Goal: Contribute content: Contribute content

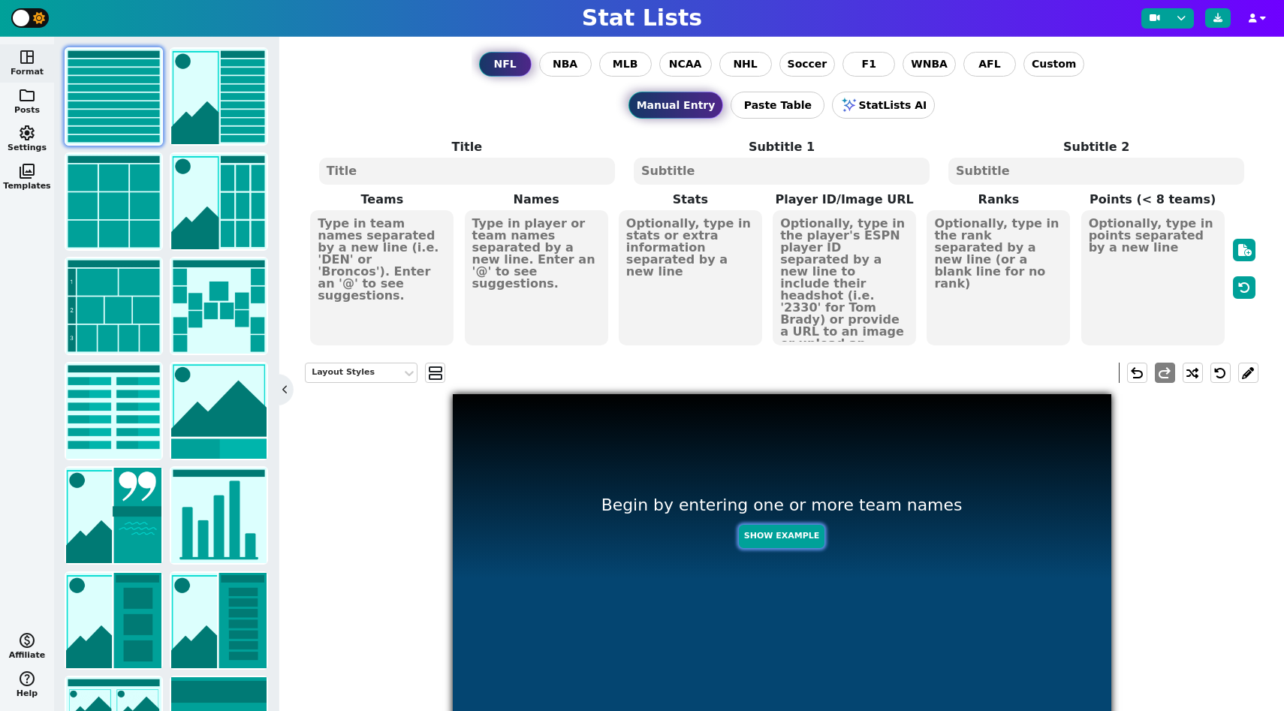
click at [785, 528] on button "Show Example" at bounding box center [782, 536] width 86 height 23
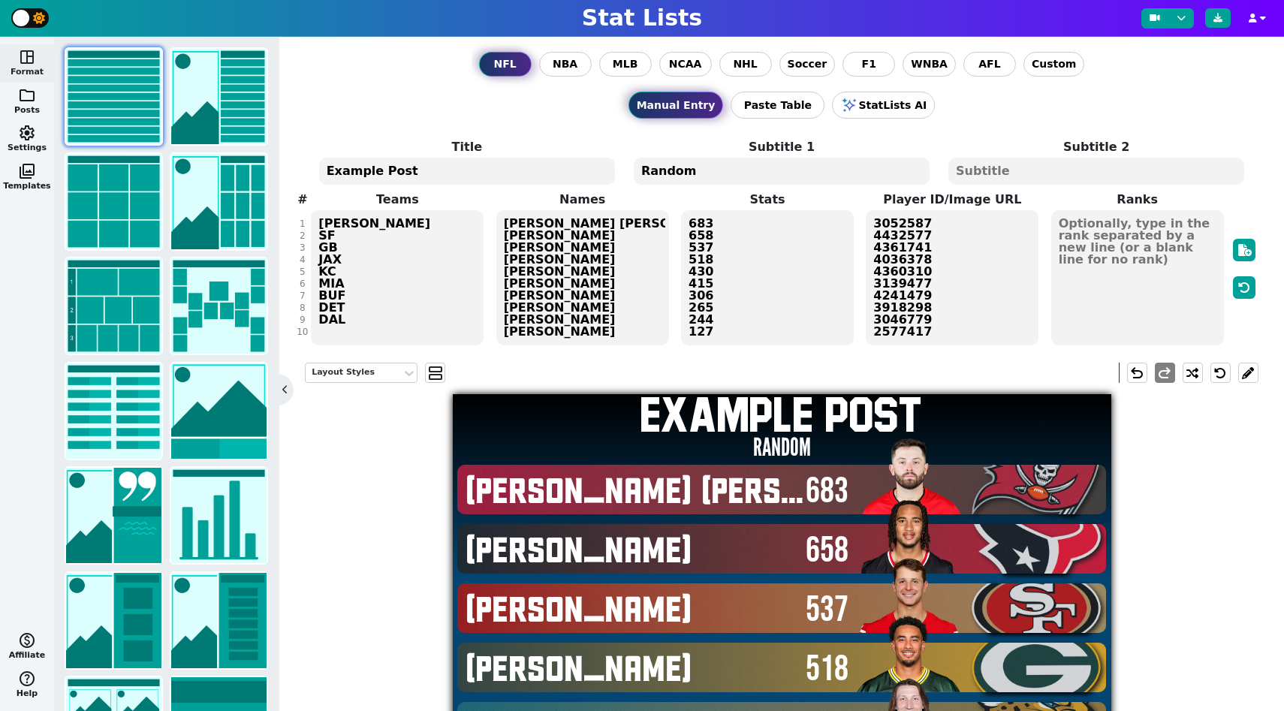
scroll to position [5, 0]
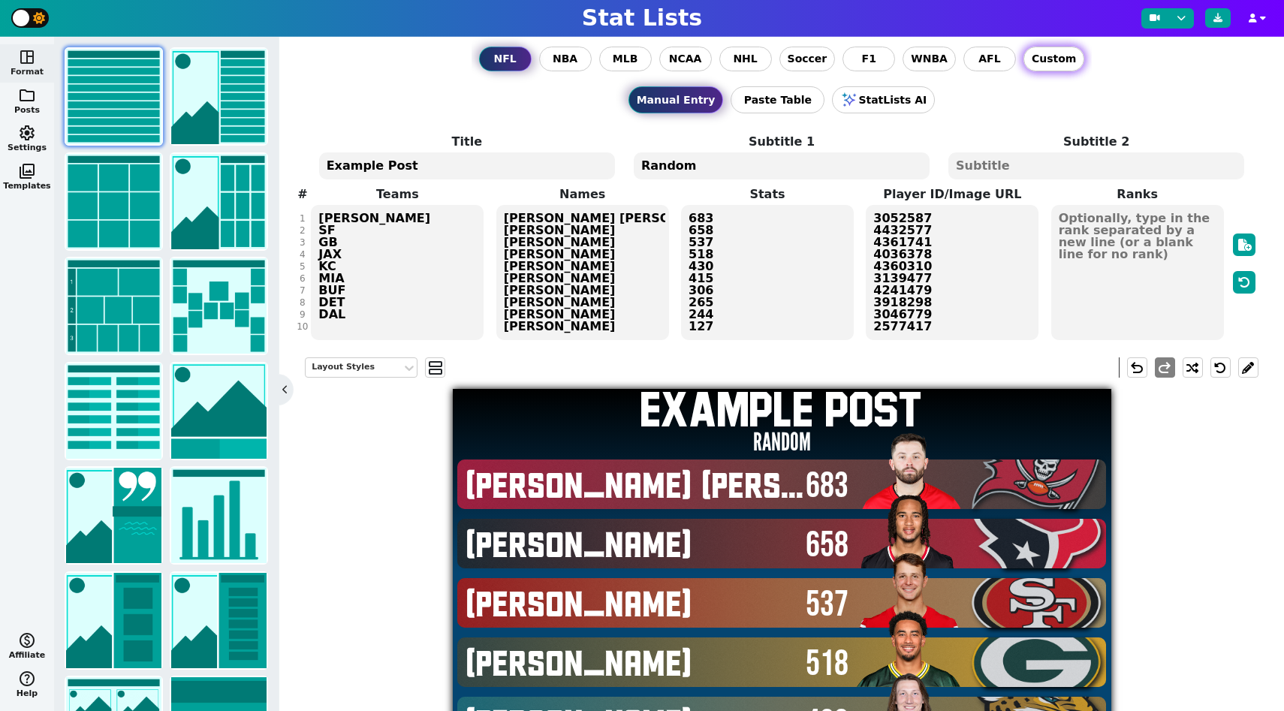
click at [1044, 62] on span "Custom" at bounding box center [1054, 59] width 44 height 16
click at [0, 0] on input "Custom" at bounding box center [0, 0] width 0 height 0
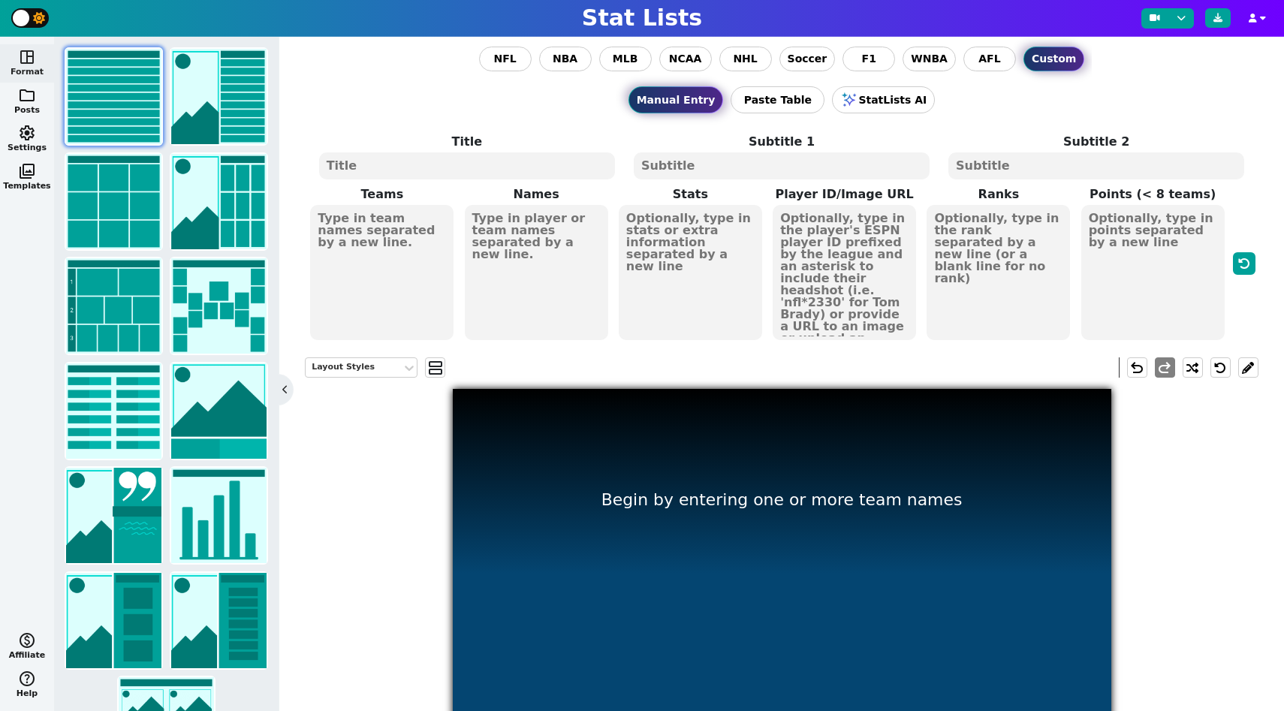
click at [402, 288] on textarea at bounding box center [381, 272] width 143 height 135
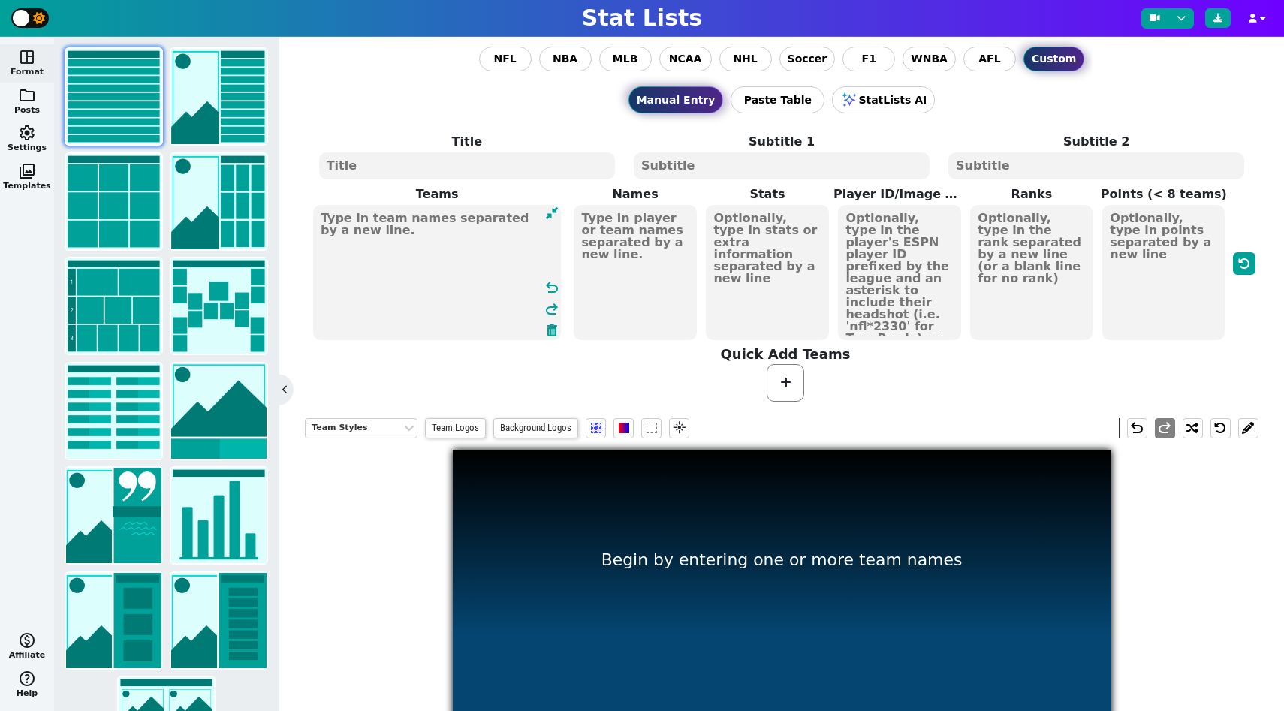
click at [713, 393] on div at bounding box center [786, 383] width 954 height 41
click at [611, 228] on textarea at bounding box center [635, 272] width 122 height 135
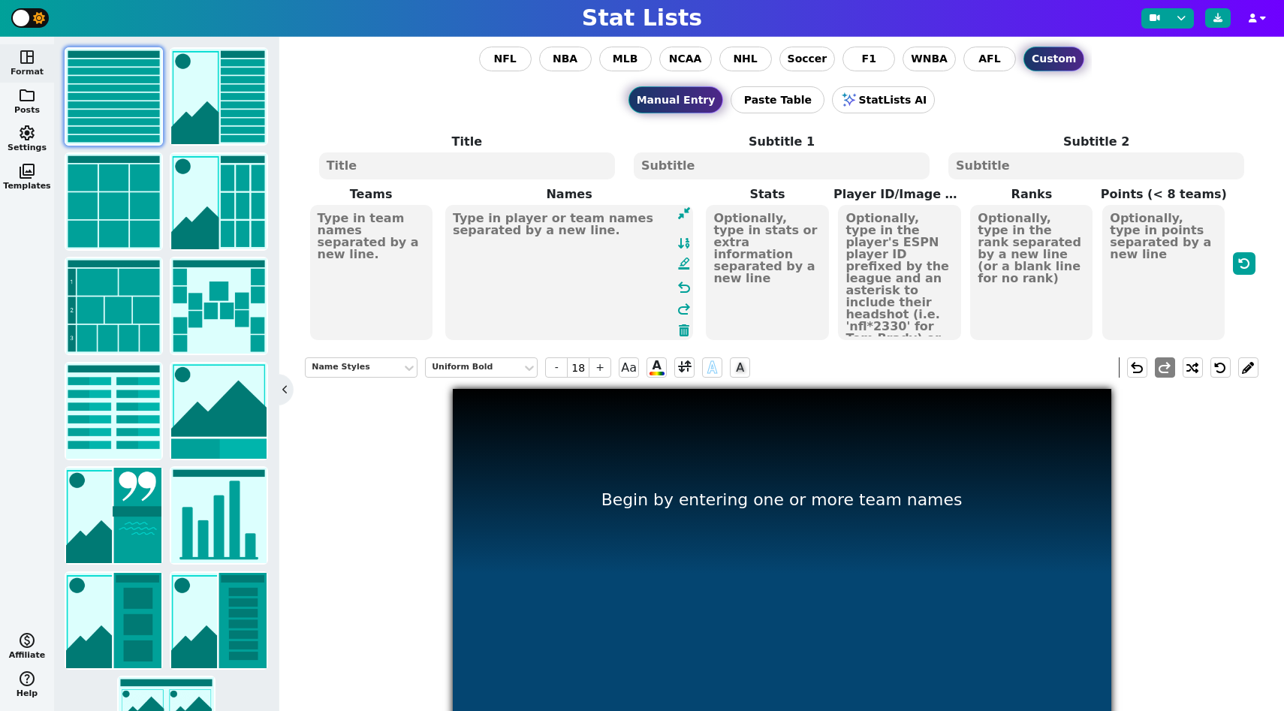
click at [767, 253] on textarea at bounding box center [767, 272] width 122 height 135
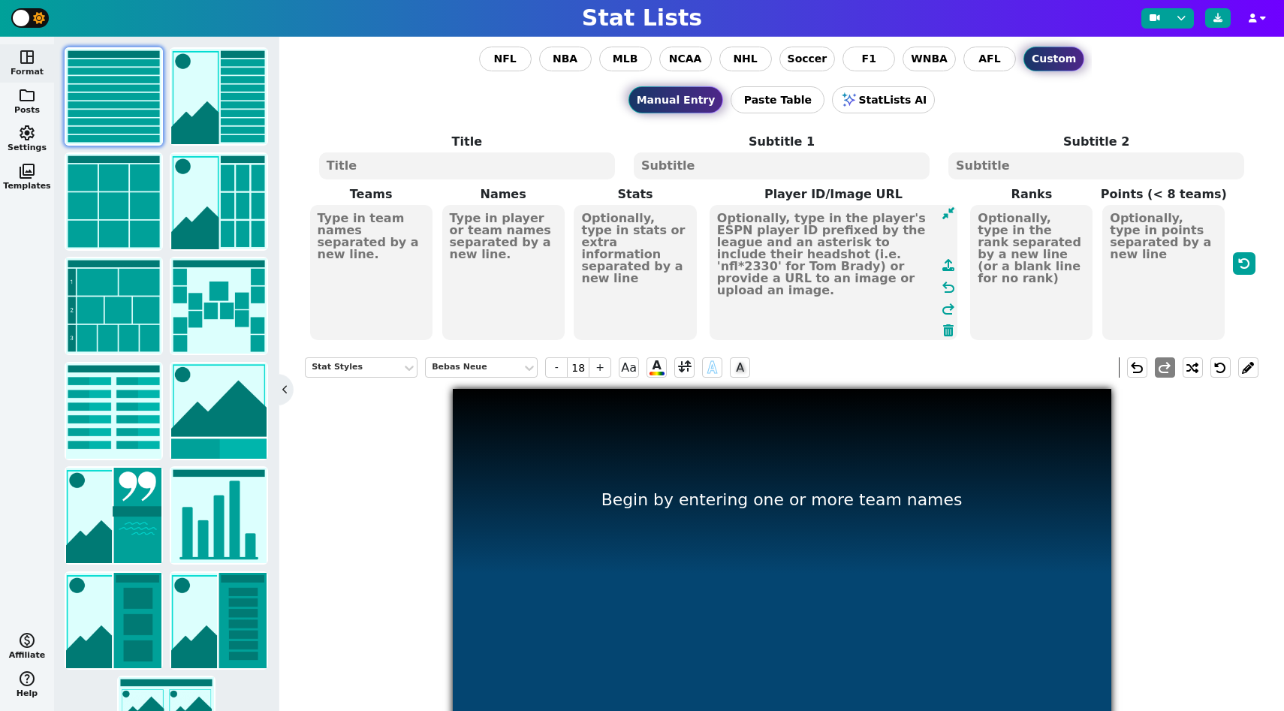
click at [921, 258] on textarea at bounding box center [834, 272] width 248 height 135
click at [1052, 243] on textarea at bounding box center [1031, 272] width 122 height 135
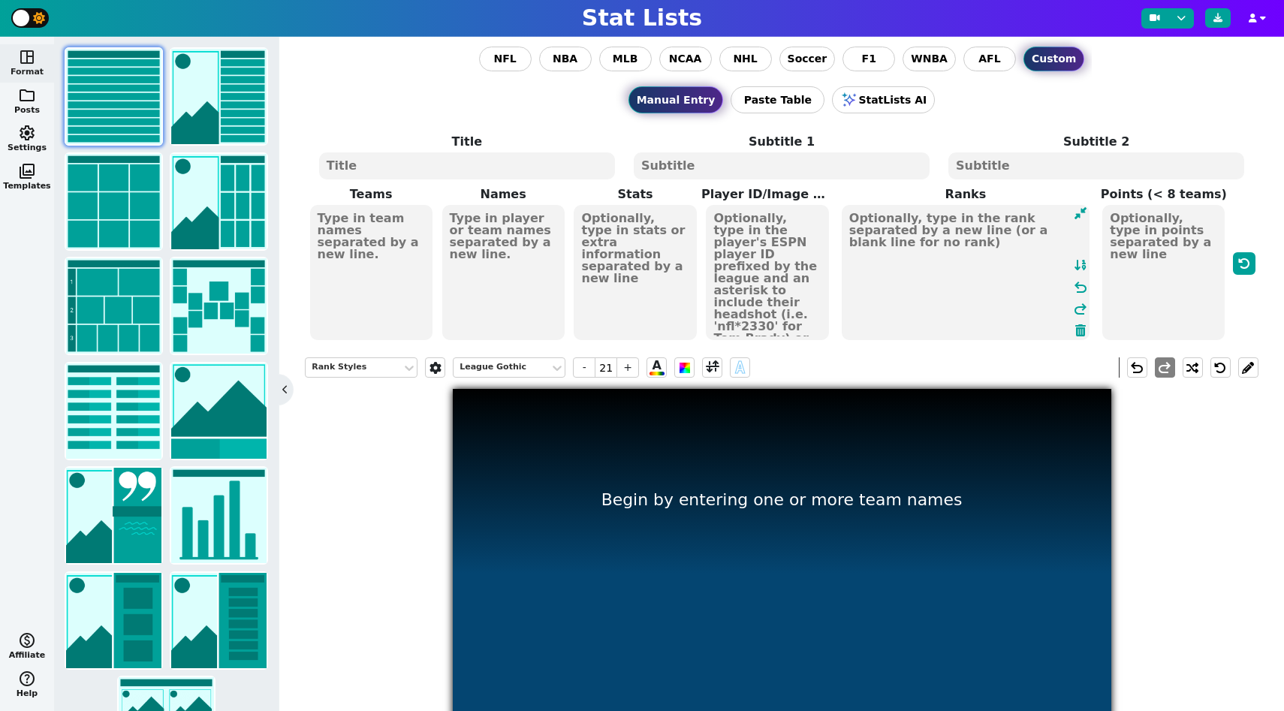
click at [1152, 246] on textarea at bounding box center [1163, 272] width 122 height 135
type input "20"
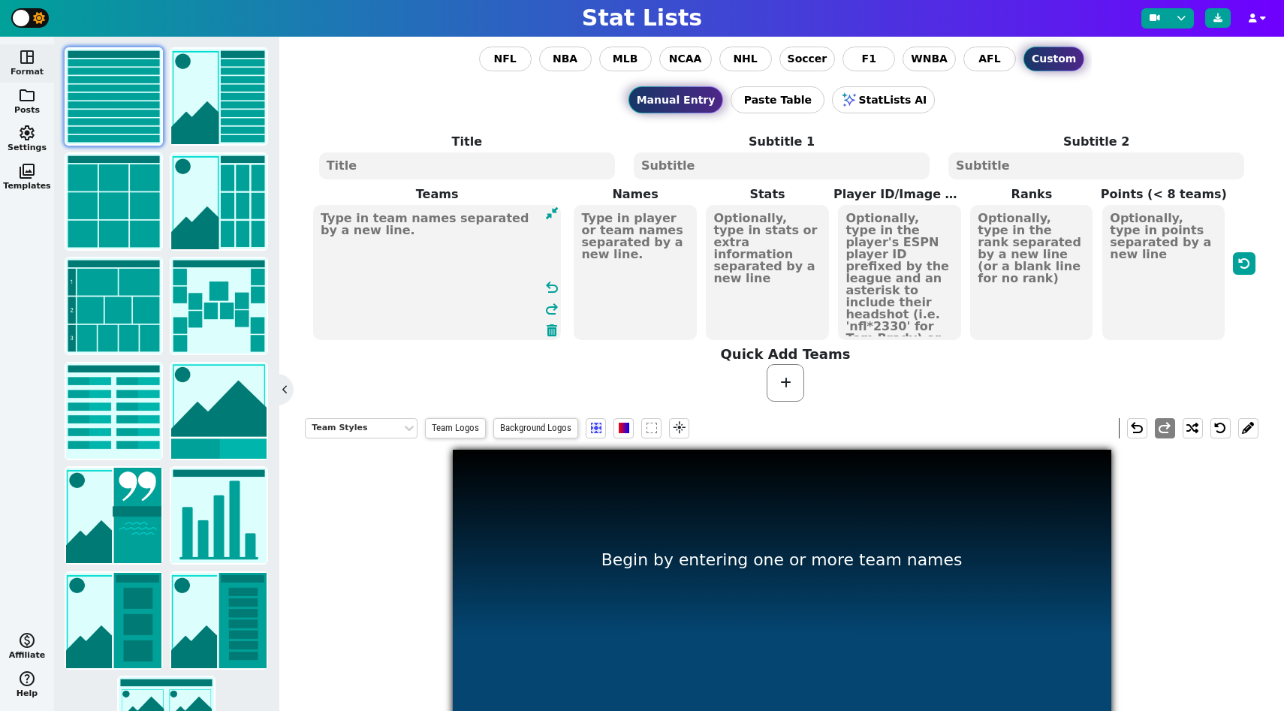
click at [368, 219] on textarea at bounding box center [437, 272] width 248 height 135
click at [778, 373] on span at bounding box center [786, 383] width 38 height 38
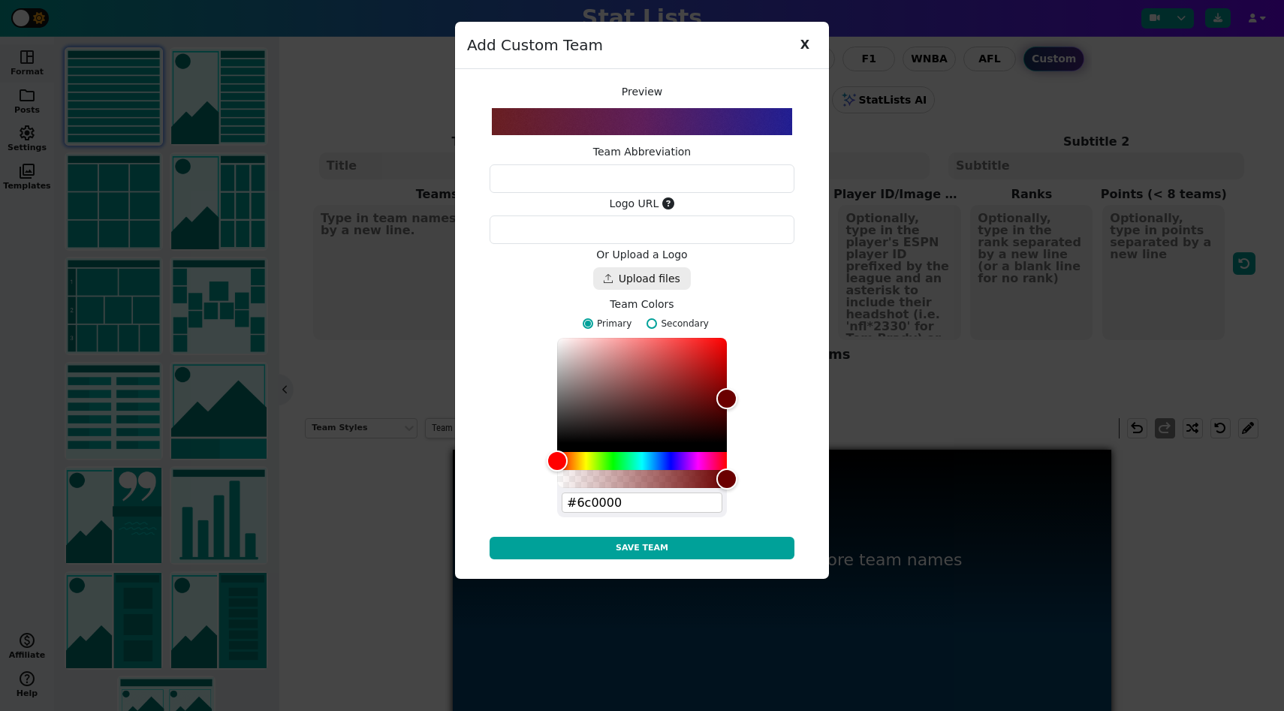
click at [710, 182] on textarea at bounding box center [642, 178] width 305 height 29
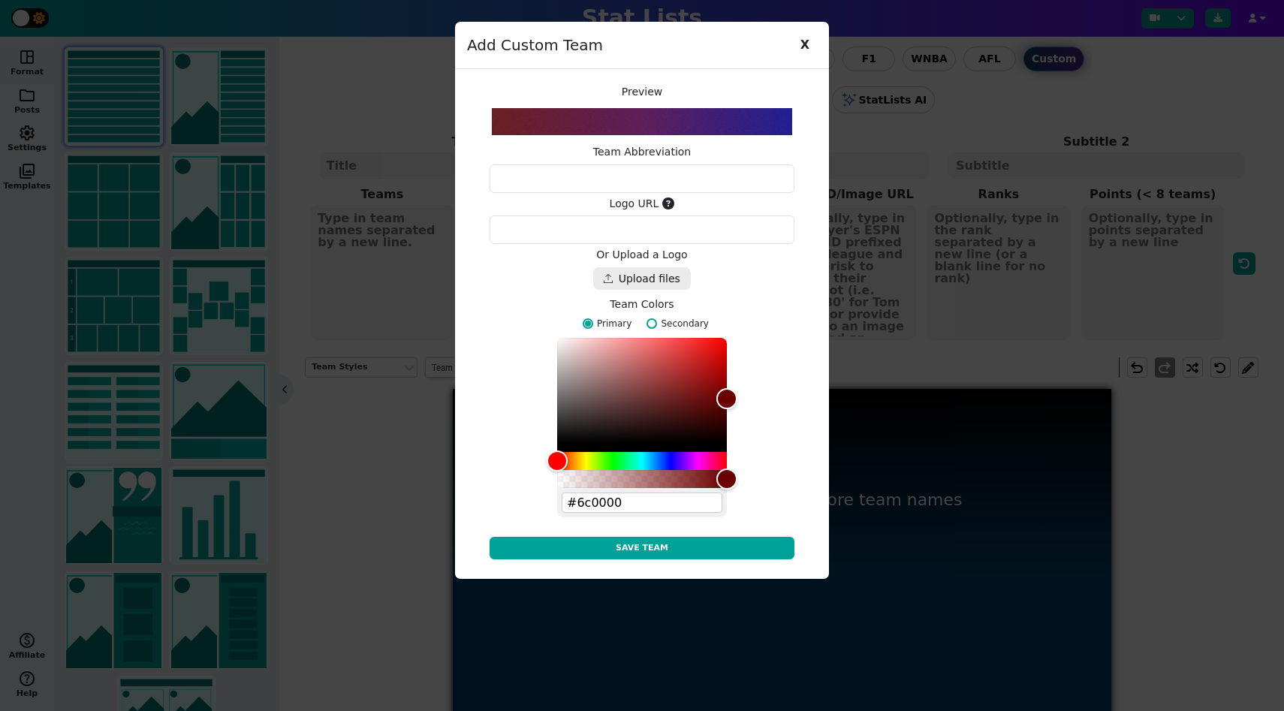
click at [710, 182] on textarea at bounding box center [642, 178] width 305 height 29
click at [797, 34] on span "X" at bounding box center [805, 45] width 24 height 23
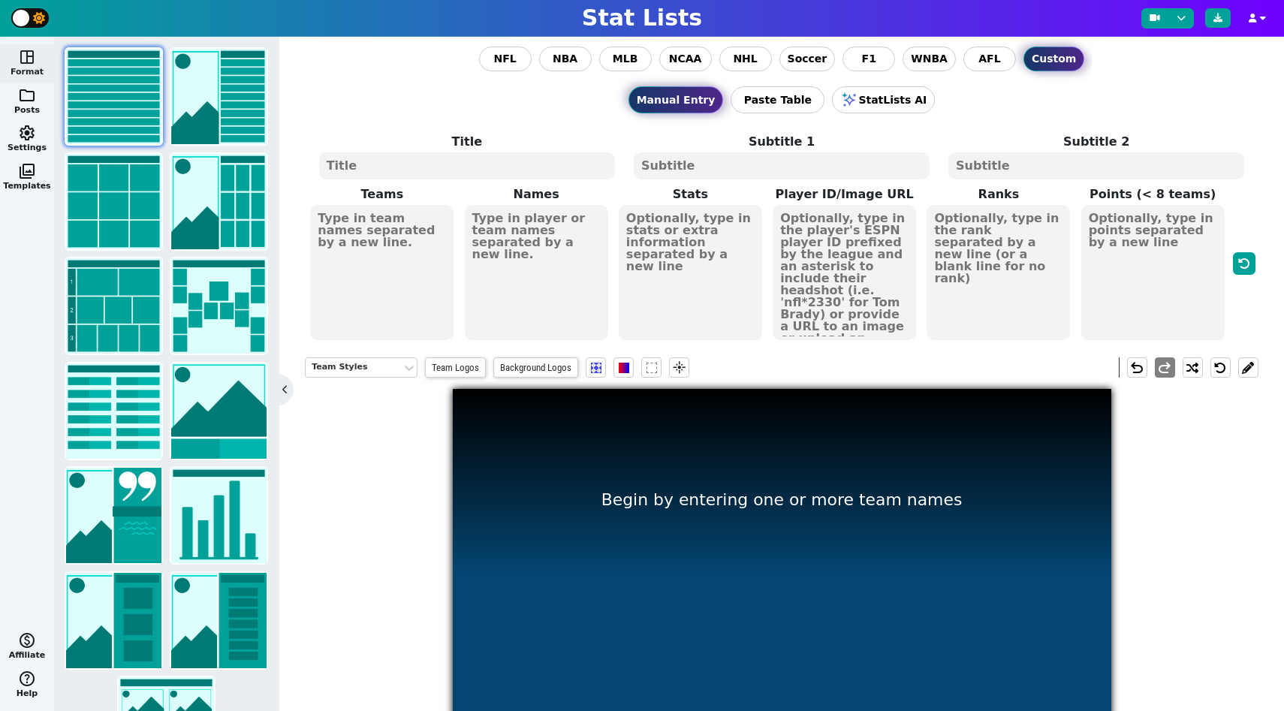
click at [427, 248] on textarea at bounding box center [381, 272] width 143 height 135
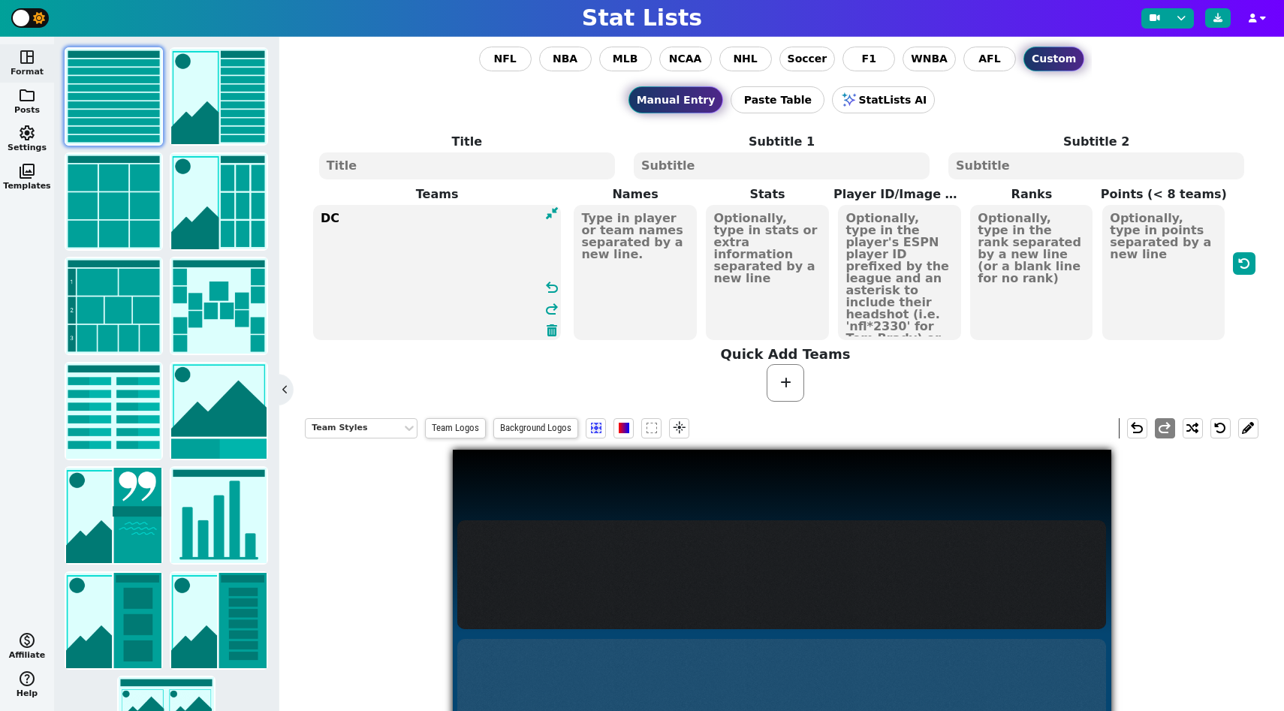
click at [453, 321] on textarea "DC" at bounding box center [437, 272] width 248 height 135
type textarea "D"
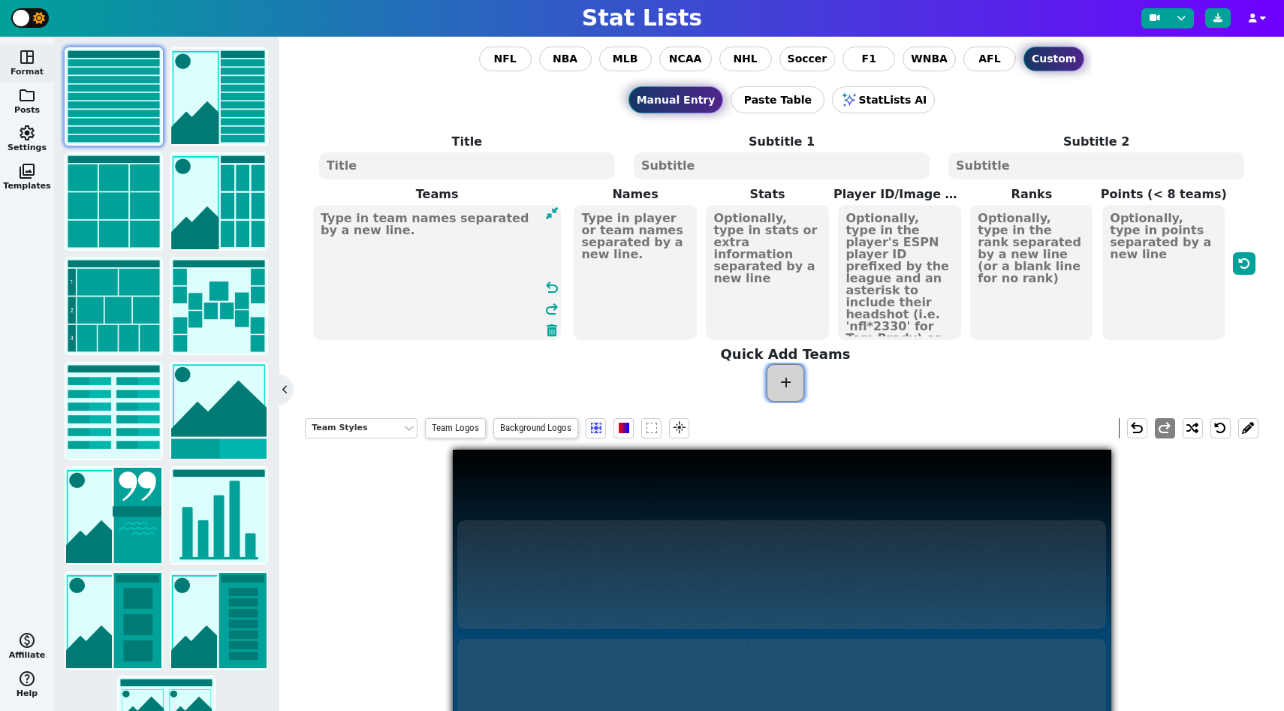
click at [782, 371] on span at bounding box center [786, 383] width 38 height 38
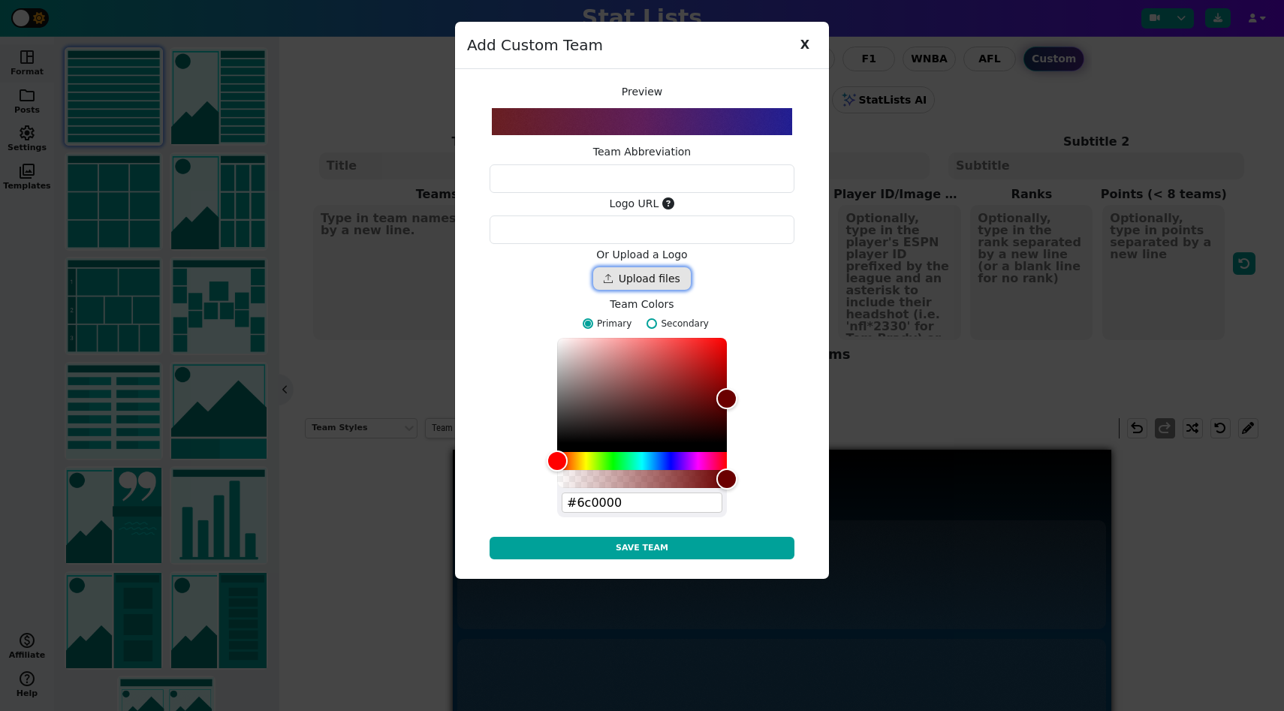
click at [667, 279] on div "Drop files here" at bounding box center [642, 278] width 98 height 23
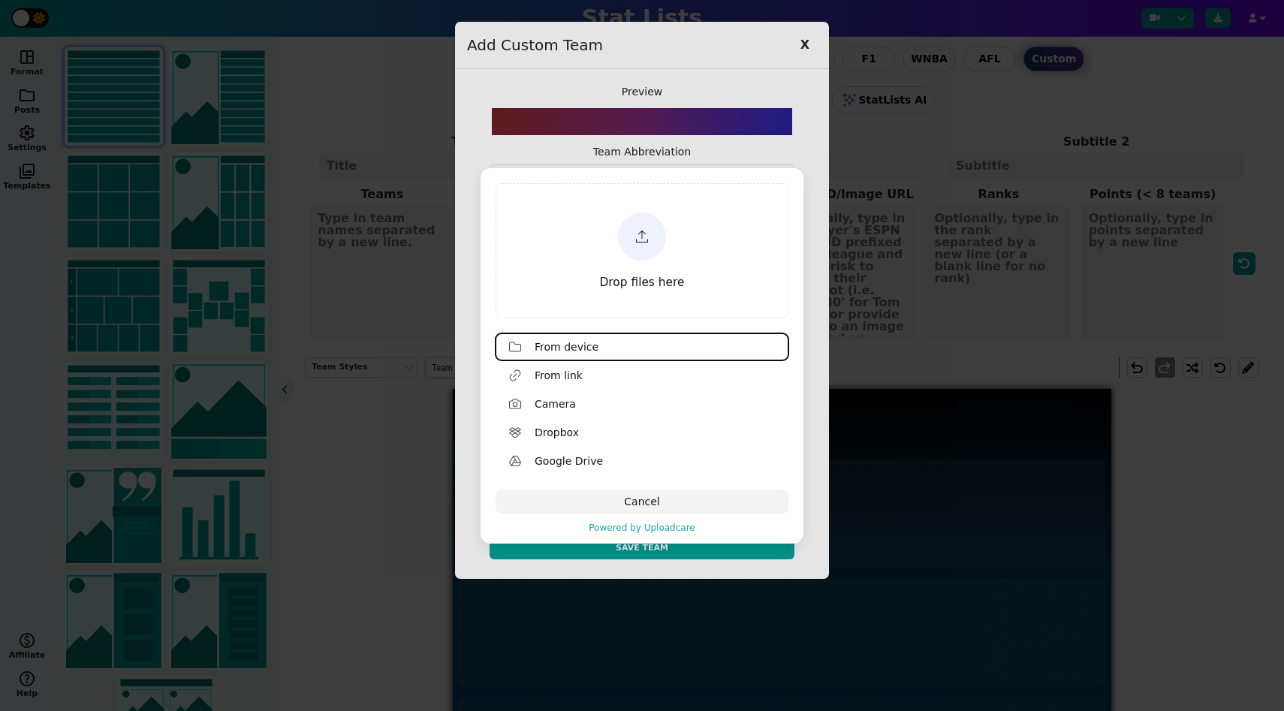
click at [640, 264] on div "Drop files here" at bounding box center [642, 250] width 288 height 131
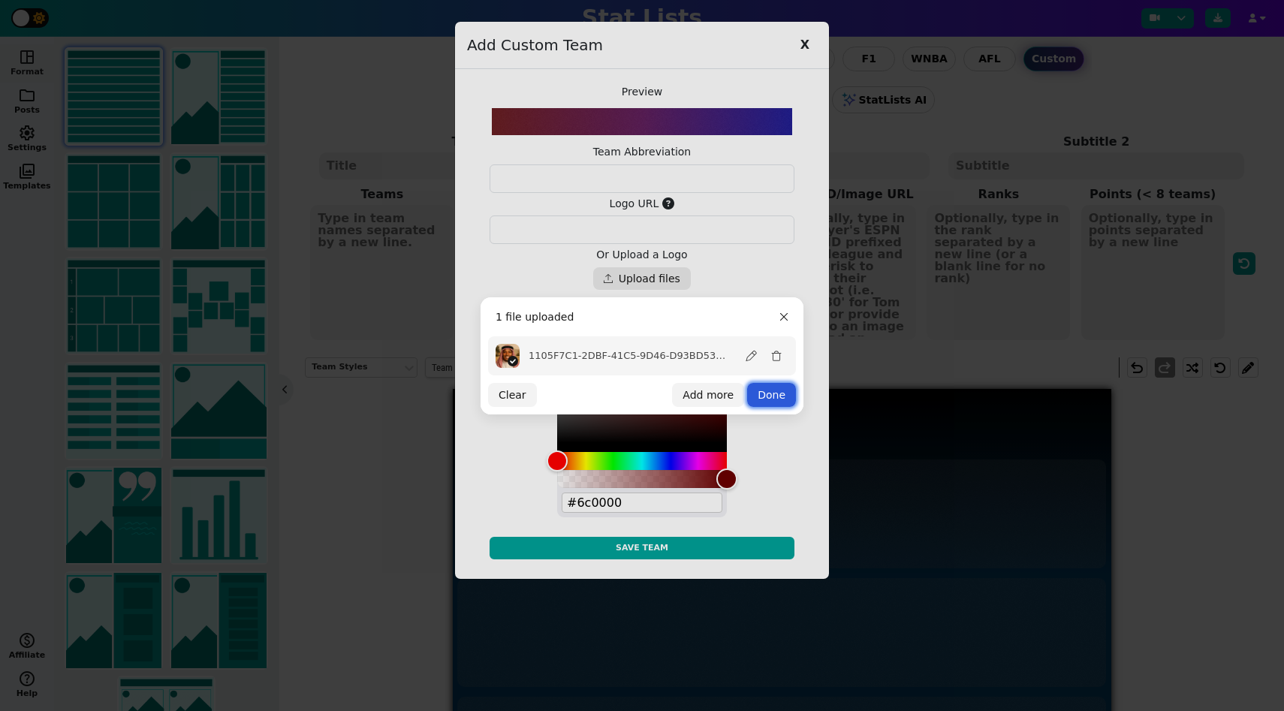
click at [773, 399] on button "Done" at bounding box center [771, 395] width 49 height 24
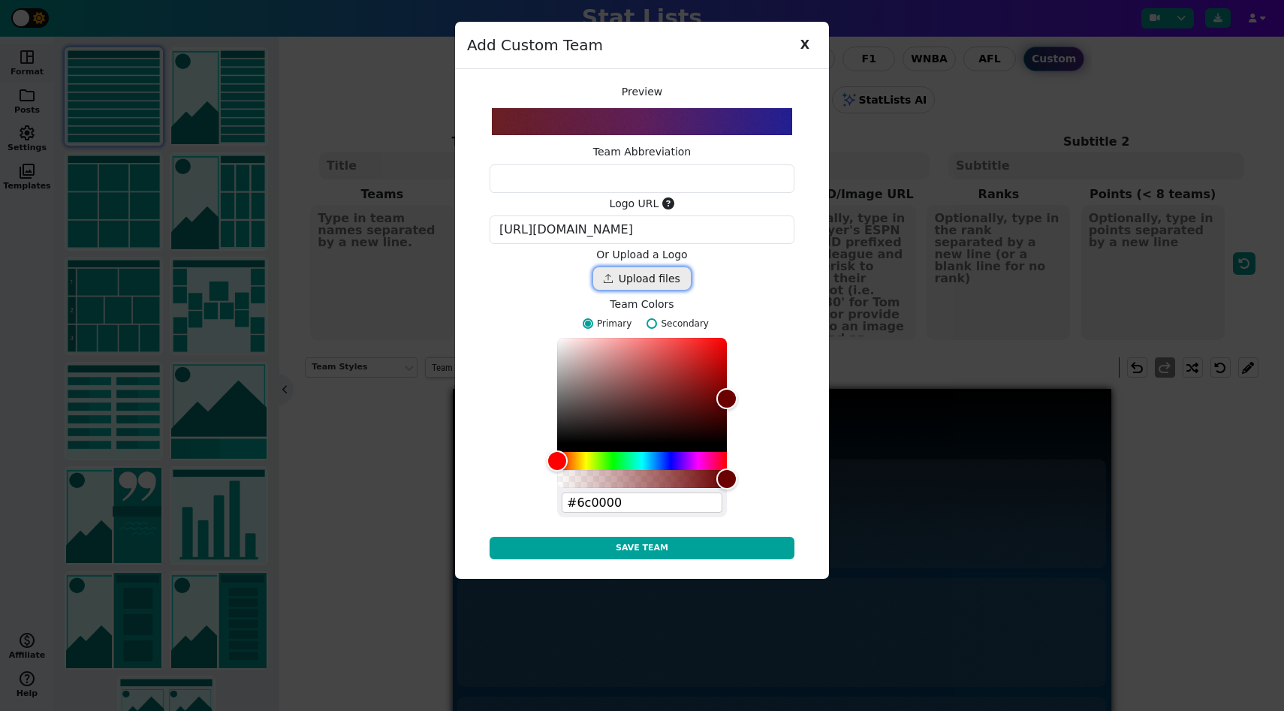
type textarea "[URL][DOMAIN_NAME]"
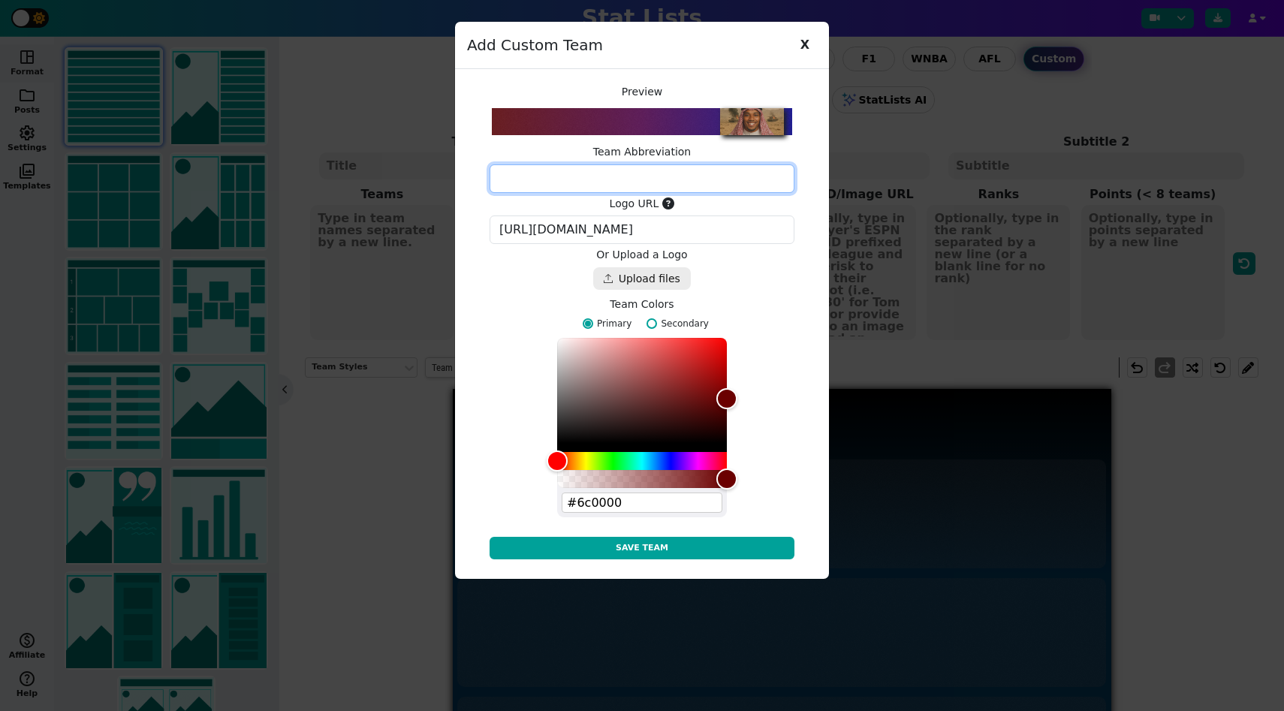
click at [680, 185] on textarea at bounding box center [642, 178] width 305 height 29
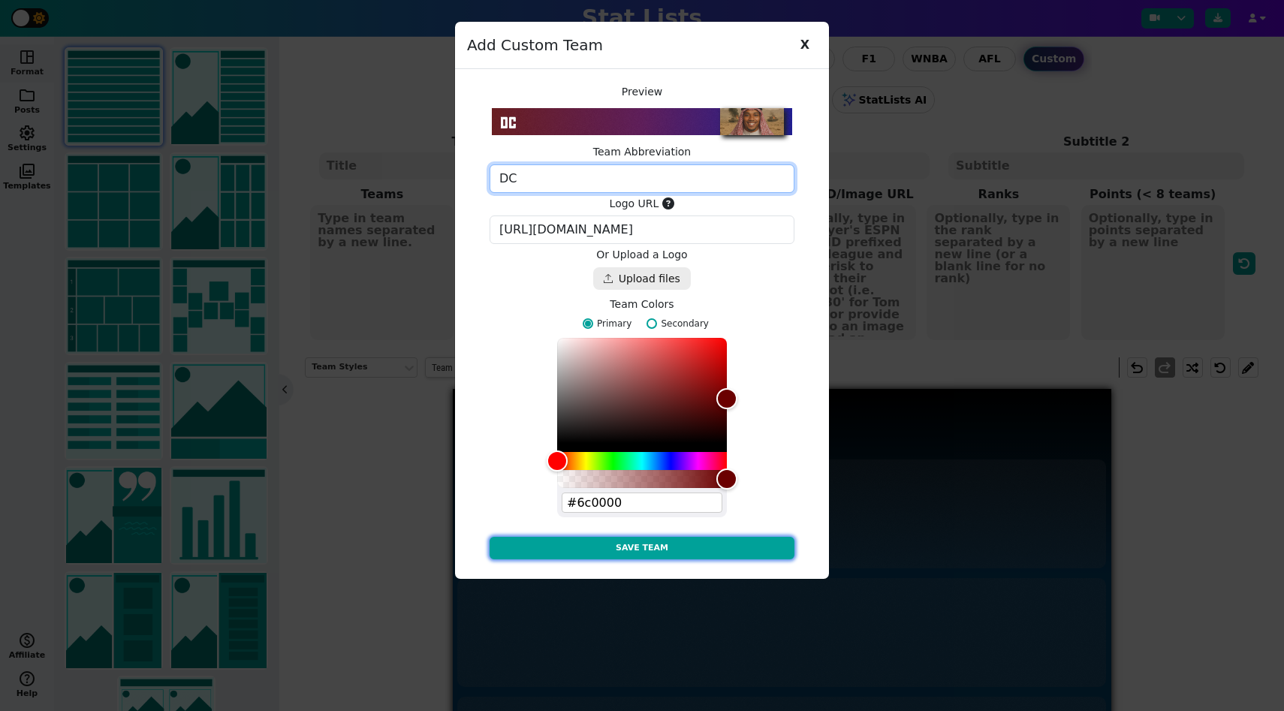
type textarea "DC"
click at [738, 541] on button "Save Team" at bounding box center [642, 548] width 305 height 23
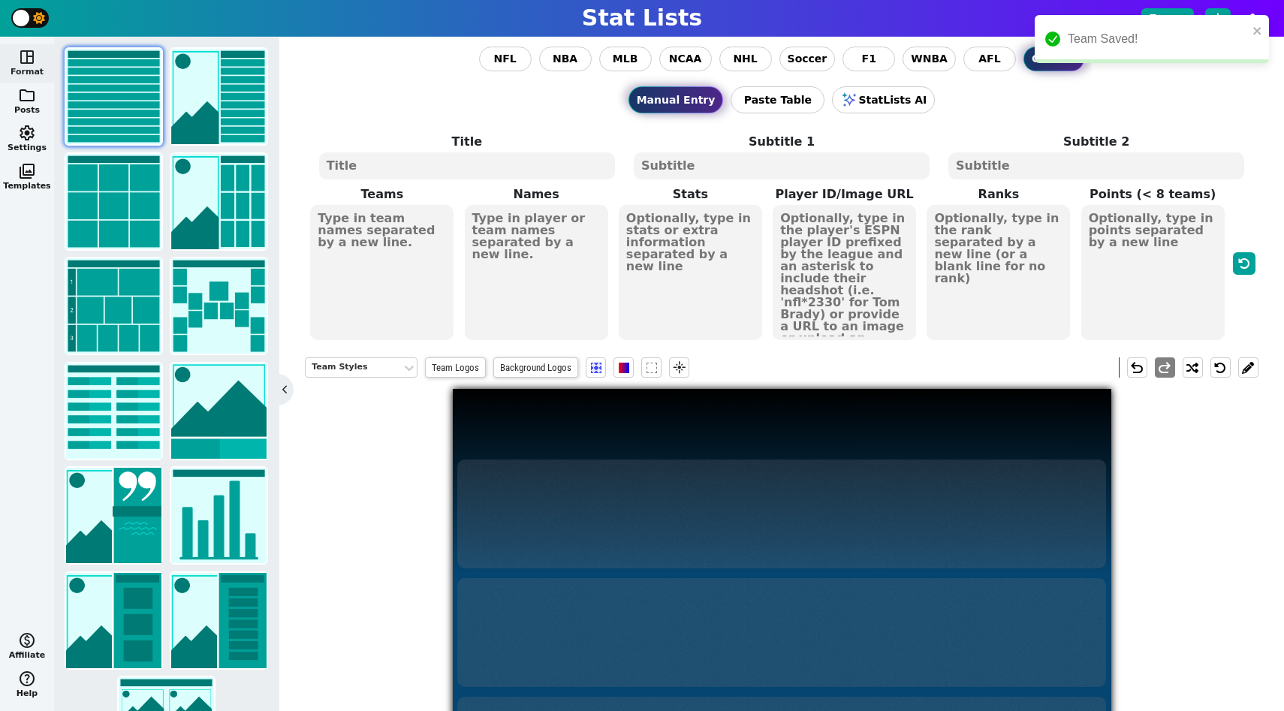
click at [1078, 26] on div "Team Saved!" at bounding box center [1147, 39] width 212 height 27
click at [1064, 33] on div "Team Saved!" at bounding box center [1147, 39] width 212 height 27
click at [453, 258] on span at bounding box center [382, 272] width 146 height 138
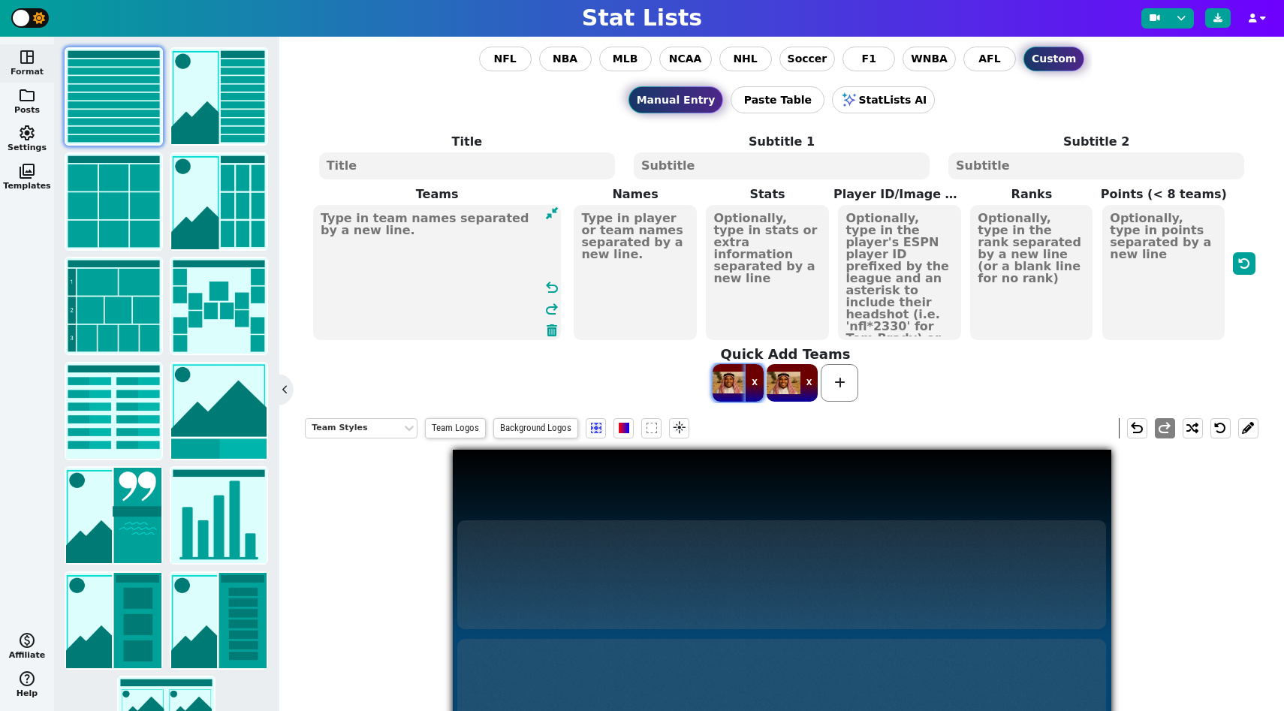
click at [758, 383] on button "X" at bounding box center [755, 383] width 18 height 38
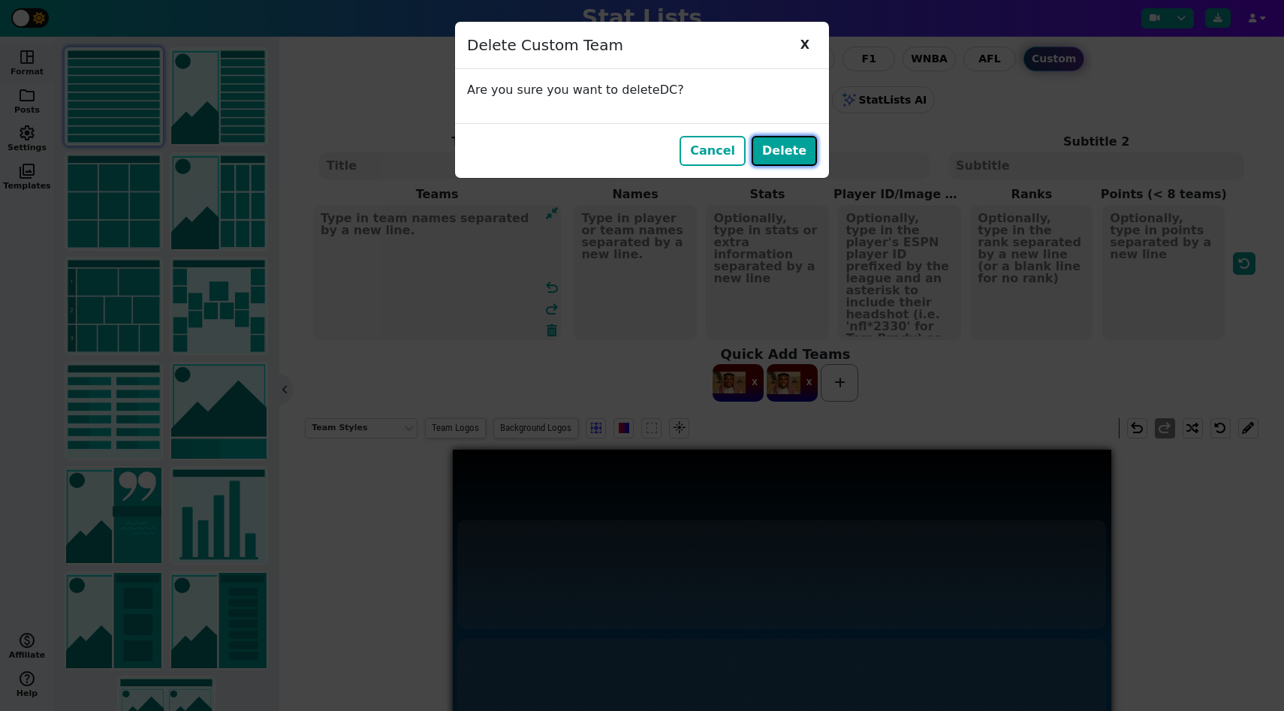
click at [805, 153] on button "Delete" at bounding box center [784, 151] width 65 height 30
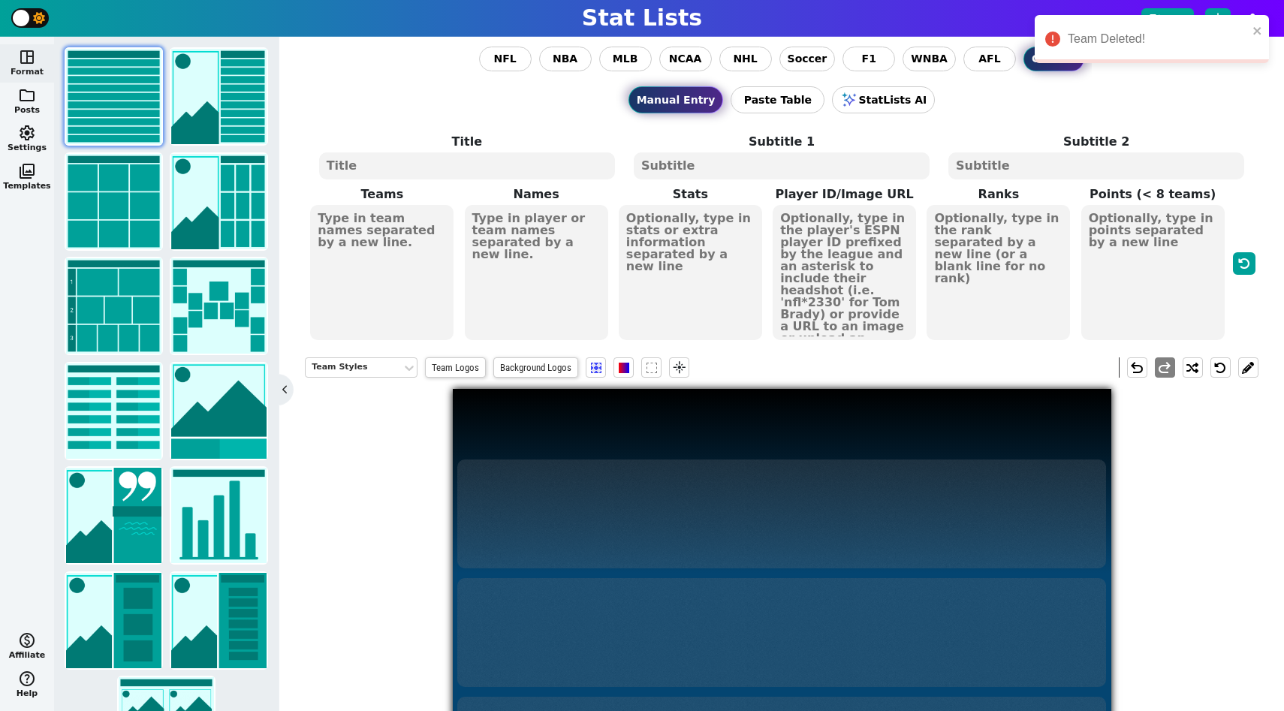
click at [339, 231] on textarea at bounding box center [381, 272] width 143 height 135
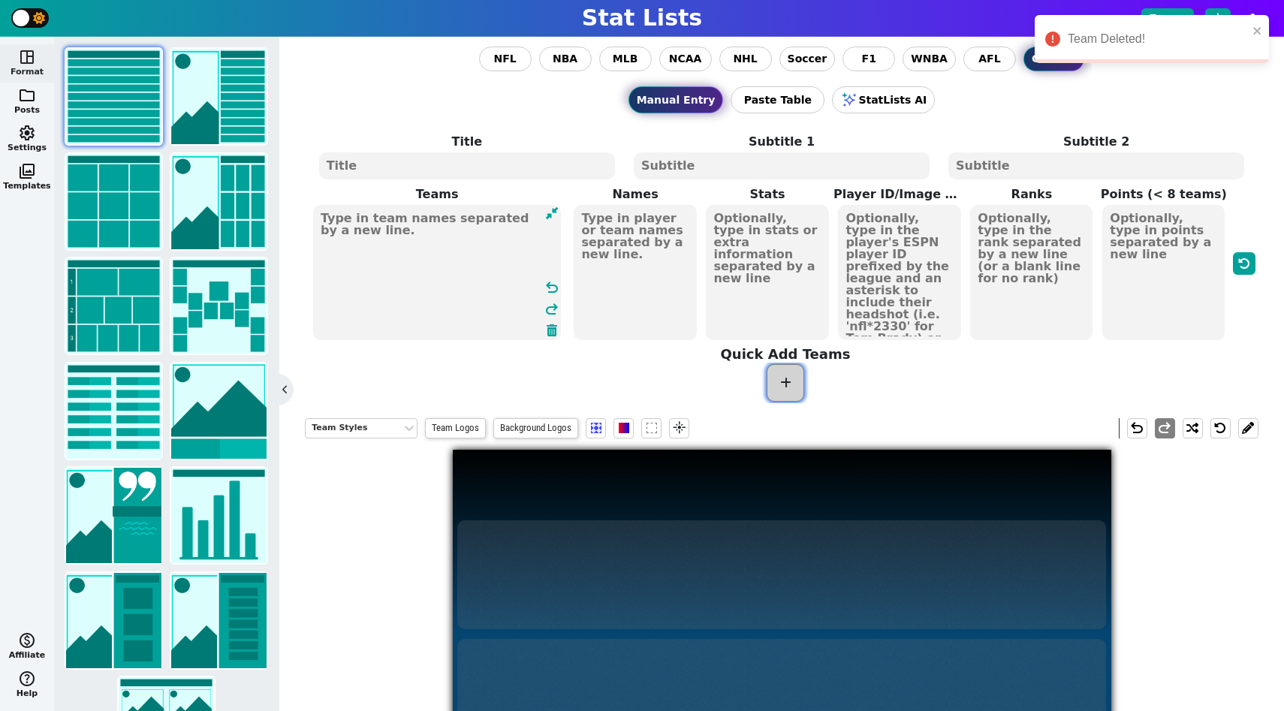
click at [779, 377] on span at bounding box center [786, 383] width 38 height 38
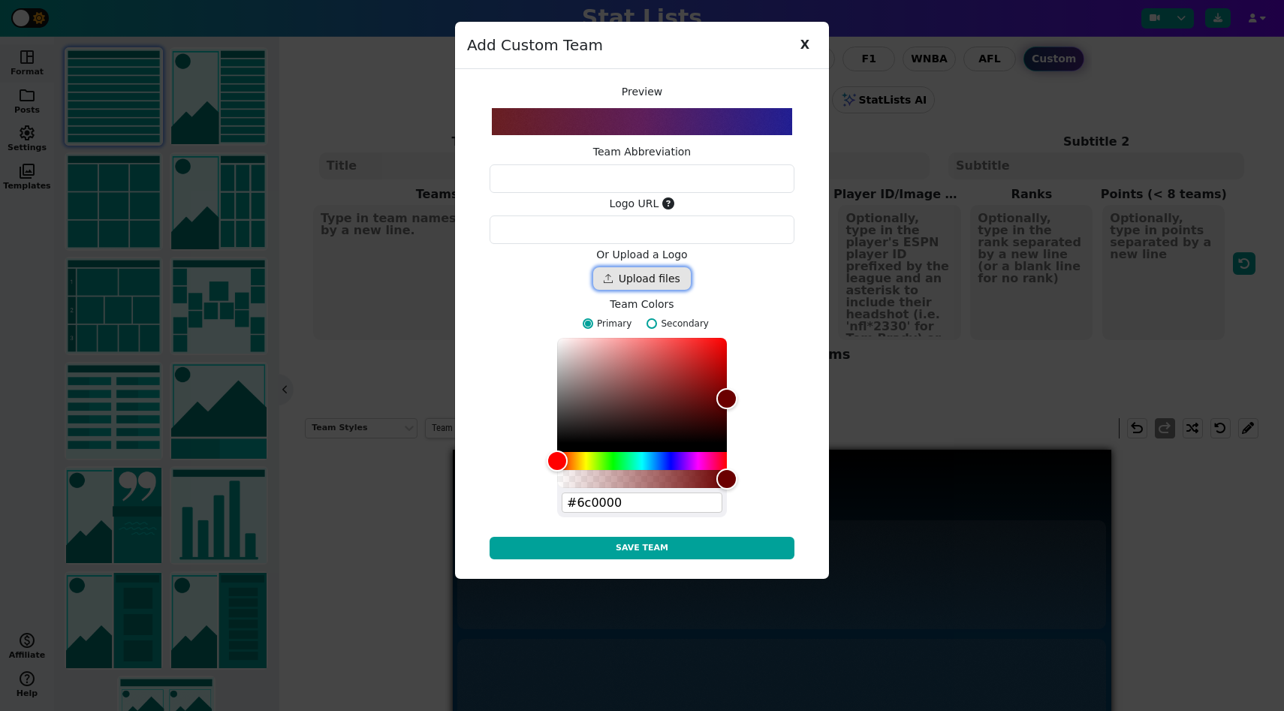
click at [658, 286] on div "Drop files here" at bounding box center [642, 278] width 98 height 23
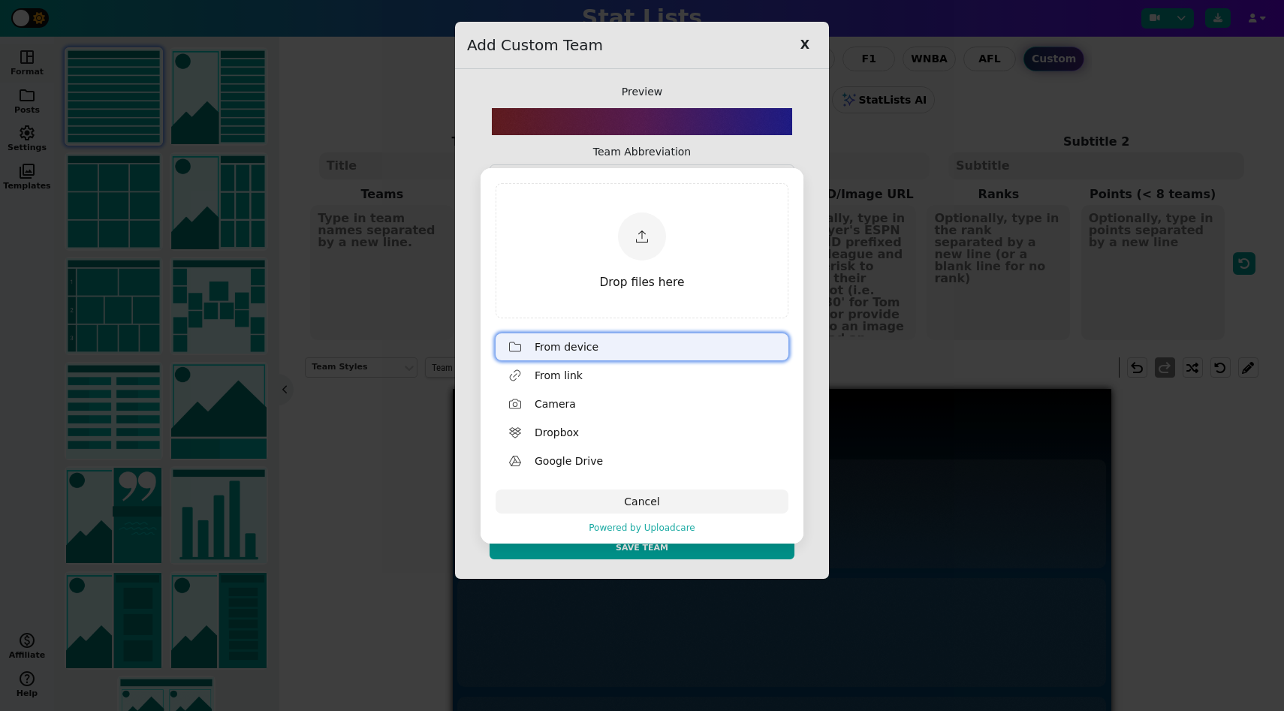
click at [621, 347] on div "From device" at bounding box center [658, 347] width 246 height 24
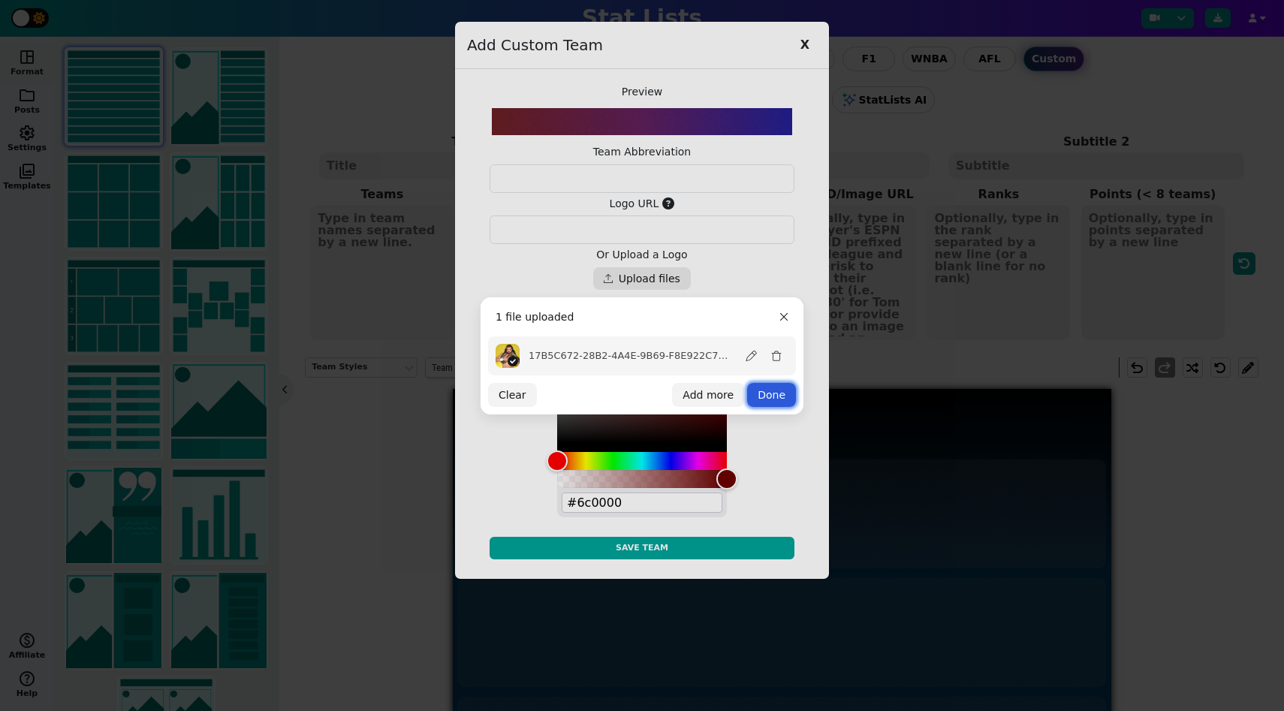
click at [777, 396] on button "Done" at bounding box center [771, 395] width 49 height 24
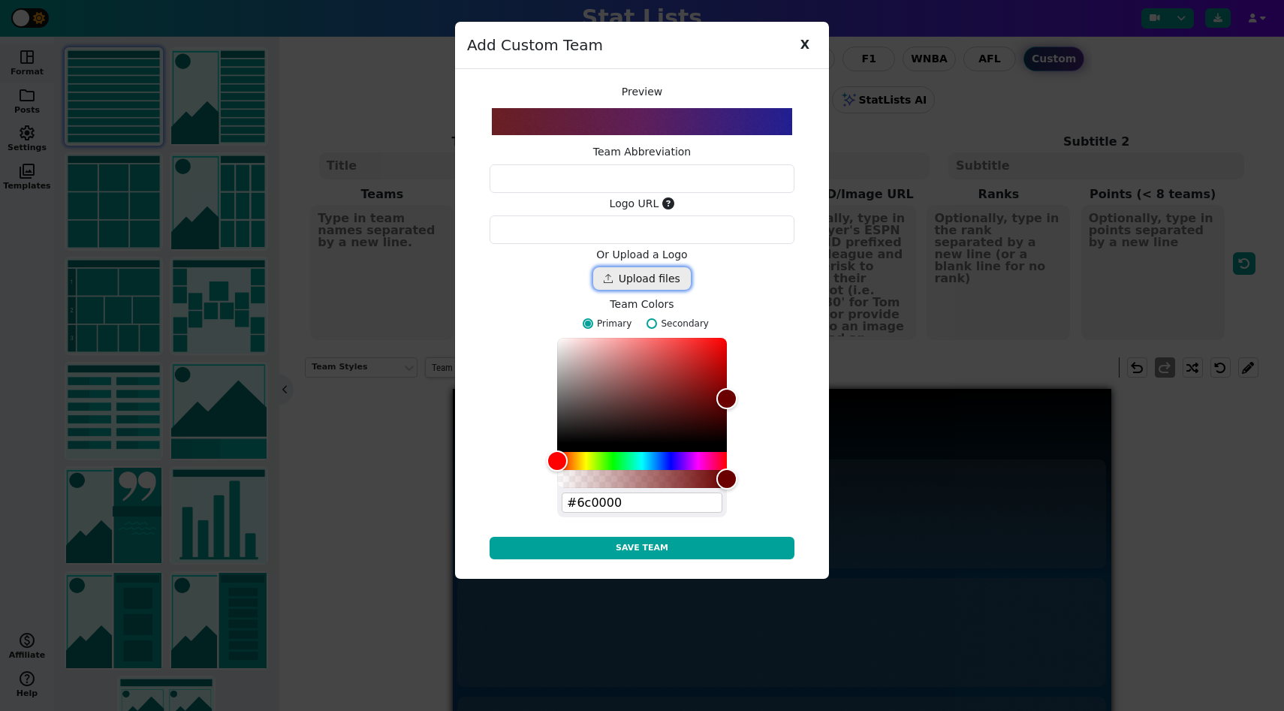
type textarea "https://ucarecdn.com/2630998d-0911-4f55-b06d-547e214bff3a/"
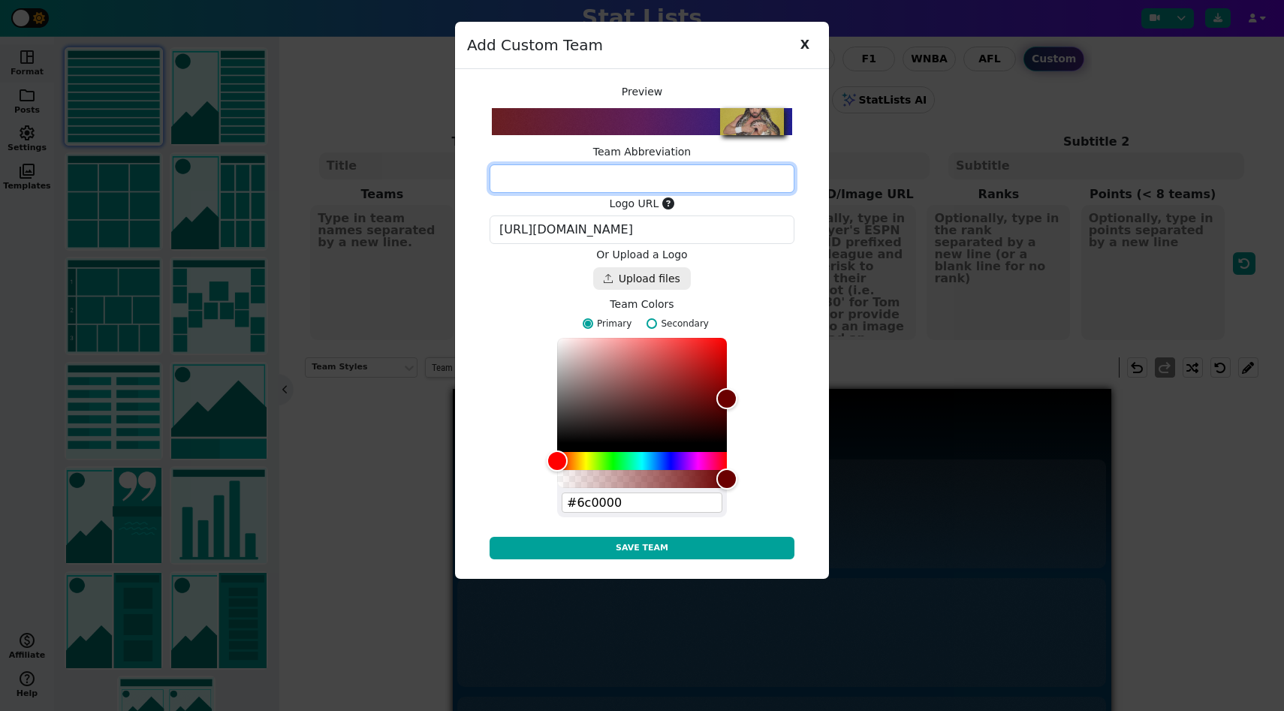
click at [685, 179] on textarea at bounding box center [642, 178] width 305 height 29
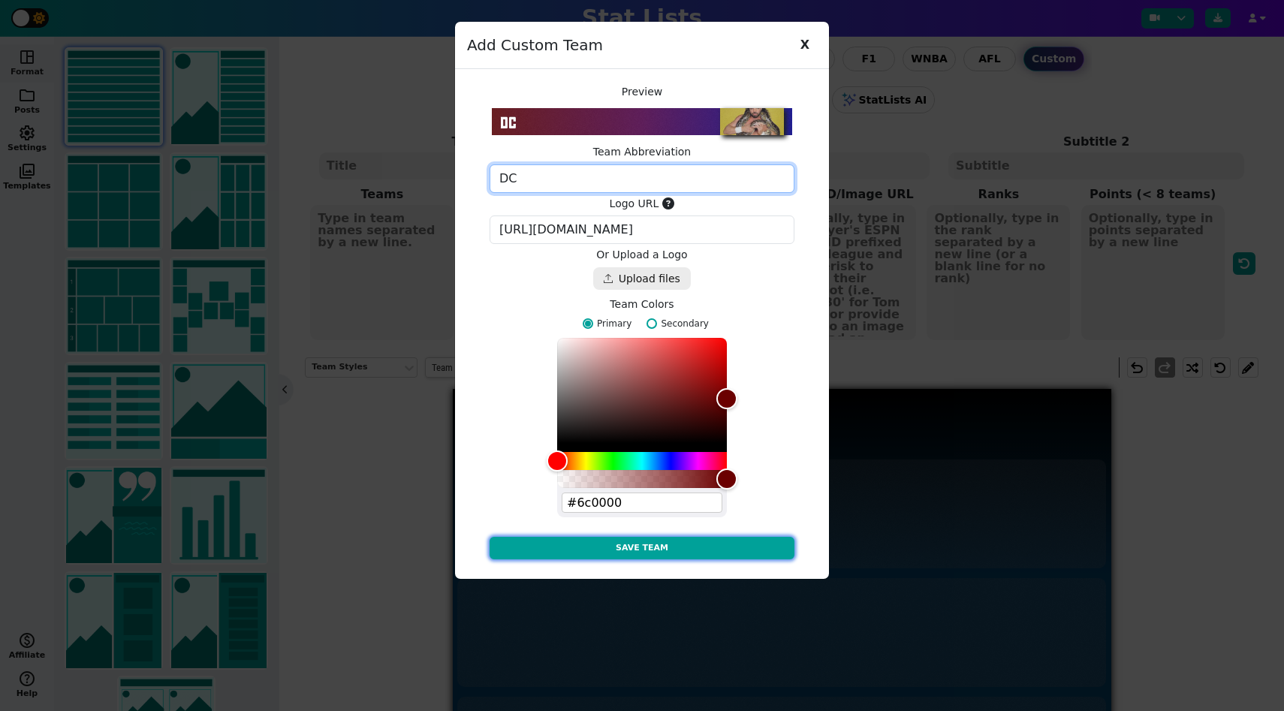
type textarea "DC"
click at [750, 551] on button "Save Team" at bounding box center [642, 548] width 305 height 23
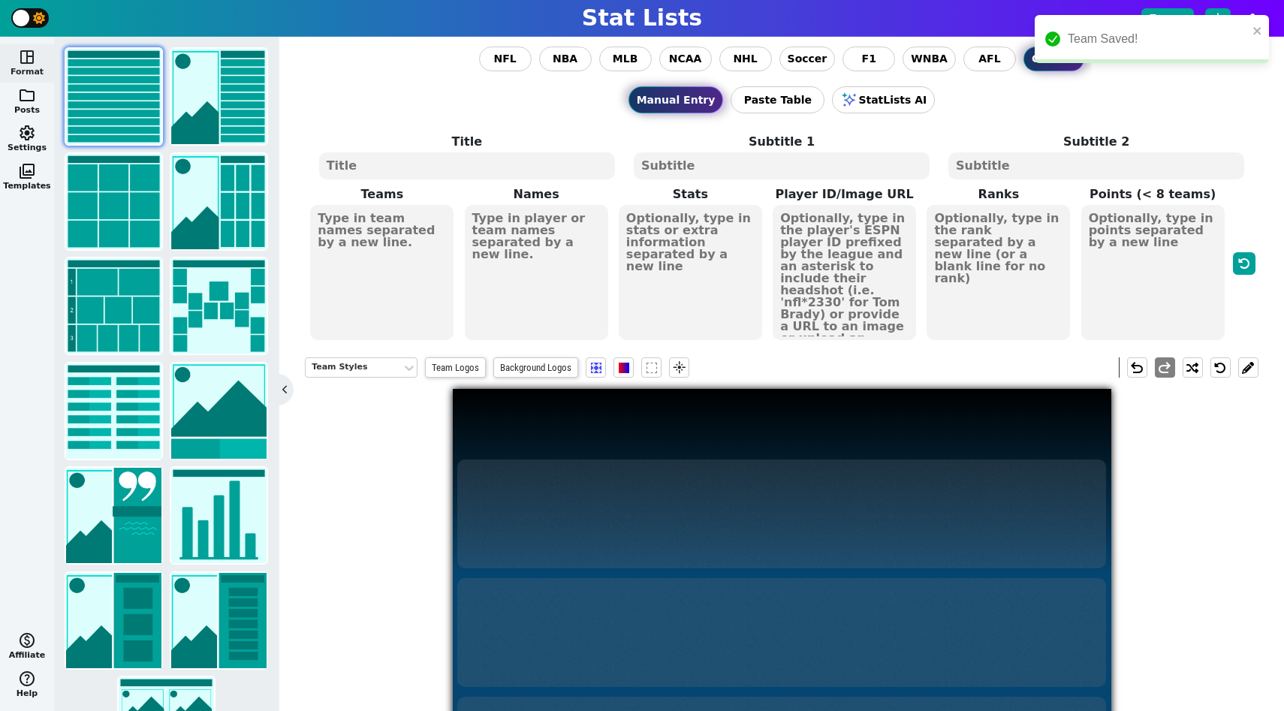
click at [728, 547] on div at bounding box center [781, 514] width 649 height 109
click at [412, 267] on textarea at bounding box center [381, 272] width 143 height 135
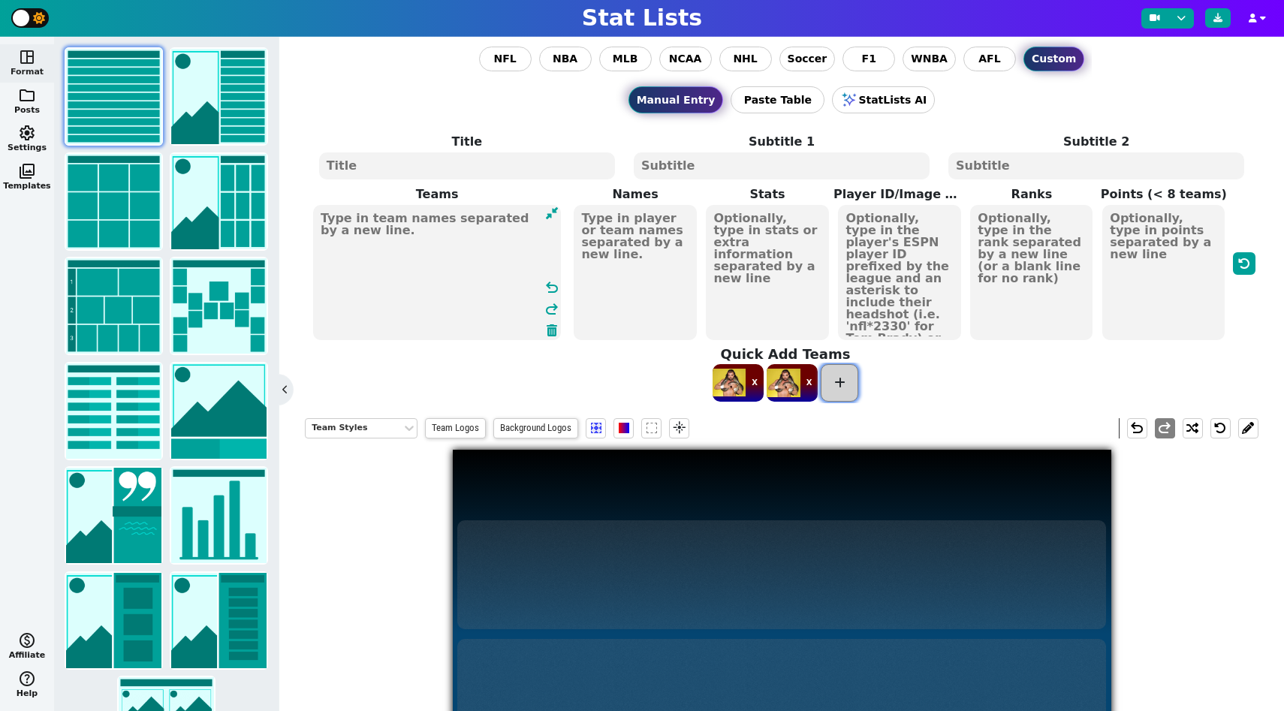
click at [838, 385] on icon at bounding box center [839, 383] width 11 height 12
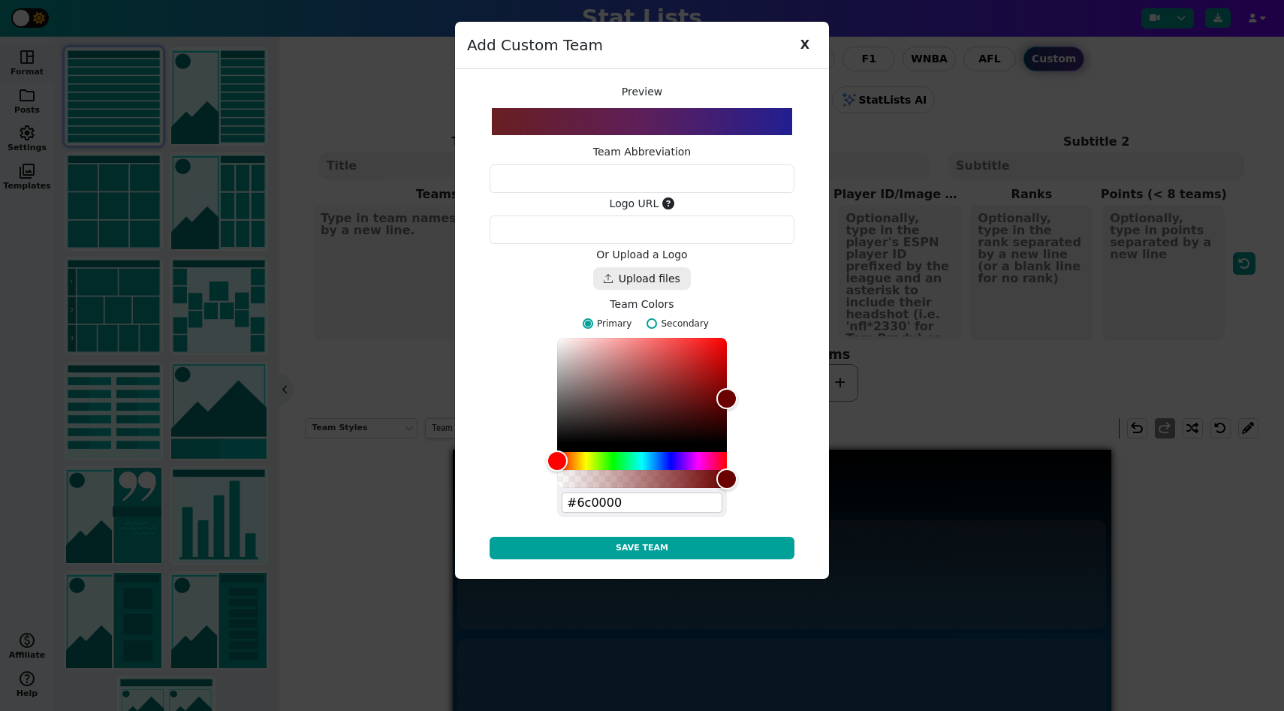
click at [645, 182] on textarea at bounding box center [642, 178] width 305 height 29
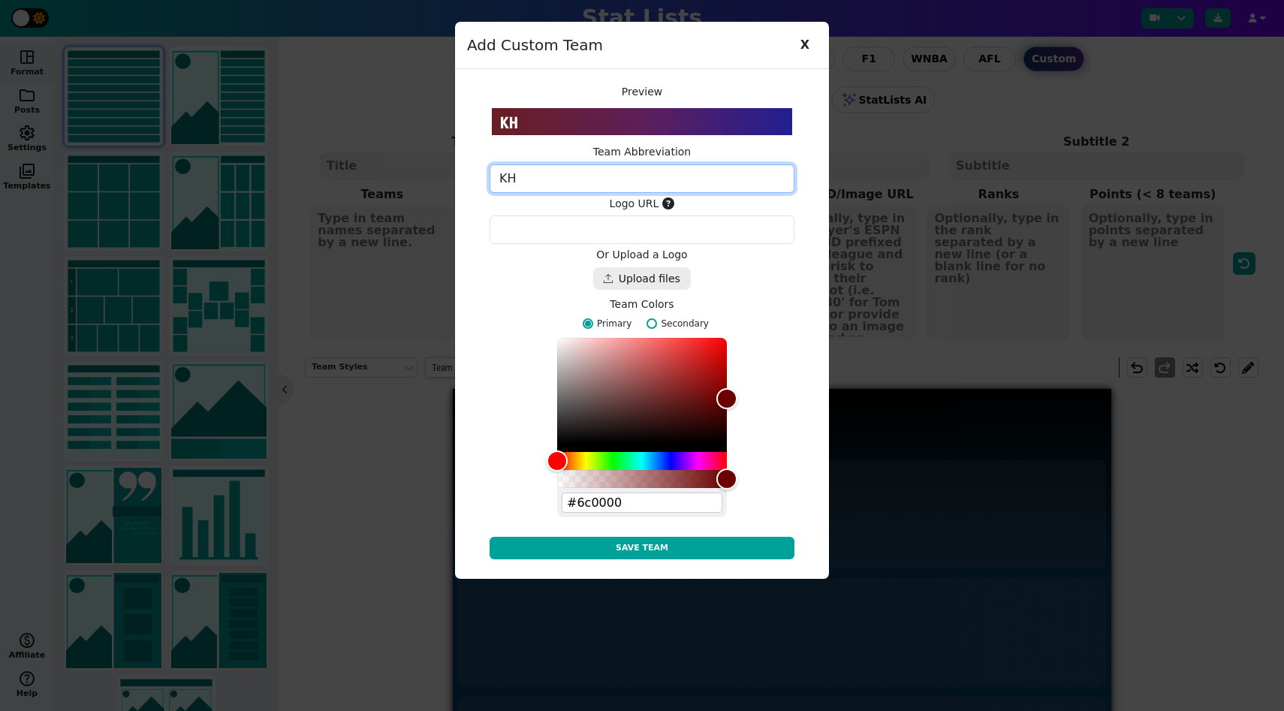
type textarea "KH"
click at [616, 251] on h5 "Or Upload a Logo" at bounding box center [642, 255] width 305 height 13
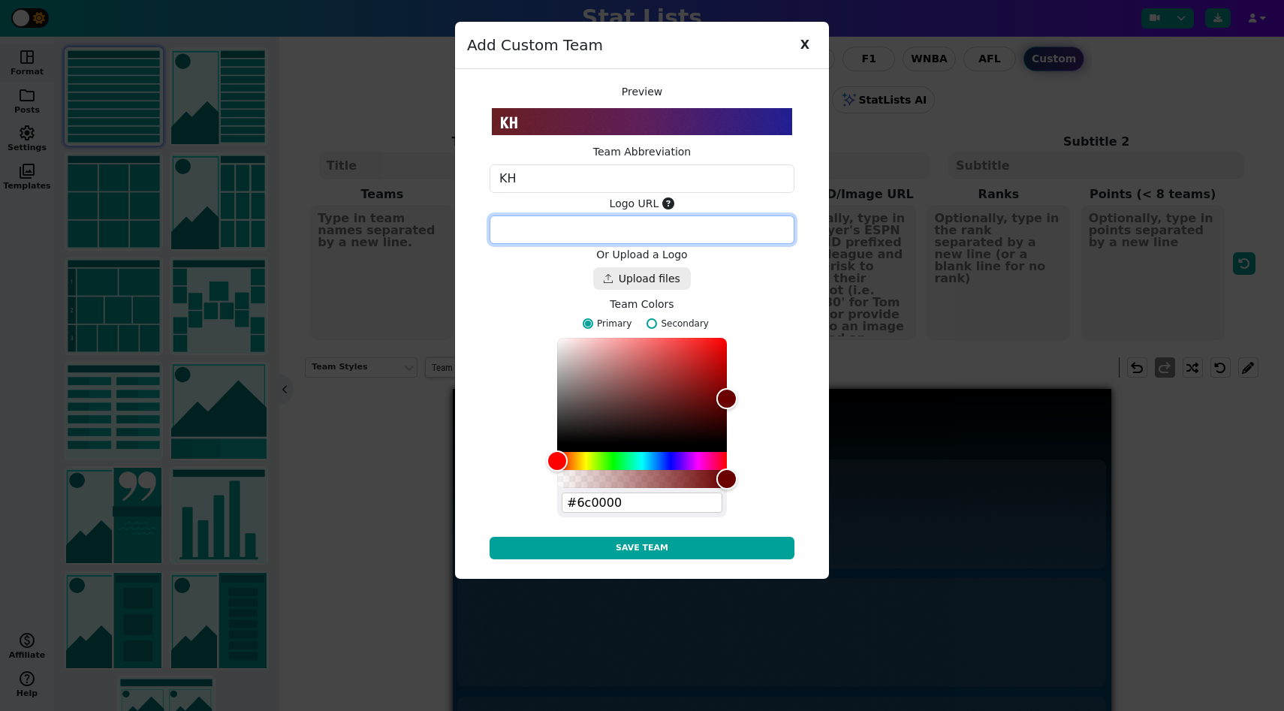
click at [611, 242] on textarea at bounding box center [642, 229] width 305 height 29
click at [612, 268] on div "Drop files here" at bounding box center [642, 278] width 98 height 23
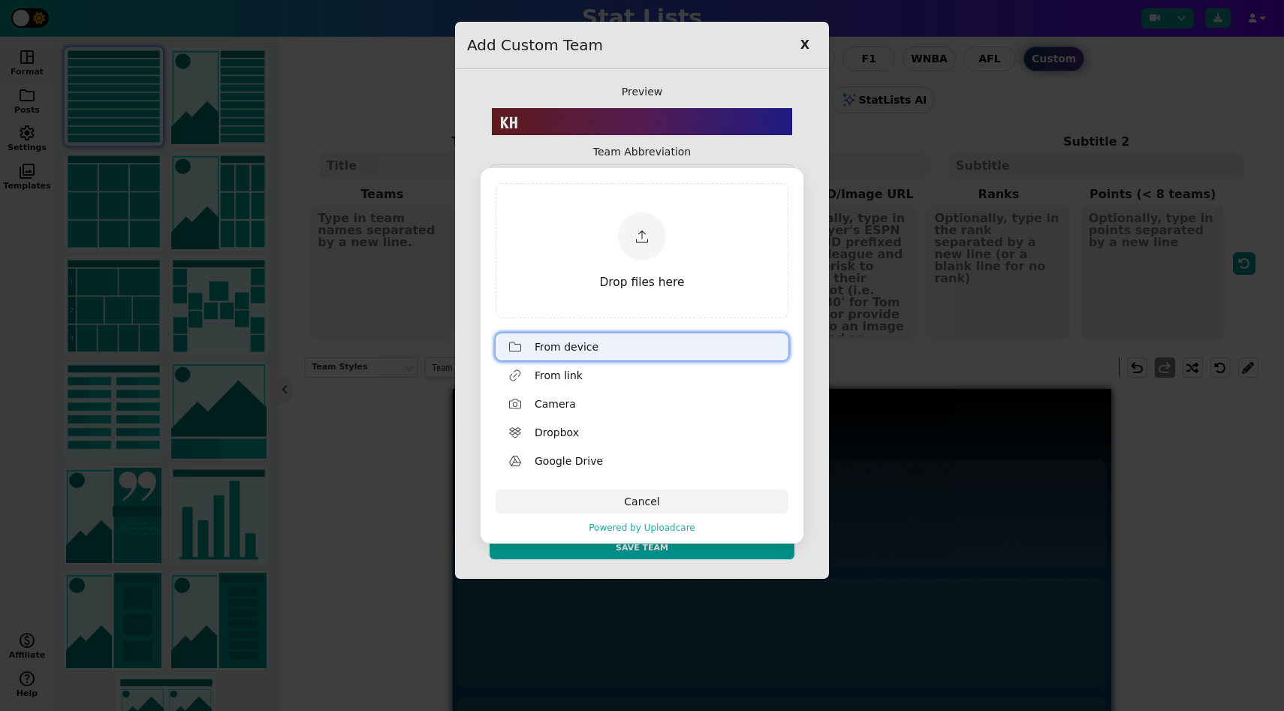
click at [582, 347] on div "From device" at bounding box center [658, 347] width 246 height 24
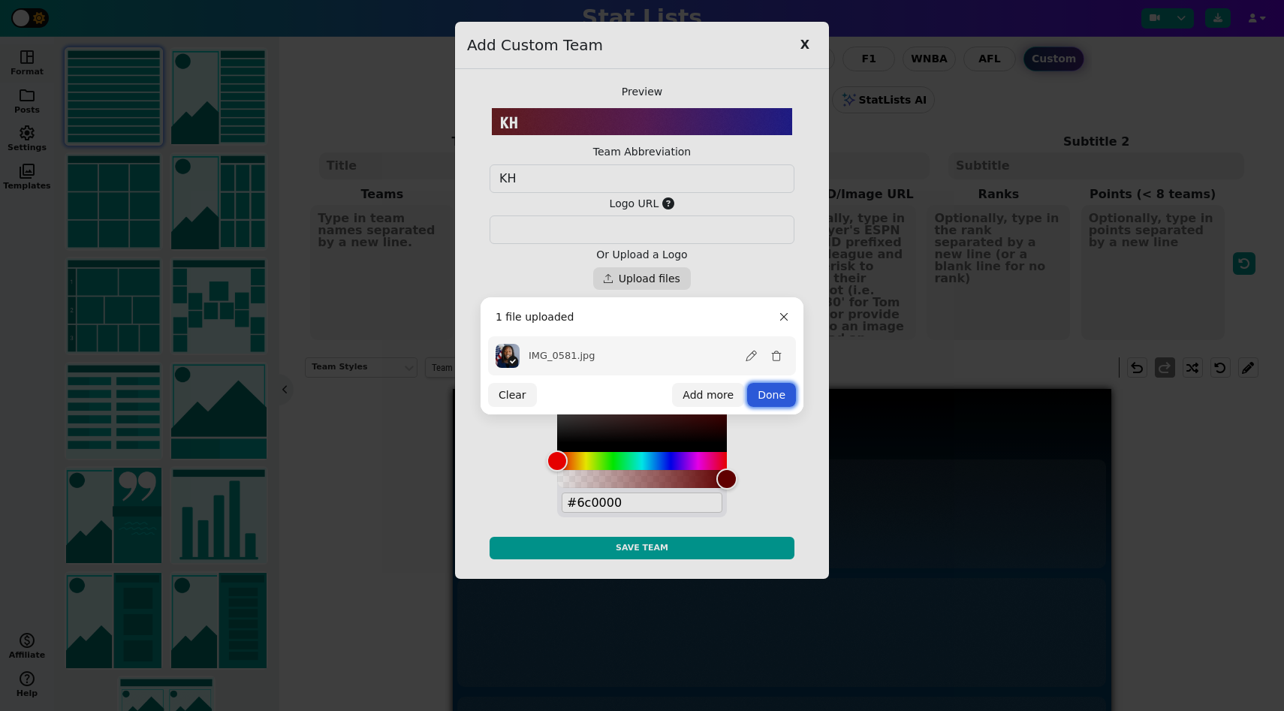
click at [772, 395] on button "Done" at bounding box center [771, 395] width 49 height 24
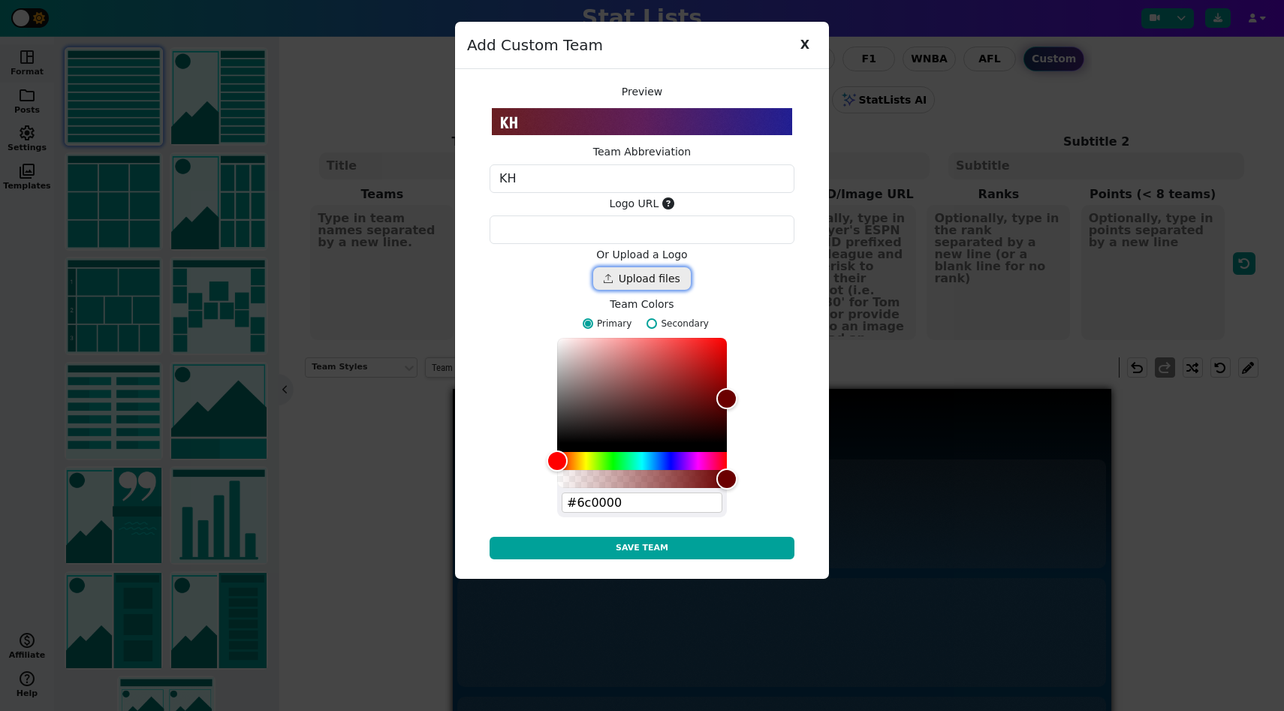
type textarea "https://ucarecdn.com/53af2c80-9959-461b-b668-a17d3d69590d/"
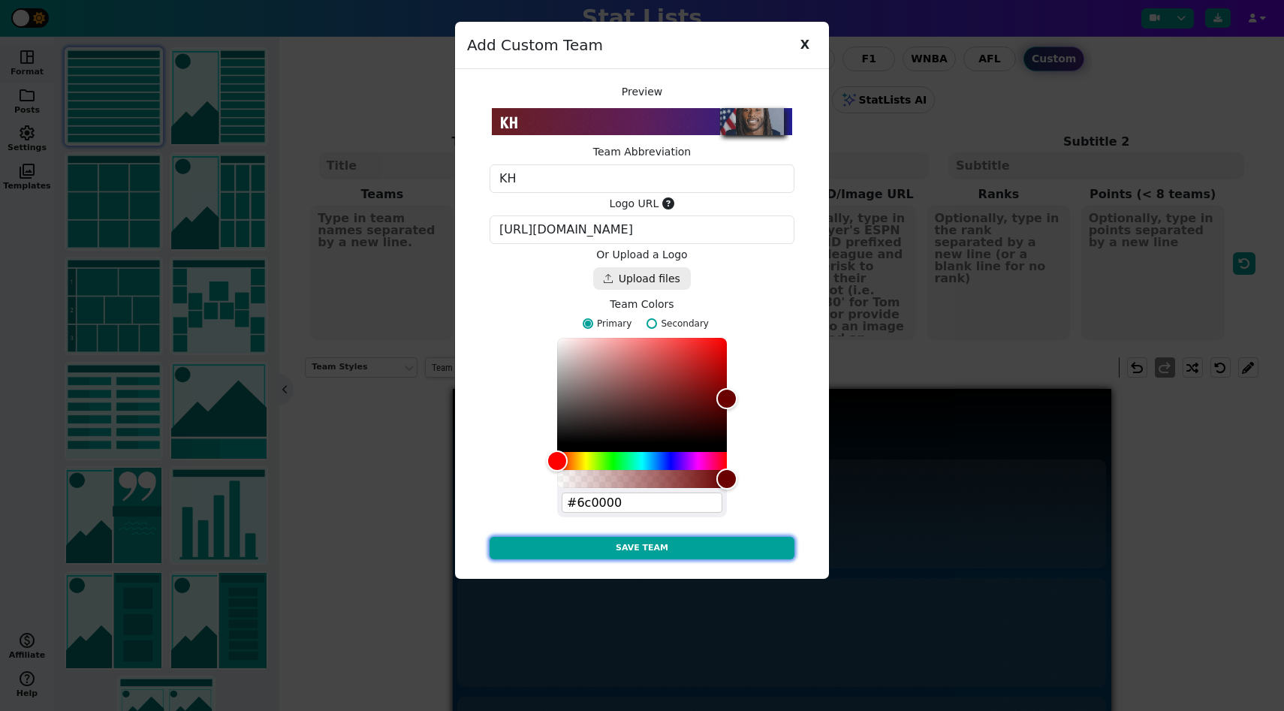
click at [731, 549] on button "Save Team" at bounding box center [642, 548] width 305 height 23
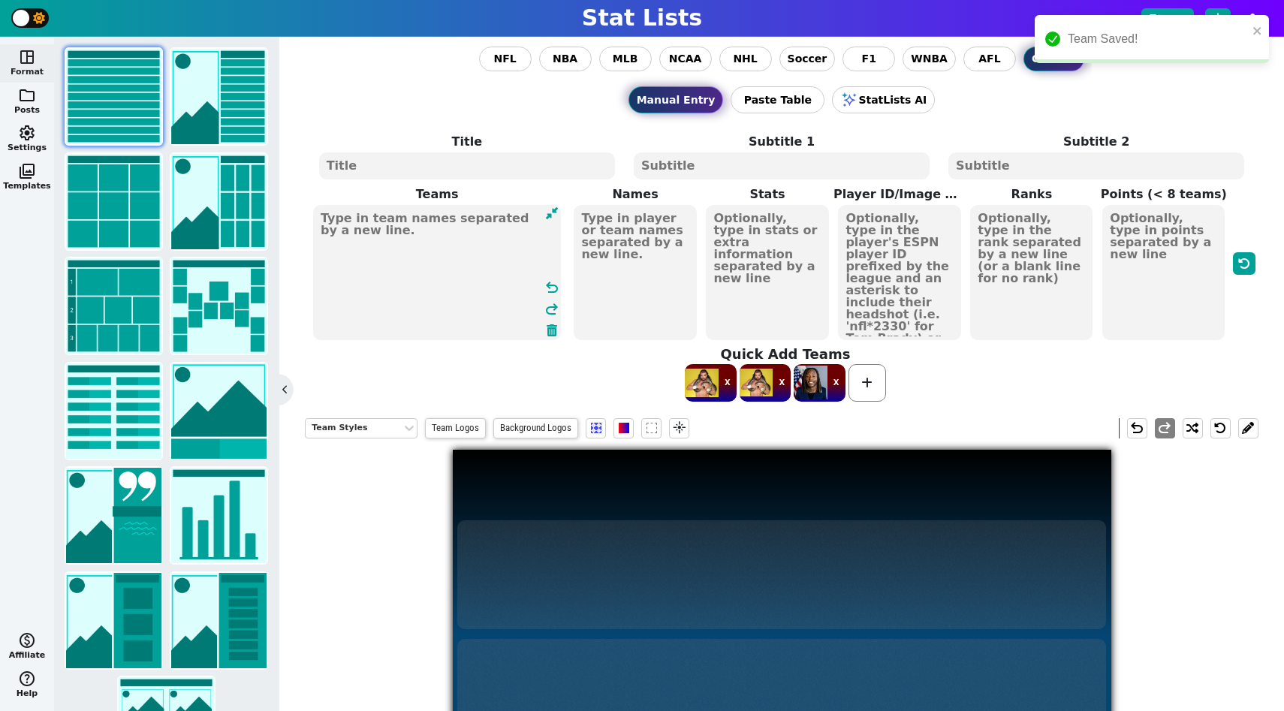
click at [411, 265] on textarea at bounding box center [437, 272] width 248 height 135
click at [710, 375] on span at bounding box center [702, 383] width 34 height 38
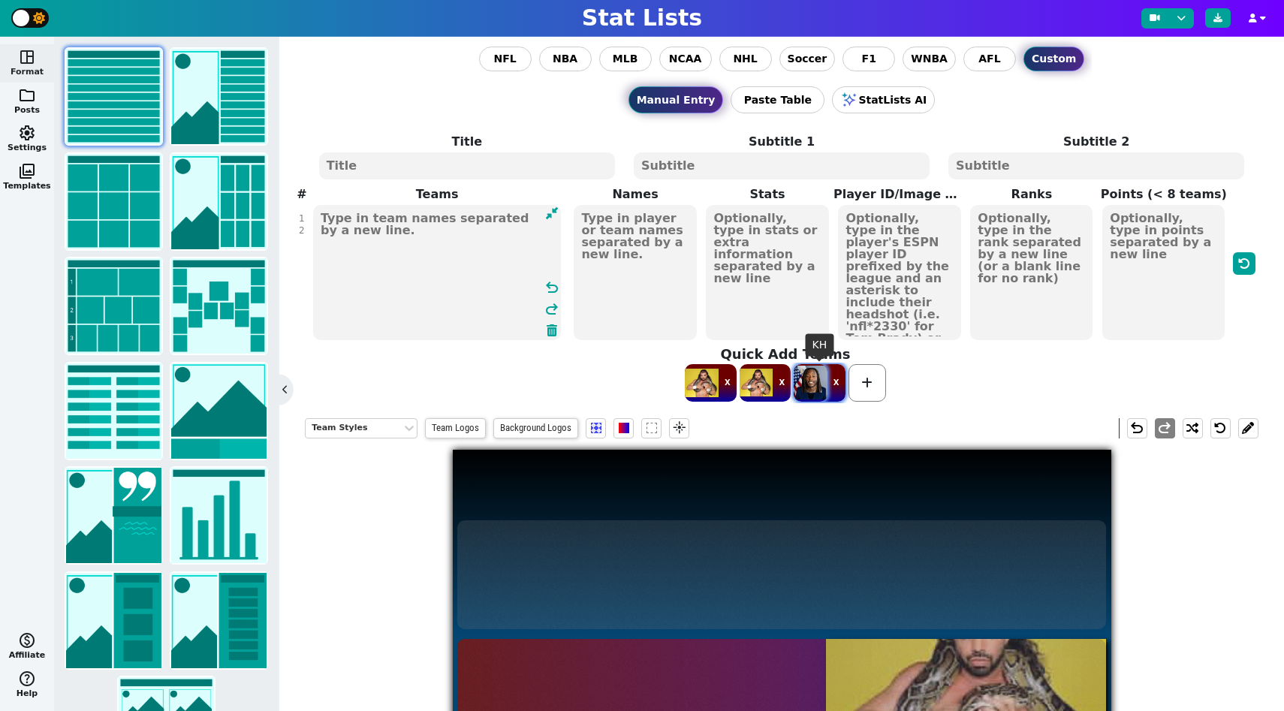
click at [806, 388] on span at bounding box center [811, 383] width 34 height 38
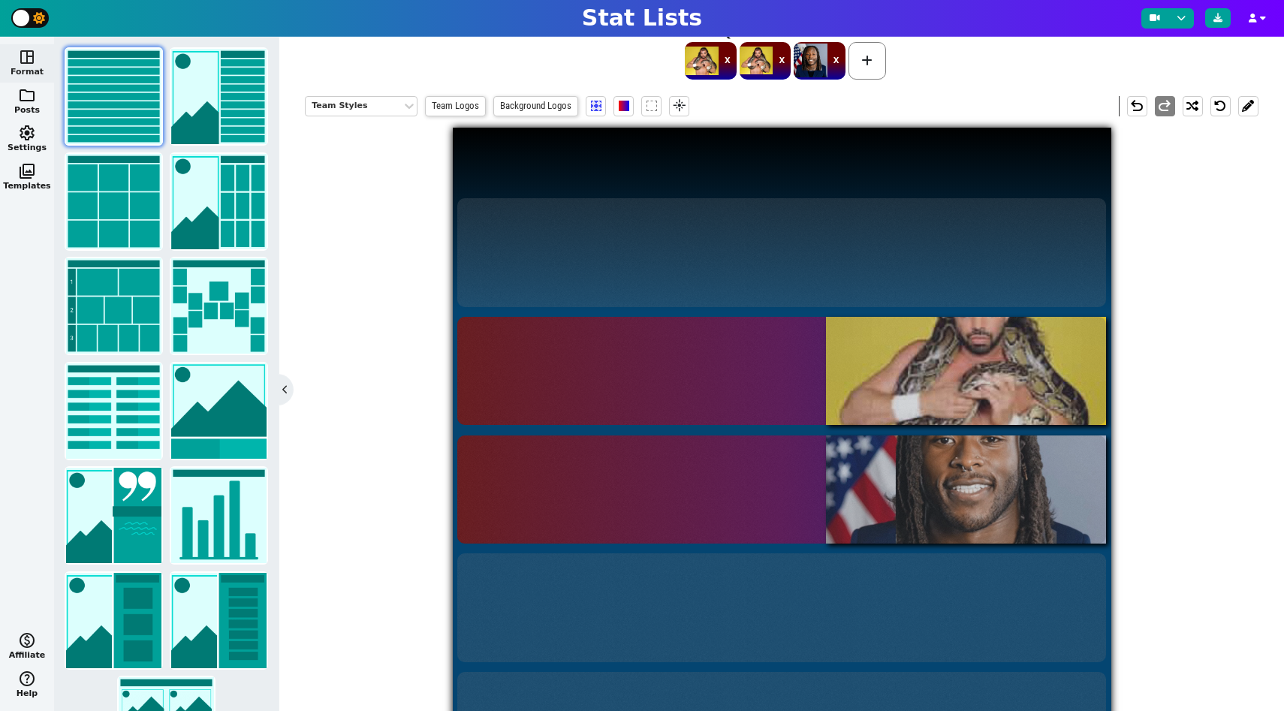
click at [891, 472] on div at bounding box center [781, 489] width 649 height 109
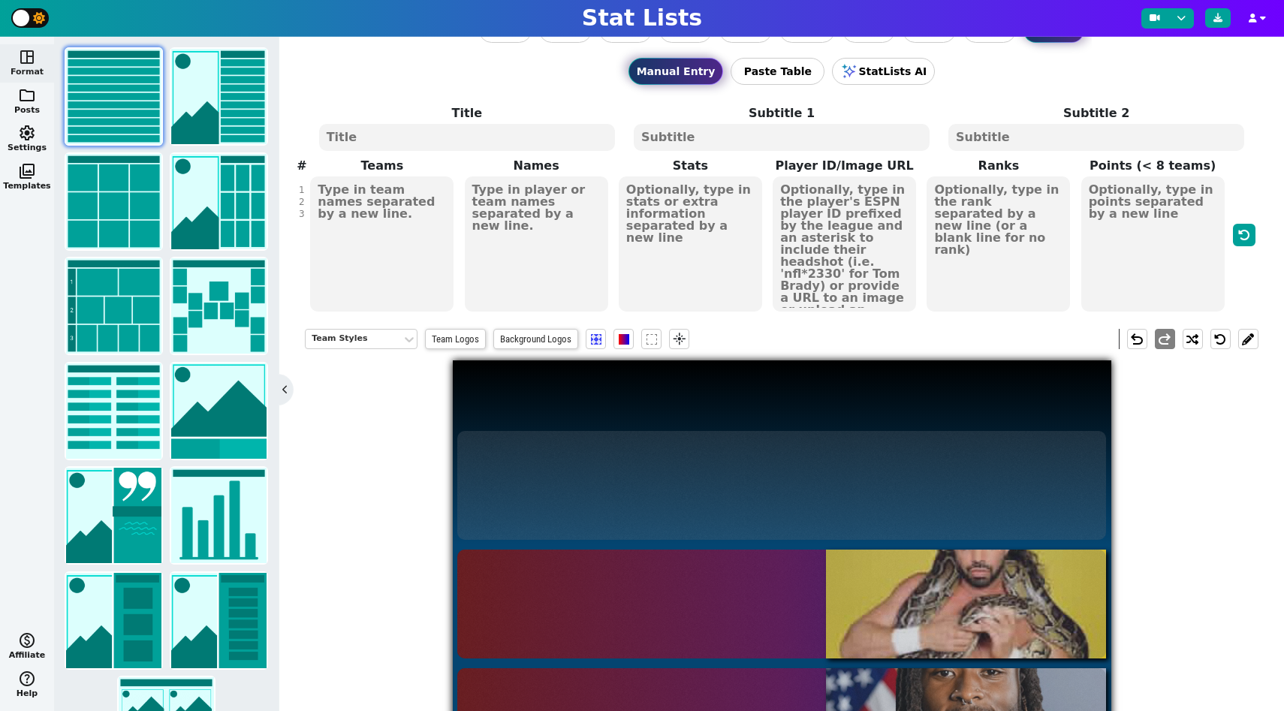
scroll to position [0, 0]
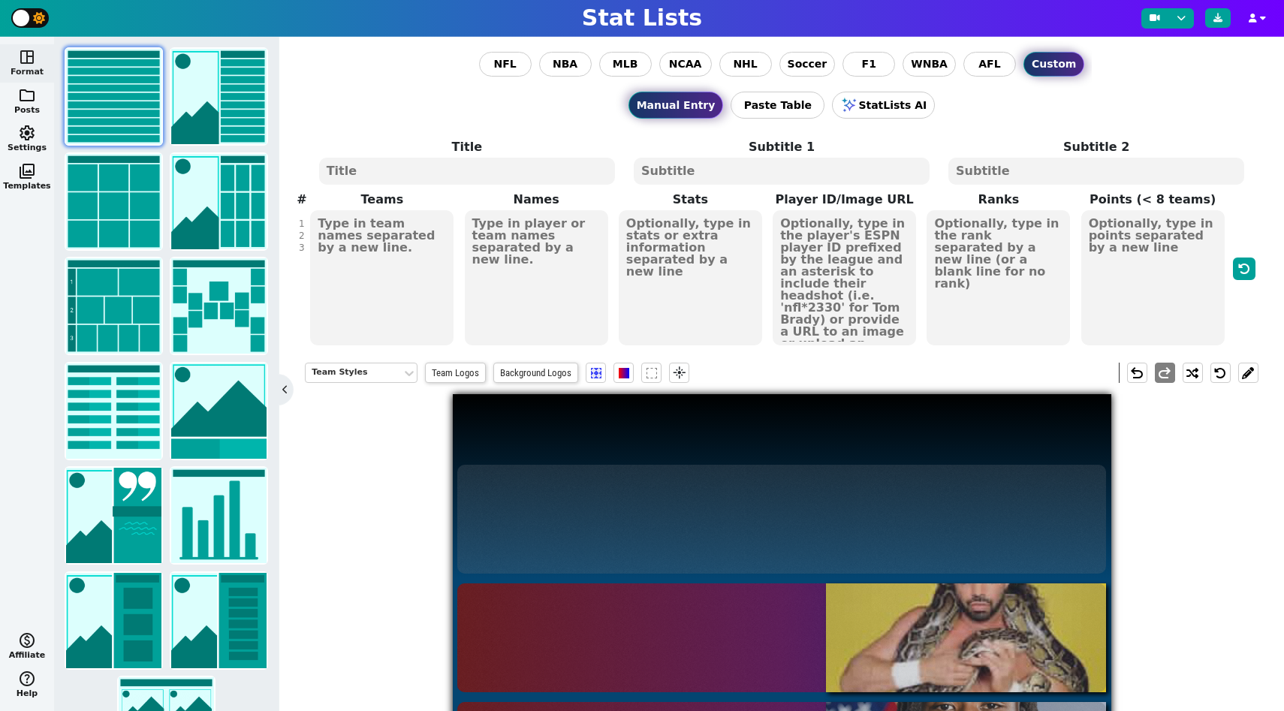
click at [358, 235] on textarea "DC KH" at bounding box center [381, 277] width 143 height 135
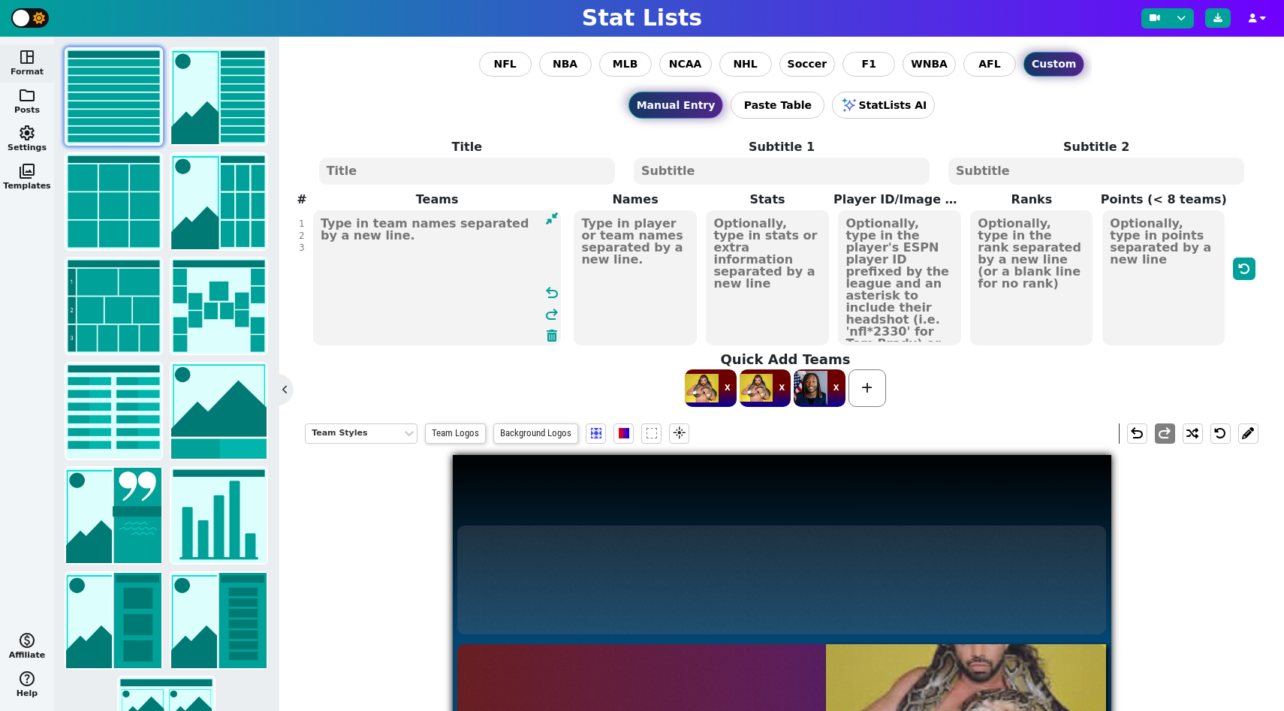
click at [358, 246] on textarea "DC KH" at bounding box center [437, 277] width 248 height 135
type textarea "D"
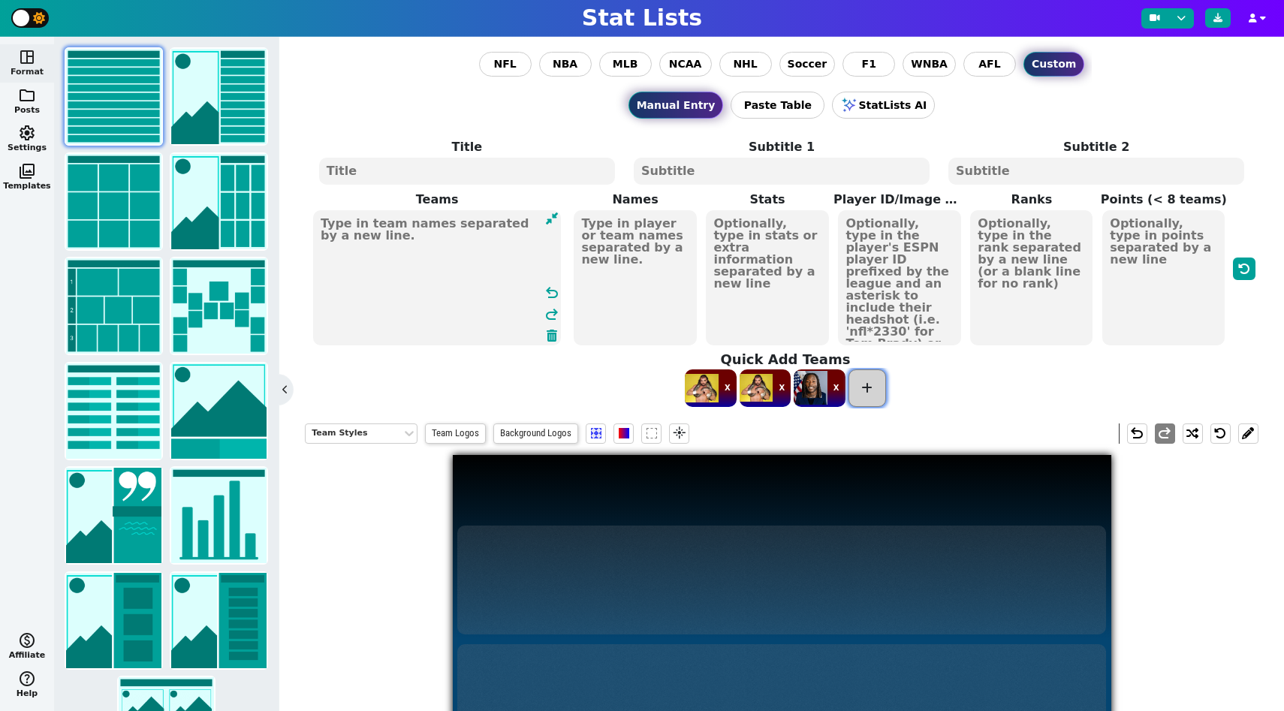
click at [858, 395] on span at bounding box center [867, 388] width 38 height 38
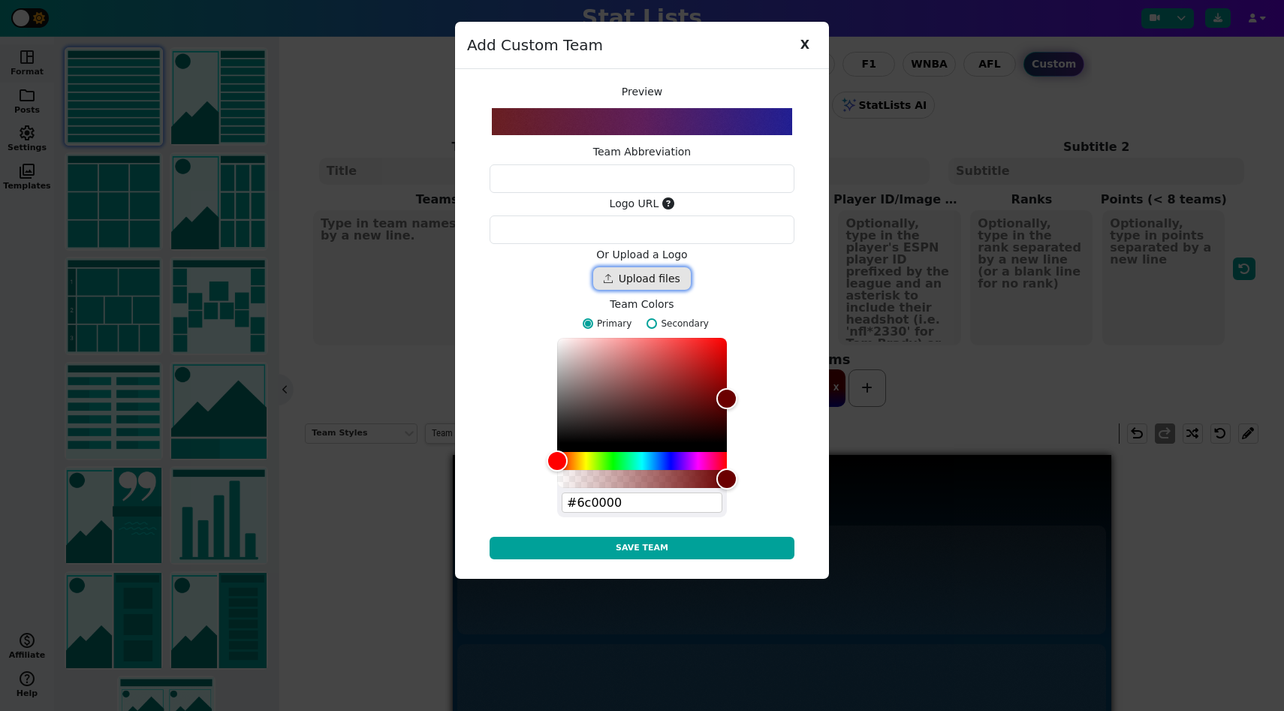
click at [648, 289] on div "Drop files here" at bounding box center [642, 278] width 98 height 23
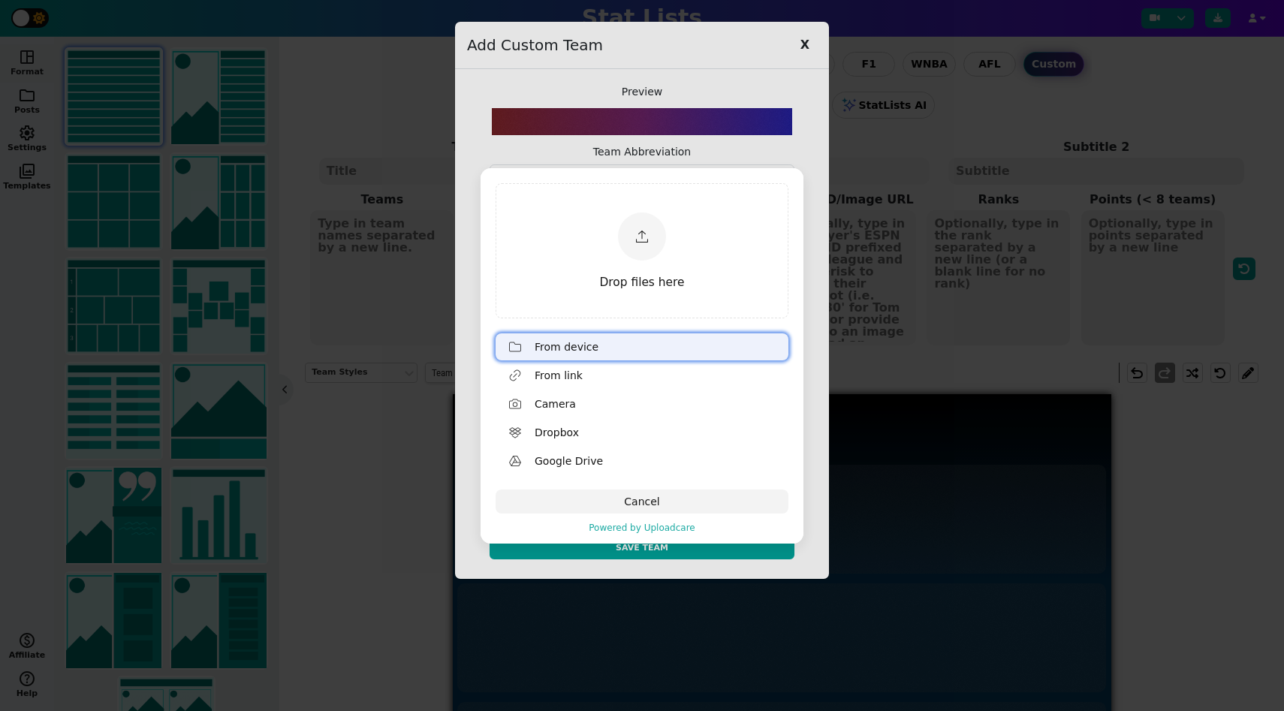
click at [668, 345] on div "From device" at bounding box center [658, 347] width 246 height 24
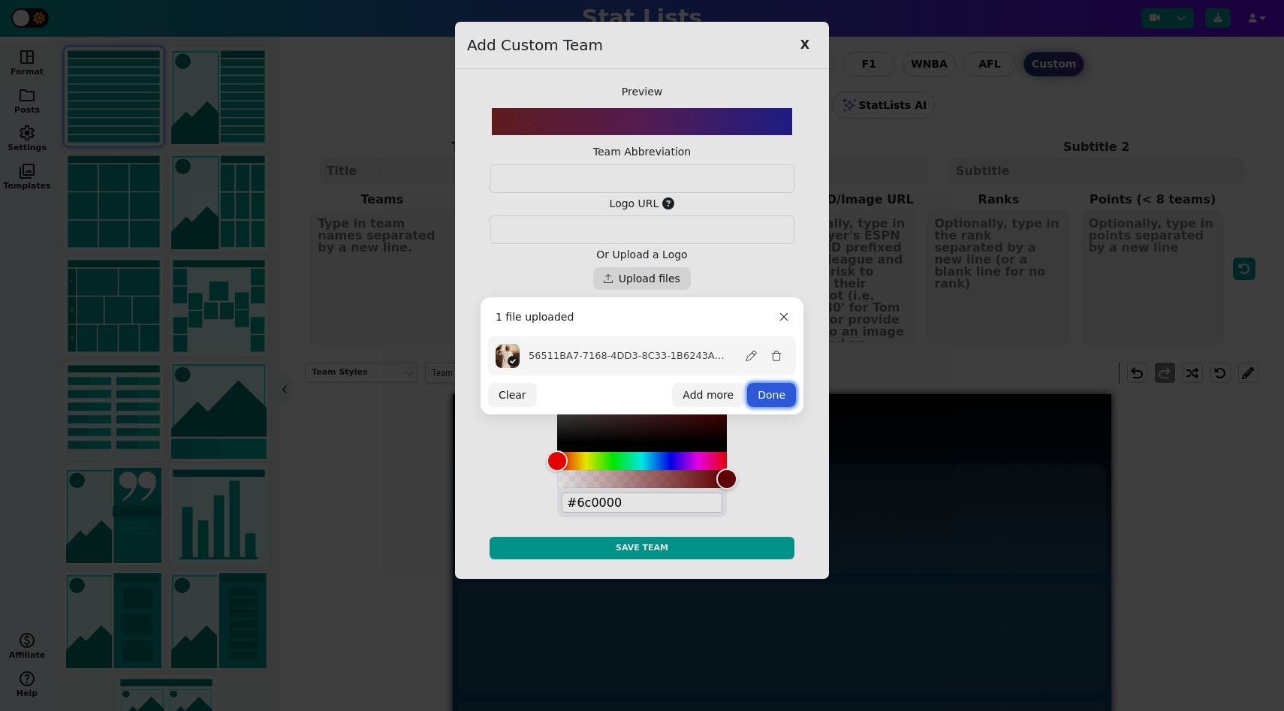
click at [772, 398] on button "Done" at bounding box center [771, 395] width 49 height 24
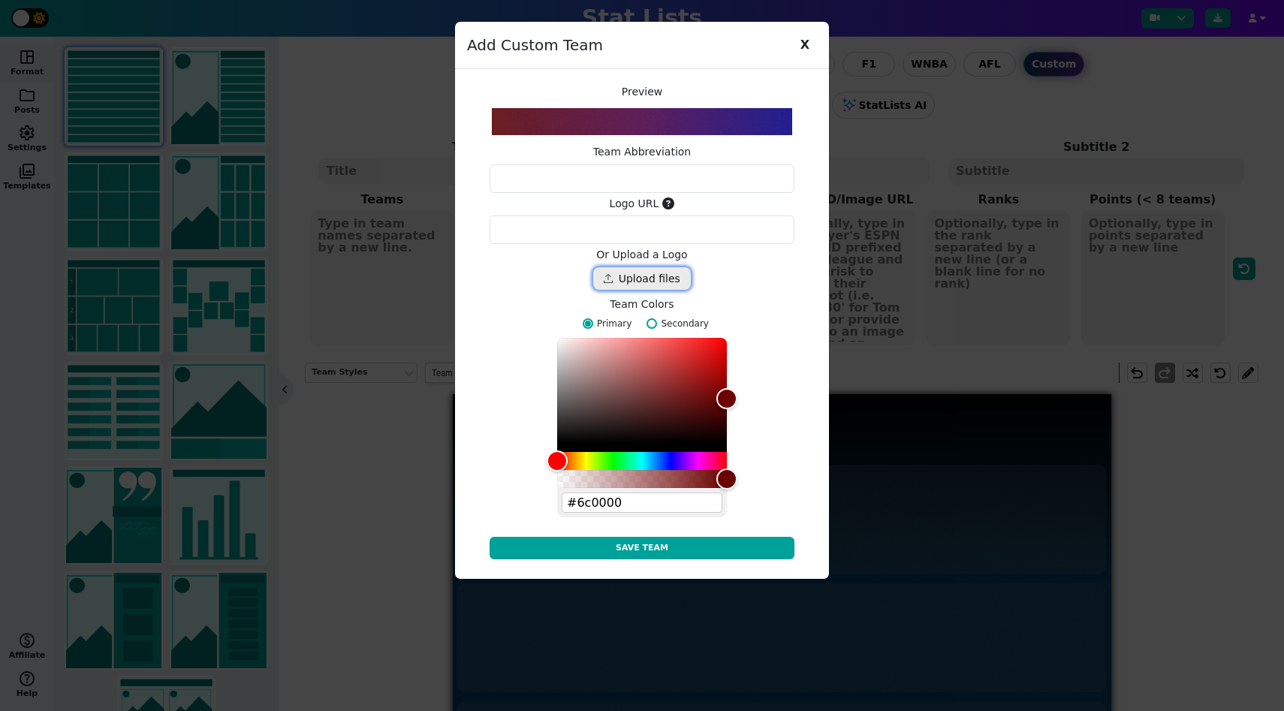
type textarea "https://ucarecdn.com/f276c6fd-5e41-4dac-b02c-1d50aafcfbd8/"
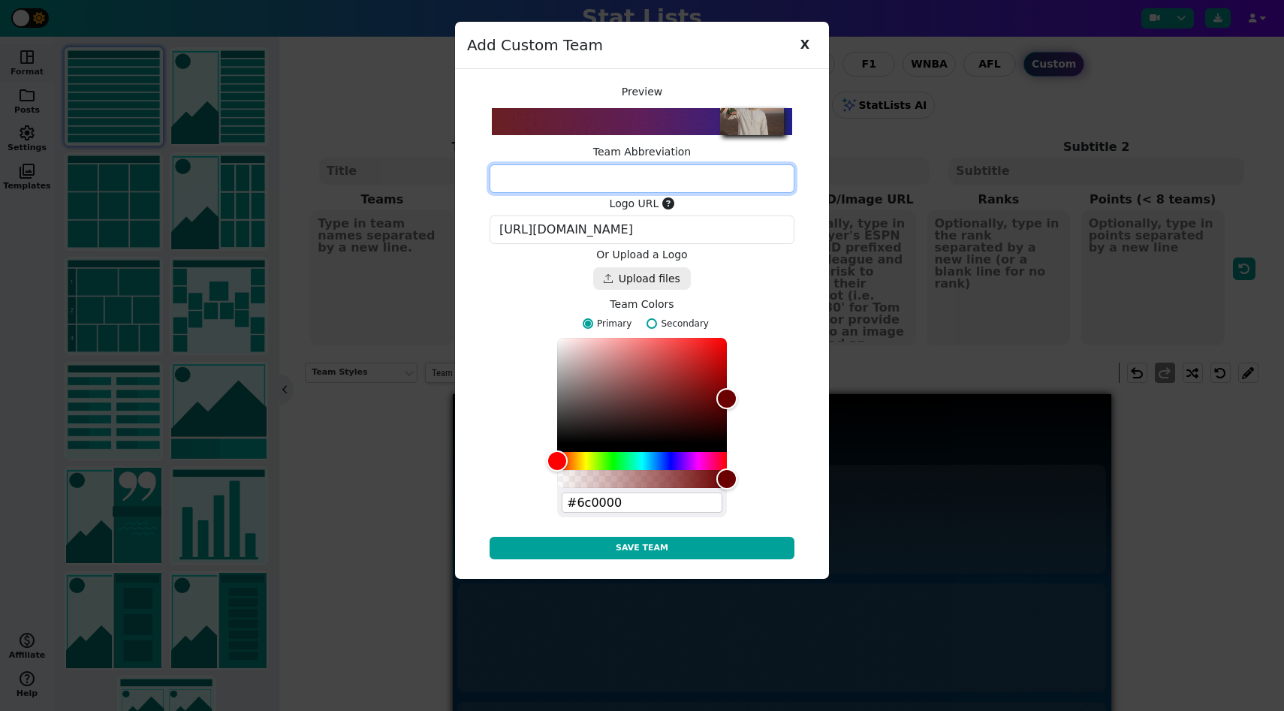
click at [691, 170] on textarea at bounding box center [642, 178] width 305 height 29
paste textarea "Allen Baba and Tariq Hell"
click at [648, 178] on textarea "Allen Baba and Tariq Hell" at bounding box center [642, 178] width 305 height 29
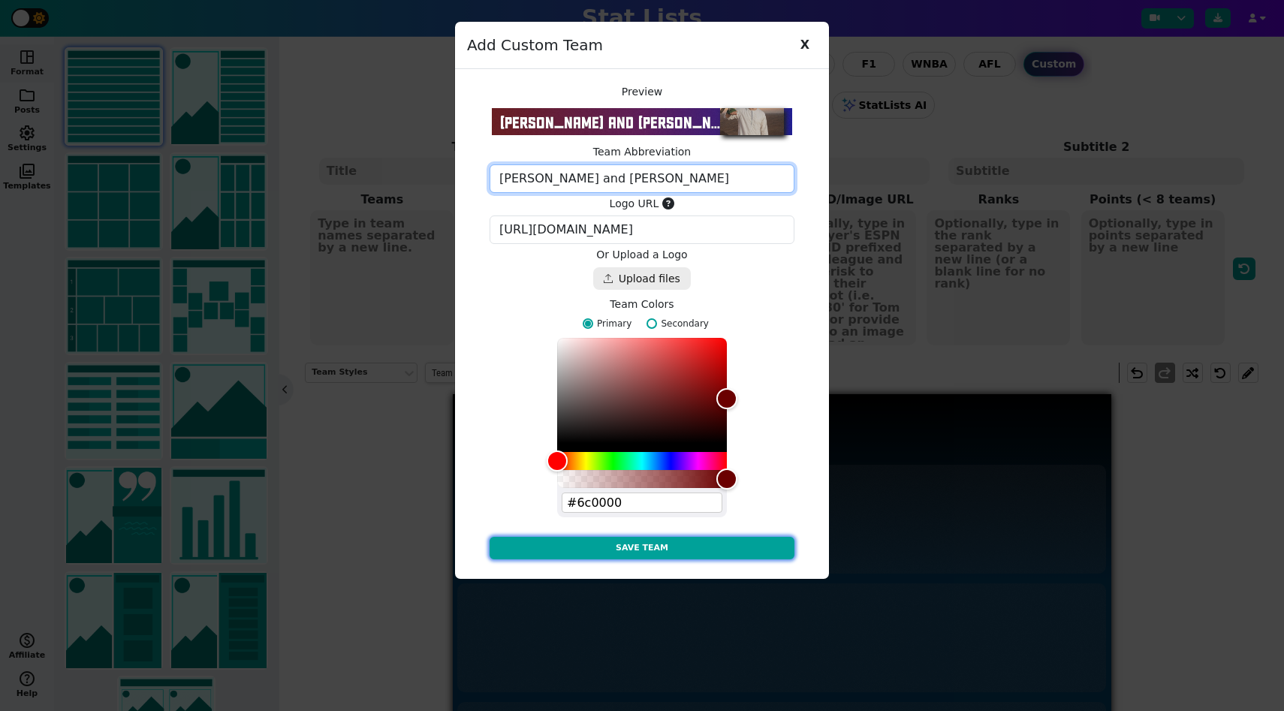
type textarea "Allen Baba and Tariq Hell"
click at [639, 542] on button "Save Team" at bounding box center [642, 548] width 305 height 23
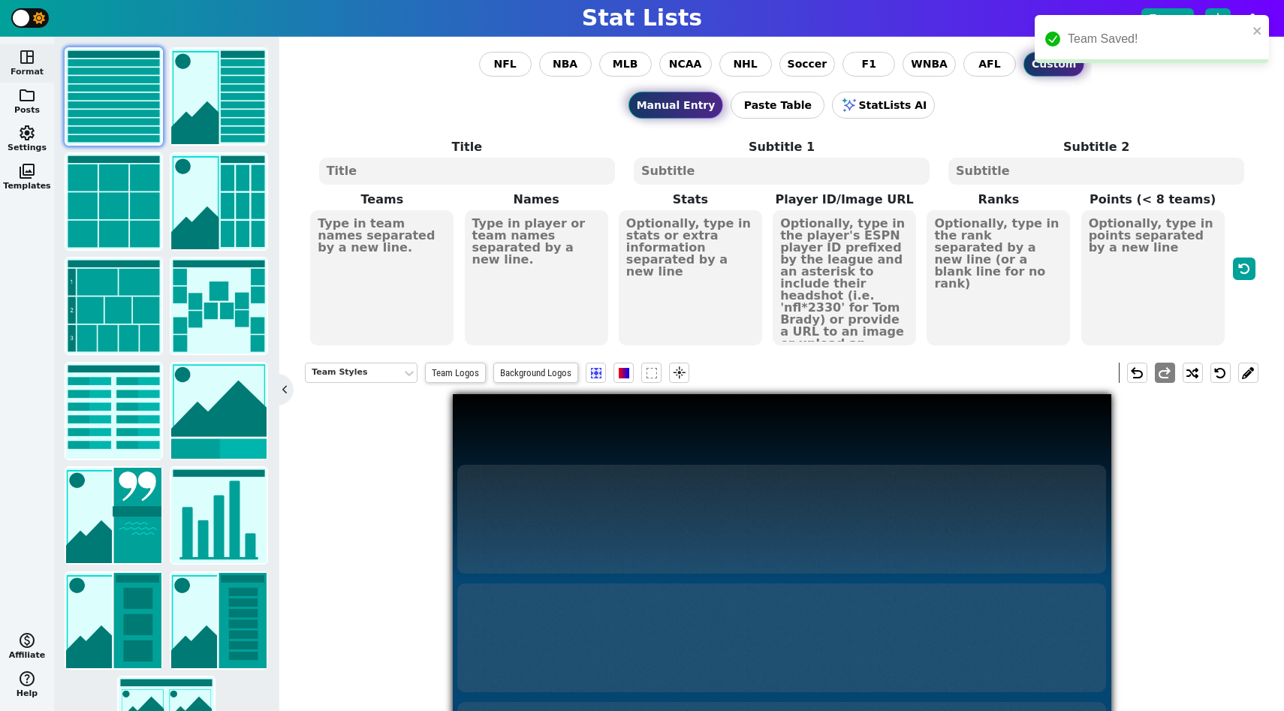
click at [370, 265] on textarea at bounding box center [381, 277] width 143 height 135
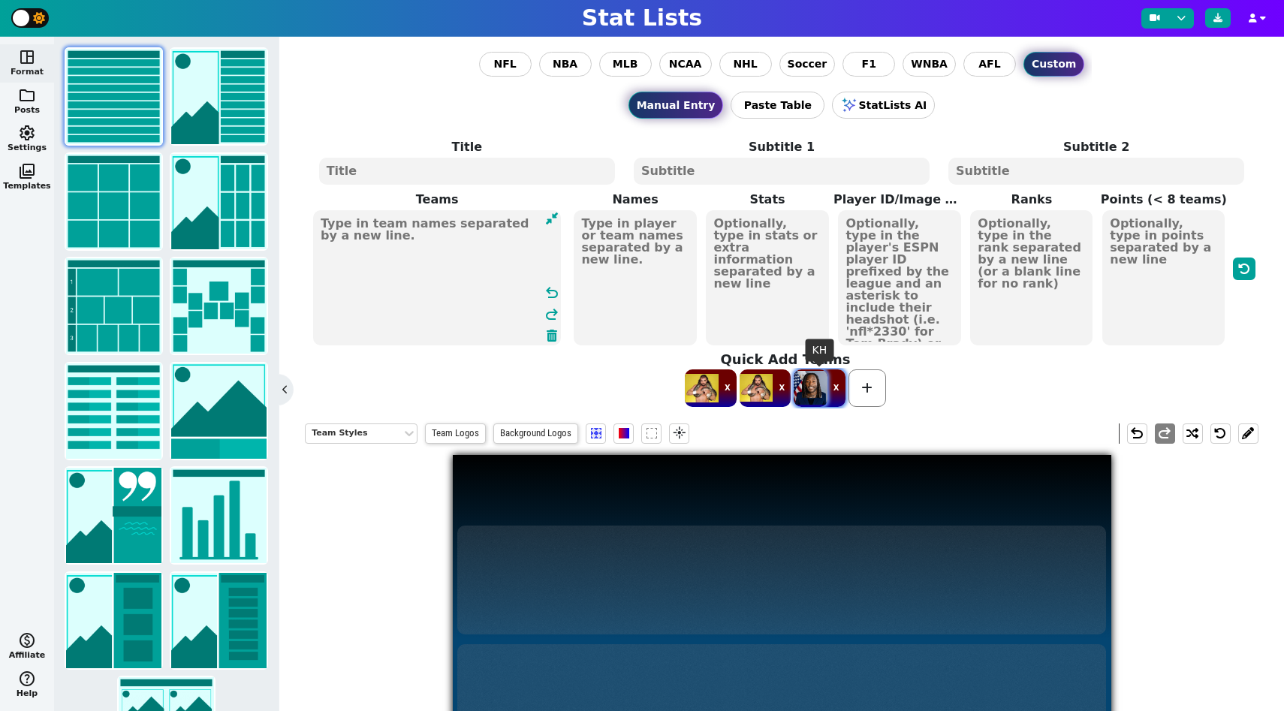
click at [815, 386] on span at bounding box center [811, 388] width 34 height 38
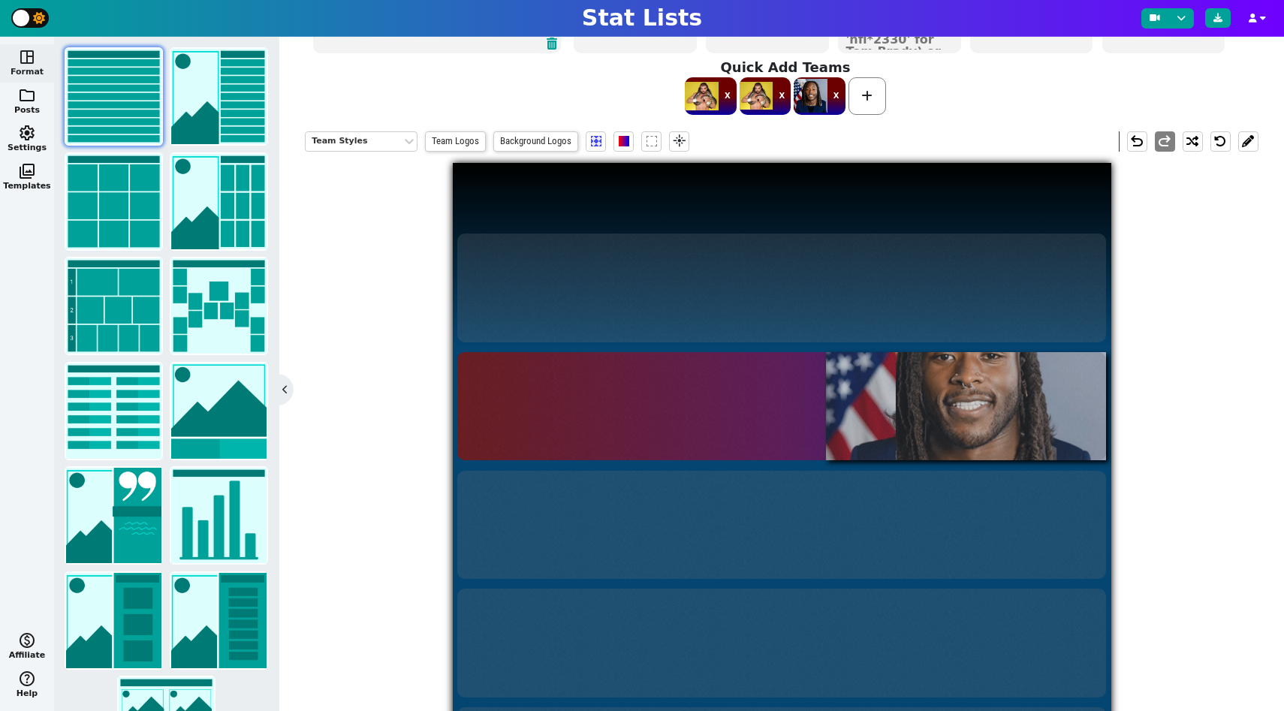
scroll to position [160, 0]
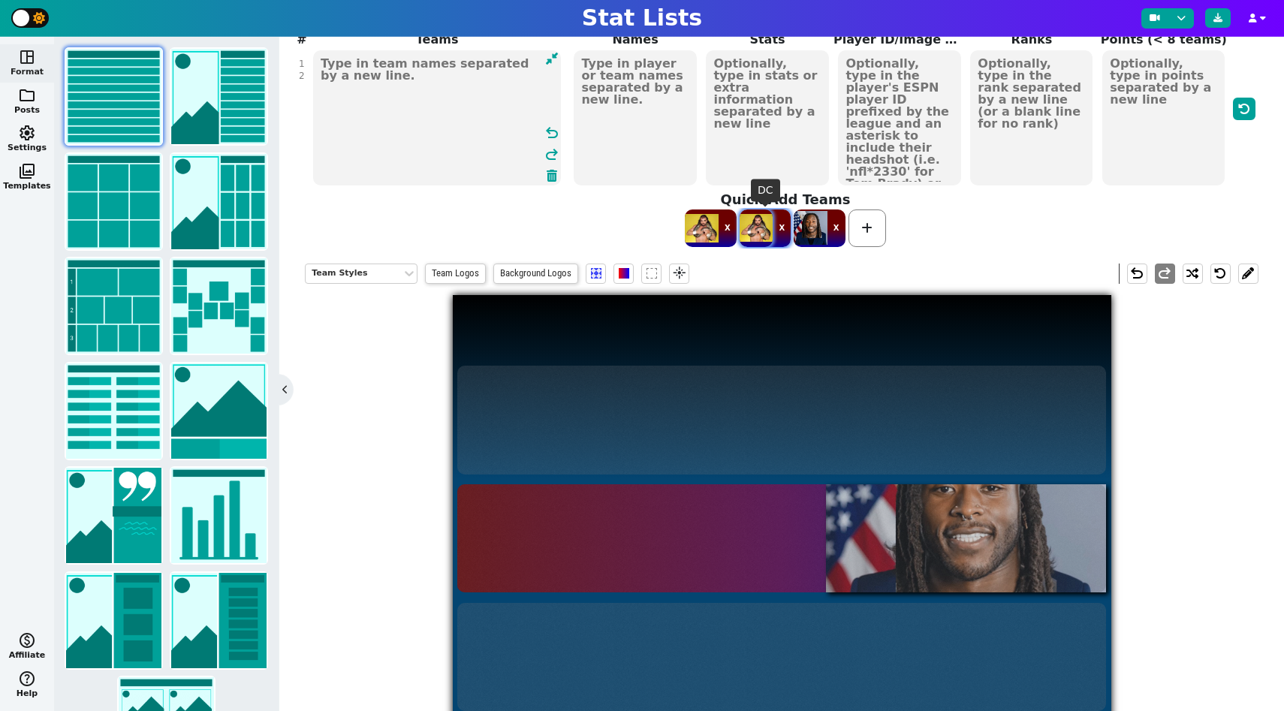
click at [756, 237] on span at bounding box center [757, 228] width 34 height 38
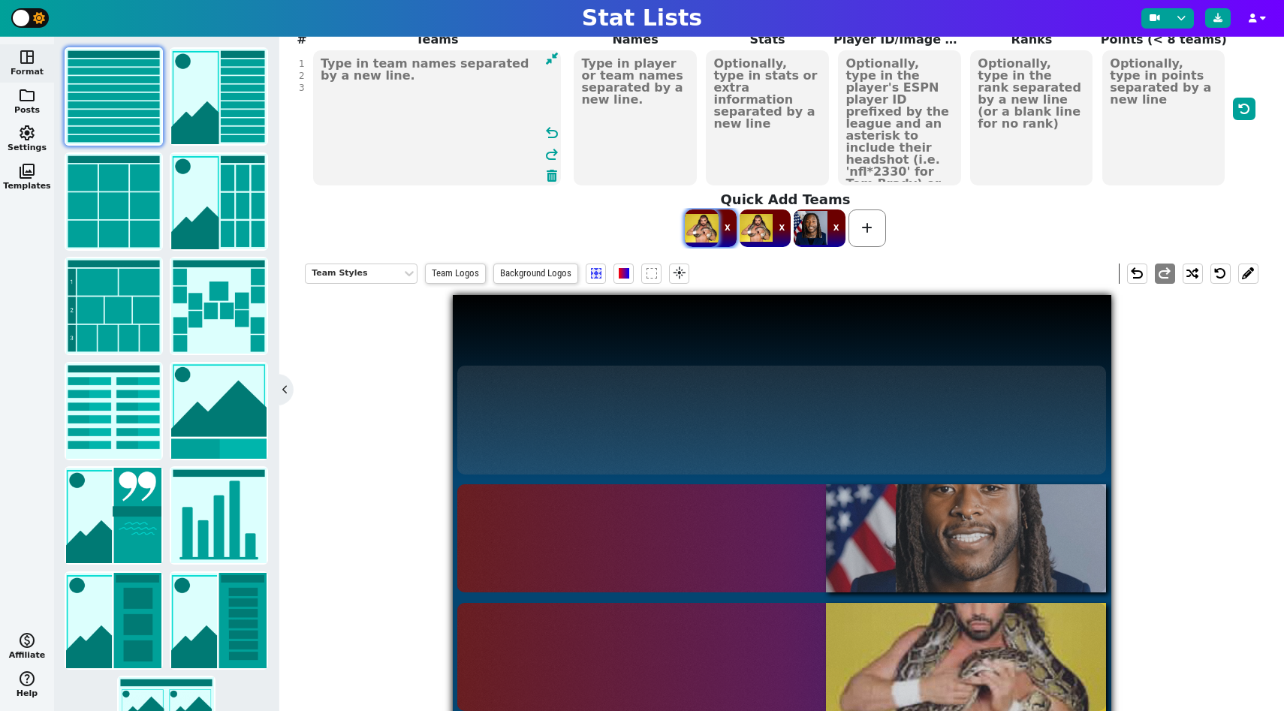
click at [718, 225] on span at bounding box center [702, 228] width 34 height 38
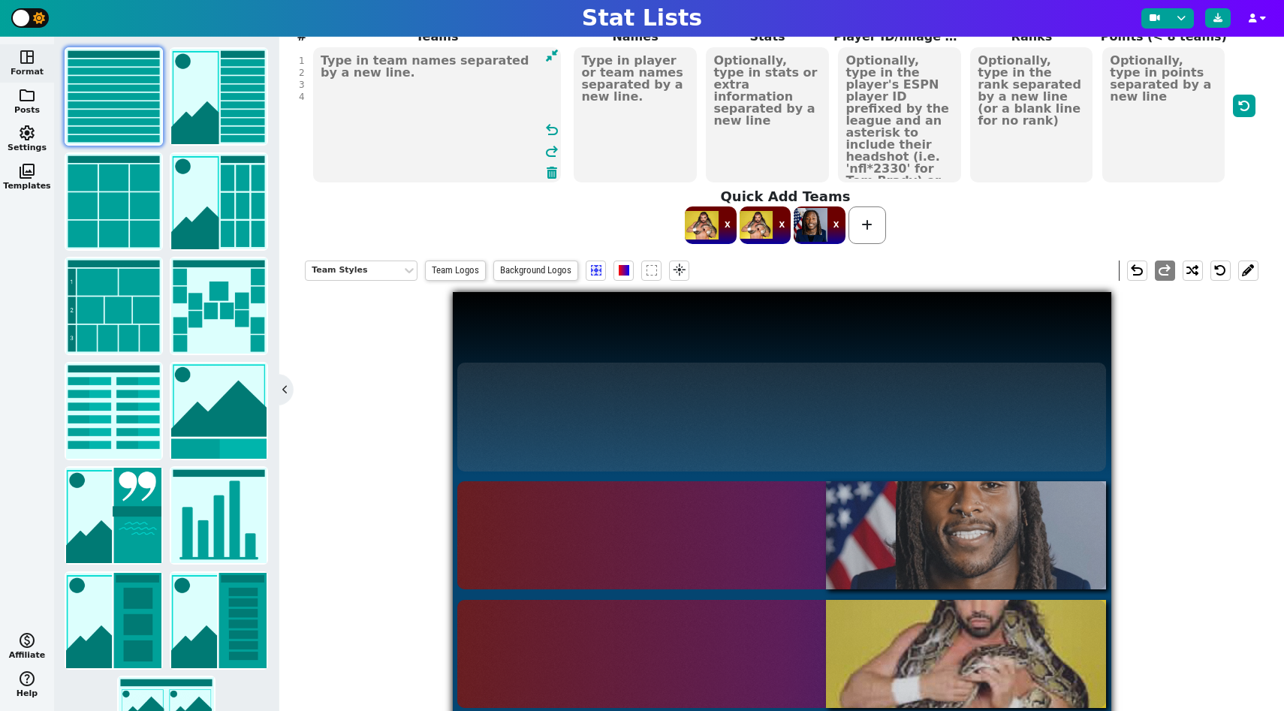
scroll to position [0, 0]
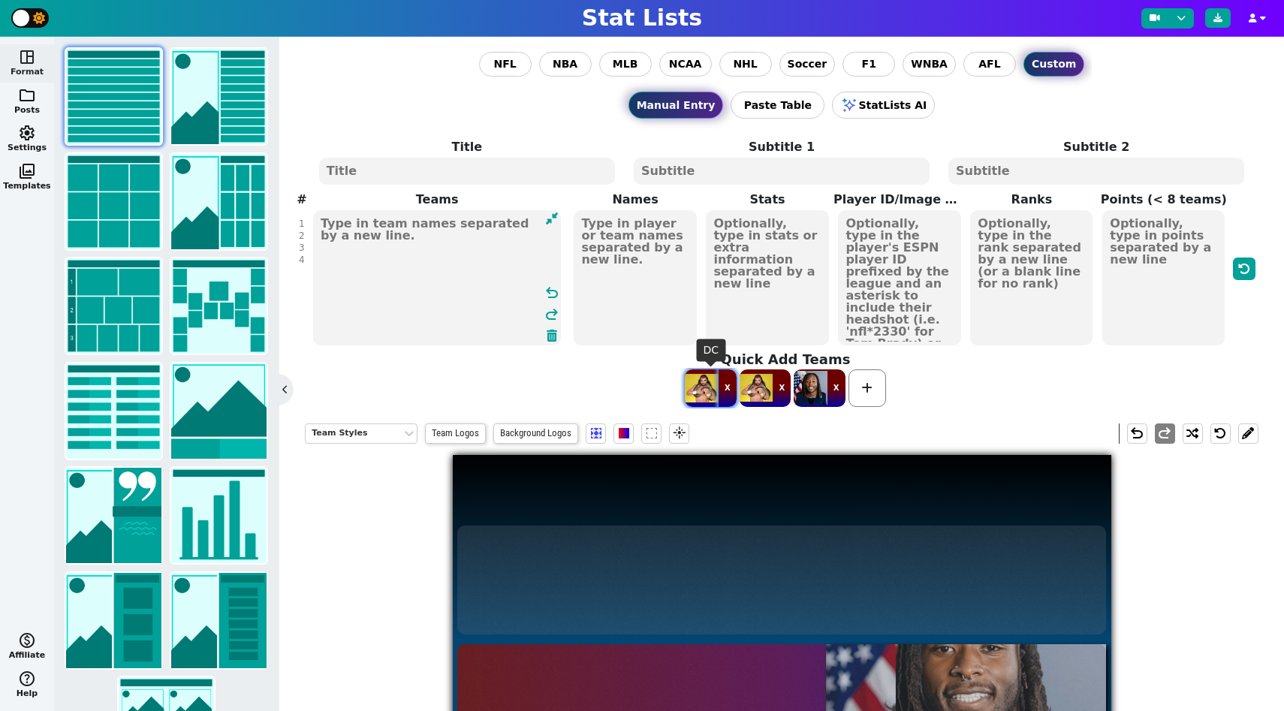
click at [730, 386] on button "X" at bounding box center [728, 388] width 18 height 38
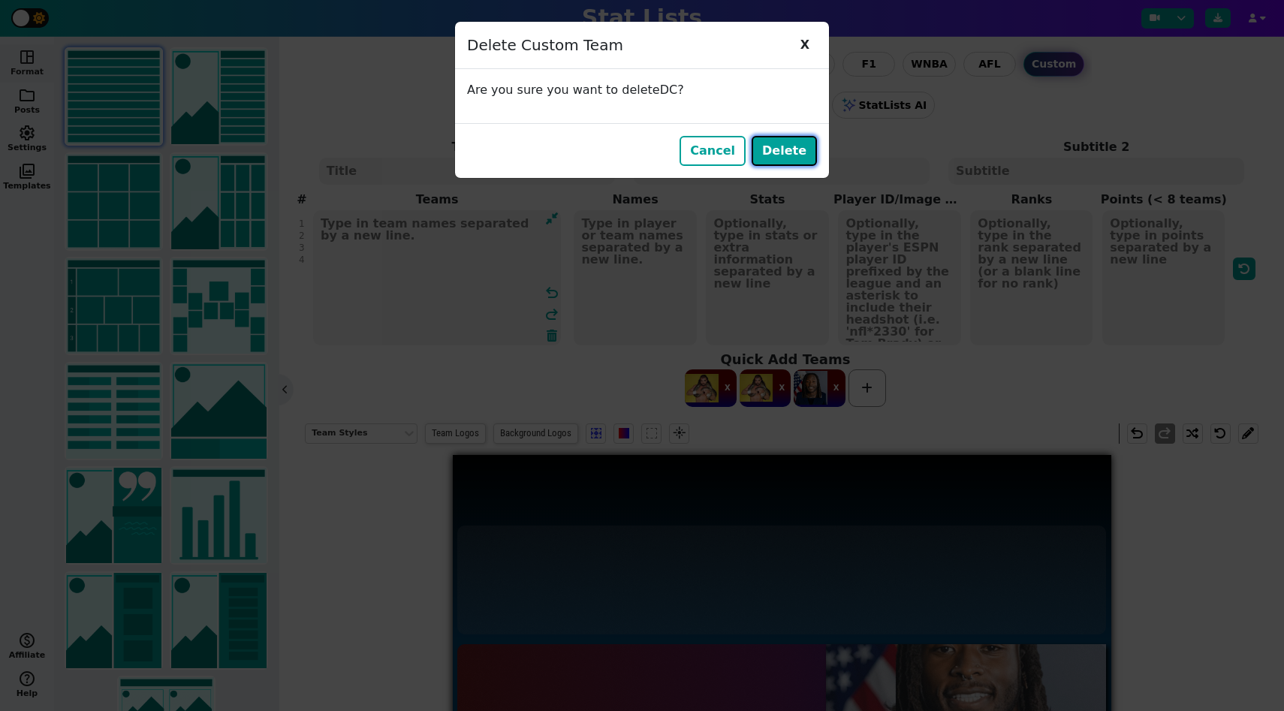
click at [782, 155] on button "Delete" at bounding box center [784, 151] width 65 height 30
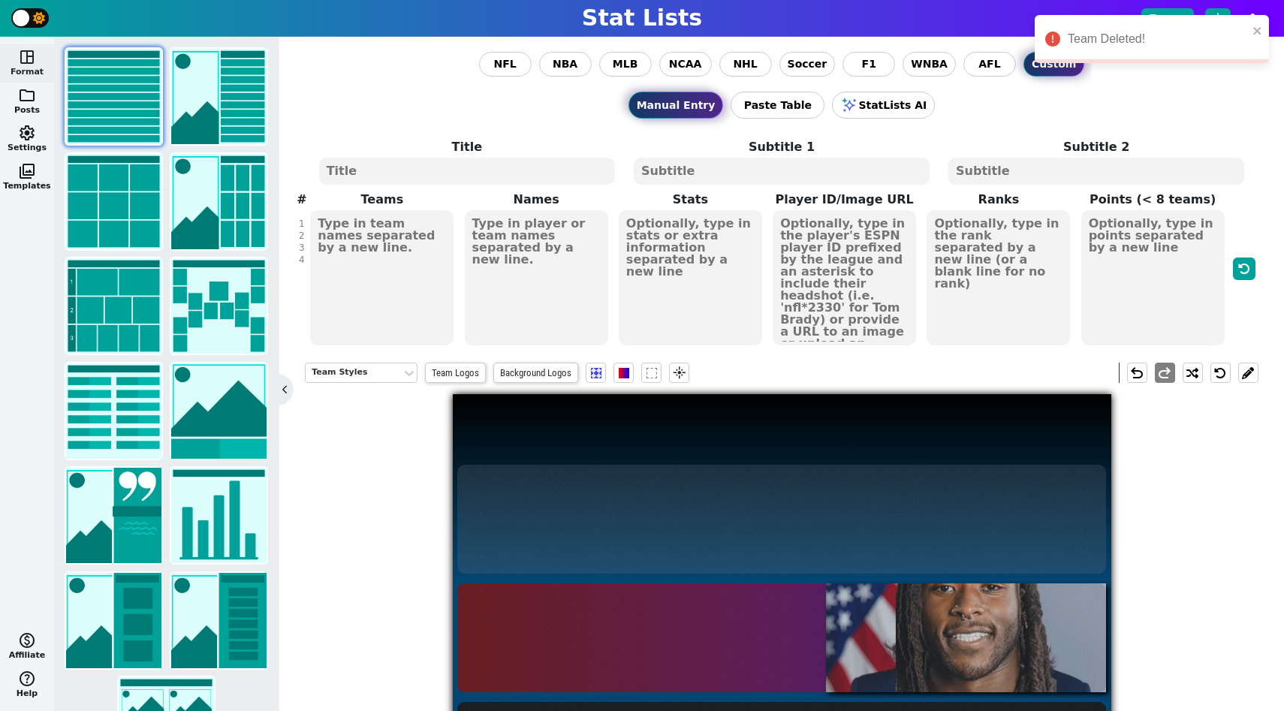
click at [385, 258] on textarea "KH DC DC" at bounding box center [381, 277] width 143 height 135
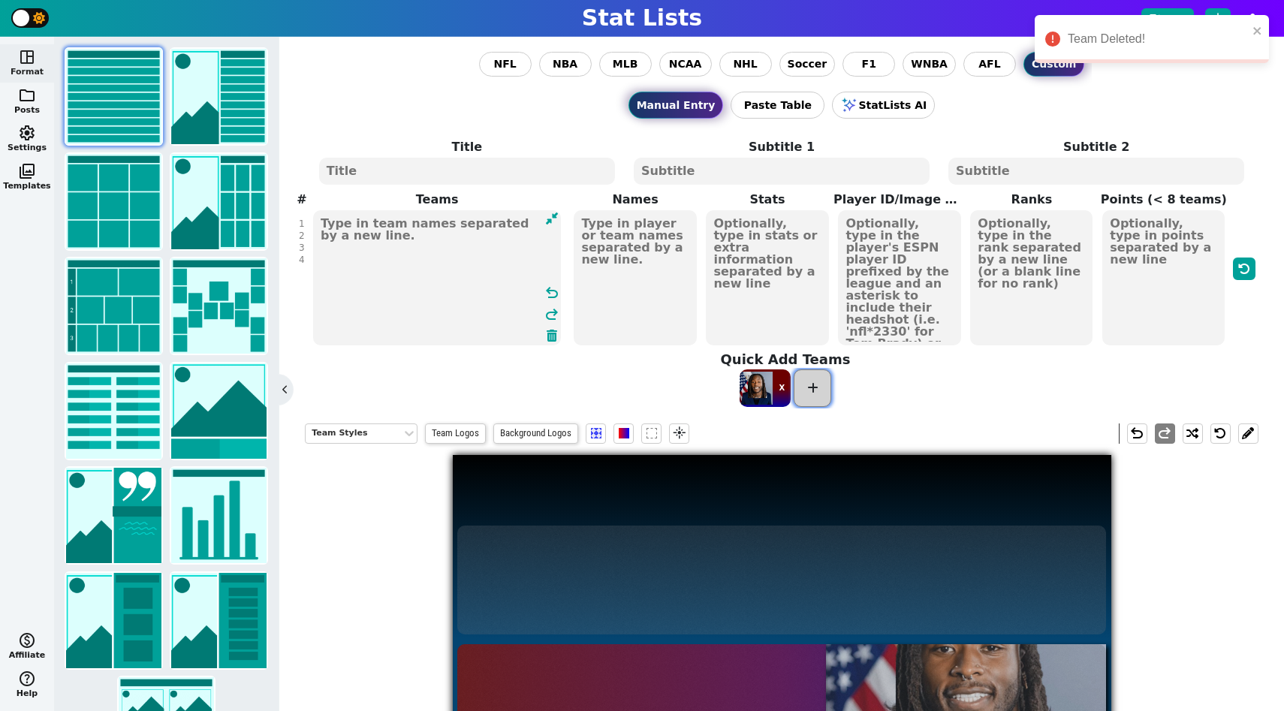
click at [813, 397] on span at bounding box center [813, 388] width 38 height 38
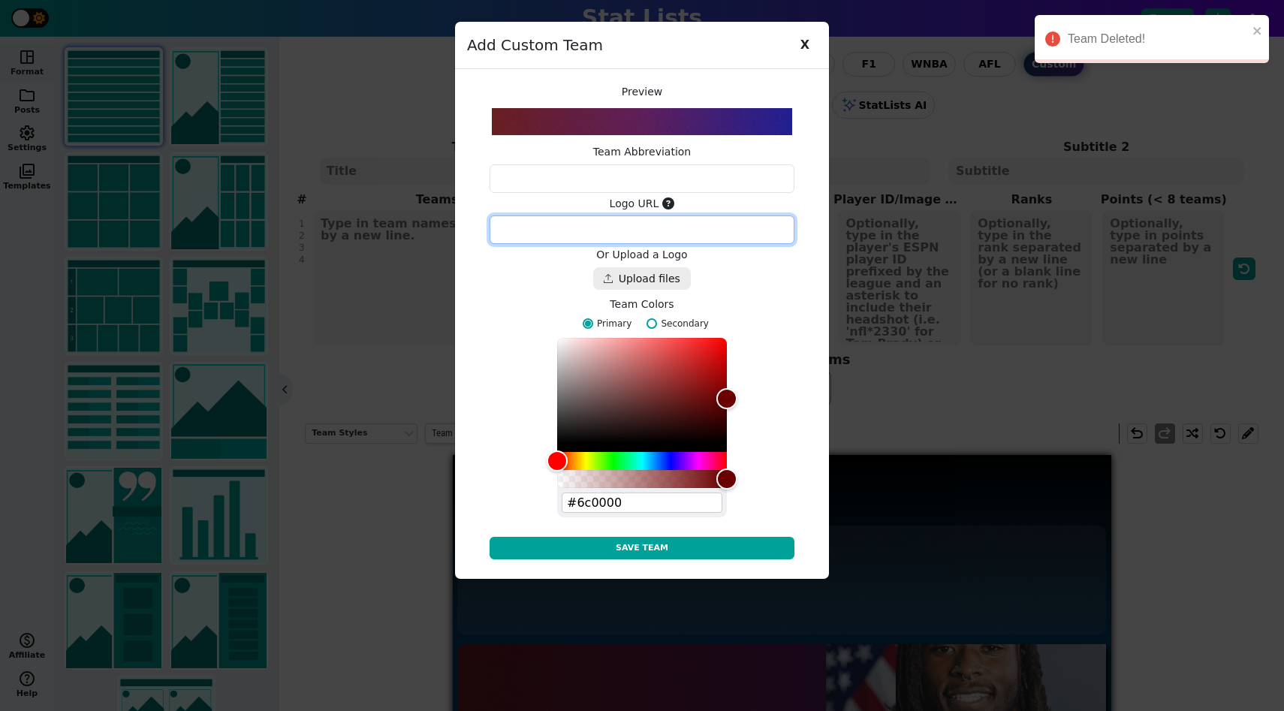
click at [655, 240] on textarea at bounding box center [642, 229] width 305 height 29
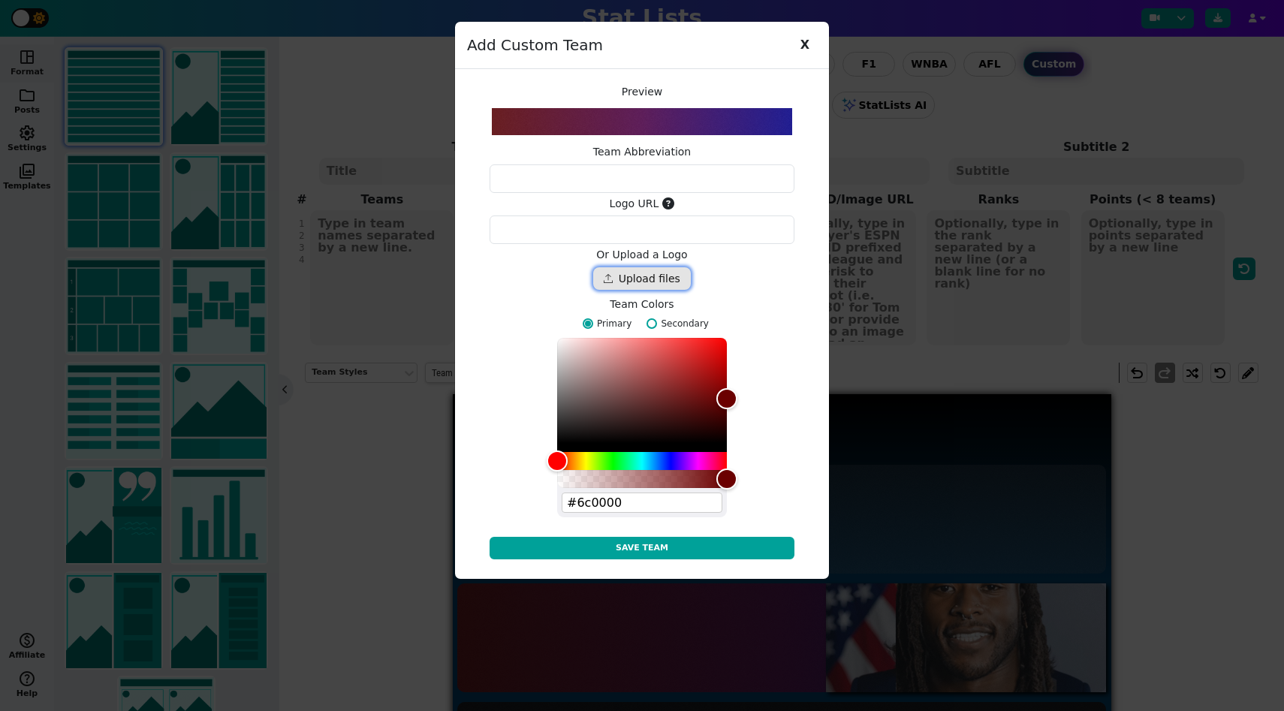
click at [658, 284] on div "Drop files here" at bounding box center [642, 278] width 98 height 23
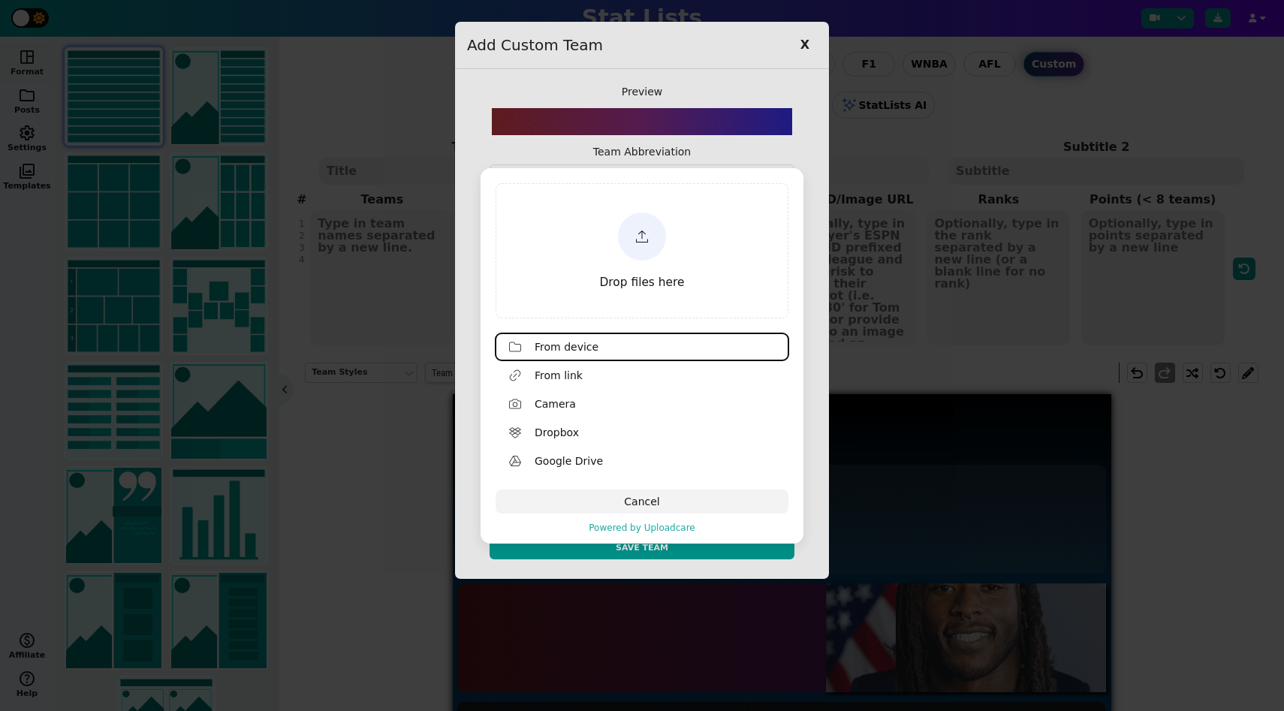
click at [647, 276] on span "Drop files here" at bounding box center [642, 283] width 85 height 14
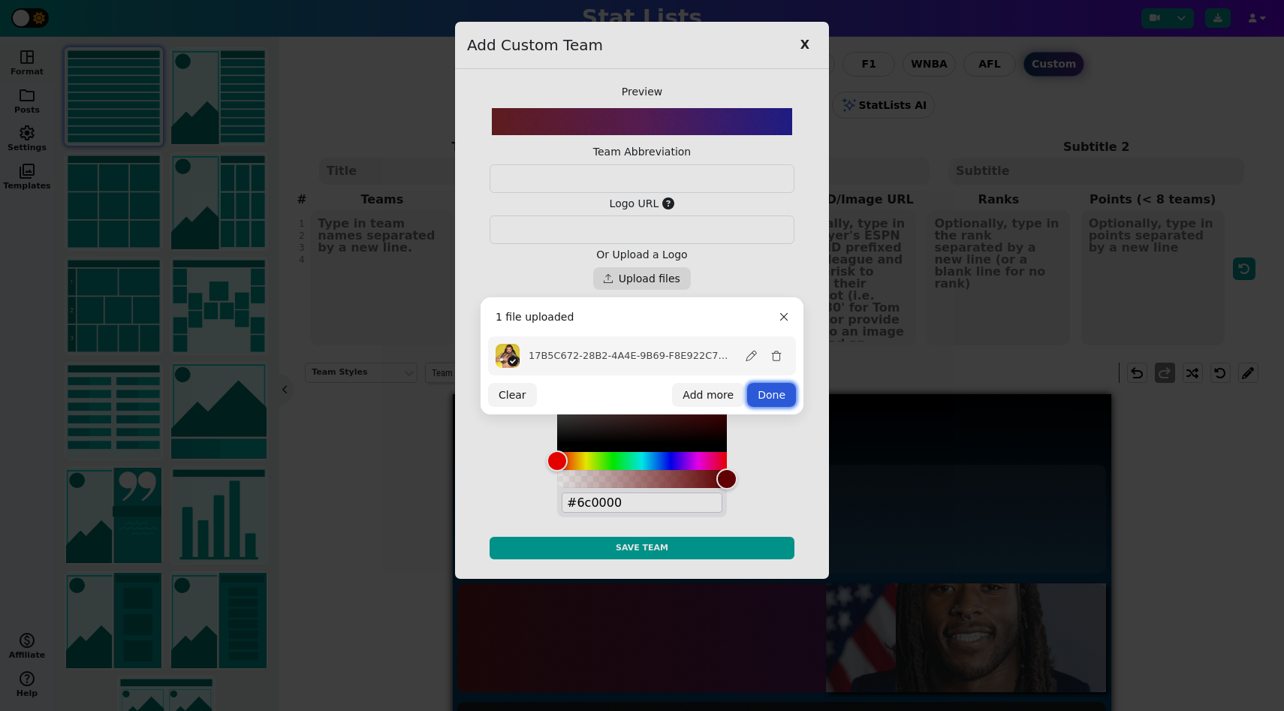
click at [772, 399] on button "Done" at bounding box center [771, 395] width 49 height 24
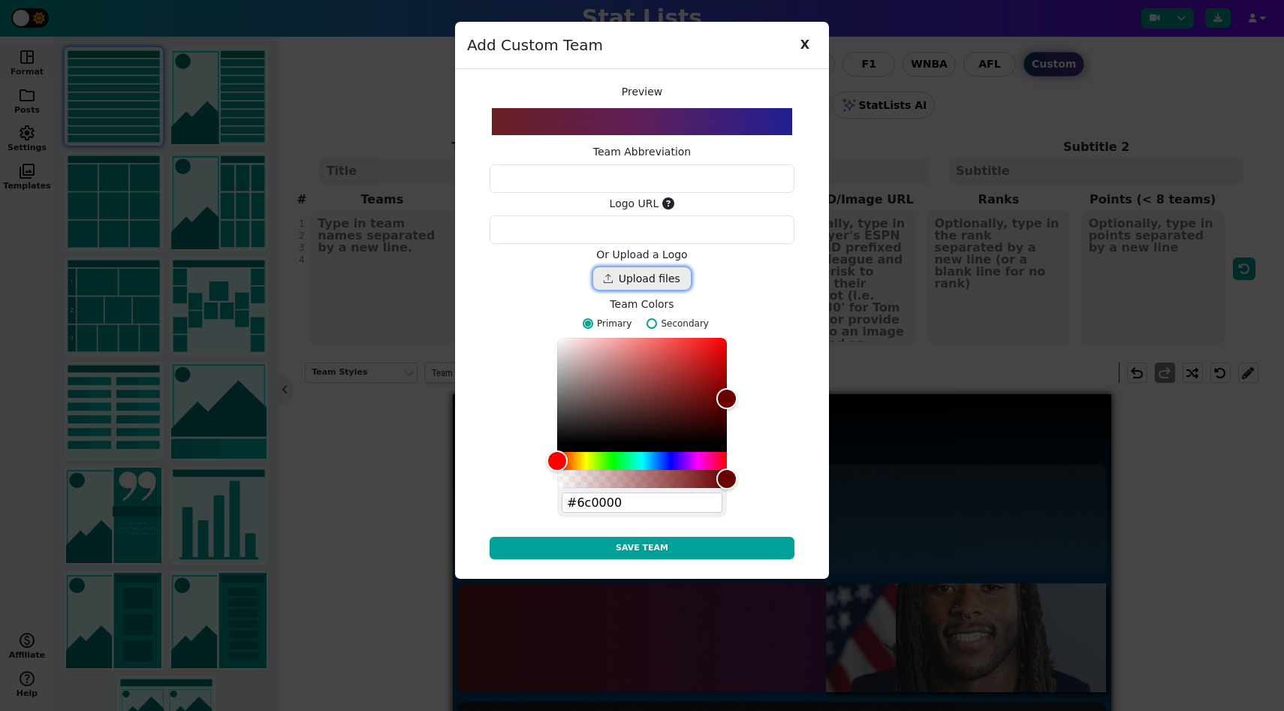
type textarea "https://ucarecdn.com/a35bf236-caca-4310-9f1e-95e1873f89be/"
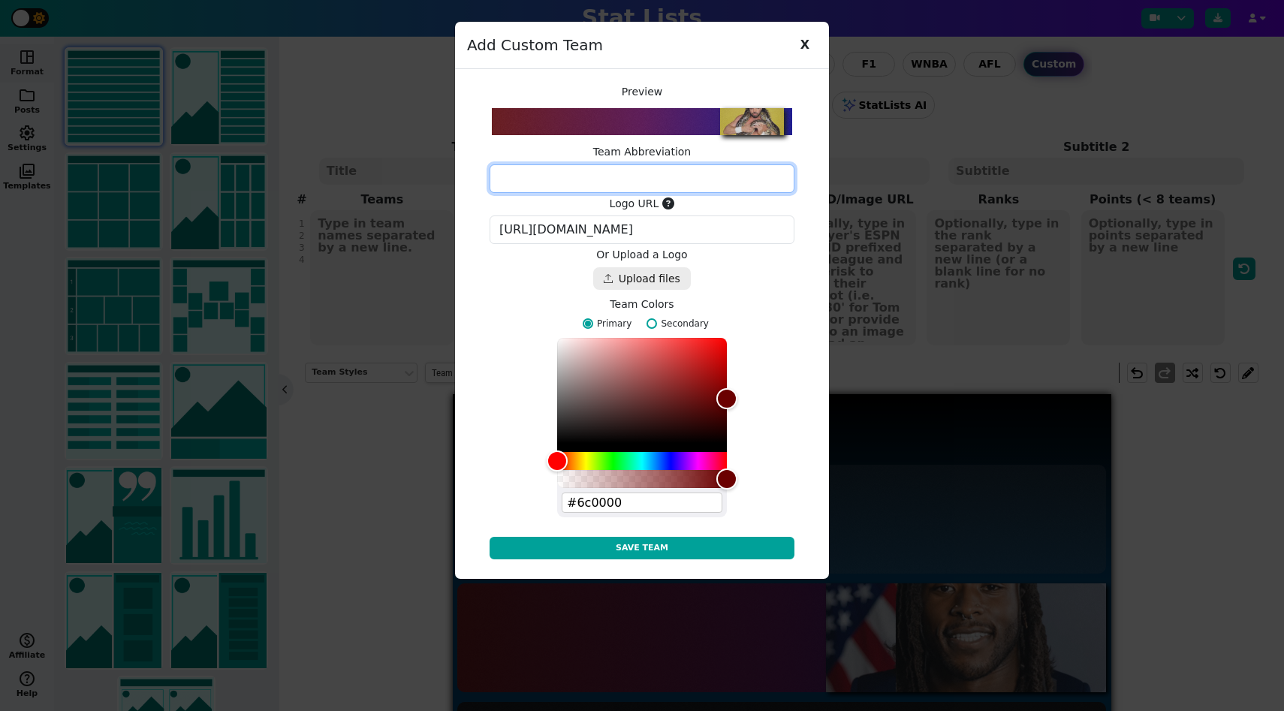
click at [666, 183] on textarea at bounding box center [642, 178] width 305 height 29
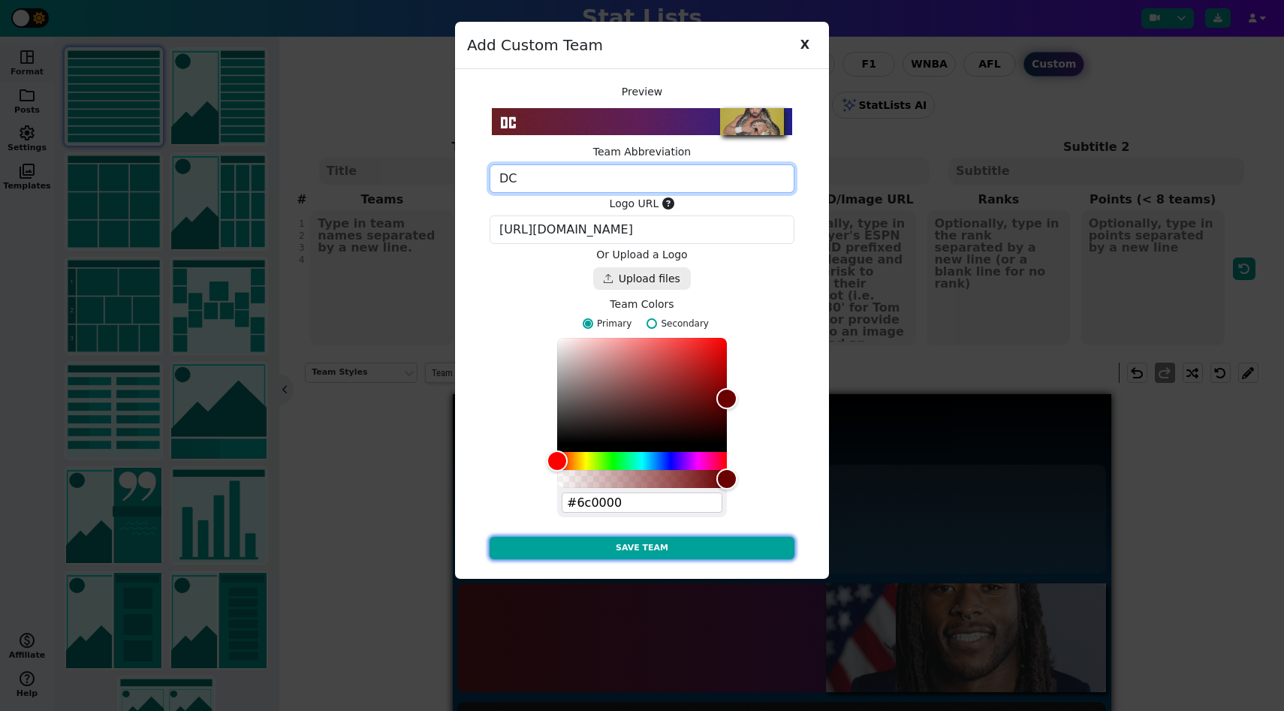
type textarea "DC"
click at [711, 547] on button "Save Team" at bounding box center [642, 548] width 305 height 23
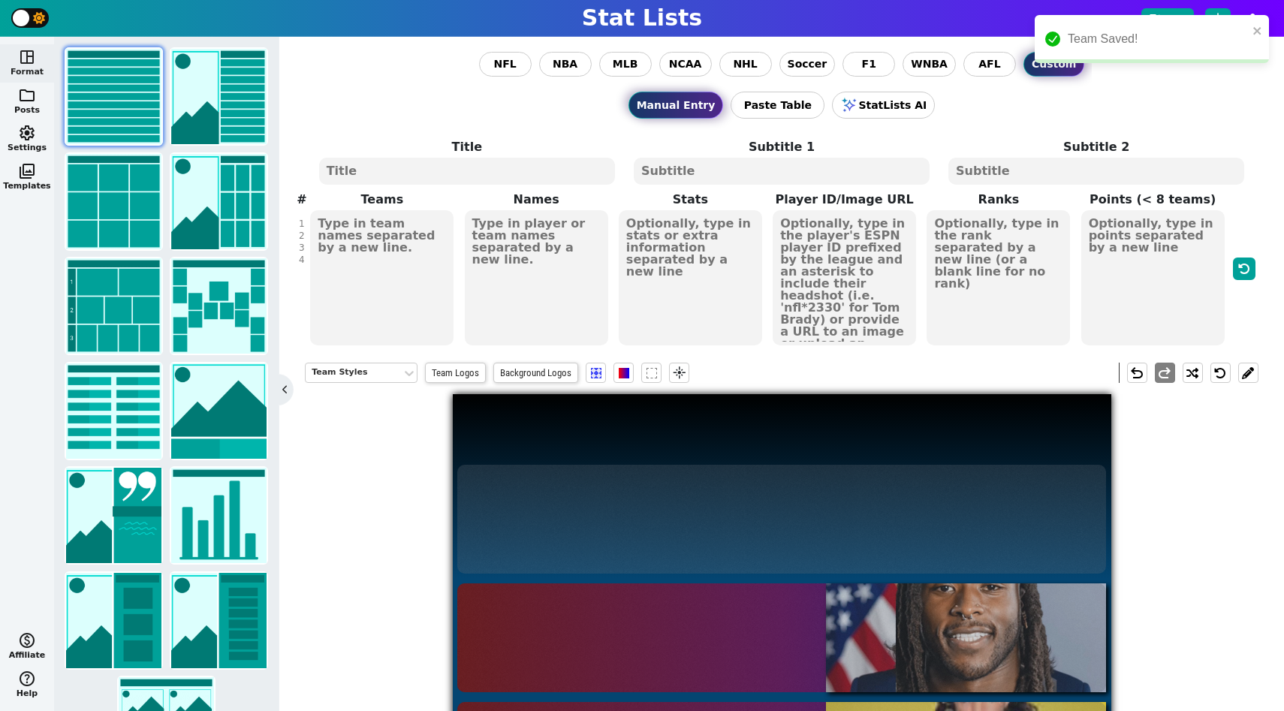
click at [412, 249] on textarea "KH DC DC" at bounding box center [381, 277] width 143 height 135
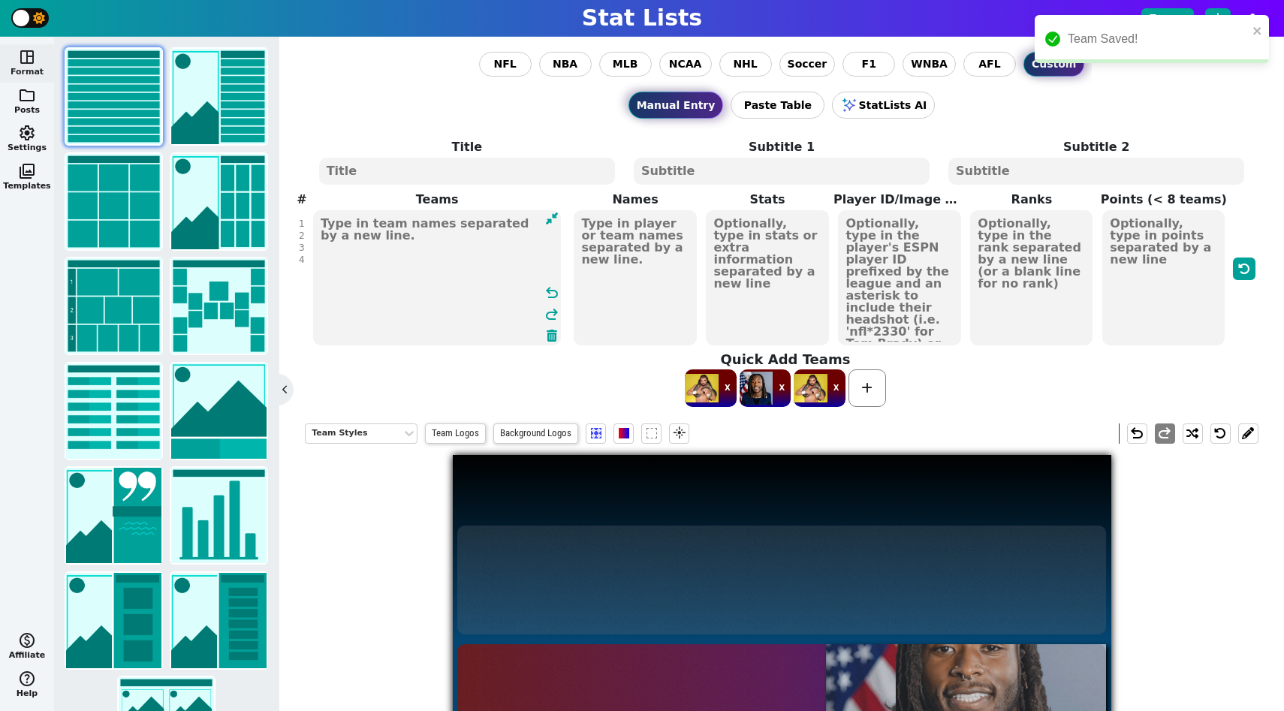
drag, startPoint x: 369, startPoint y: 273, endPoint x: 307, endPoint y: 230, distance: 76.0
click at [307, 230] on span "Teams KH DC DC undo redo" at bounding box center [437, 269] width 264 height 156
type textarea "KH DC DC"
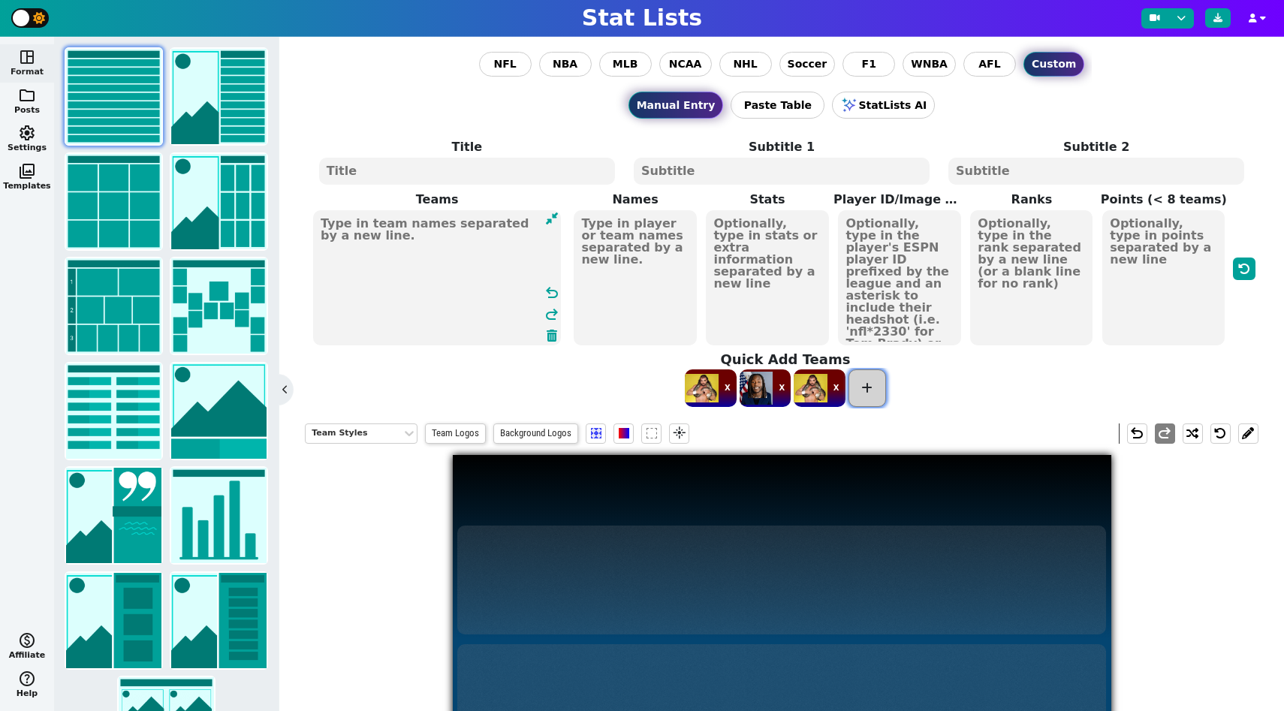
click at [875, 394] on span at bounding box center [867, 388] width 38 height 38
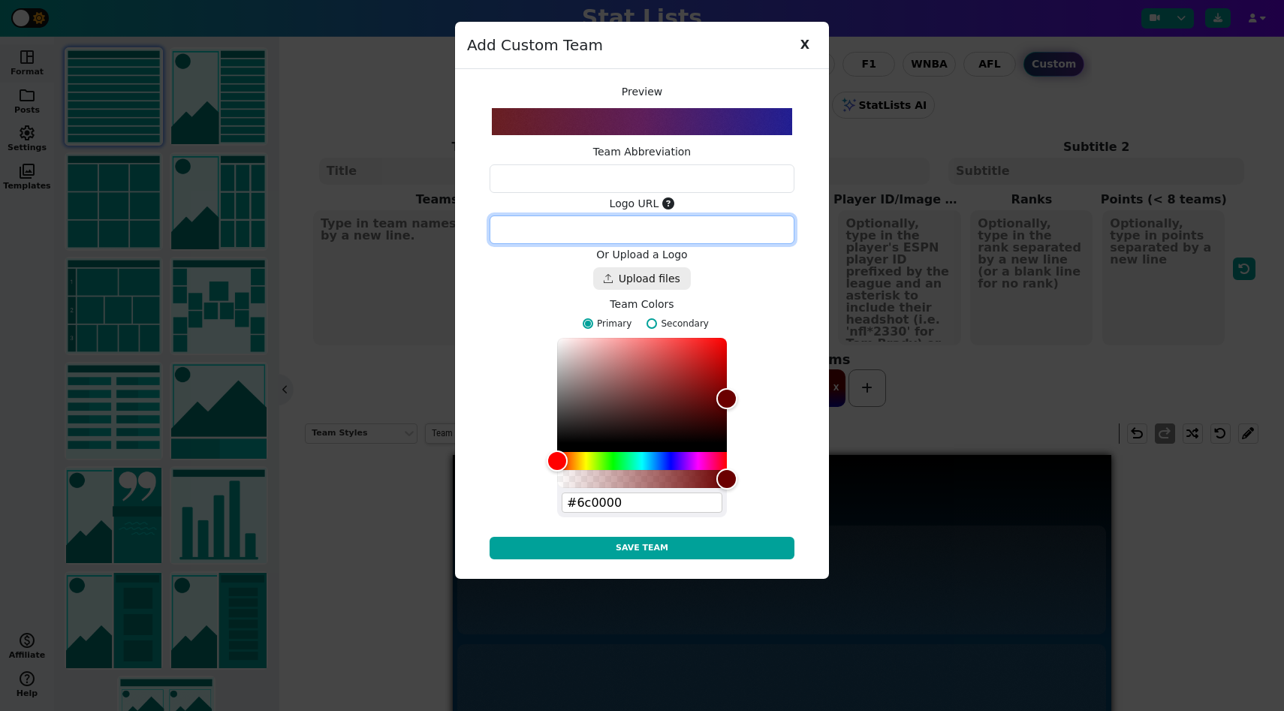
click at [665, 243] on textarea at bounding box center [642, 229] width 305 height 29
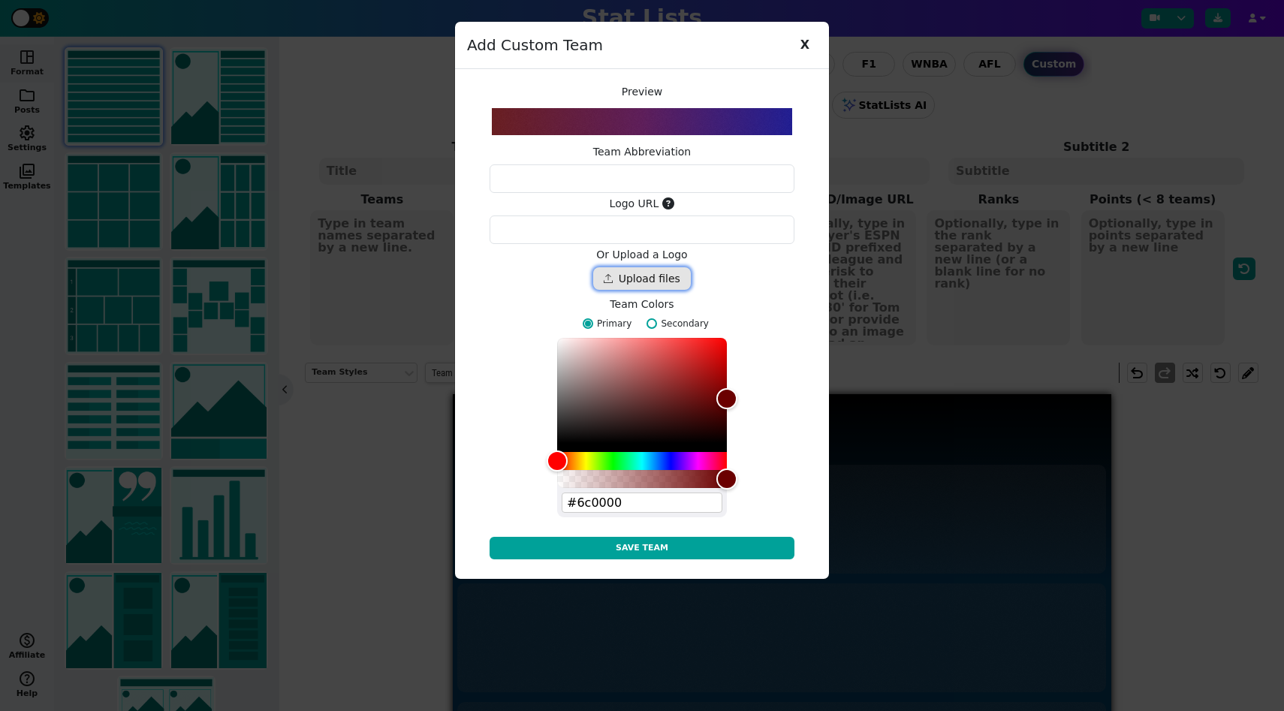
click at [663, 278] on div "Drop files here" at bounding box center [642, 278] width 98 height 23
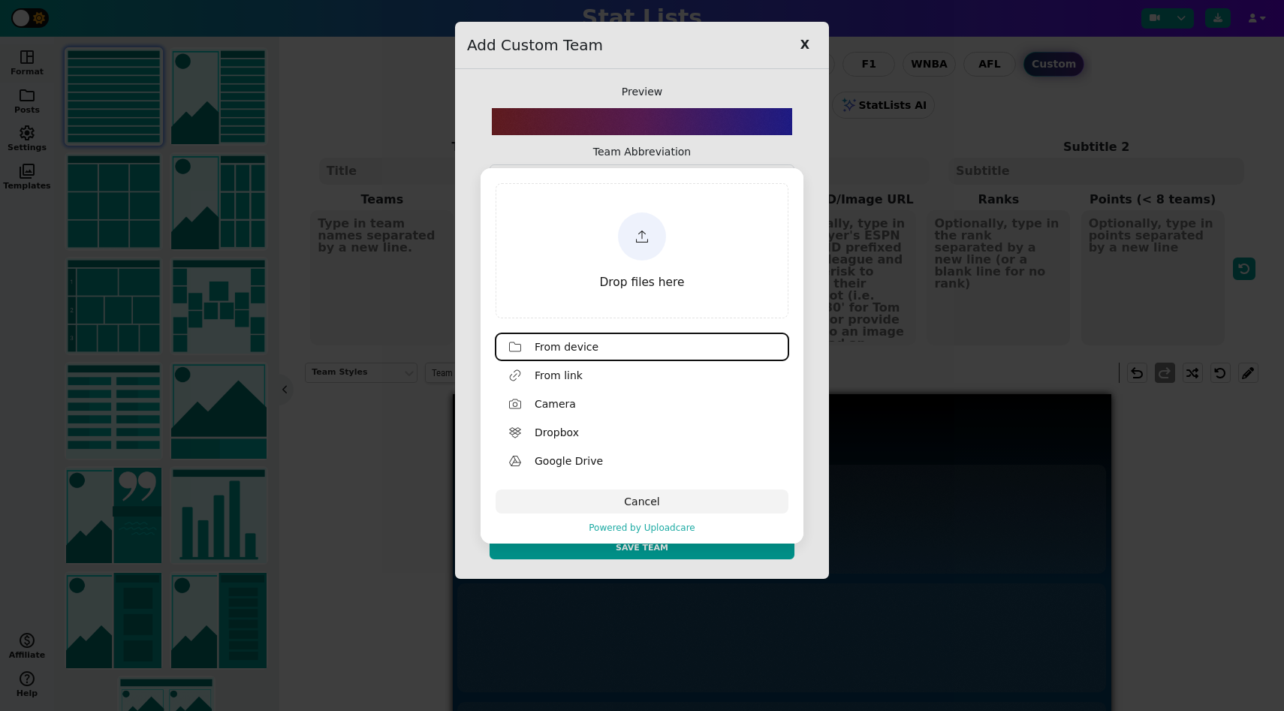
click at [637, 262] on div "Drop files here" at bounding box center [642, 250] width 288 height 131
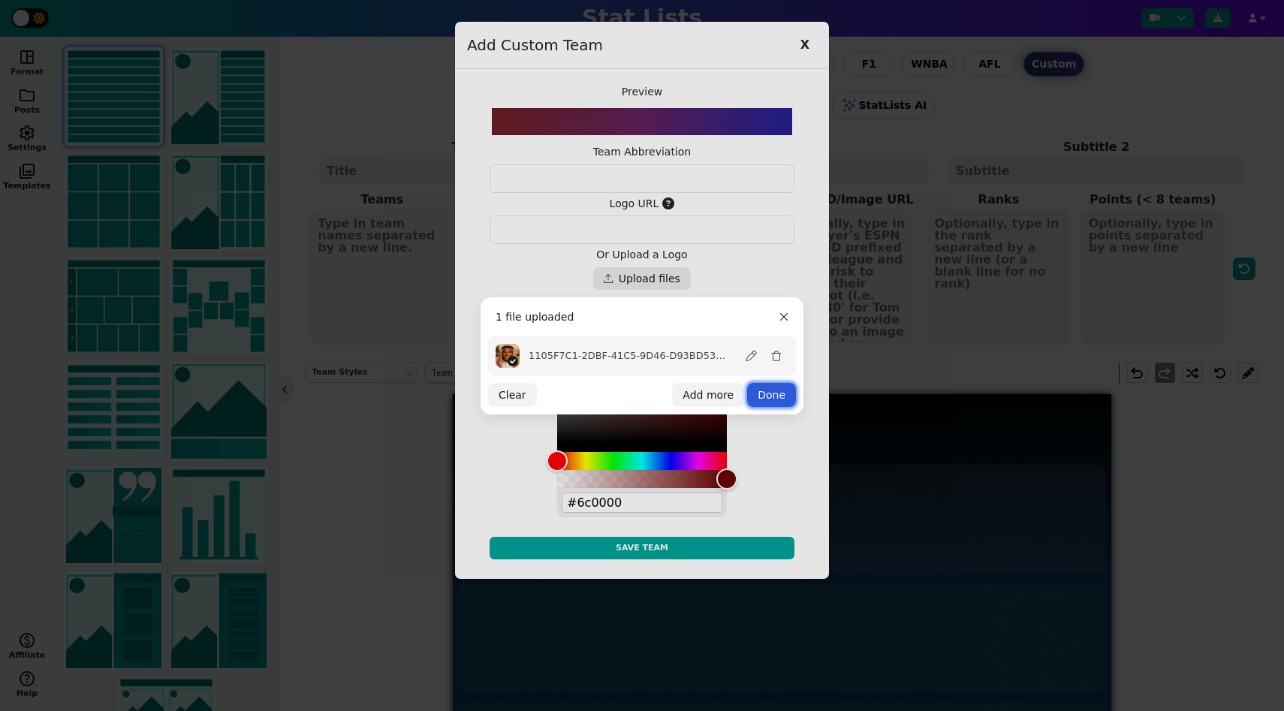
click at [764, 398] on button "Done" at bounding box center [771, 395] width 49 height 24
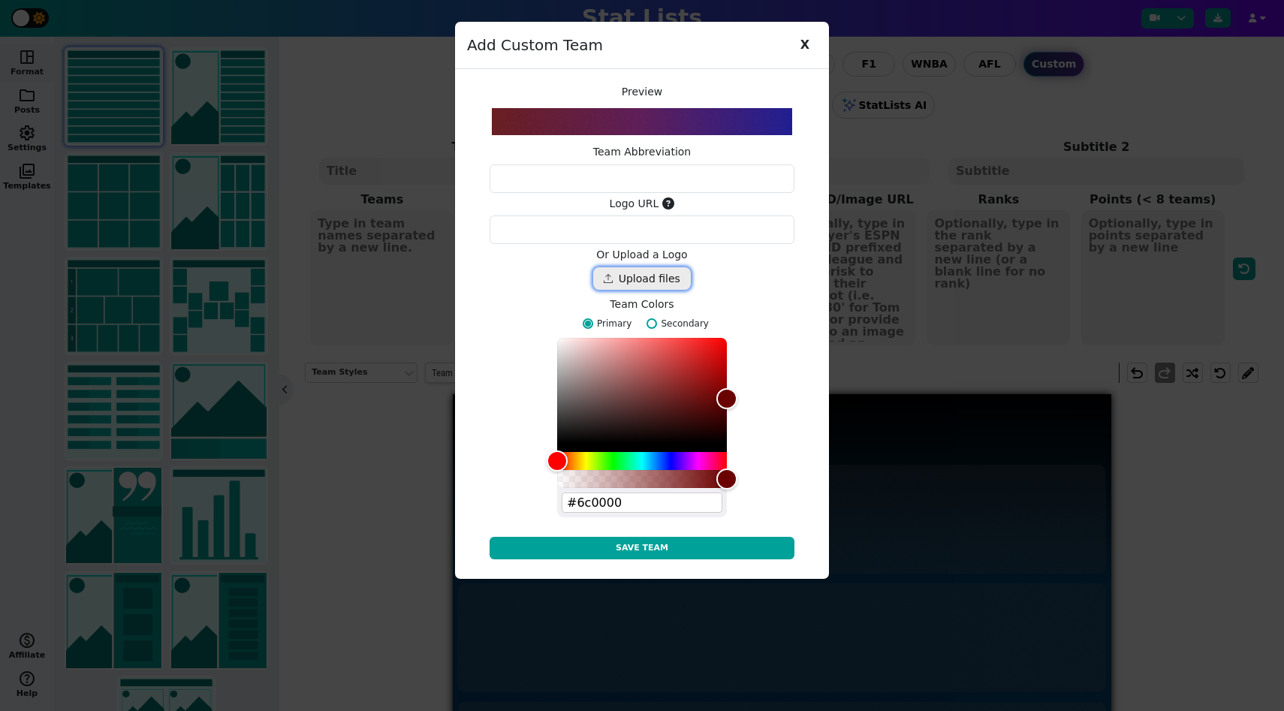
type textarea "https://ucarecdn.com/54c92ab8-ab5f-4f0d-95b2-e7e2d294efc5/"
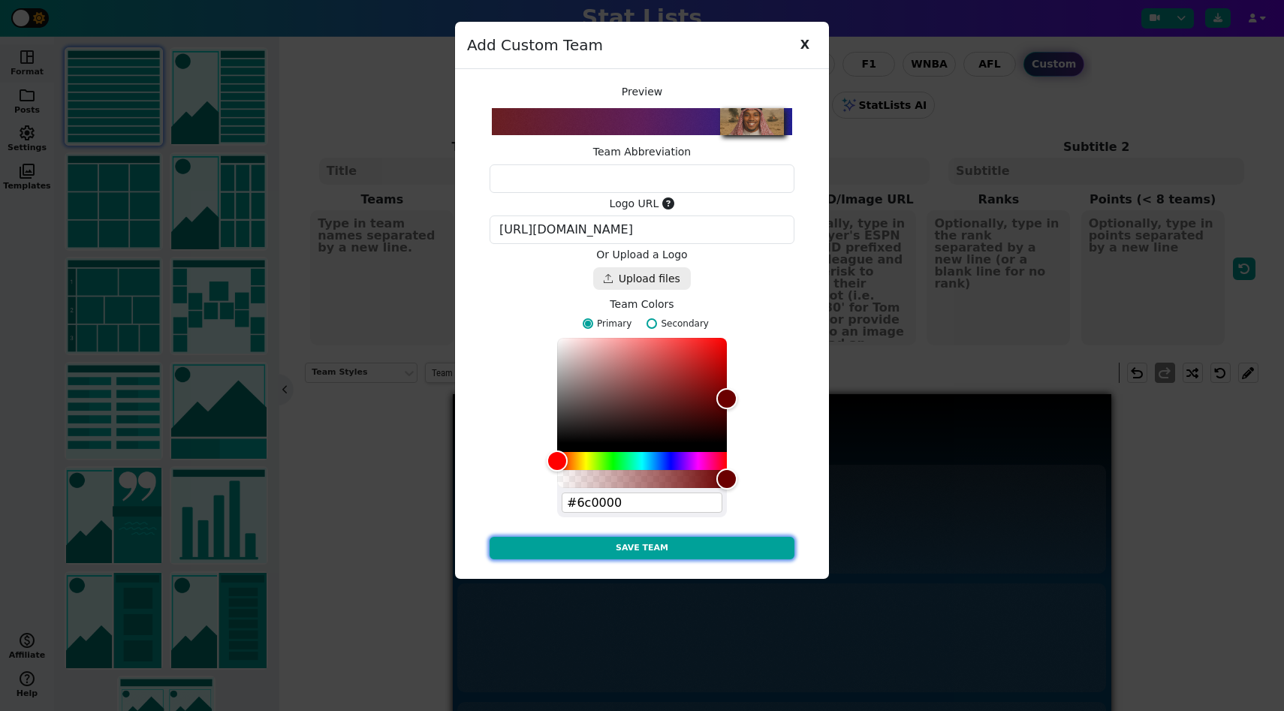
click at [758, 544] on button "Save Team" at bounding box center [642, 548] width 305 height 23
type textarea "ZP"
click at [710, 552] on button "Save Team" at bounding box center [642, 548] width 305 height 23
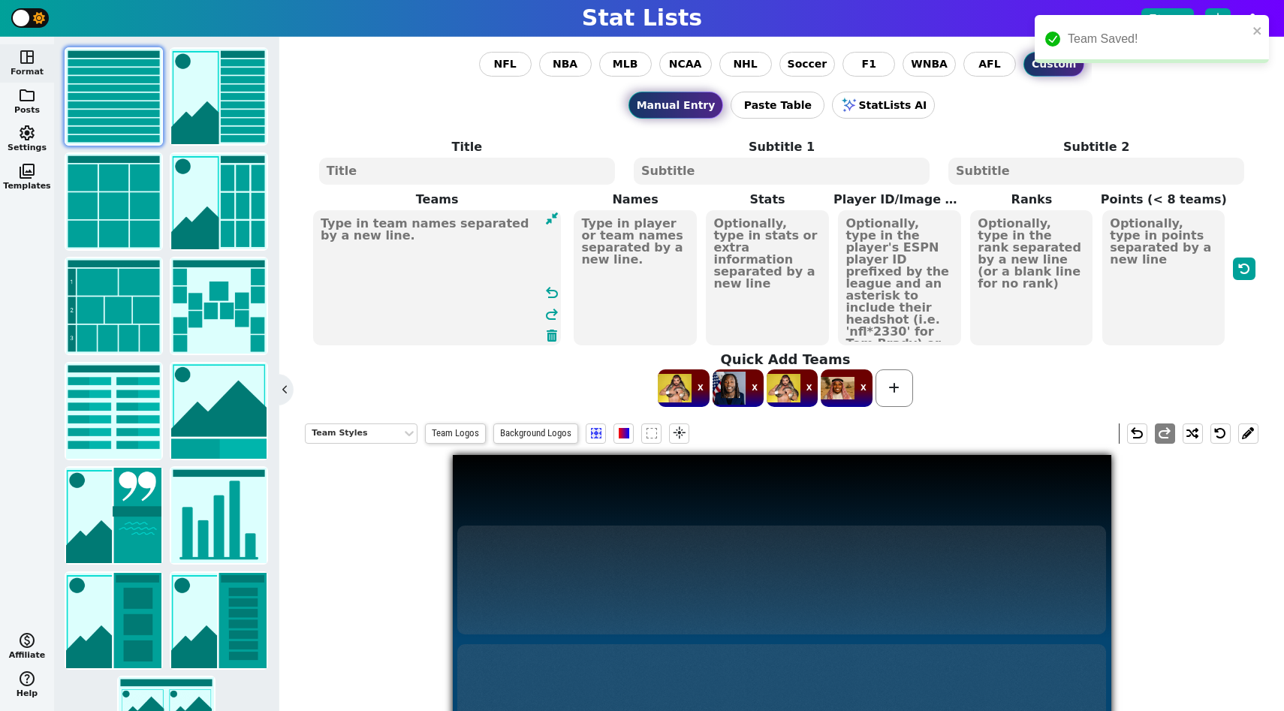
click at [412, 231] on textarea at bounding box center [437, 277] width 248 height 135
click at [897, 402] on span at bounding box center [894, 388] width 38 height 38
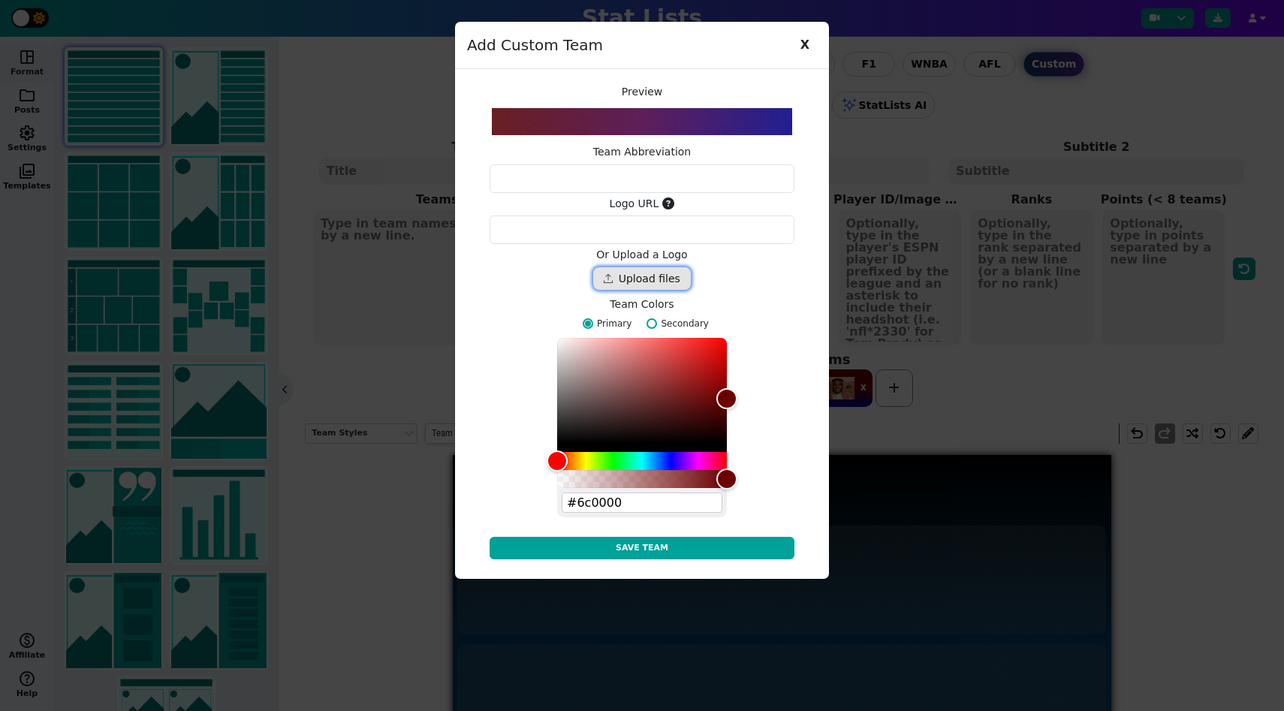
click at [651, 273] on div "Drop files here" at bounding box center [642, 278] width 98 height 23
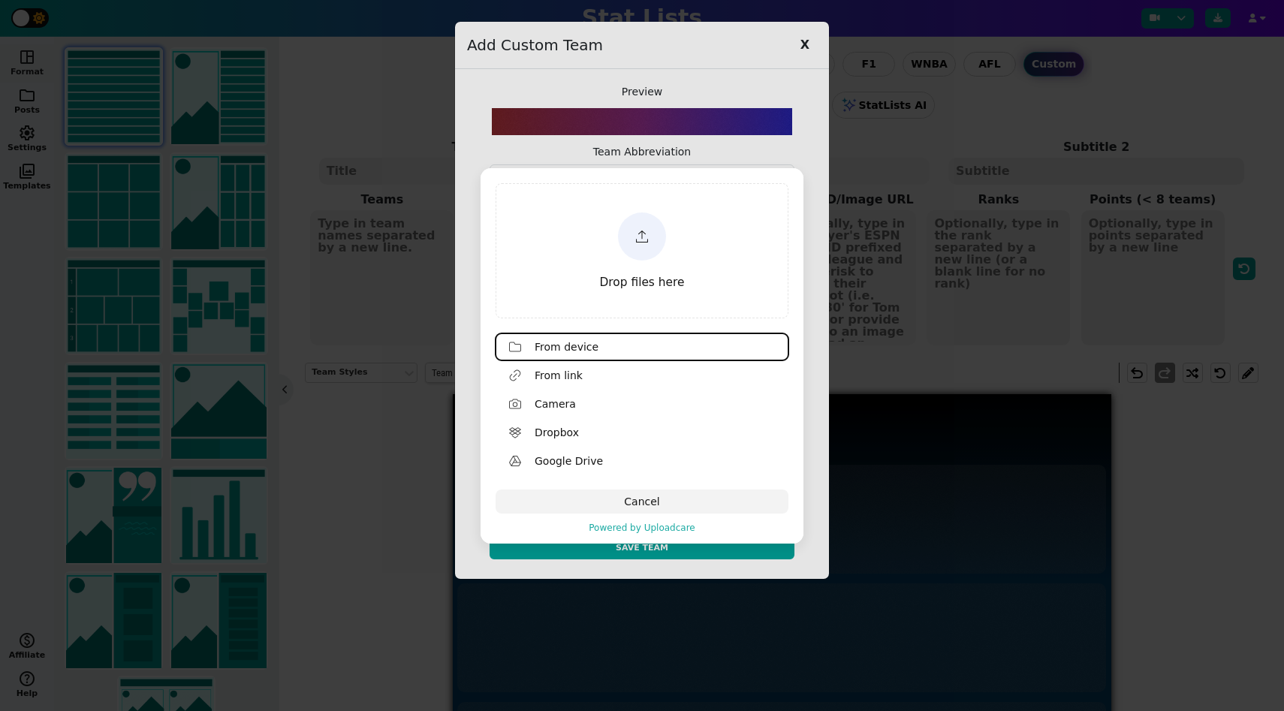
click at [647, 276] on span "Drop files here" at bounding box center [642, 283] width 85 height 14
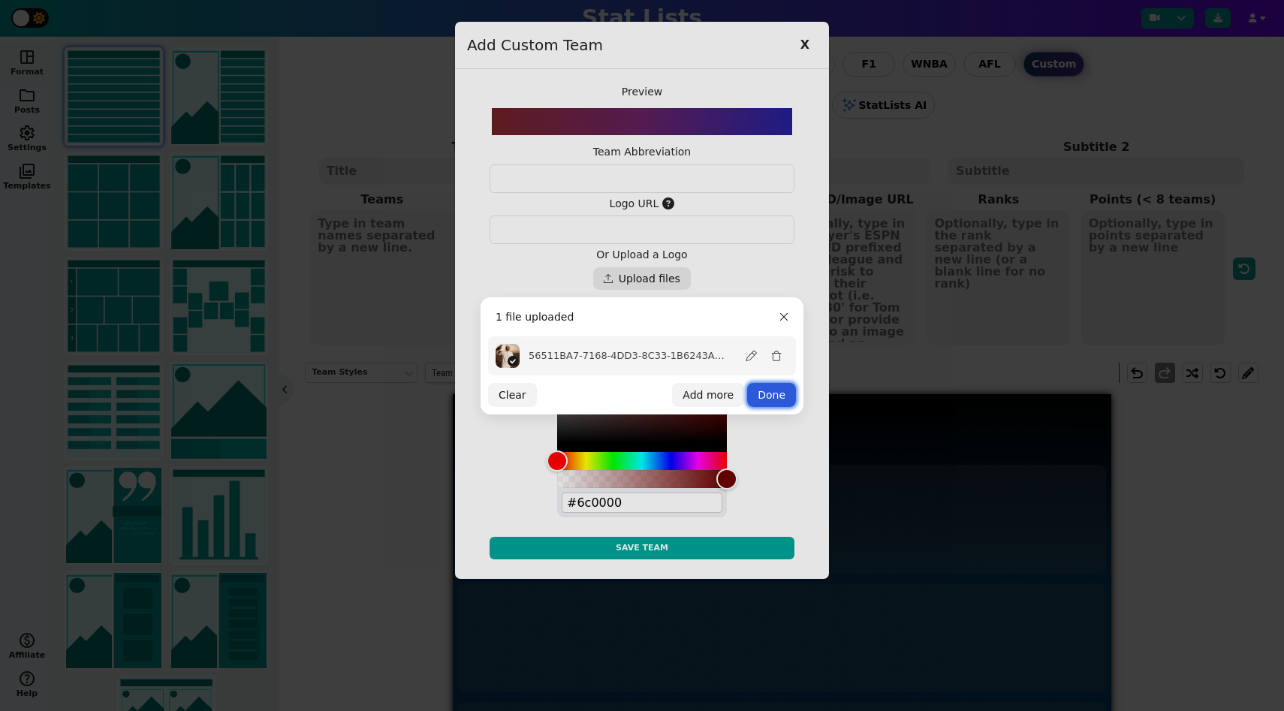
click at [766, 395] on button "Done" at bounding box center [771, 395] width 49 height 24
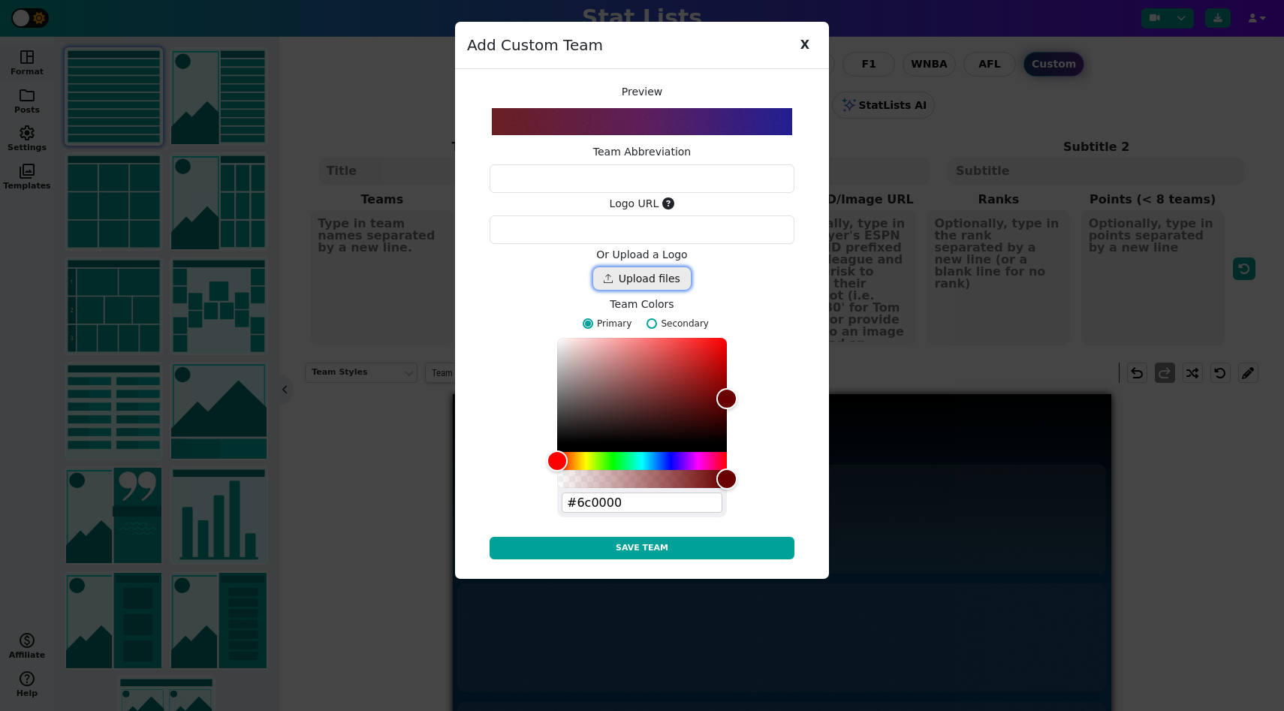
type textarea "https://ucarecdn.com/285ac7a1-d18f-4c09-a9be-c42fa0c687da/"
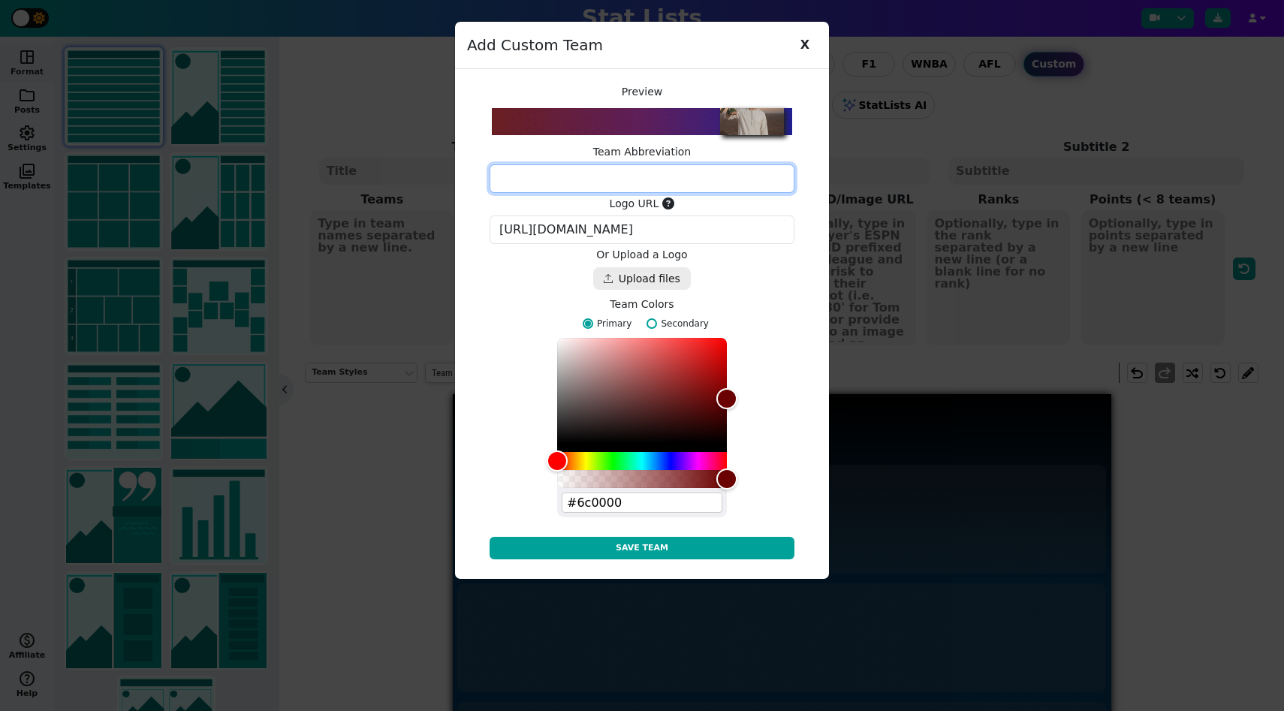
click at [667, 185] on textarea at bounding box center [642, 178] width 305 height 29
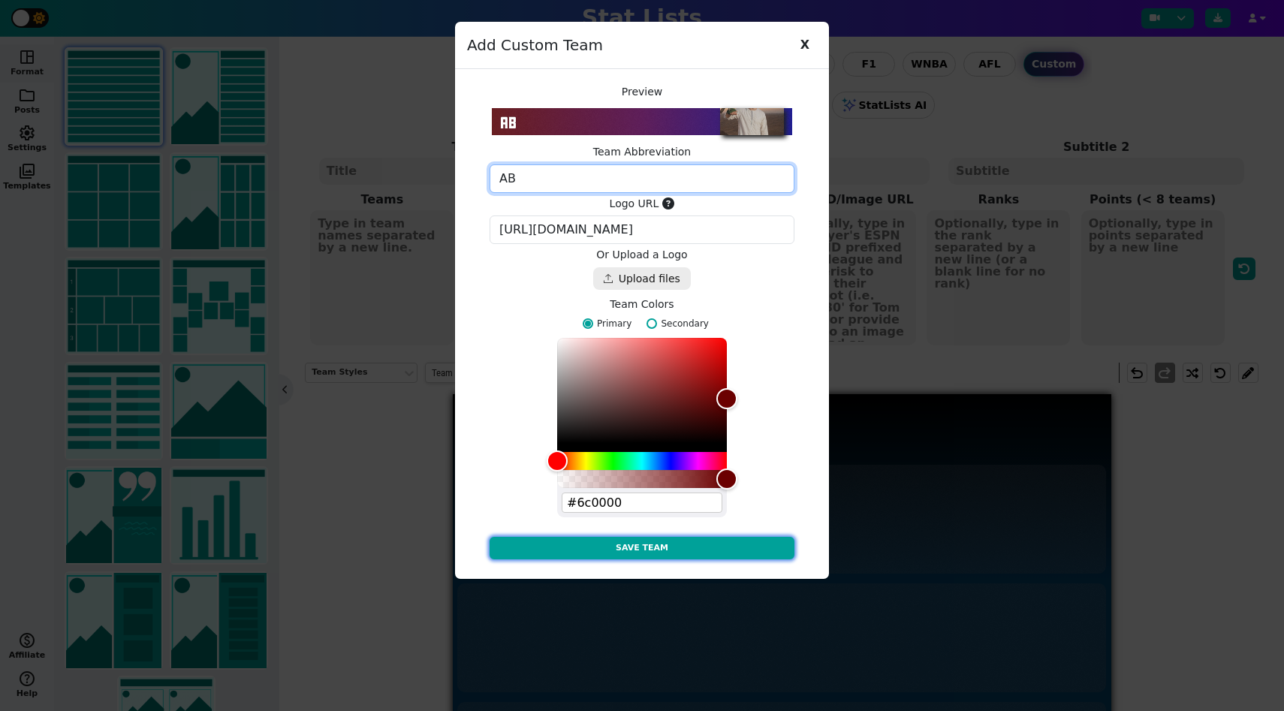
type textarea "AB"
click at [758, 546] on button "Save Team" at bounding box center [642, 548] width 305 height 23
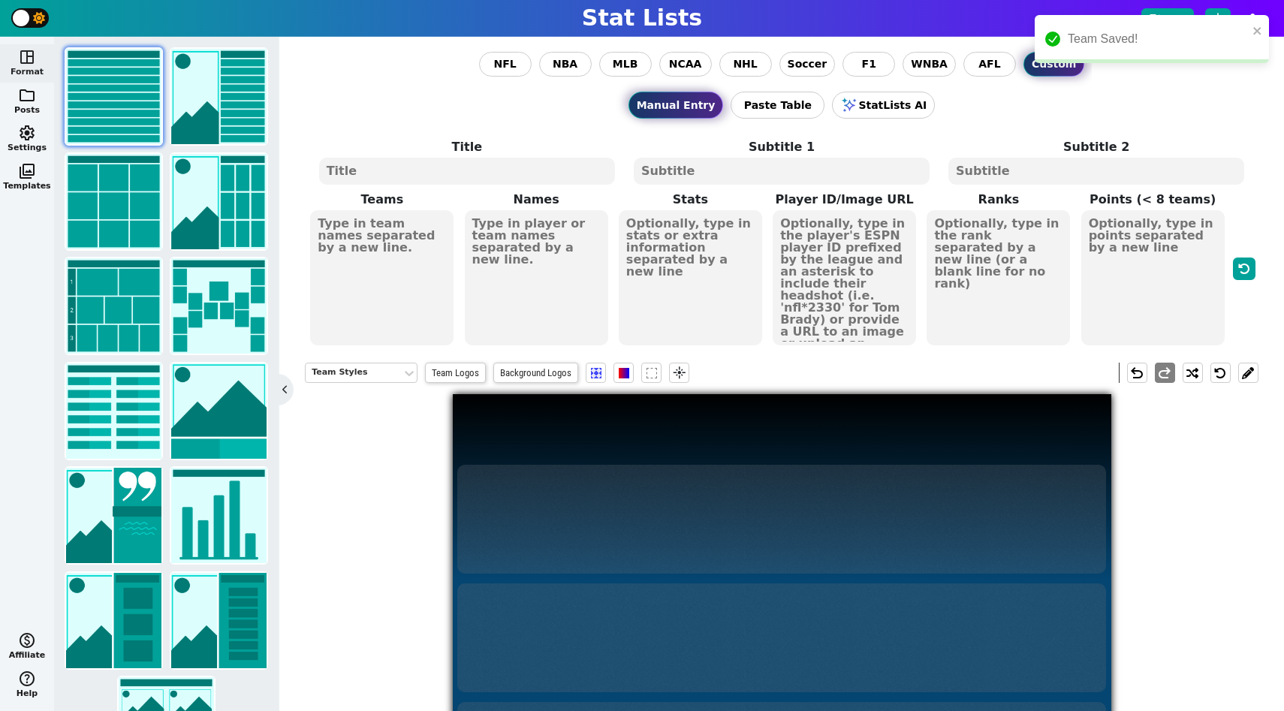
click at [455, 305] on span "Teams" at bounding box center [382, 269] width 154 height 156
click at [413, 275] on textarea at bounding box center [381, 277] width 143 height 135
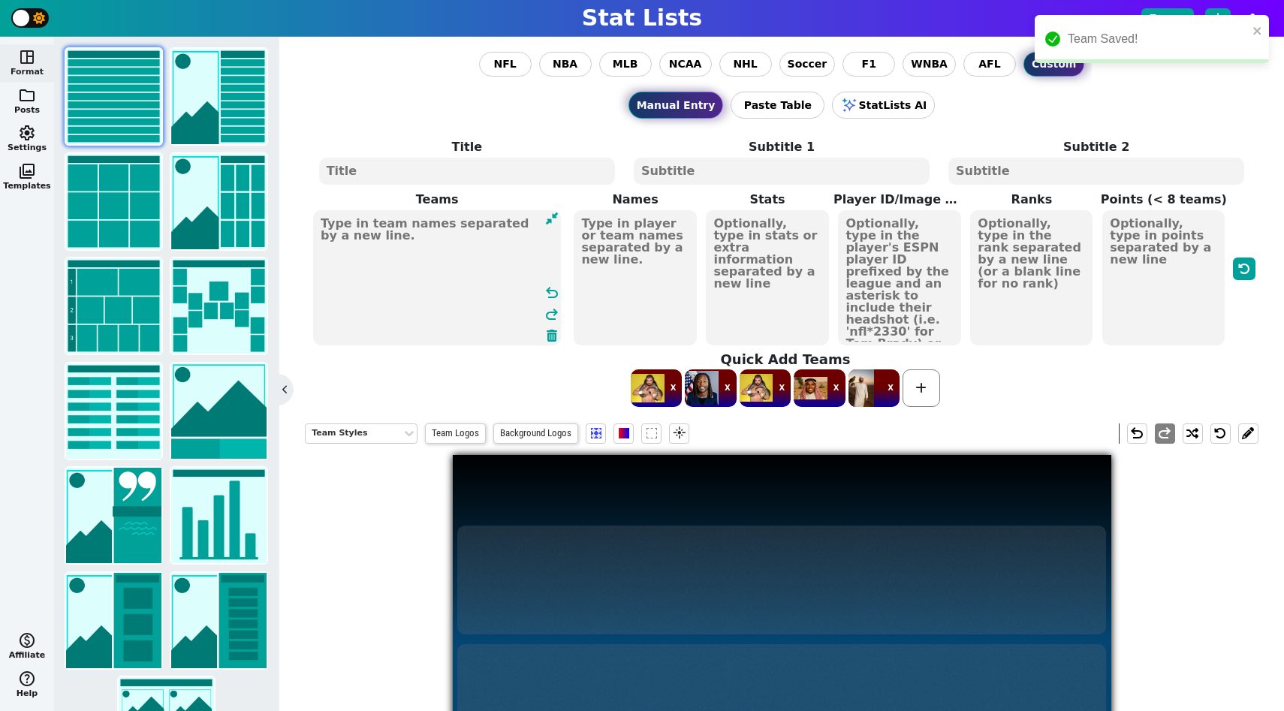
click at [924, 406] on div "X X X X X" at bounding box center [786, 388] width 954 height 41
click at [921, 396] on span at bounding box center [921, 388] width 38 height 38
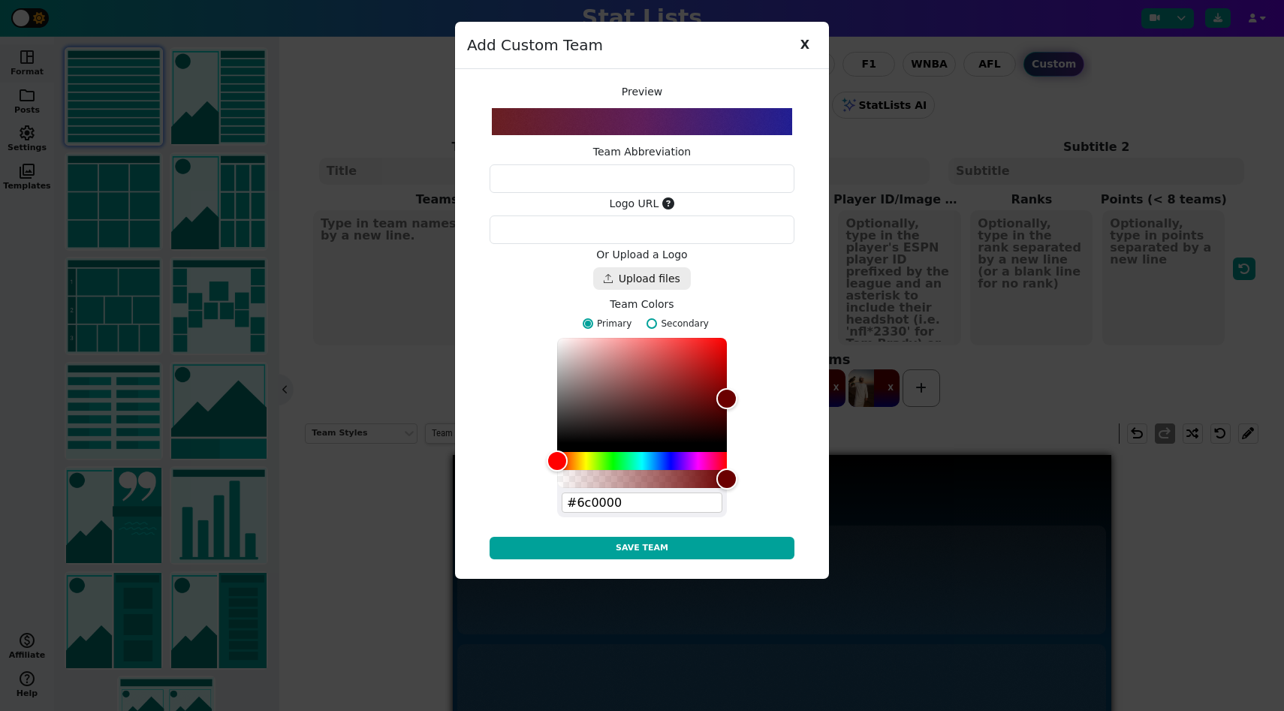
click at [627, 291] on span at bounding box center [642, 292] width 305 height 4
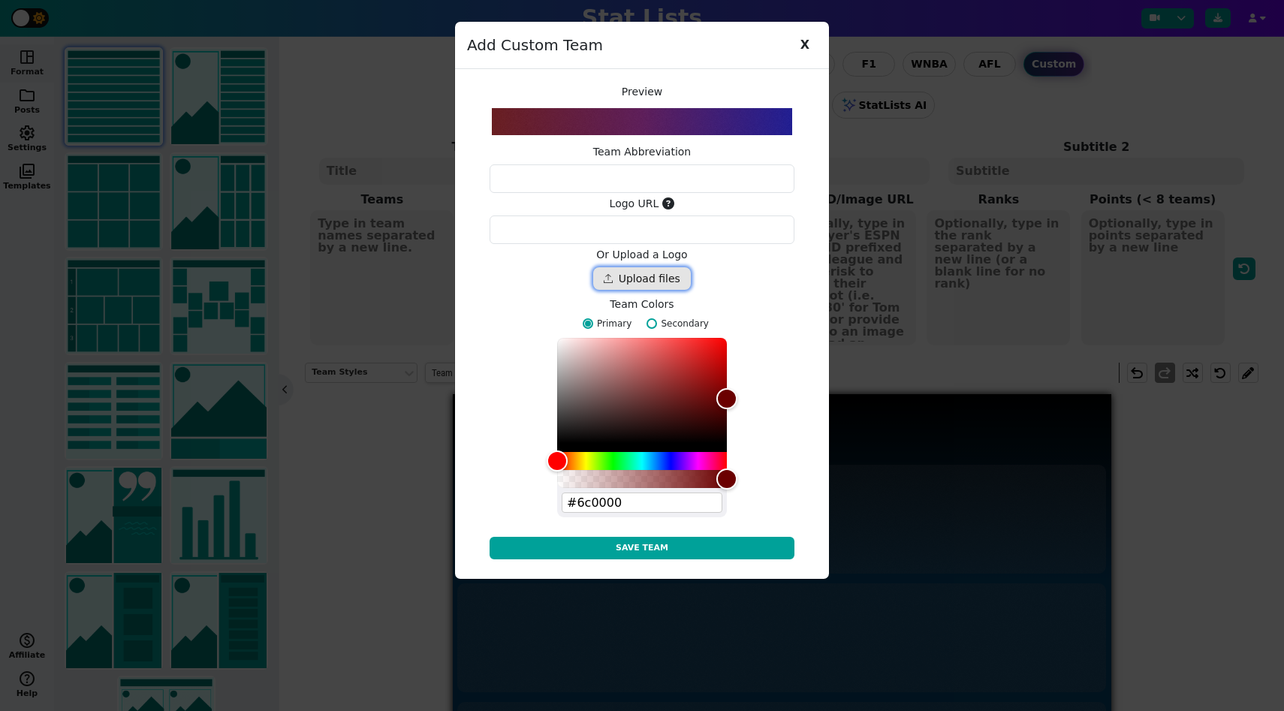
click at [625, 278] on div "Drop files here" at bounding box center [642, 278] width 98 height 23
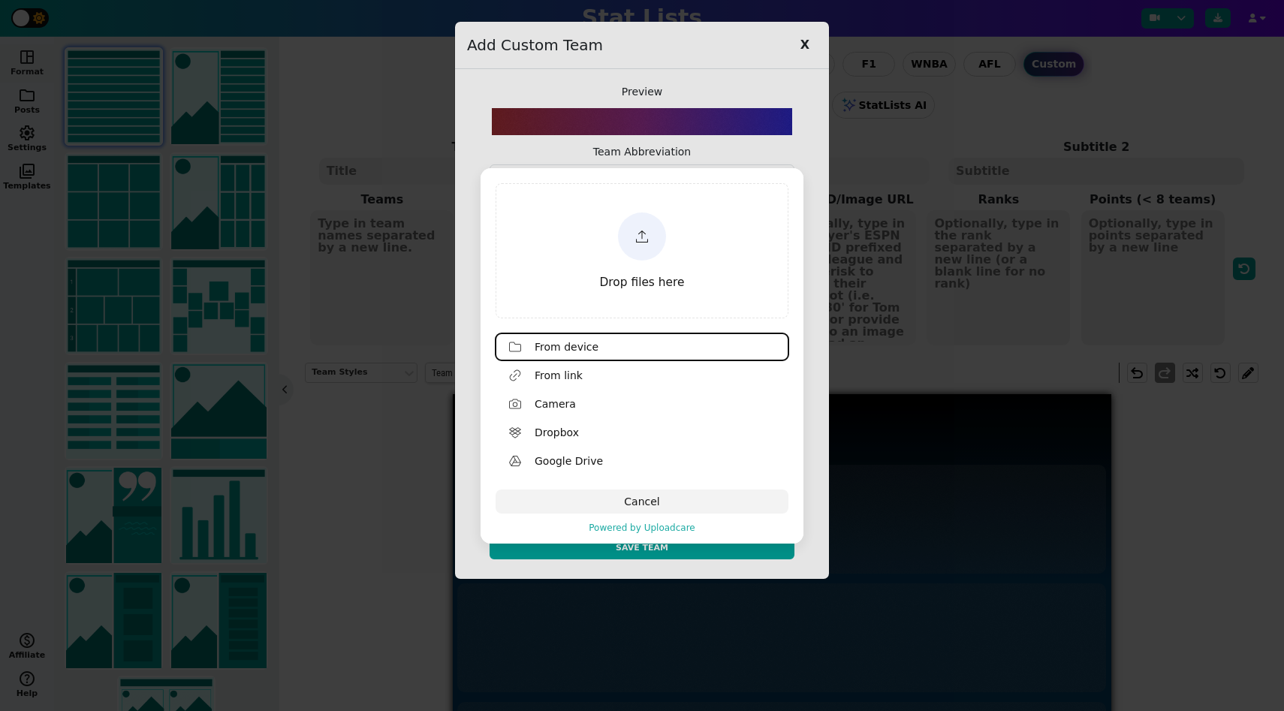
click at [640, 280] on span "Drop files here" at bounding box center [642, 283] width 85 height 14
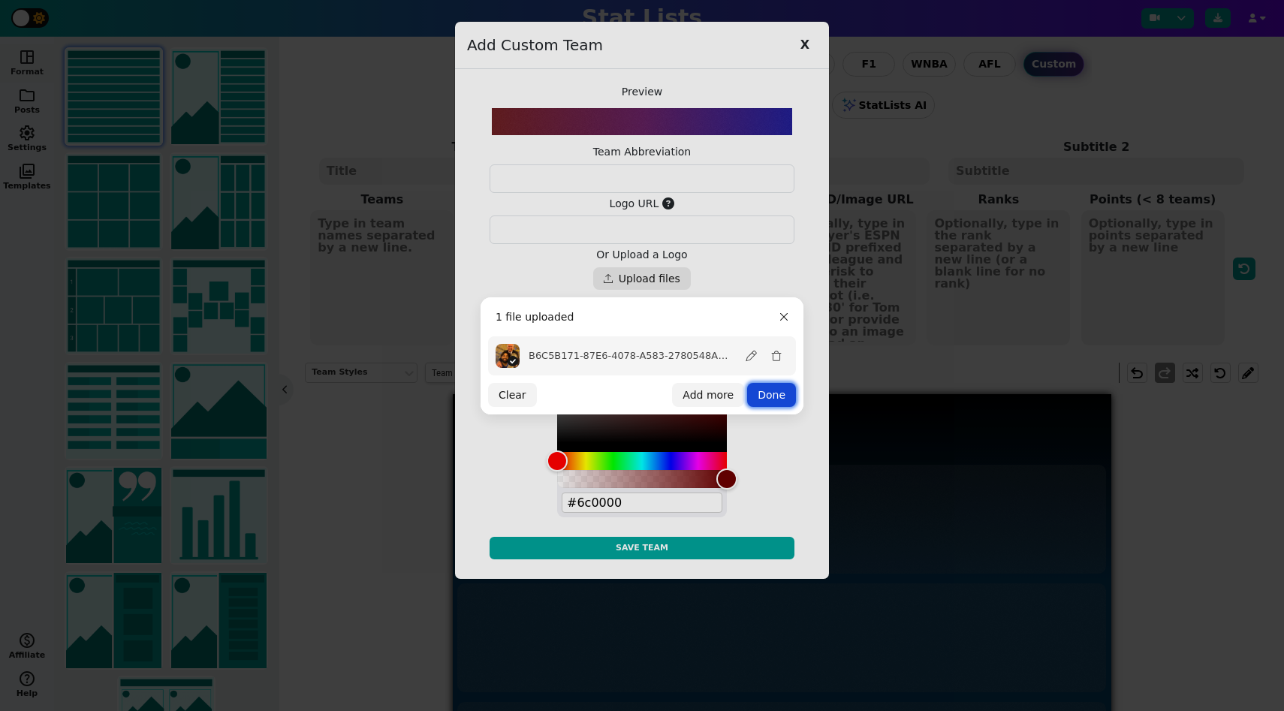
click at [776, 399] on button "Done" at bounding box center [771, 395] width 49 height 24
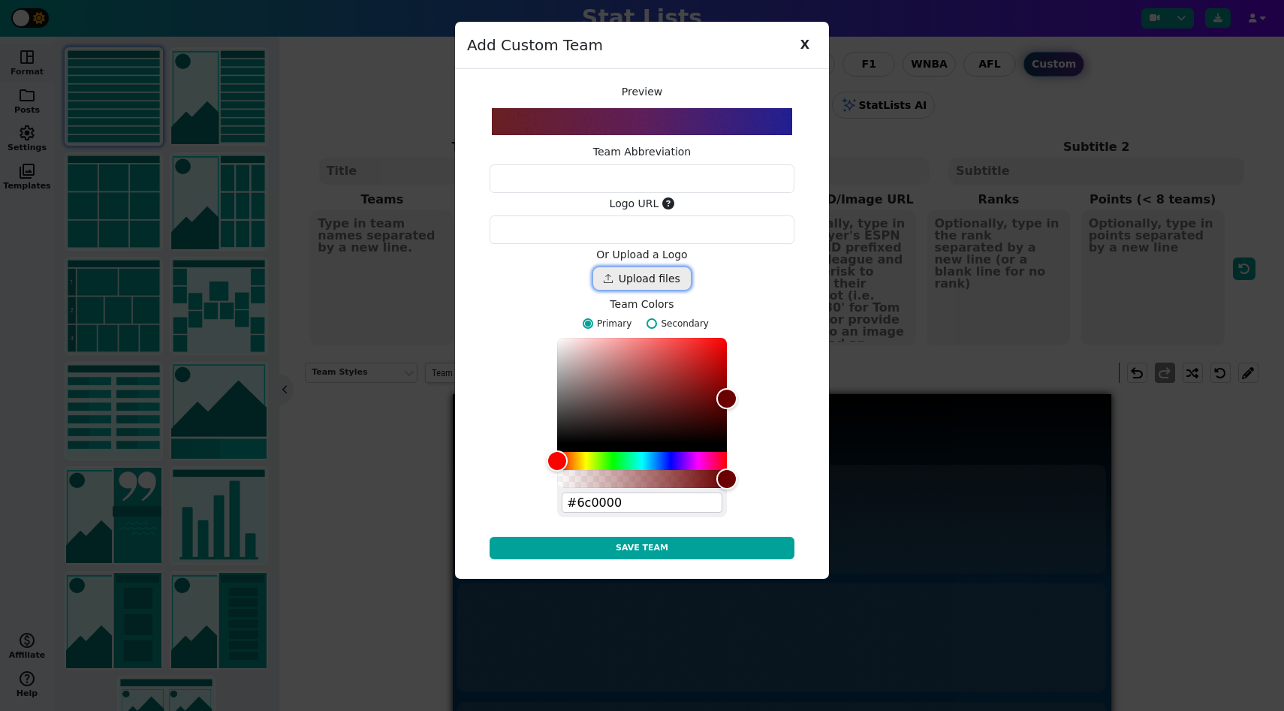
type textarea "https://ucarecdn.com/fcf12837-e7ff-4e08-912c-5e6878e11314/"
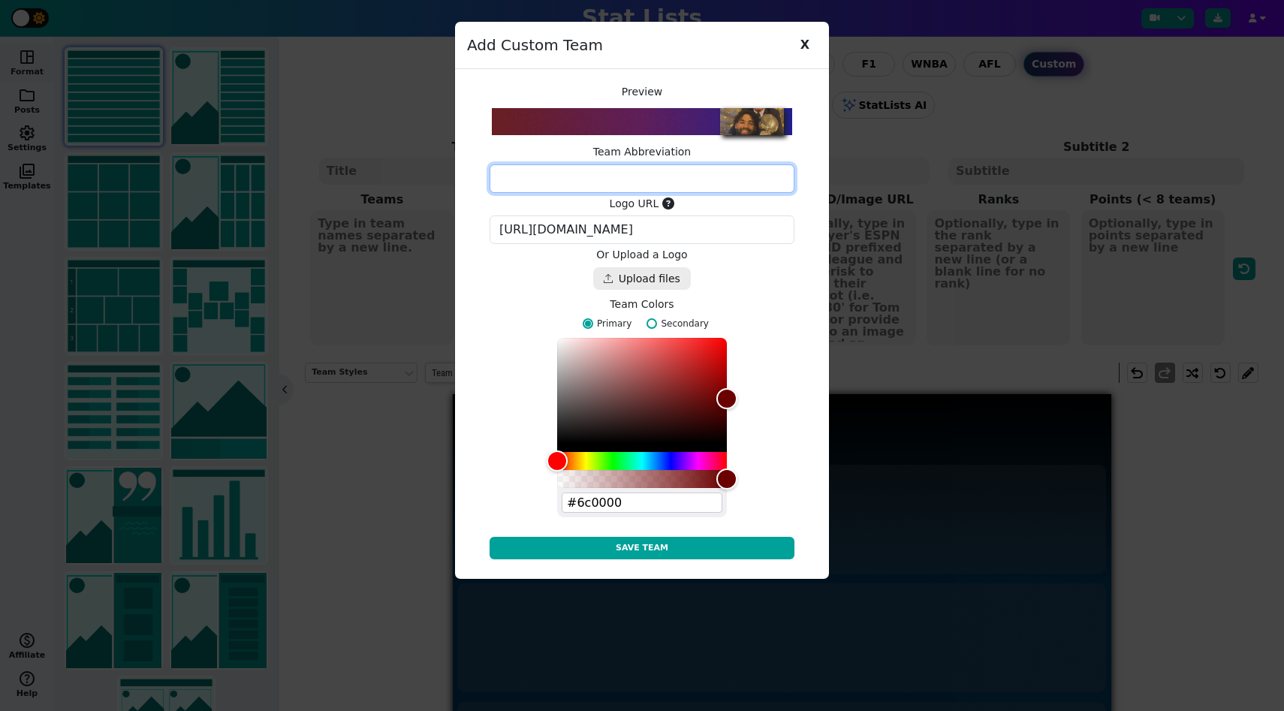
click at [680, 170] on textarea at bounding box center [642, 178] width 305 height 29
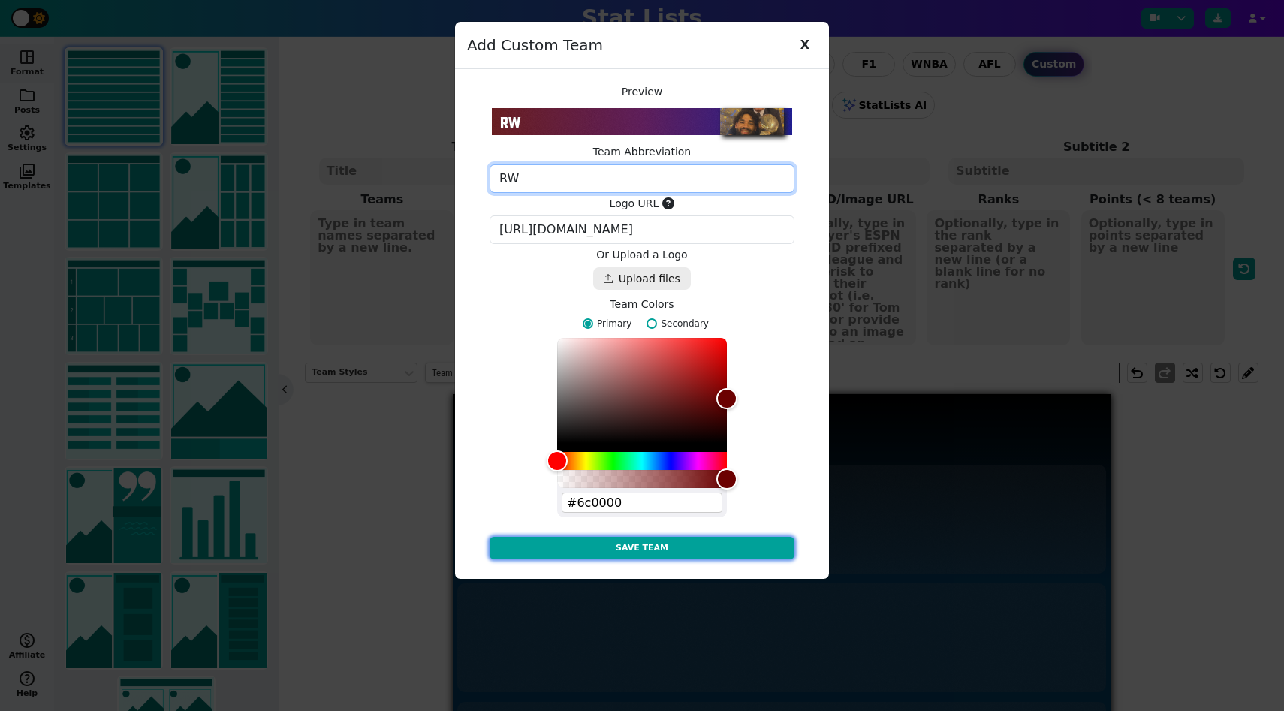
type textarea "RW"
click at [757, 558] on button "Save Team" at bounding box center [642, 548] width 305 height 23
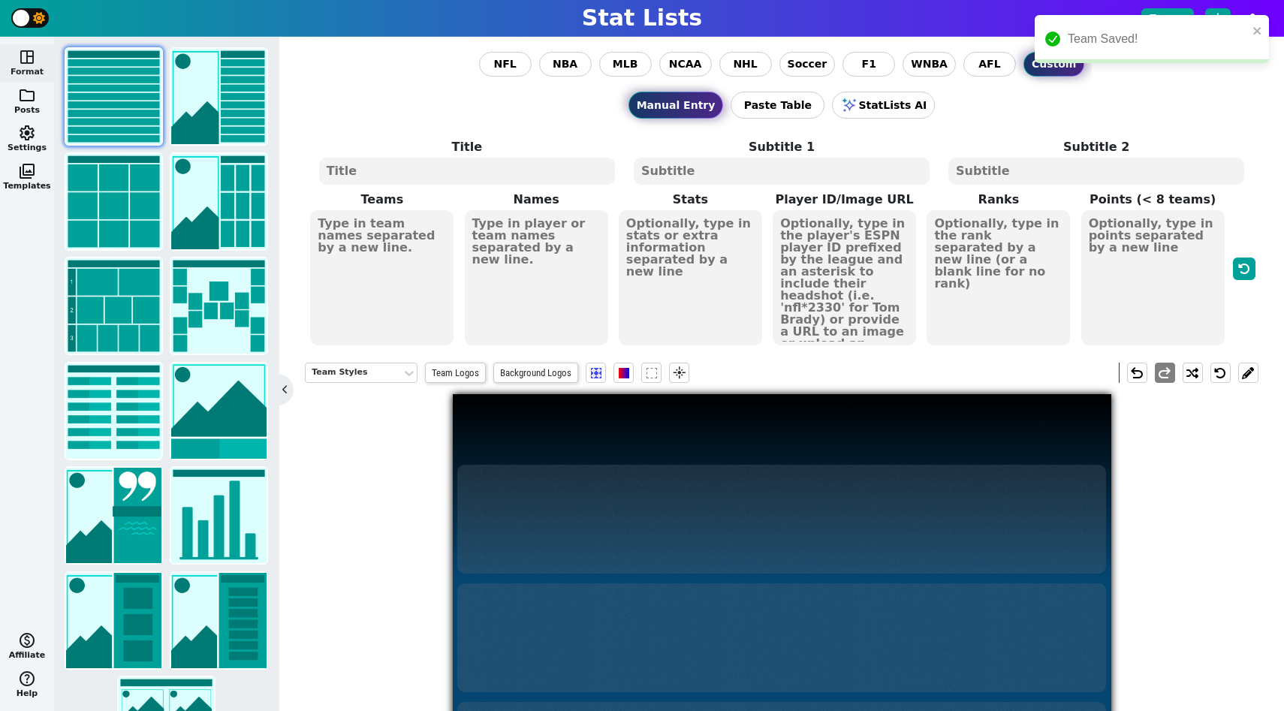
click at [431, 237] on textarea at bounding box center [381, 277] width 143 height 135
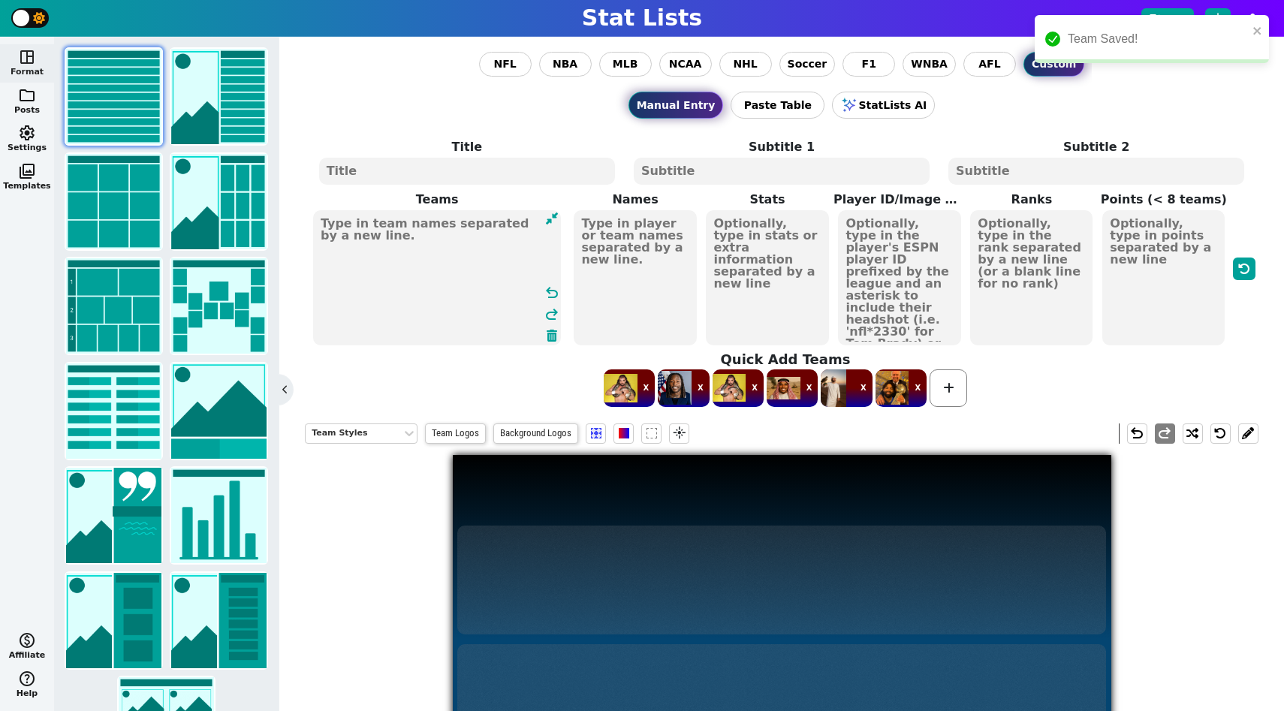
click at [960, 407] on div "X X X X X X" at bounding box center [786, 388] width 954 height 41
click at [959, 400] on span at bounding box center [949, 388] width 38 height 38
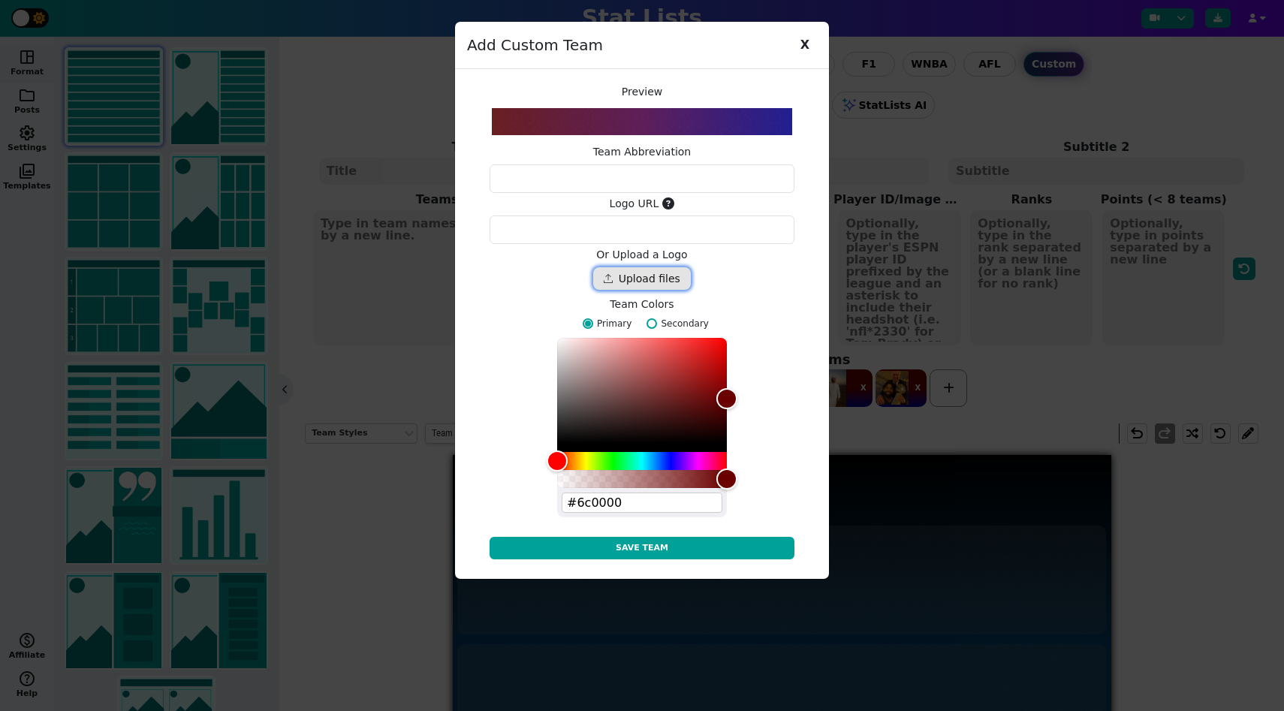
click at [652, 285] on div "Drop files here" at bounding box center [642, 278] width 98 height 23
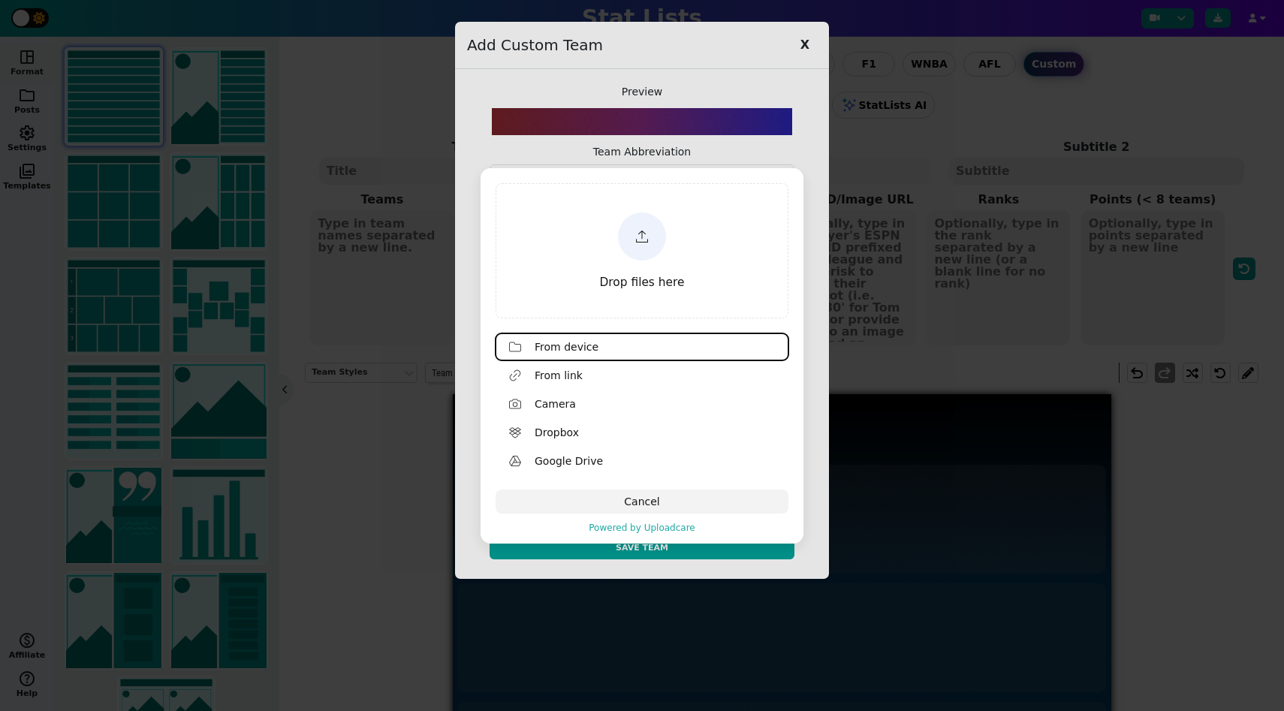
click at [644, 292] on div "Drop files here" at bounding box center [642, 250] width 288 height 131
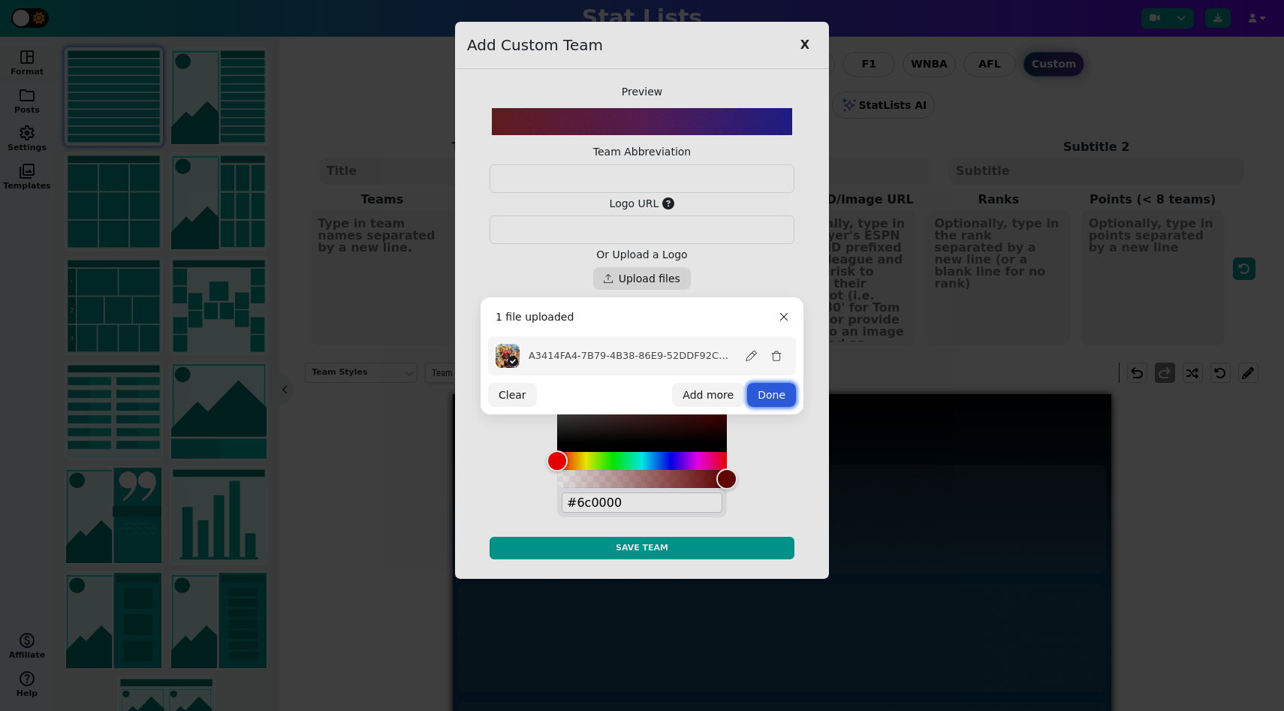
click at [767, 389] on button "Done" at bounding box center [771, 395] width 49 height 24
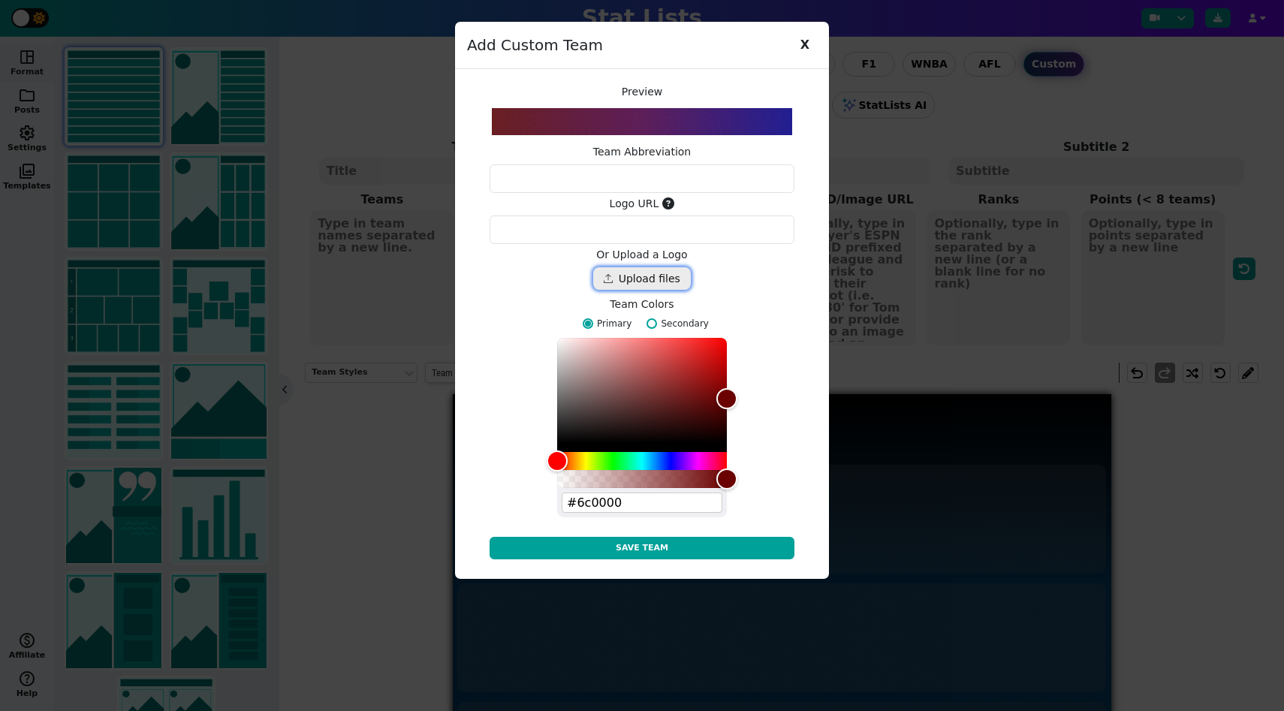
type textarea "https://ucarecdn.com/48b3c2a6-92a8-4d0d-a133-da2f0dfb01fd/"
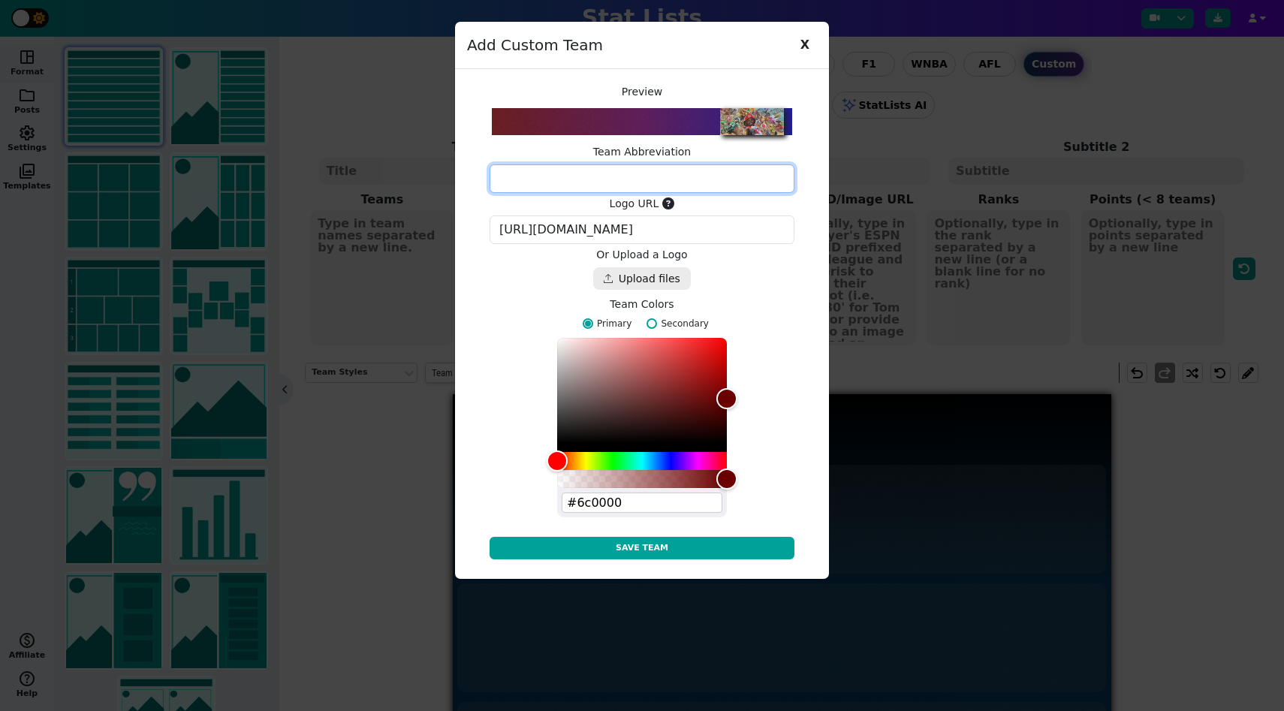
click at [640, 189] on textarea at bounding box center [642, 178] width 305 height 29
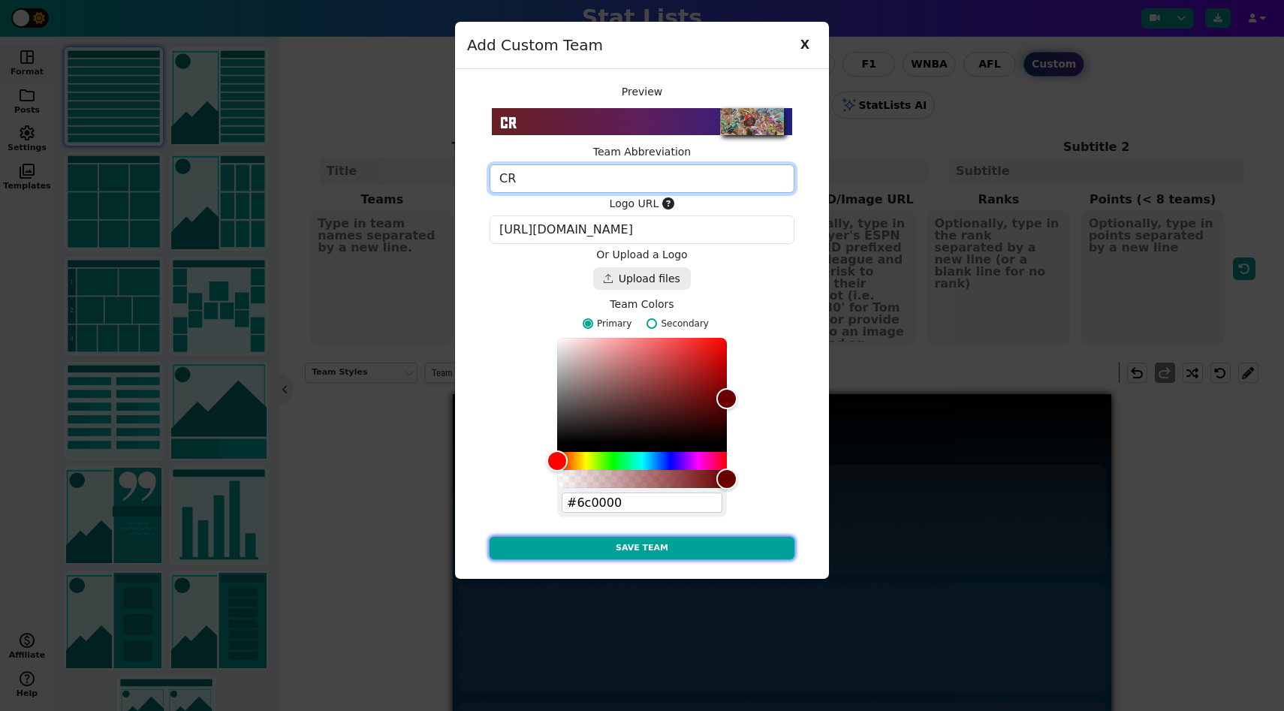
type textarea "CR"
click at [701, 541] on button "Save Team" at bounding box center [642, 548] width 305 height 23
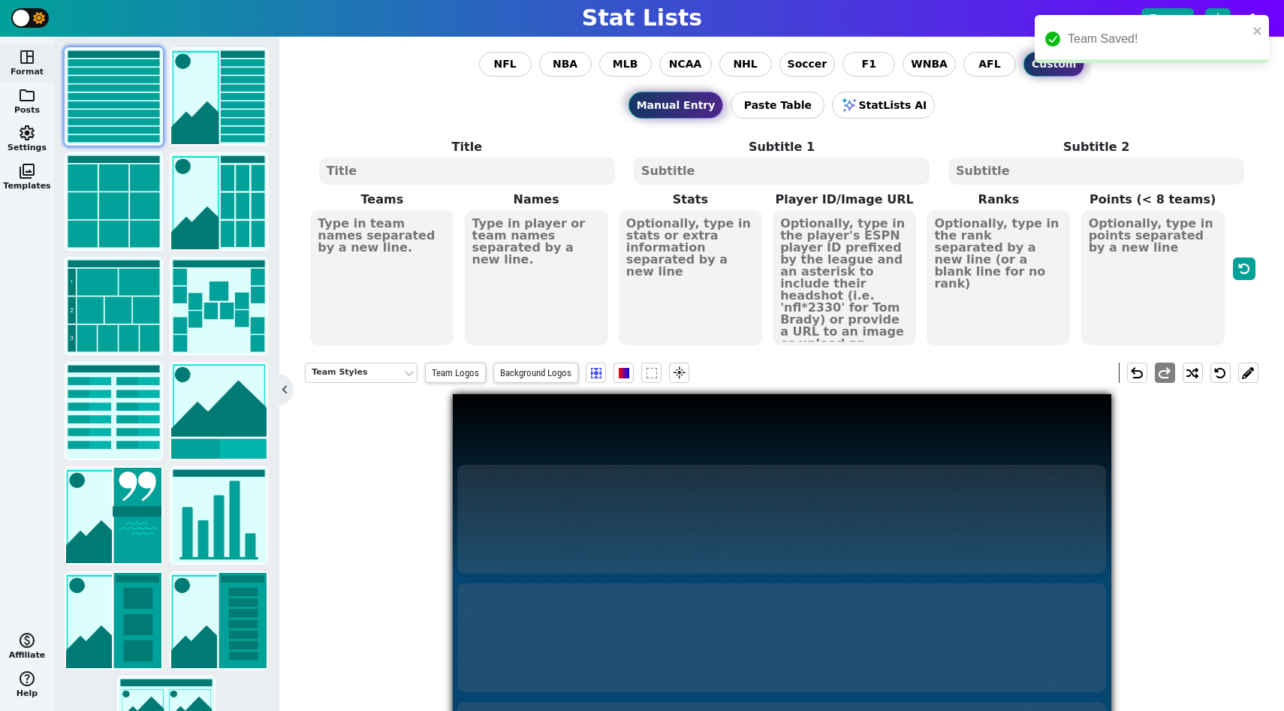
click at [415, 300] on textarea at bounding box center [381, 277] width 143 height 135
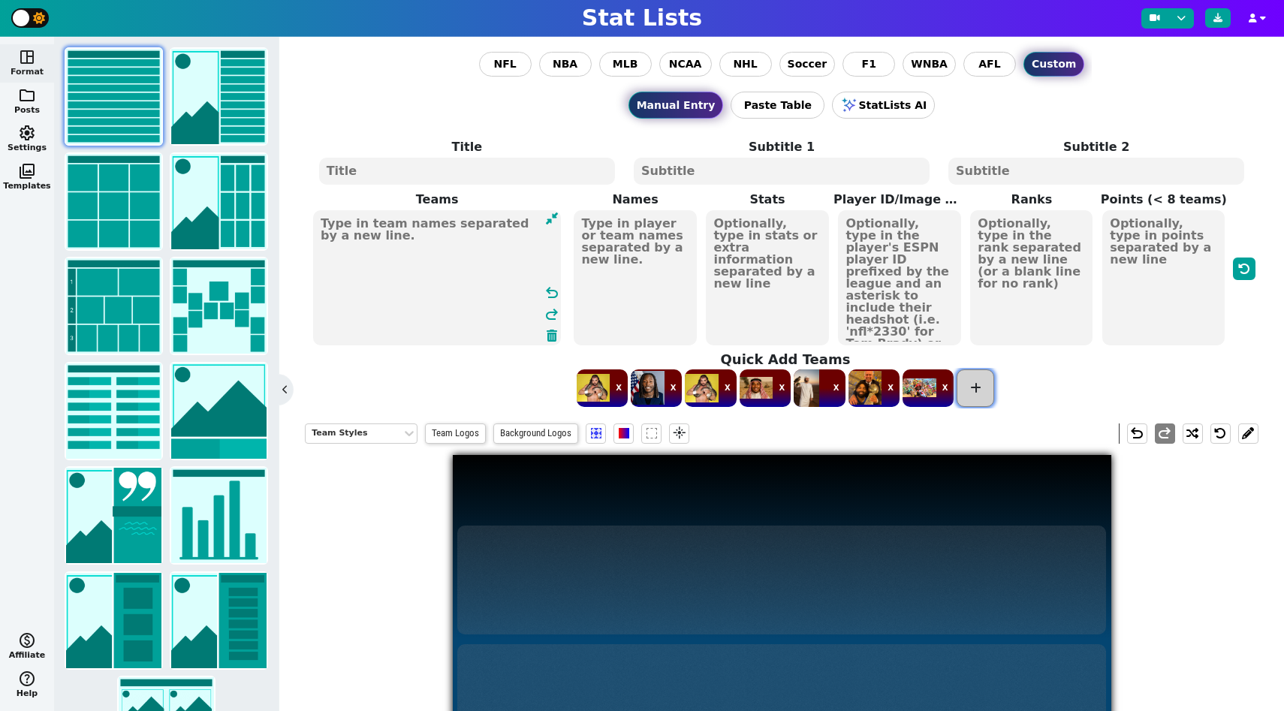
click at [972, 385] on icon at bounding box center [975, 388] width 11 height 12
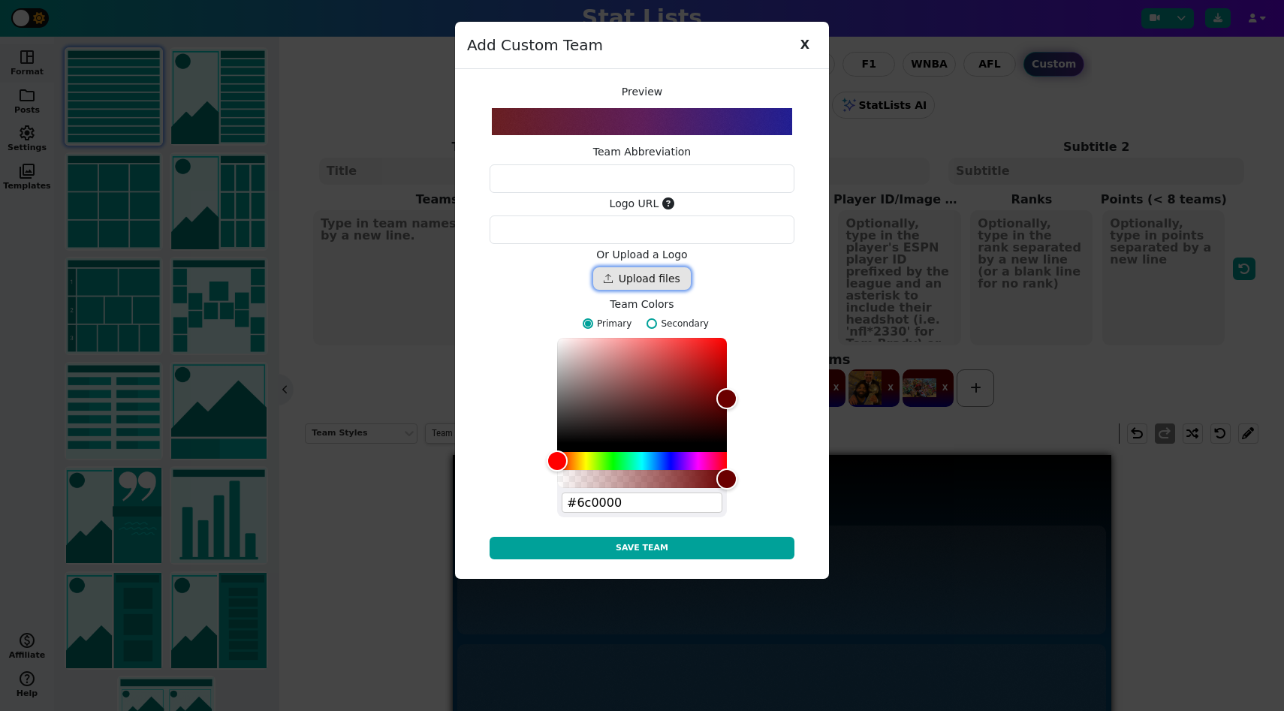
click at [656, 280] on div "Drop files here" at bounding box center [642, 278] width 98 height 23
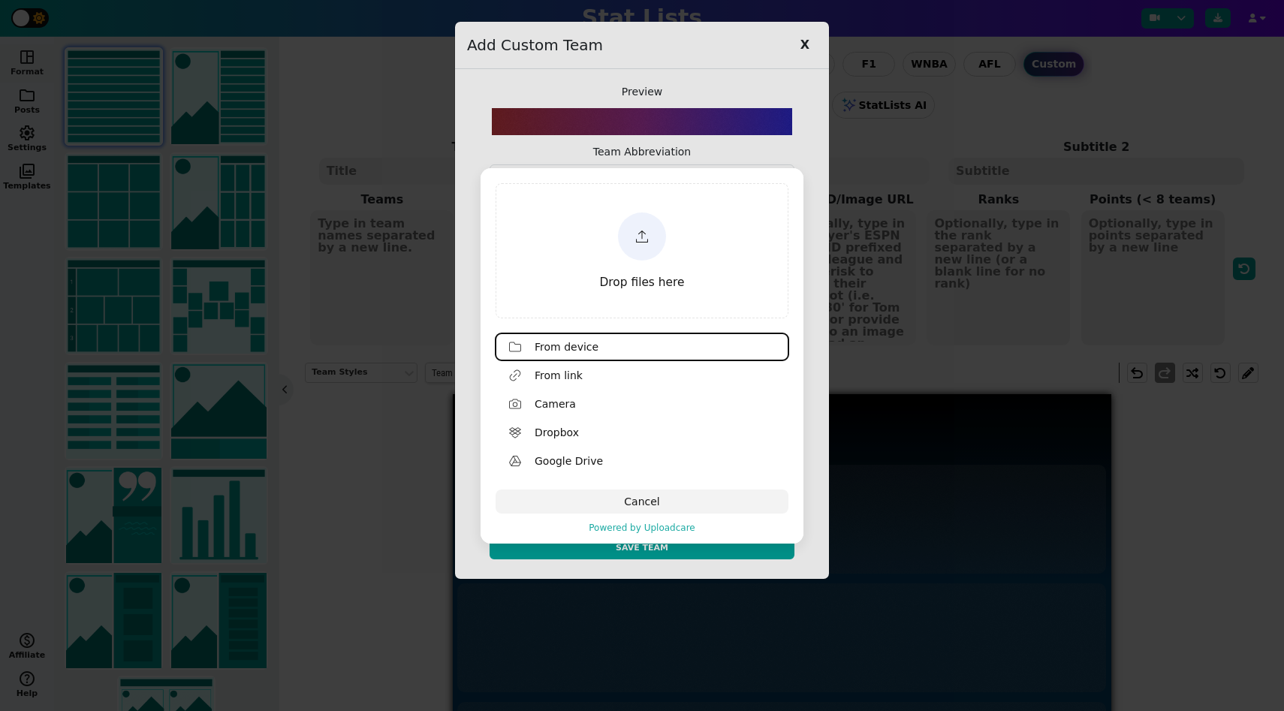
click at [649, 278] on span "Drop files here" at bounding box center [642, 283] width 85 height 14
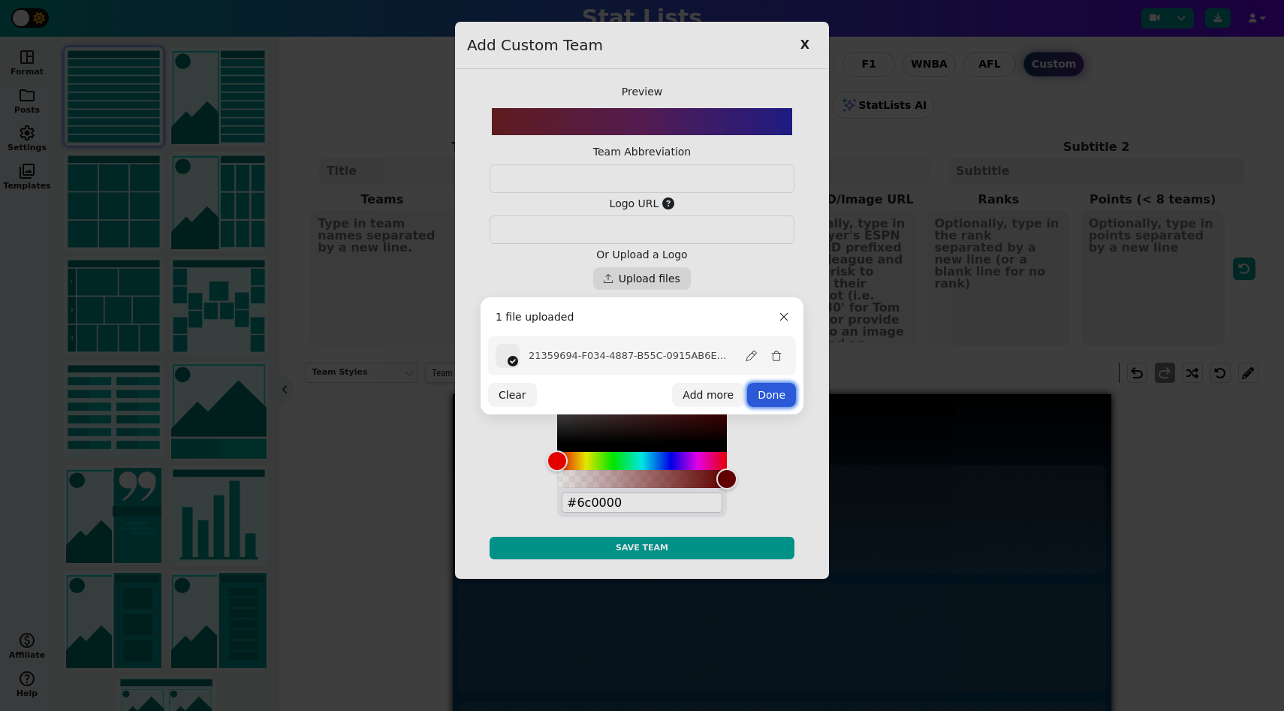
click at [769, 393] on button "Done" at bounding box center [771, 395] width 49 height 24
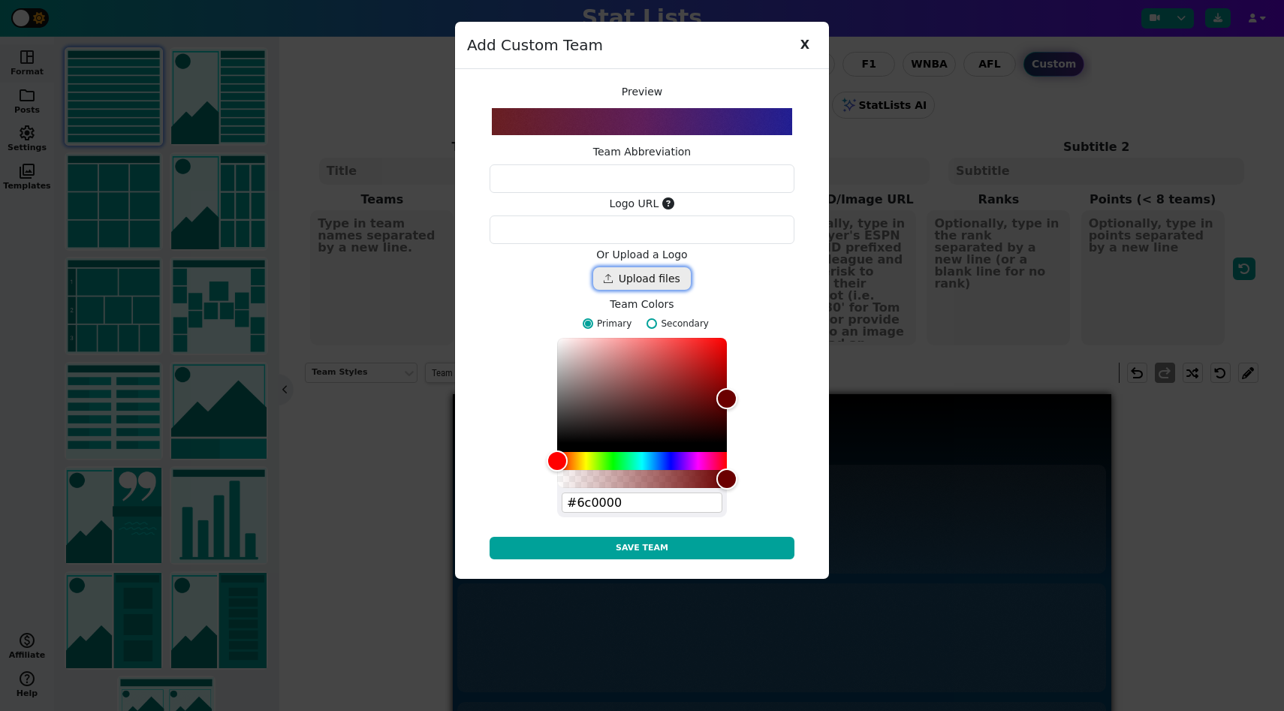
type textarea "https://ucarecdn.com/1e487174-e738-45ec-934e-dd607624618e/"
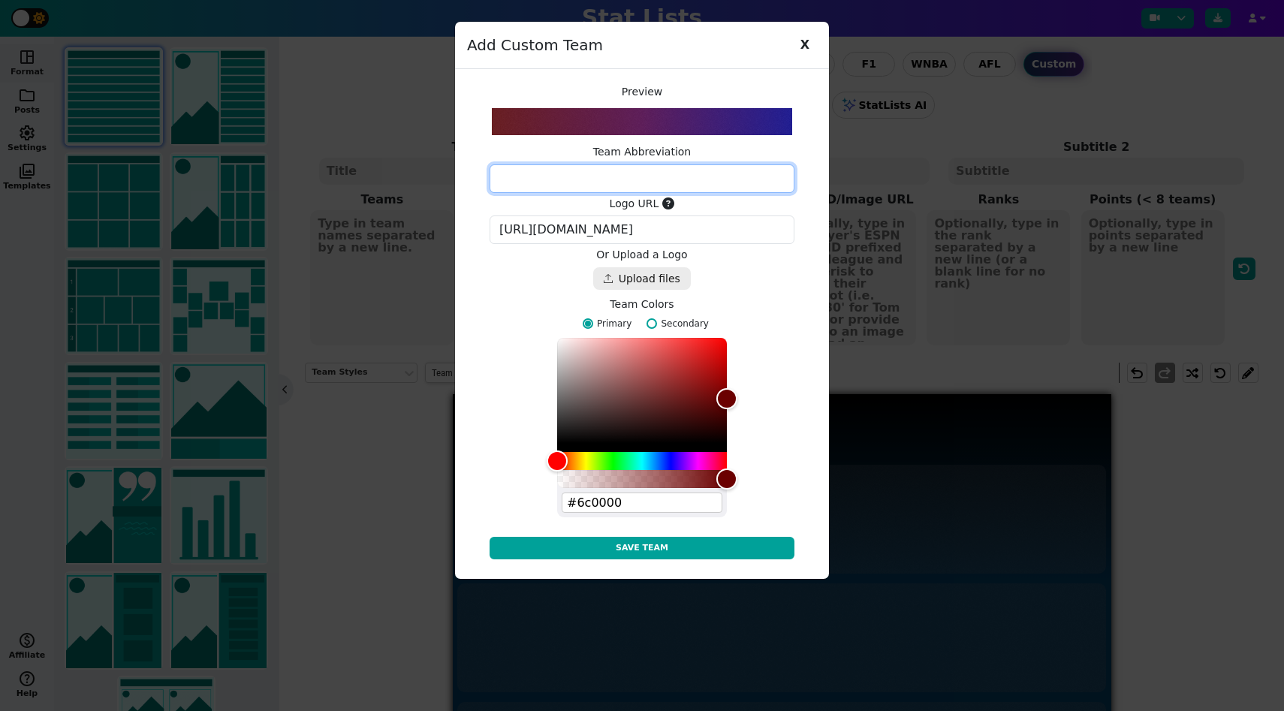
click at [653, 173] on textarea at bounding box center [642, 178] width 305 height 29
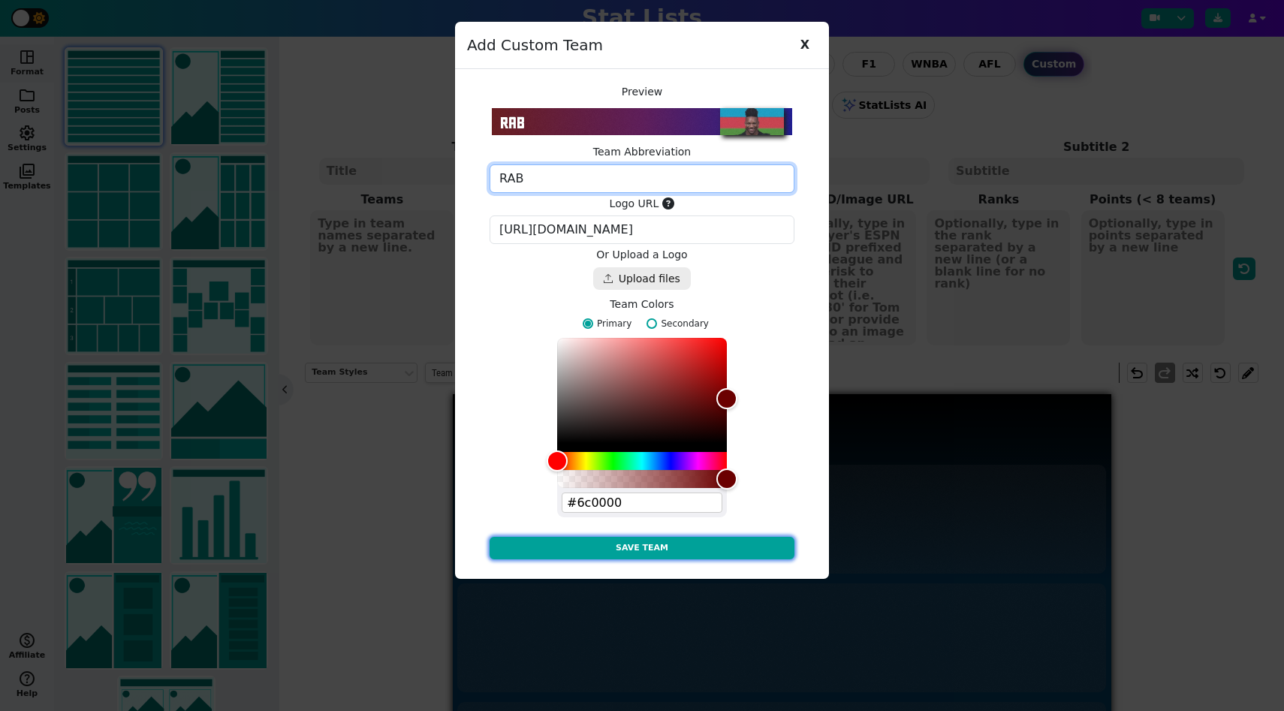
type textarea "RAB"
click at [710, 550] on button "Save Team" at bounding box center [642, 548] width 305 height 23
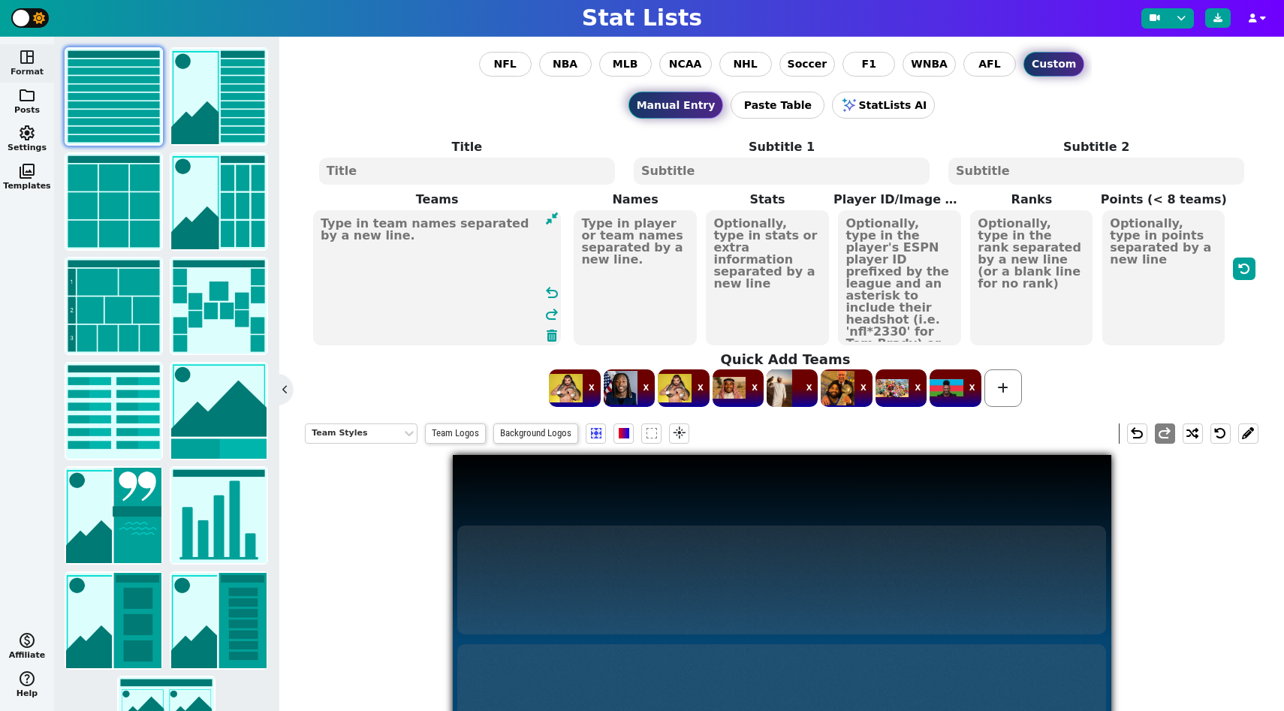
click at [406, 284] on textarea at bounding box center [437, 277] width 248 height 135
click at [998, 384] on icon at bounding box center [1002, 388] width 11 height 12
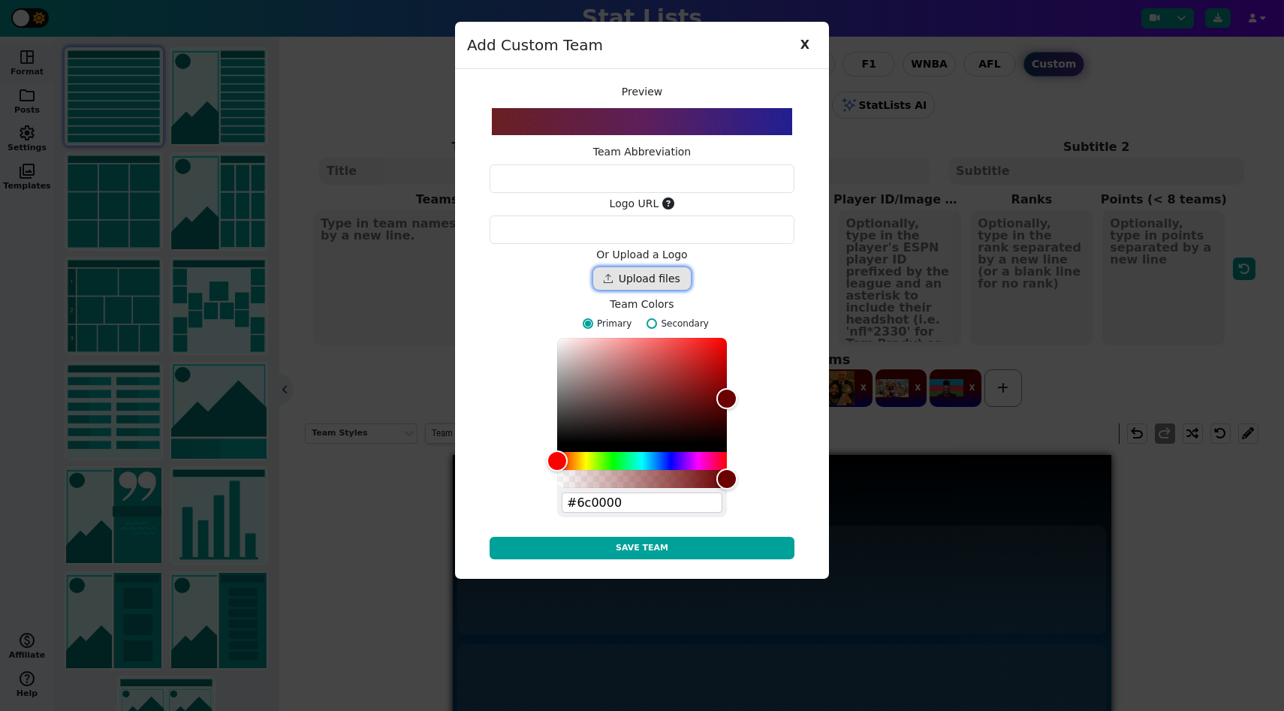
click at [643, 283] on div "Drop files here" at bounding box center [642, 278] width 98 height 23
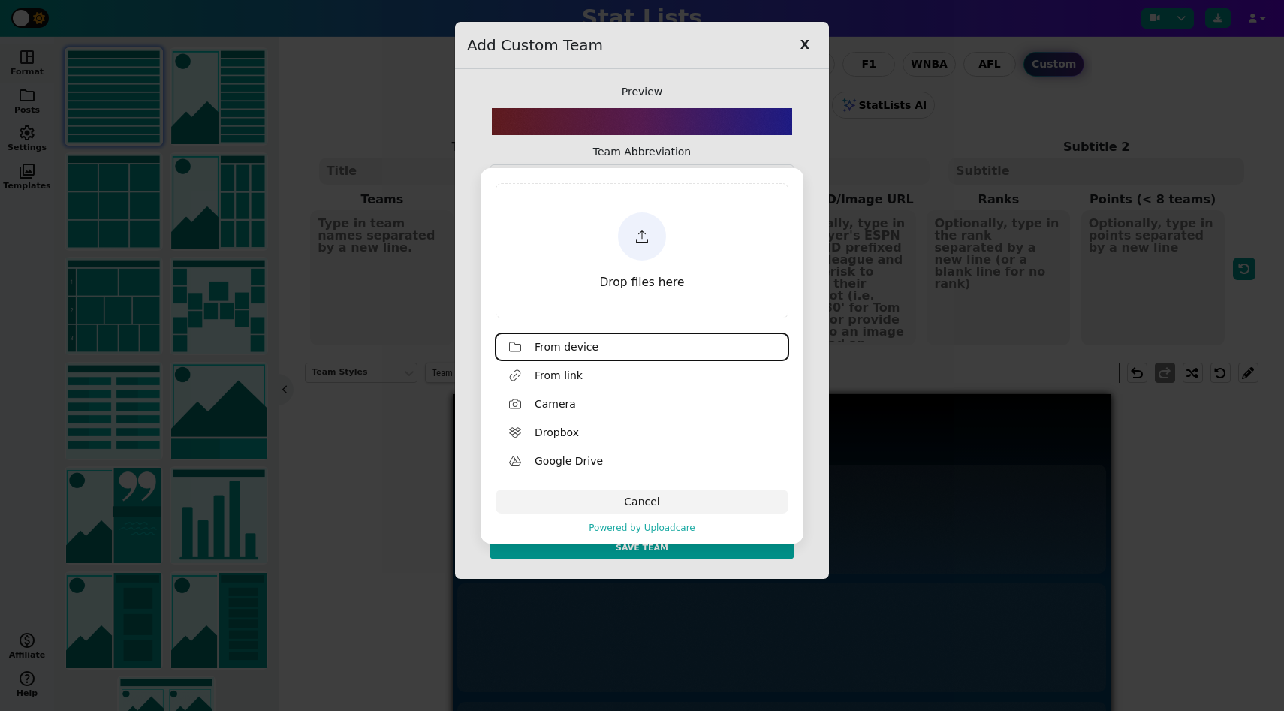
click at [692, 229] on div "Drop files here" at bounding box center [642, 250] width 288 height 131
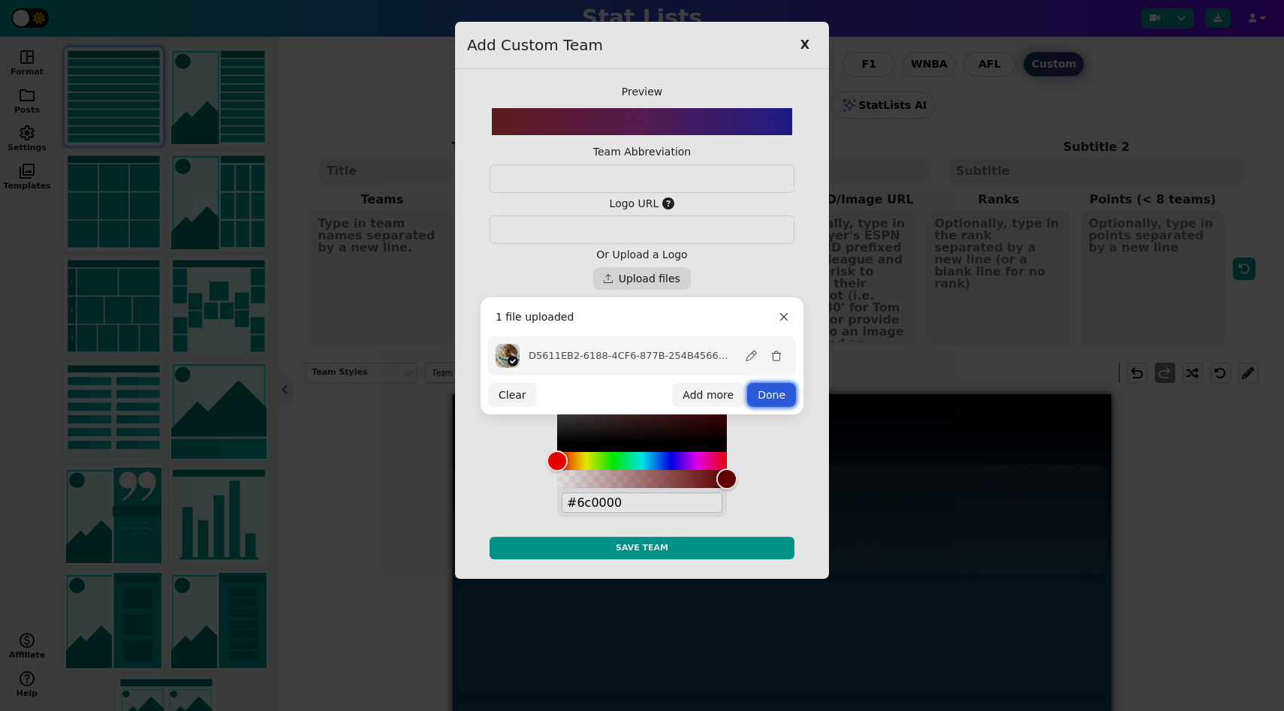
click at [786, 389] on button "Done" at bounding box center [771, 395] width 49 height 24
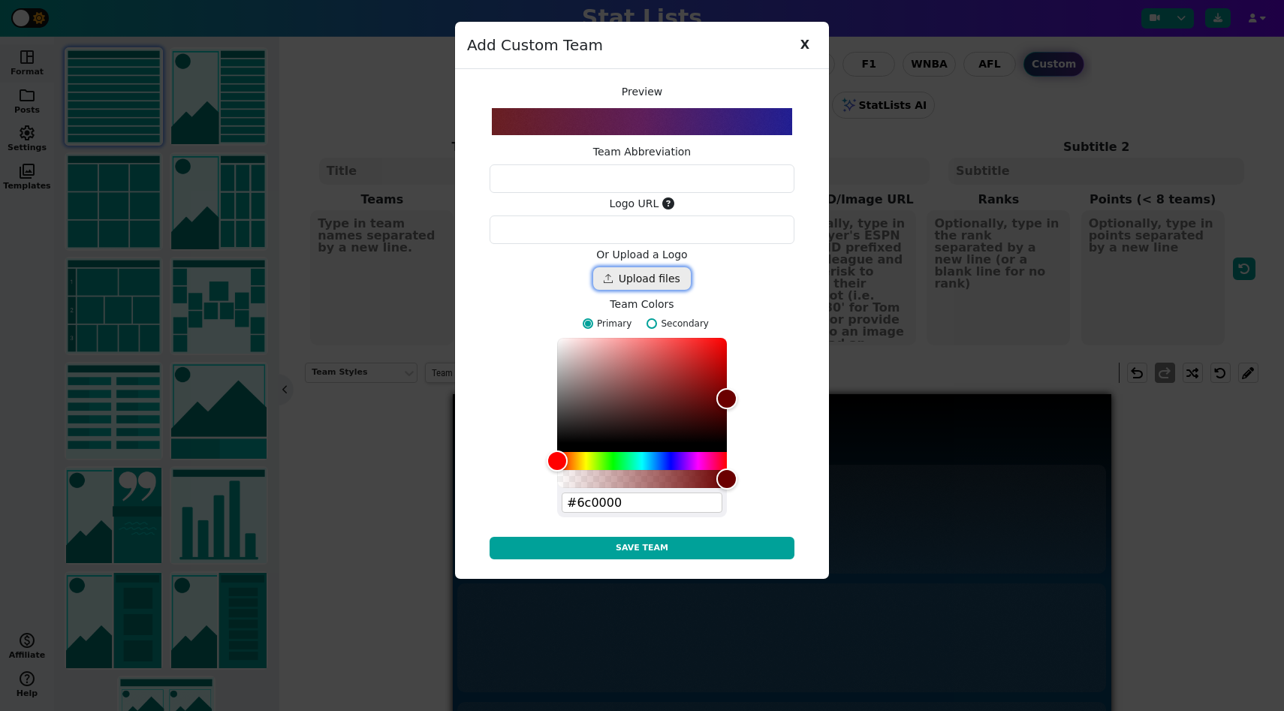
type textarea "https://ucarecdn.com/790e982b-6eb1-4c47-9749-1a912a47fcc4/"
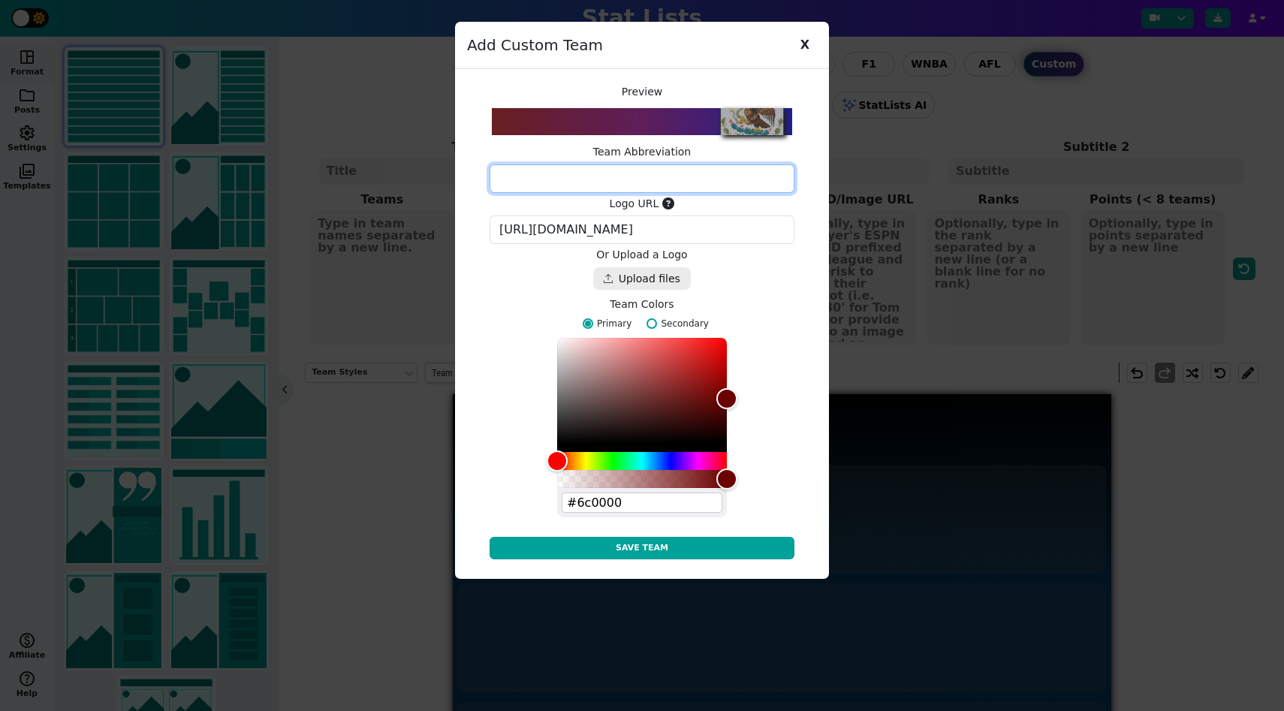
click at [643, 185] on textarea at bounding box center [642, 178] width 305 height 29
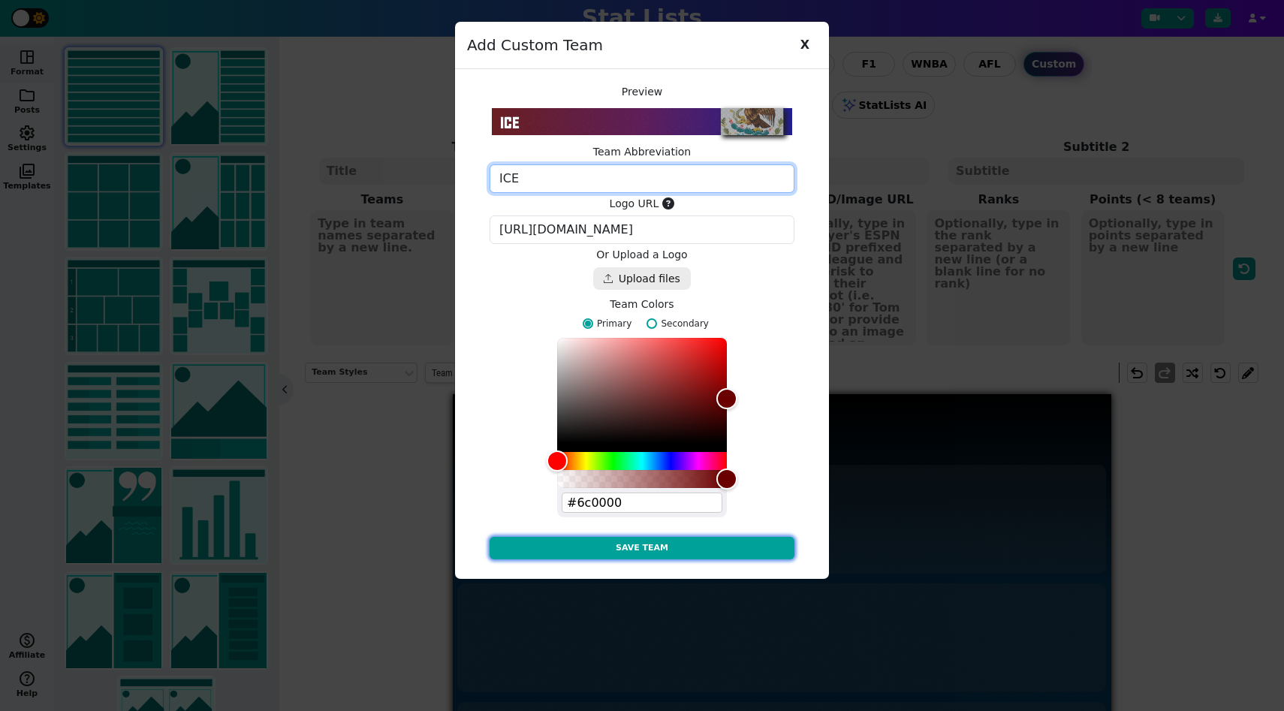
type textarea "ICE"
click at [699, 550] on button "Save Team" at bounding box center [642, 548] width 305 height 23
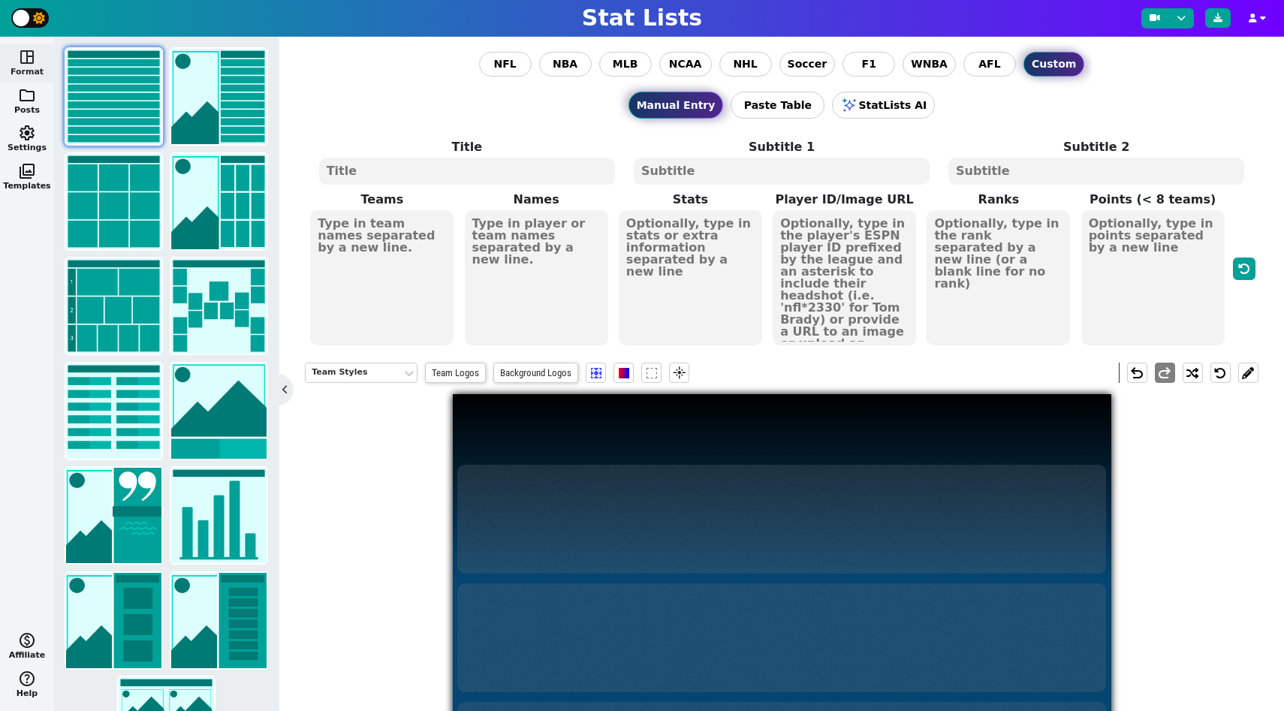
click at [393, 200] on label "Teams" at bounding box center [382, 200] width 154 height 18
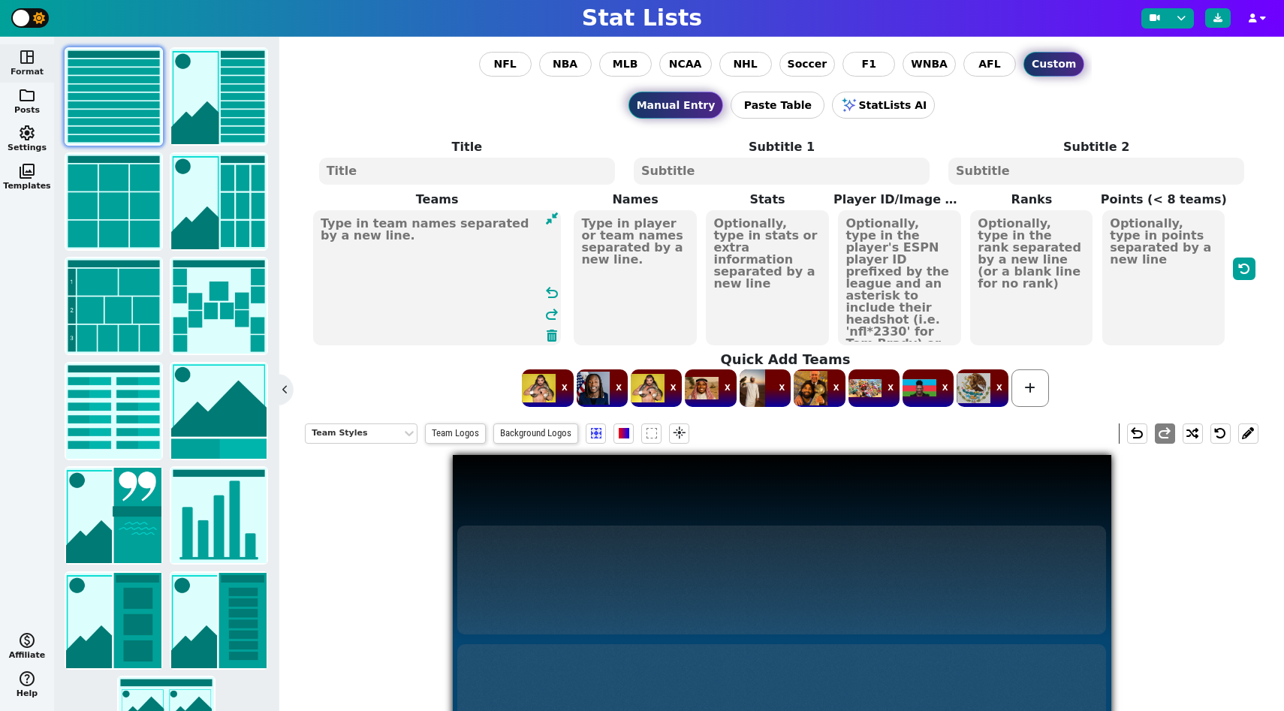
click at [396, 251] on textarea at bounding box center [437, 277] width 248 height 135
click at [1039, 382] on span at bounding box center [1030, 388] width 38 height 38
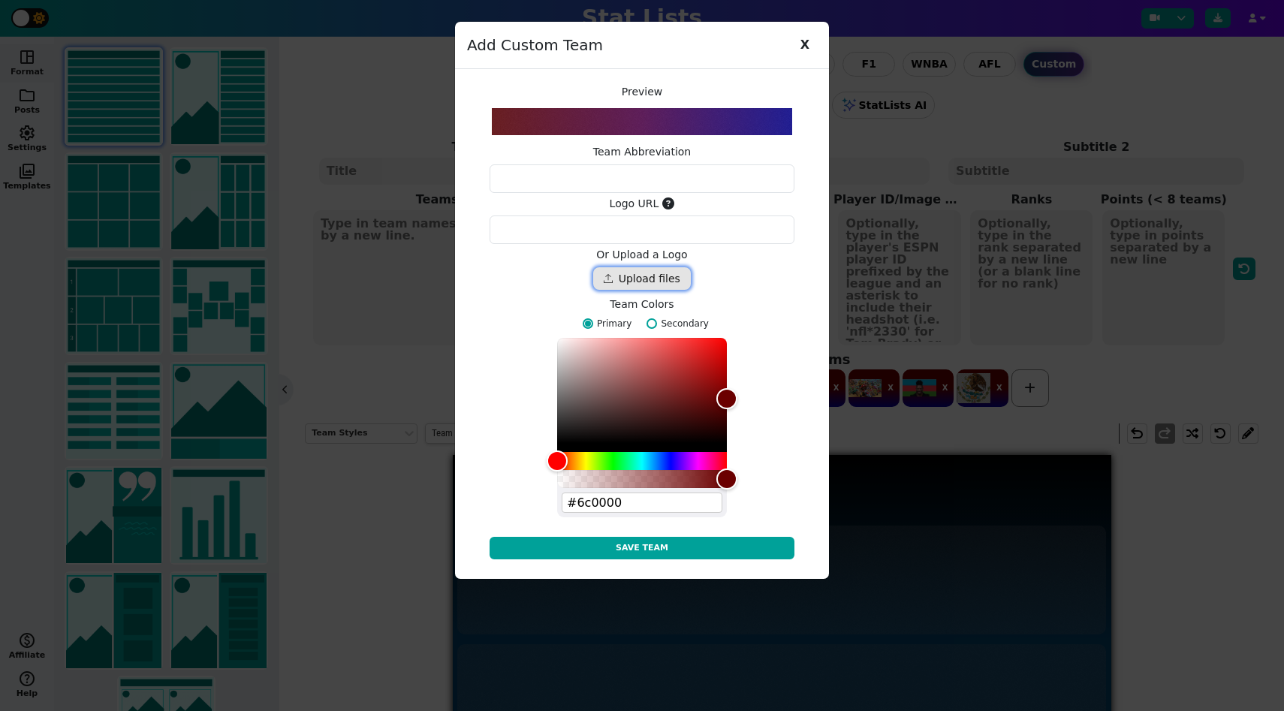
click at [645, 274] on div "Drop files here" at bounding box center [642, 278] width 98 height 23
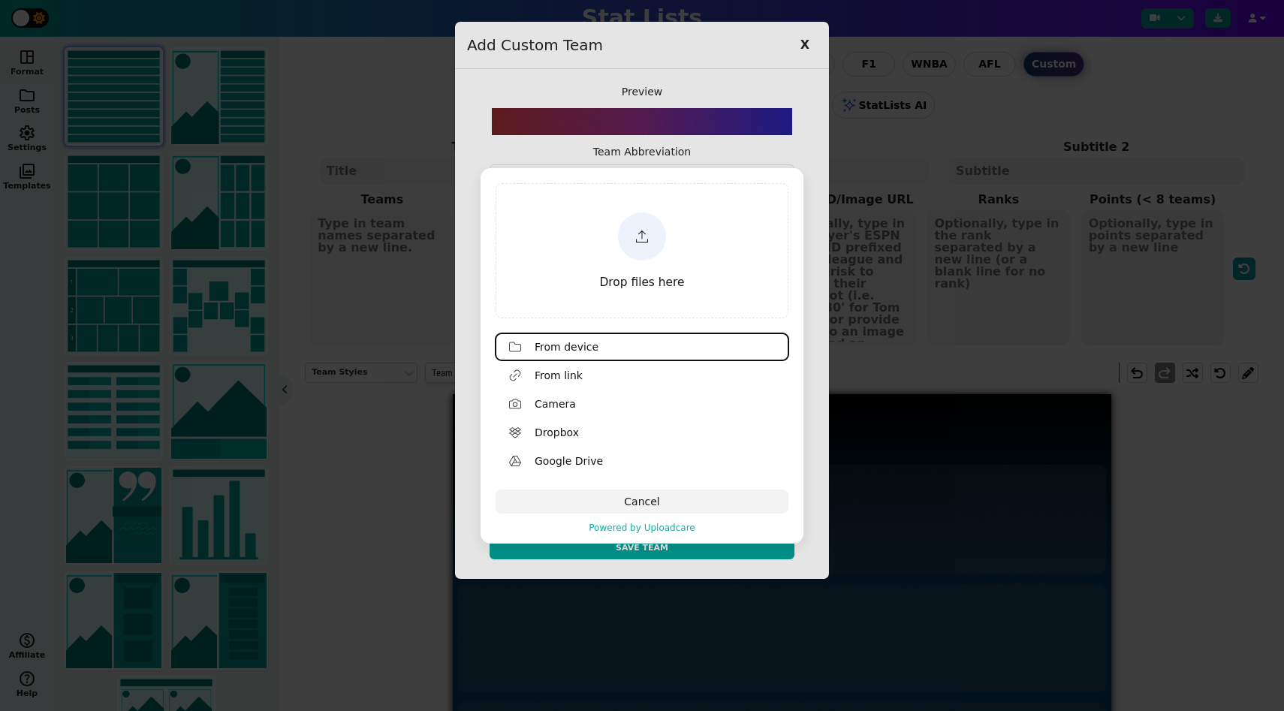
click at [622, 309] on div "Drop files here" at bounding box center [642, 250] width 288 height 131
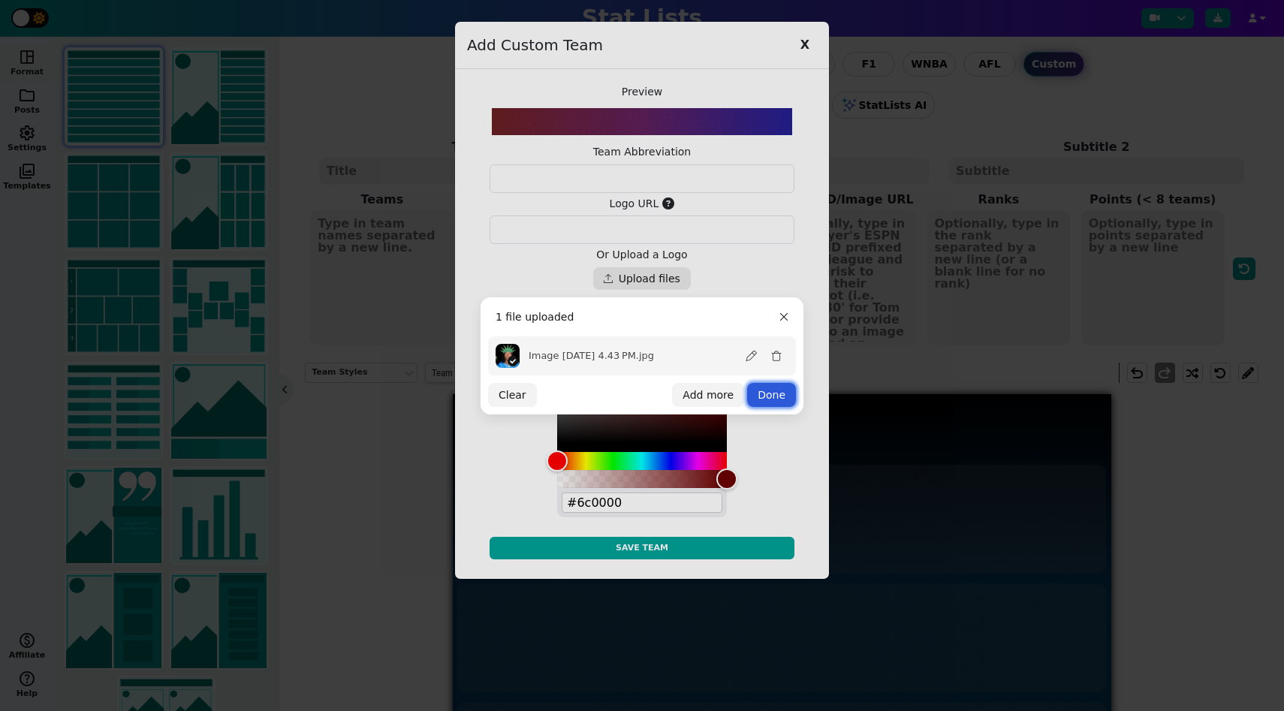
click at [776, 403] on button "Done" at bounding box center [771, 395] width 49 height 24
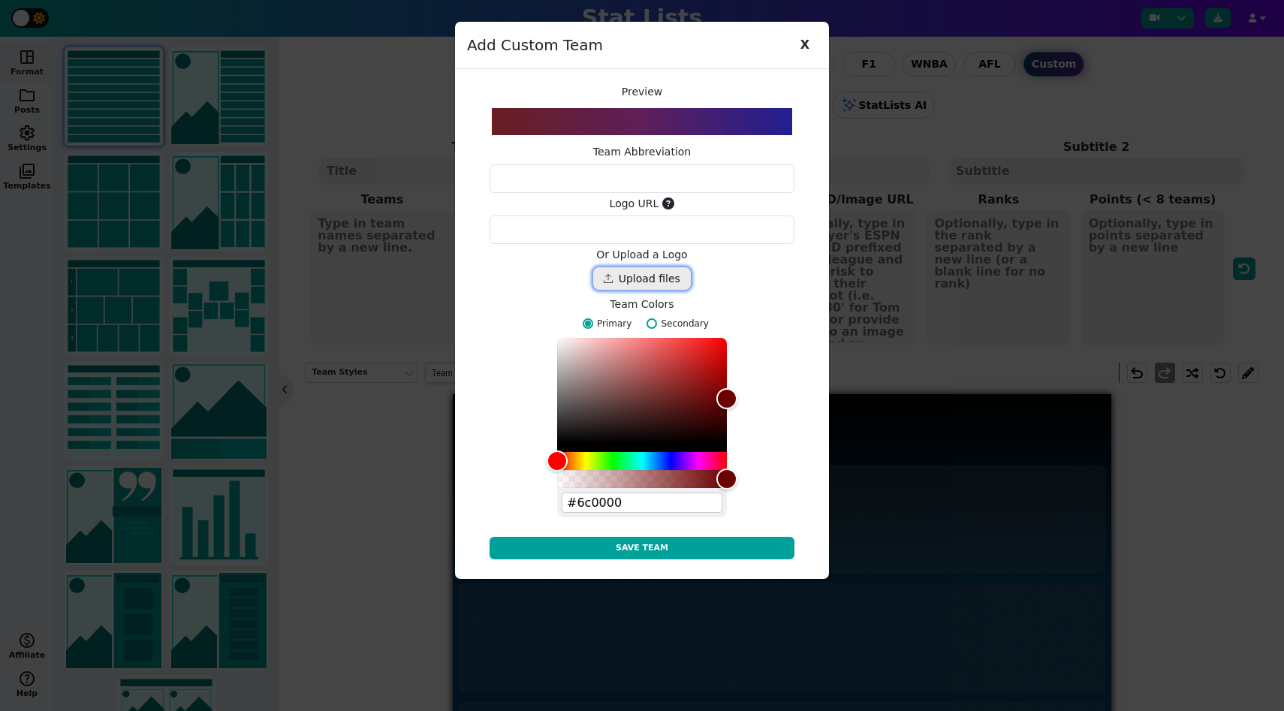
type textarea "https://ucarecdn.com/e846b26a-7859-450a-8858-4c1a8e4265bd/"
click at [665, 280] on div "Drop files here" at bounding box center [642, 278] width 98 height 23
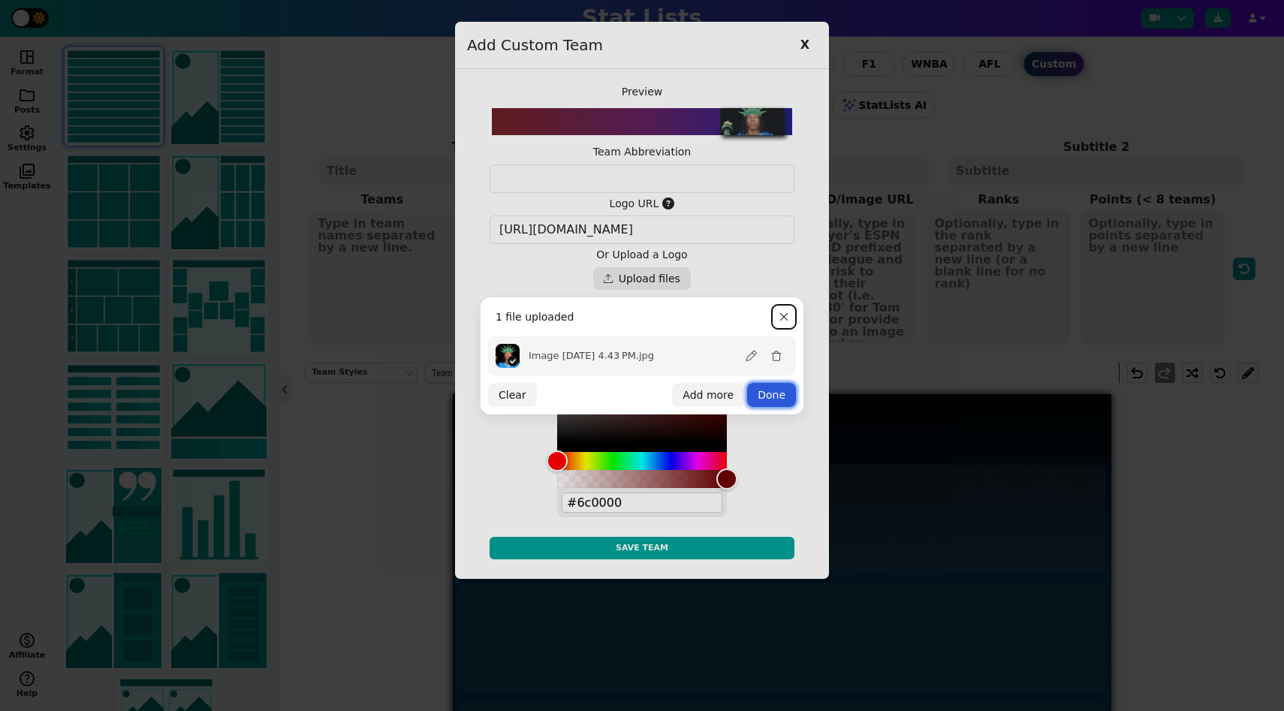
click at [767, 396] on button "Done" at bounding box center [771, 395] width 49 height 24
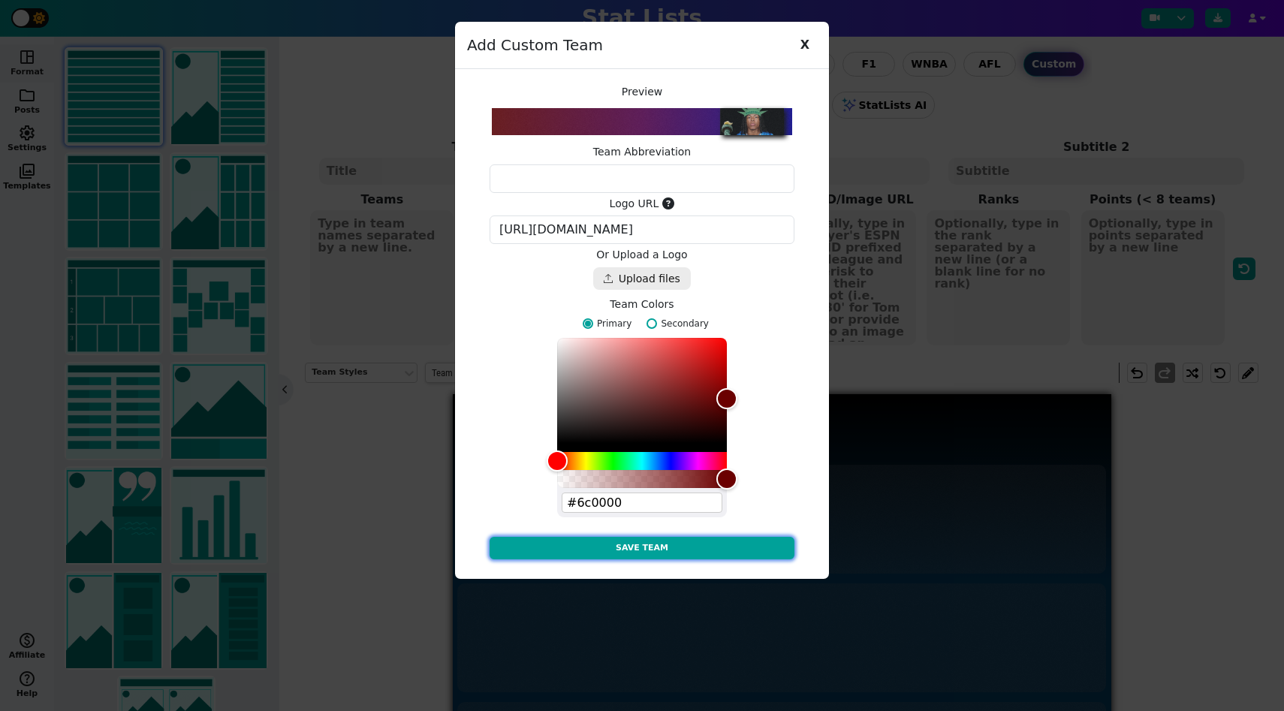
click at [711, 553] on button "Save Team" at bounding box center [642, 548] width 305 height 23
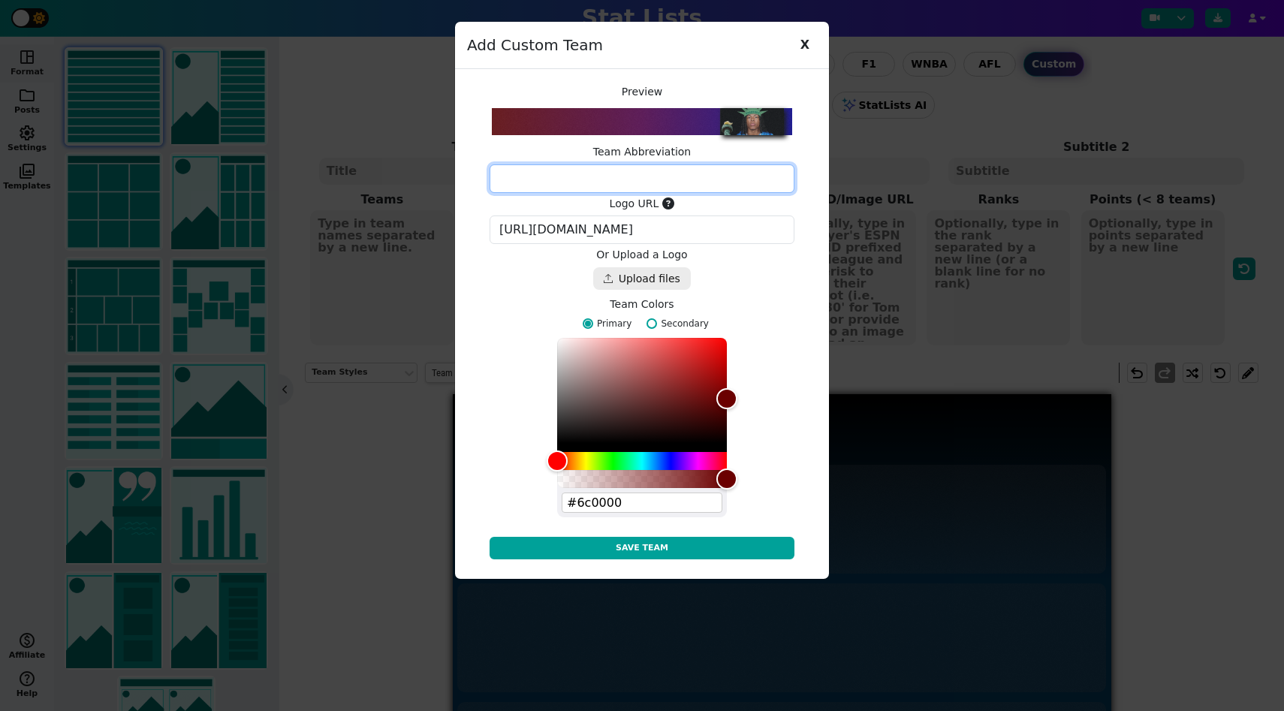
click at [704, 179] on textarea at bounding box center [642, 178] width 305 height 29
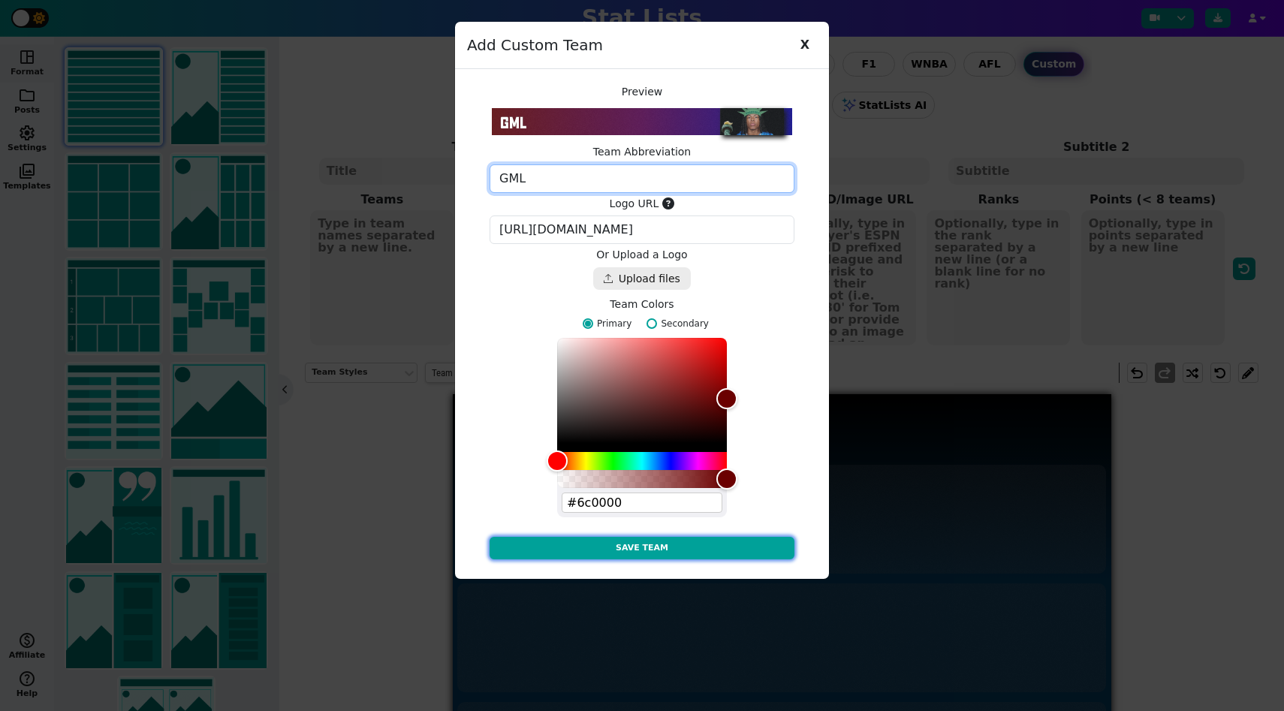
type textarea "GML"
click at [710, 554] on button "Save Team" at bounding box center [642, 548] width 305 height 23
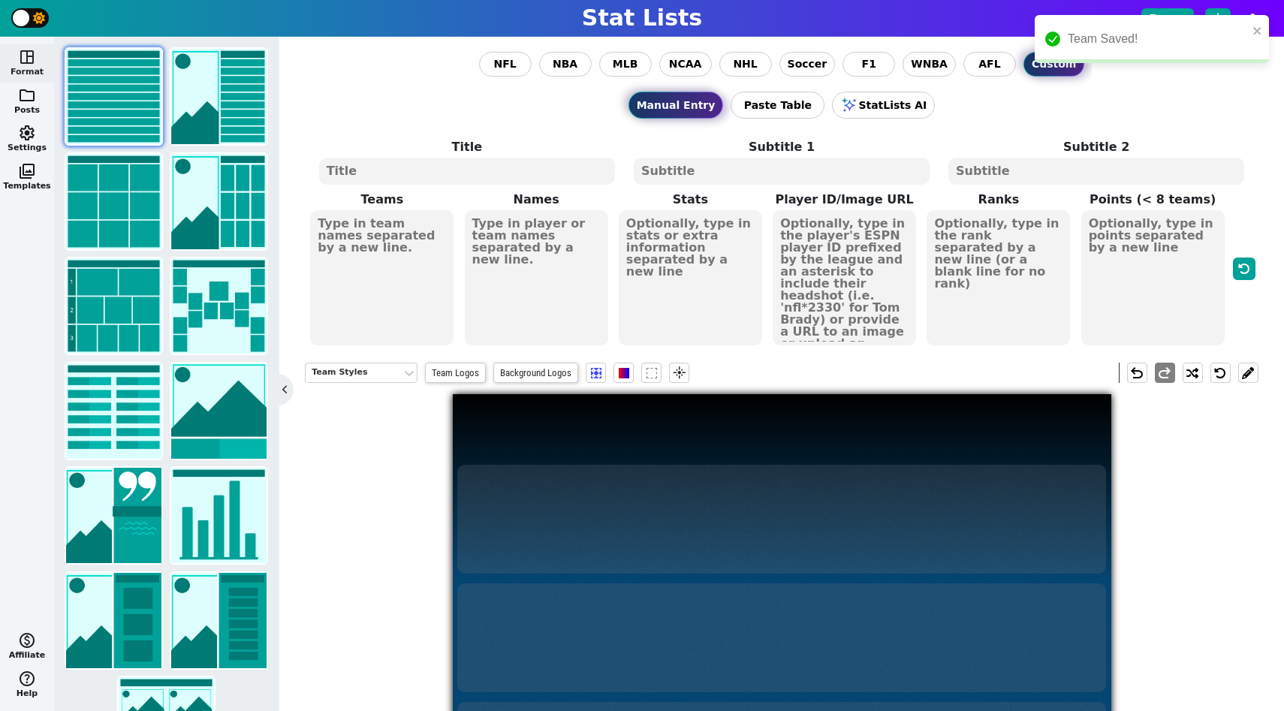
click at [414, 277] on textarea at bounding box center [381, 277] width 143 height 135
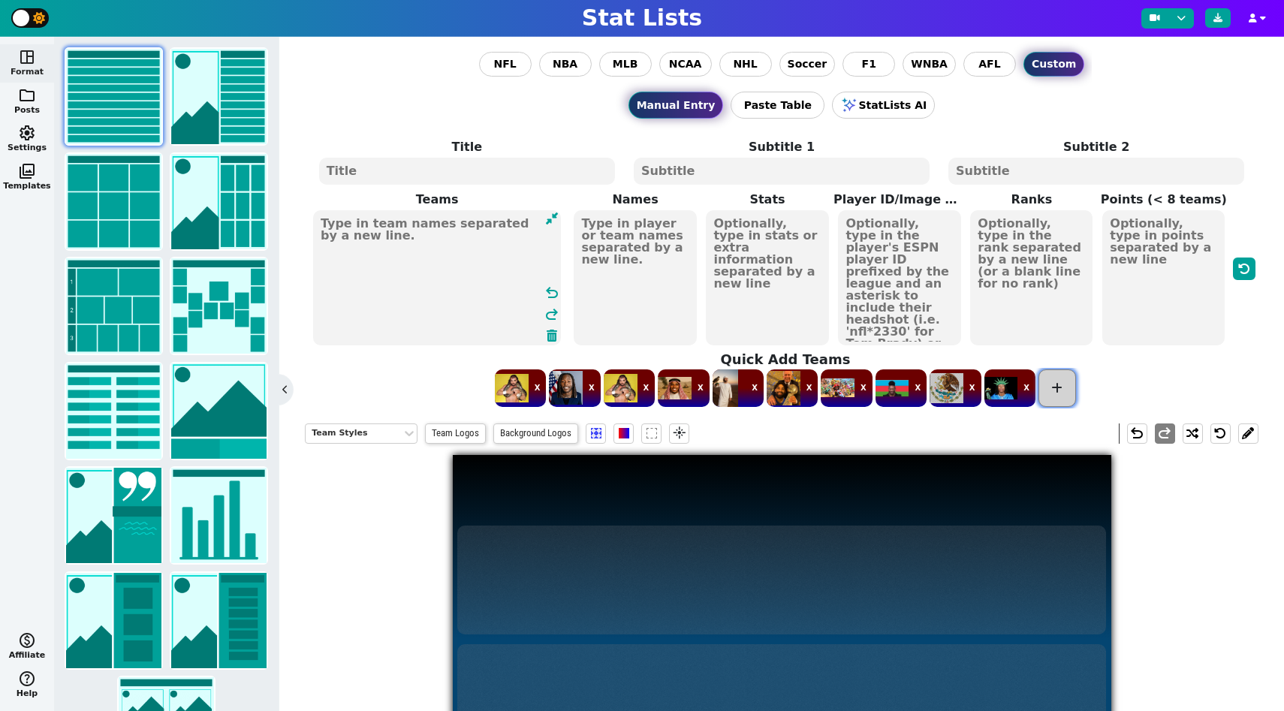
click at [1065, 393] on span at bounding box center [1057, 388] width 38 height 38
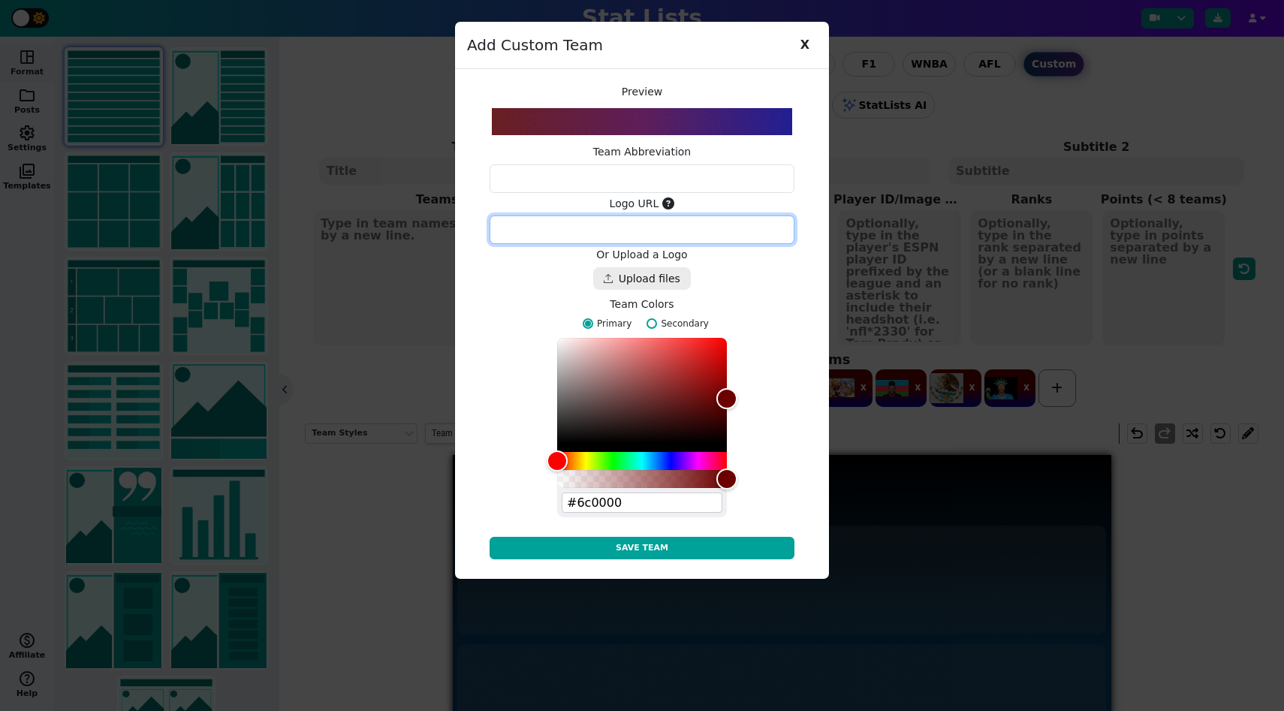
click at [768, 221] on textarea at bounding box center [642, 229] width 305 height 29
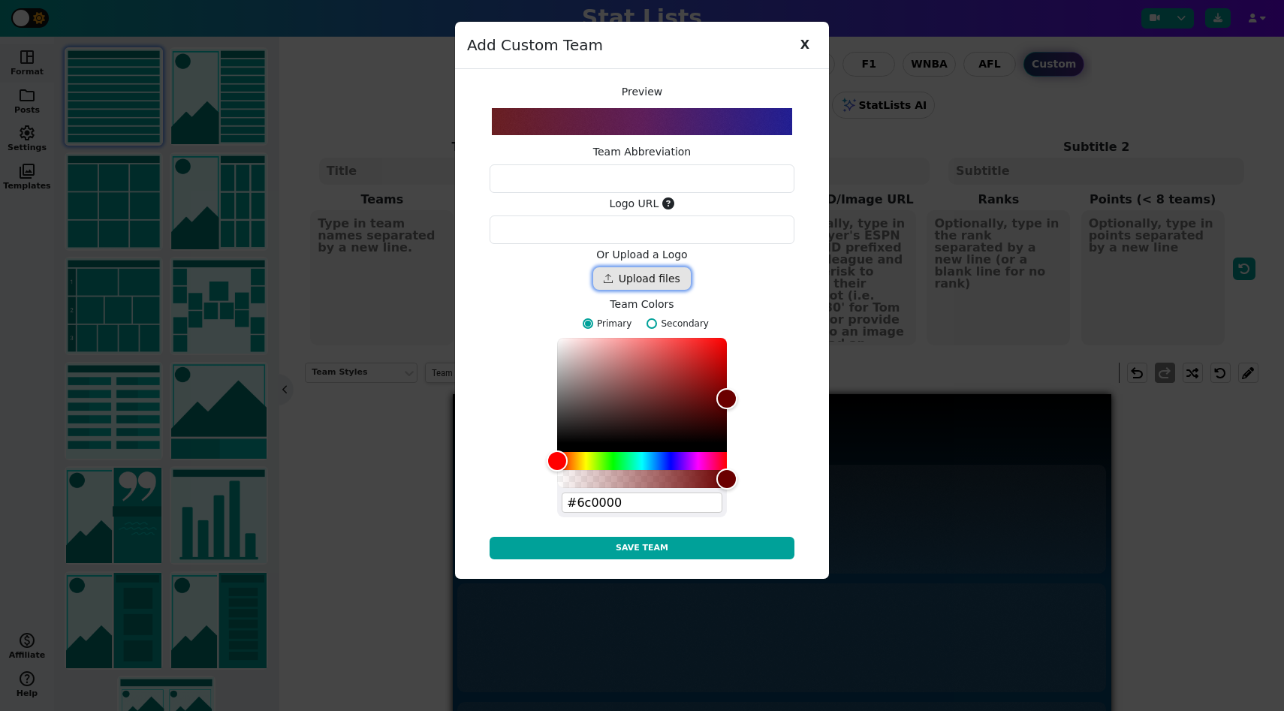
click at [661, 272] on div "Drop files here" at bounding box center [642, 278] width 98 height 23
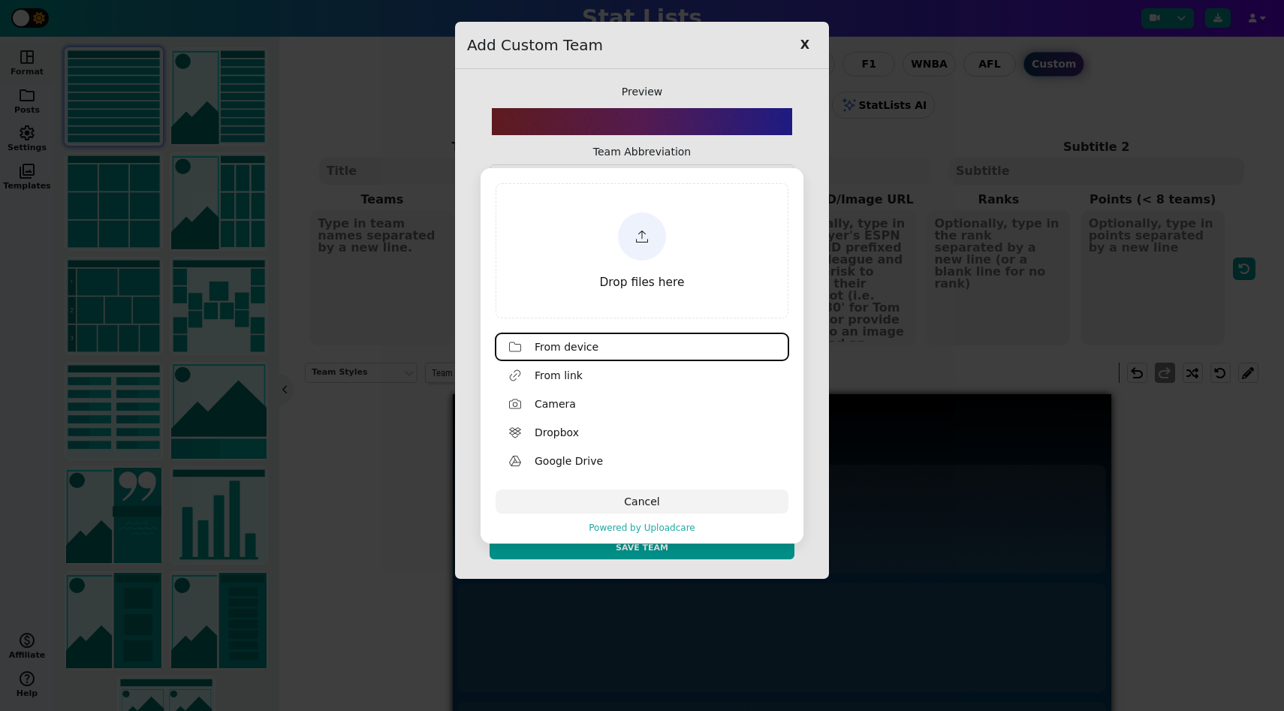
click at [657, 268] on div "Drop files here" at bounding box center [642, 250] width 288 height 131
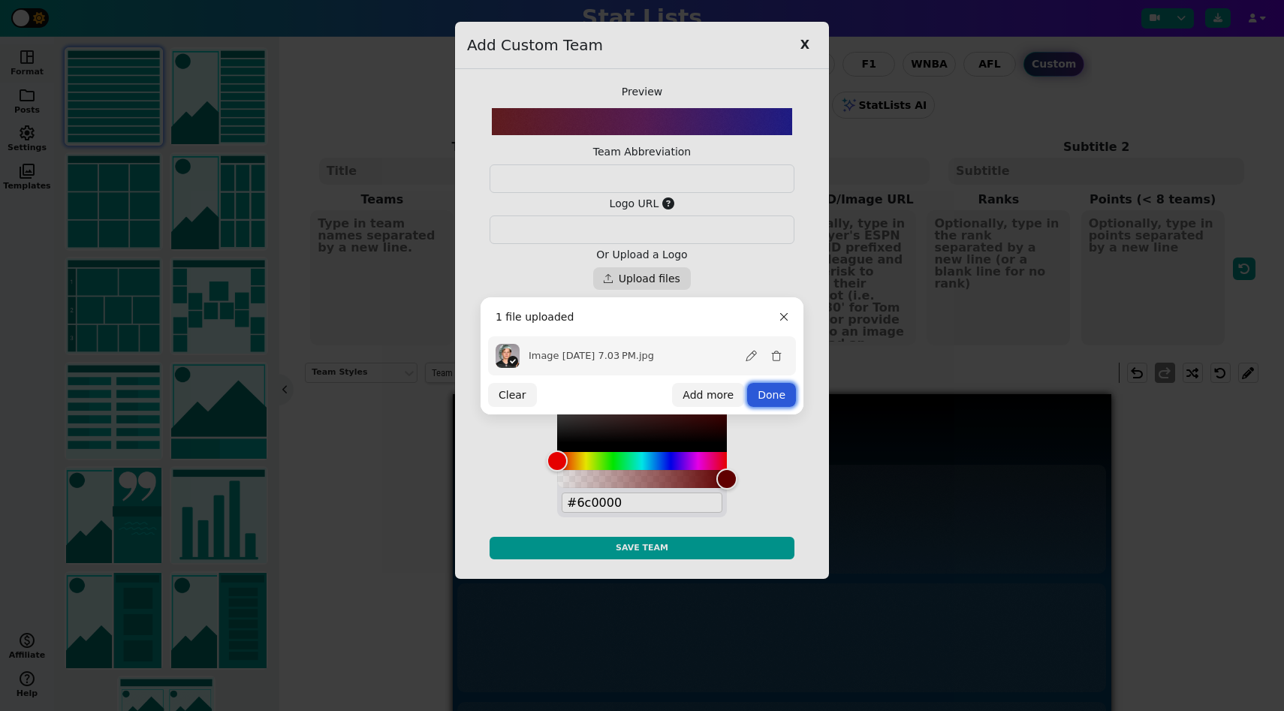
click at [766, 400] on button "Done" at bounding box center [771, 395] width 49 height 24
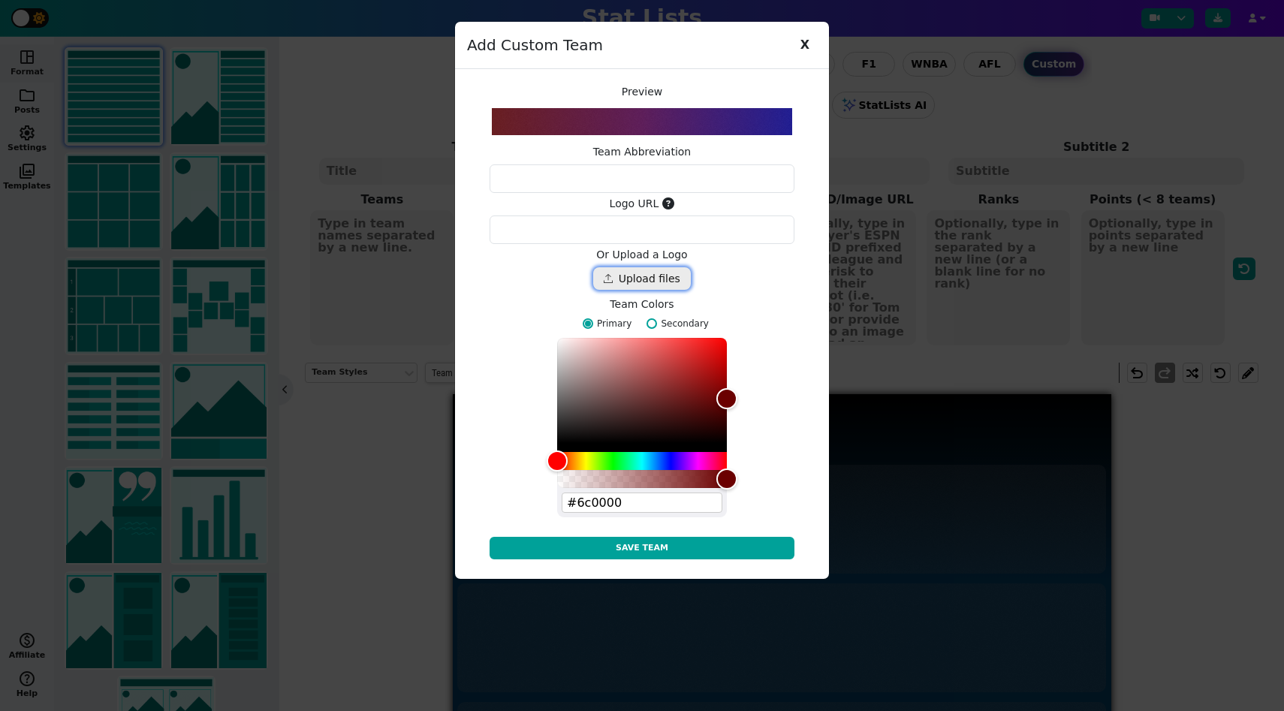
type textarea "https://ucarecdn.com/65df58bd-5c94-48b6-961e-e3494f1a5758/"
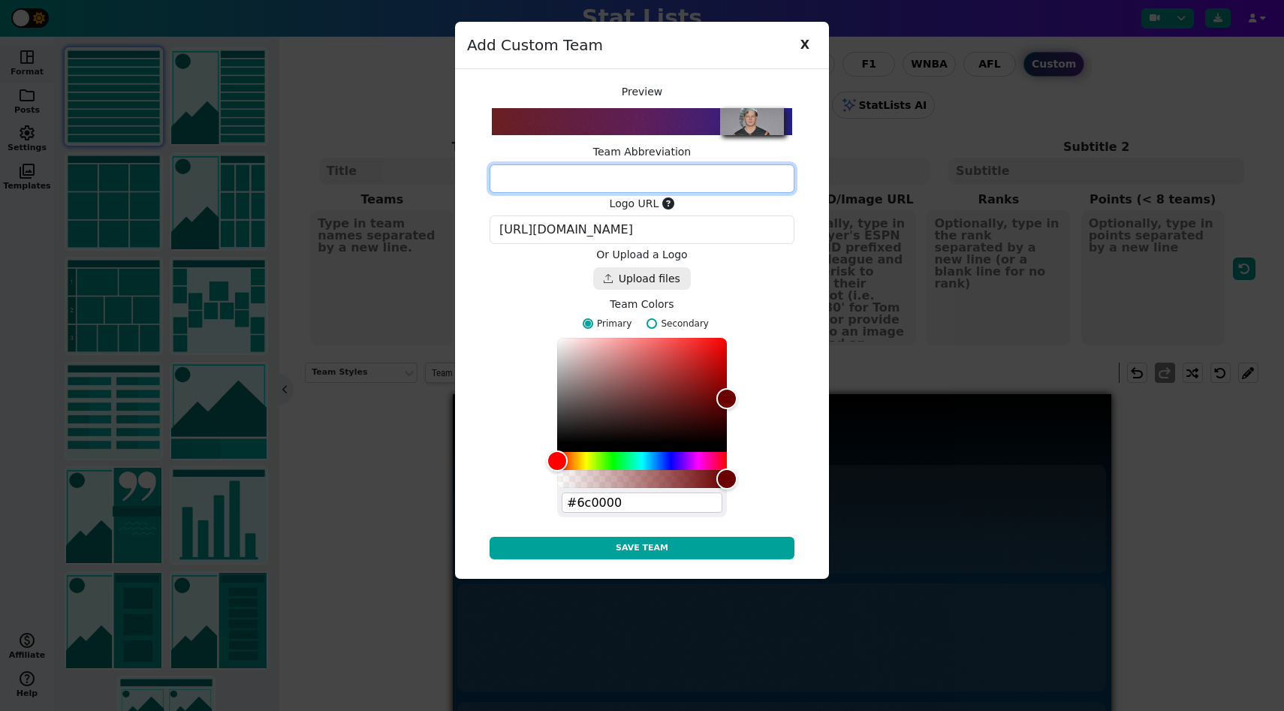
click at [642, 171] on textarea at bounding box center [642, 178] width 305 height 29
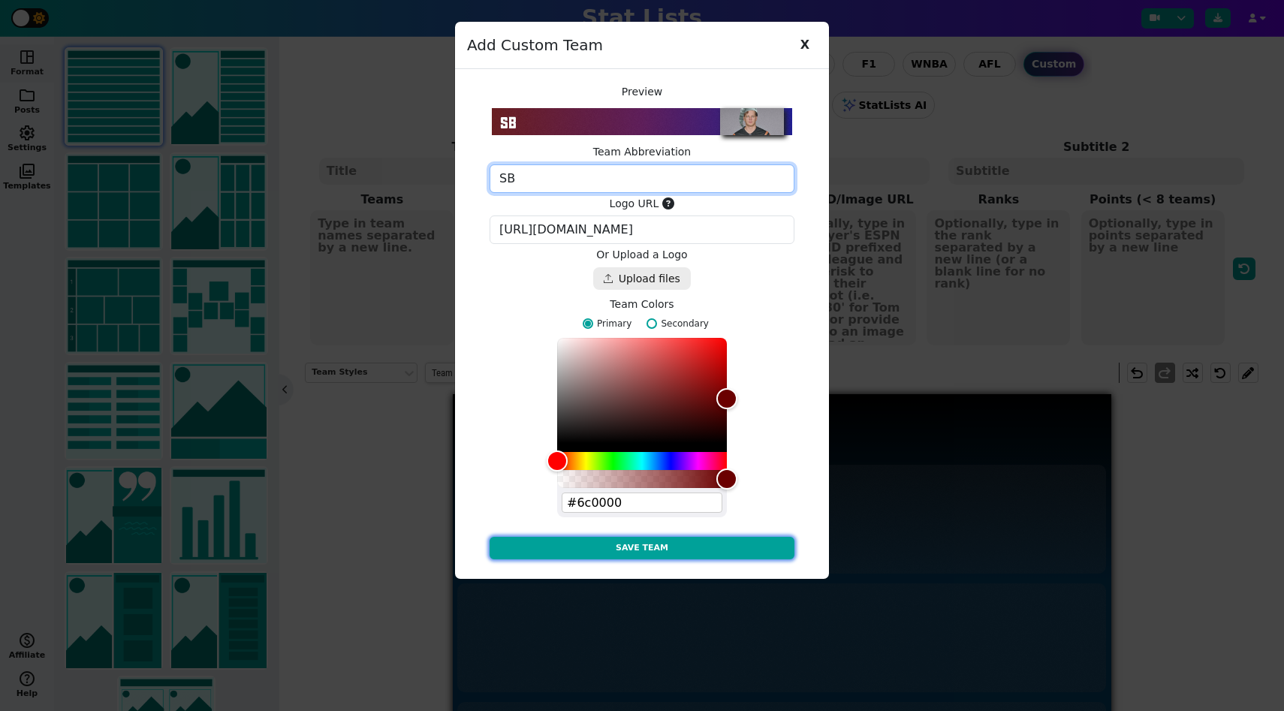
type textarea "SB"
click at [689, 546] on button "Save Team" at bounding box center [642, 548] width 305 height 23
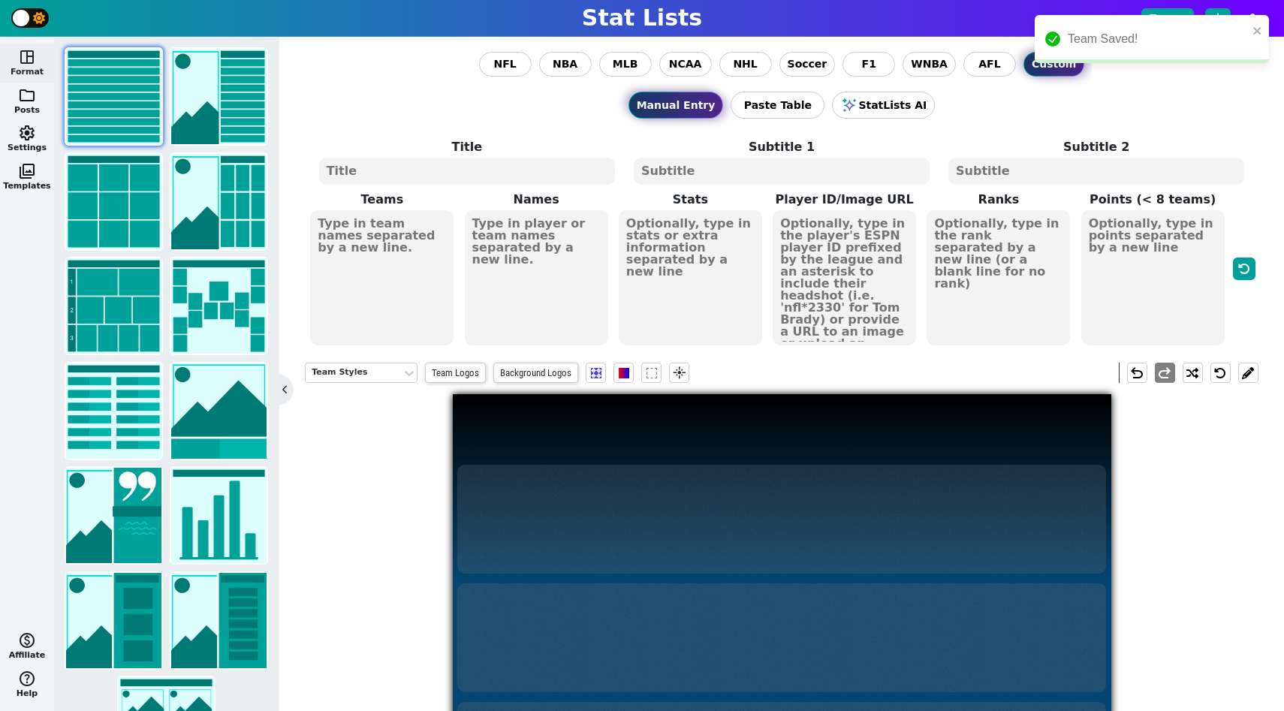
click at [352, 262] on textarea at bounding box center [381, 277] width 143 height 135
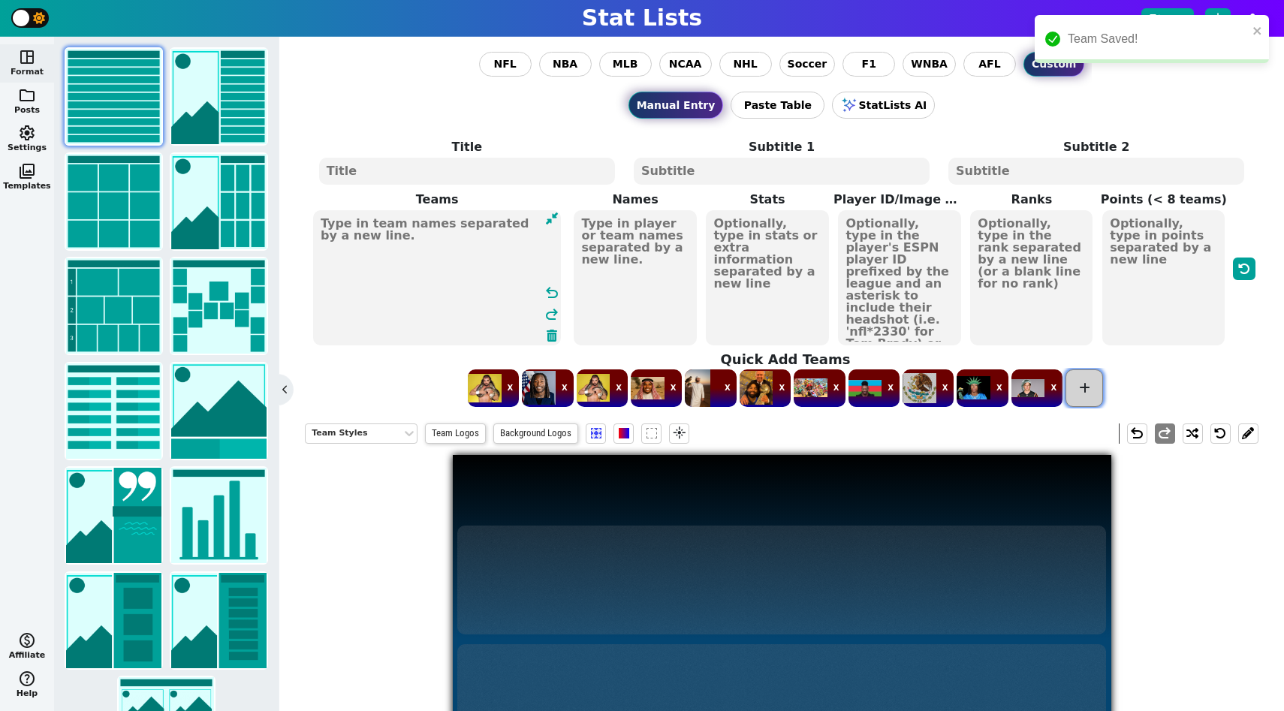
click at [1090, 380] on span at bounding box center [1084, 388] width 38 height 38
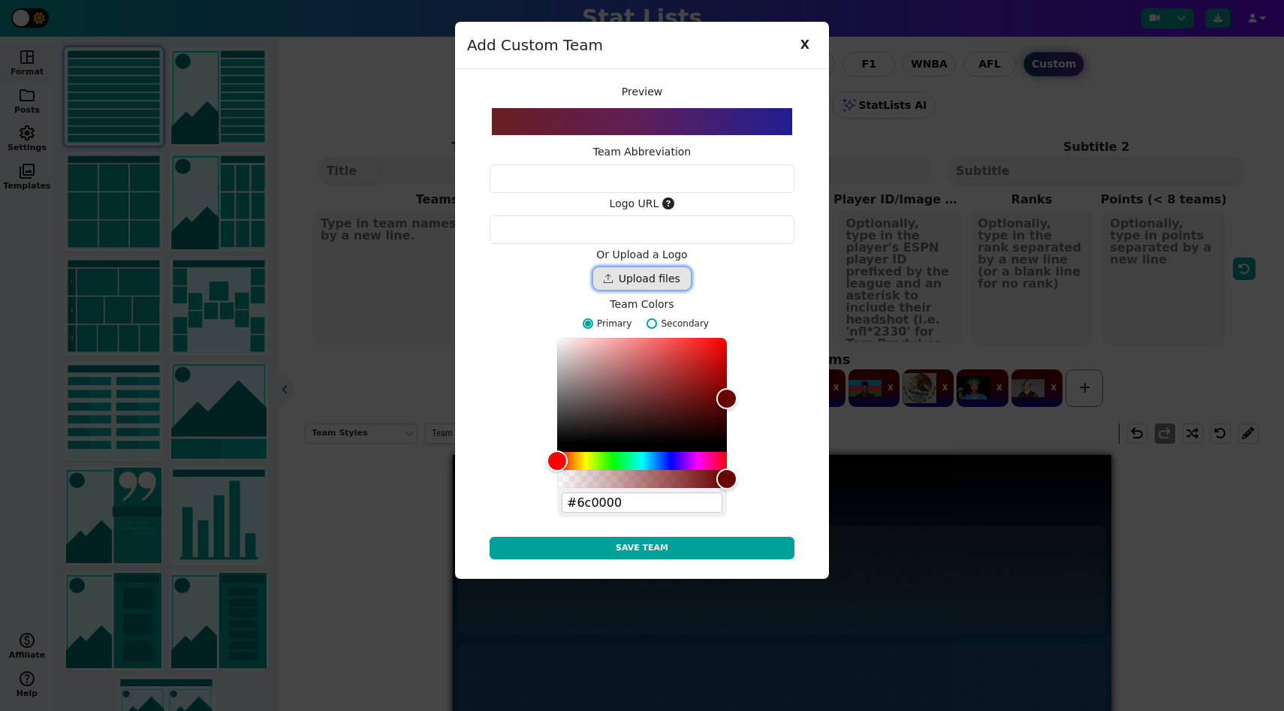
click at [679, 271] on div "Drop files here" at bounding box center [642, 278] width 98 height 23
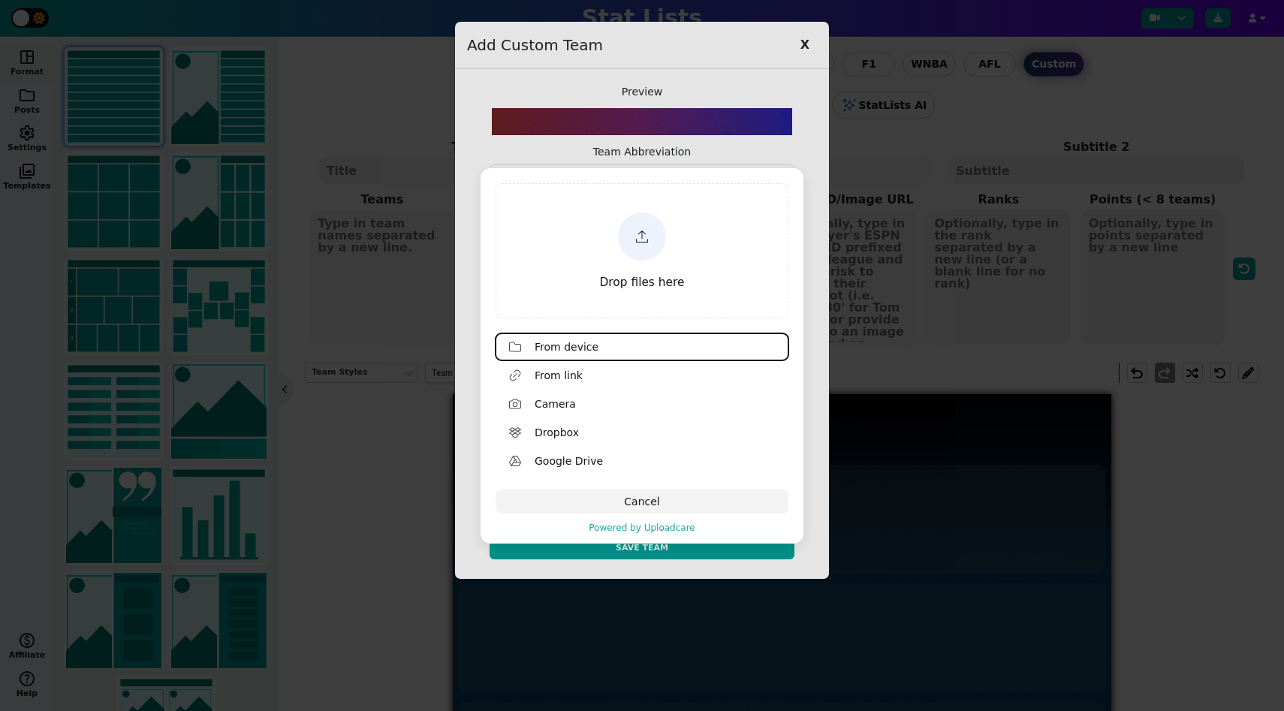
click at [691, 284] on div "Drop files here" at bounding box center [642, 250] width 288 height 131
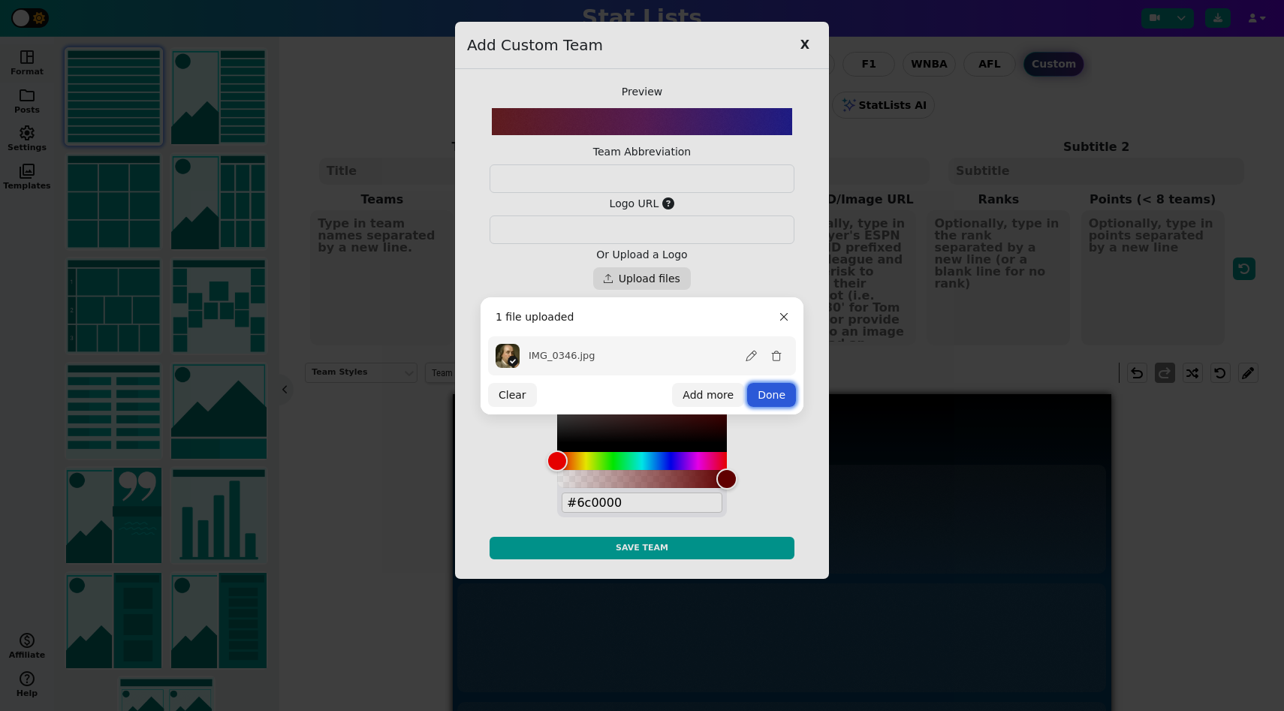
click at [778, 402] on button "Done" at bounding box center [771, 395] width 49 height 24
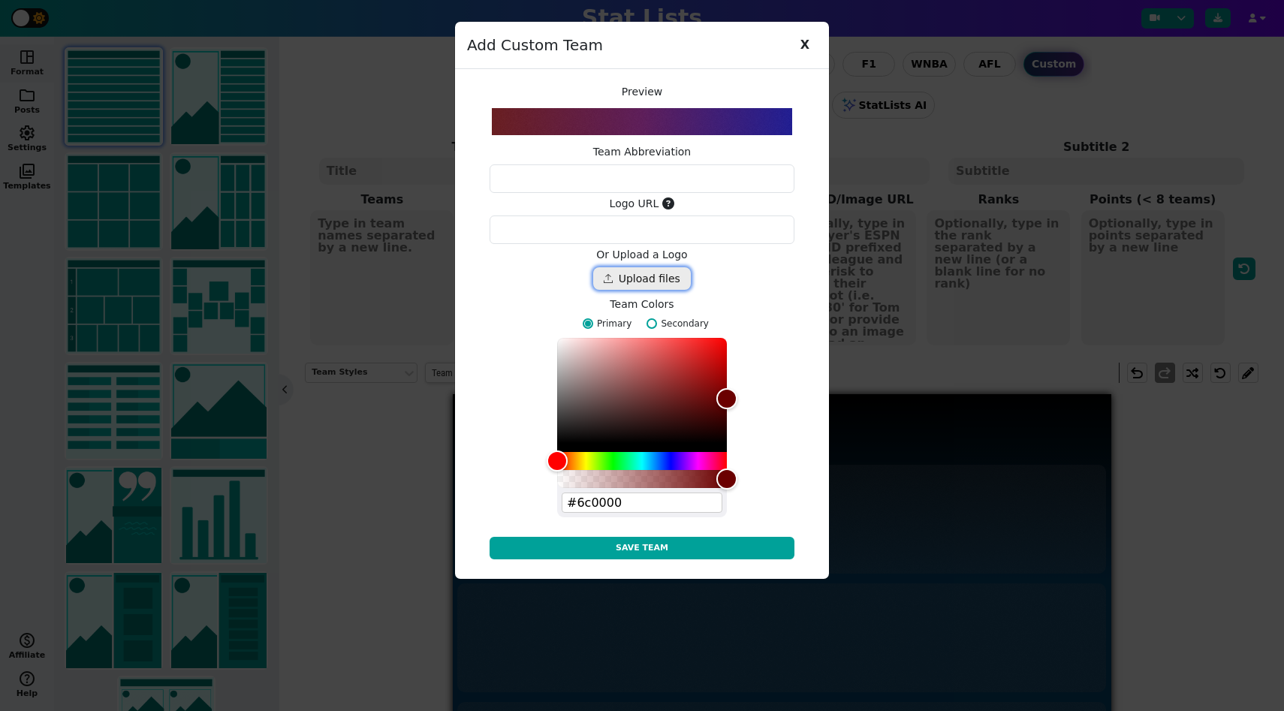
type textarea "https://ucarecdn.com/88cd9a8d-ab51-43bc-acaf-efa3aedd587b/"
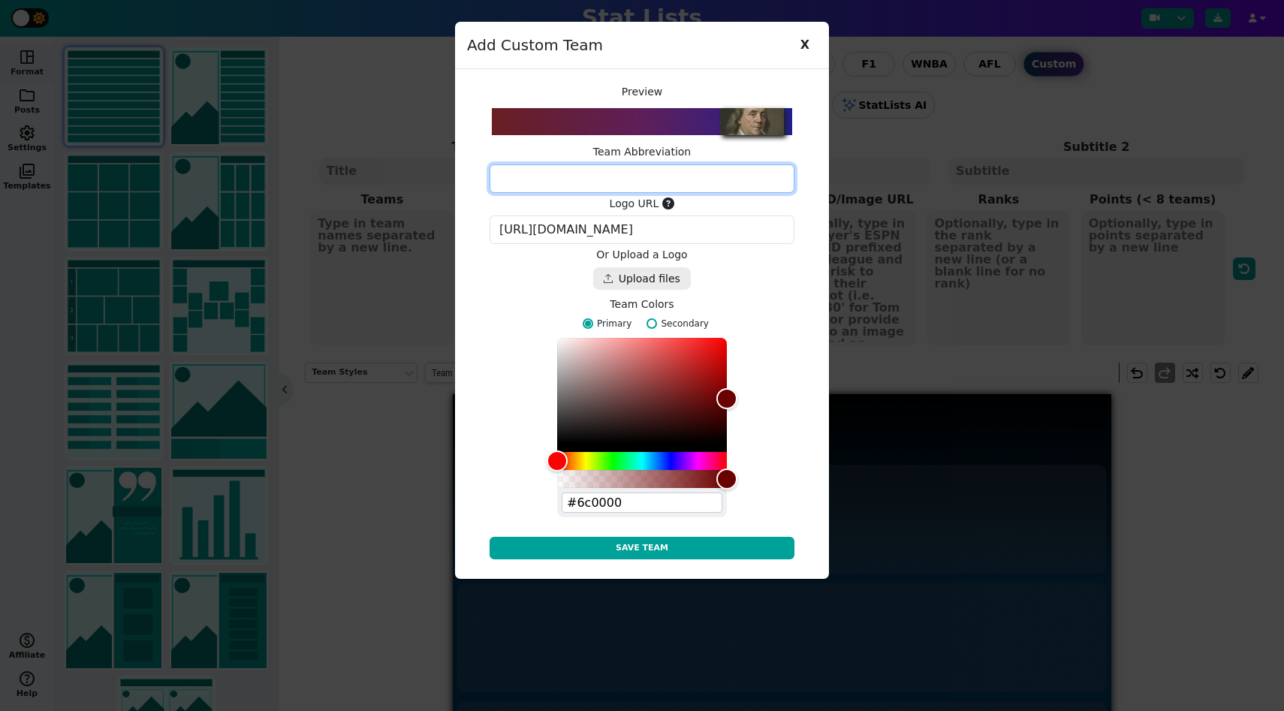
click at [640, 189] on textarea at bounding box center [642, 178] width 305 height 29
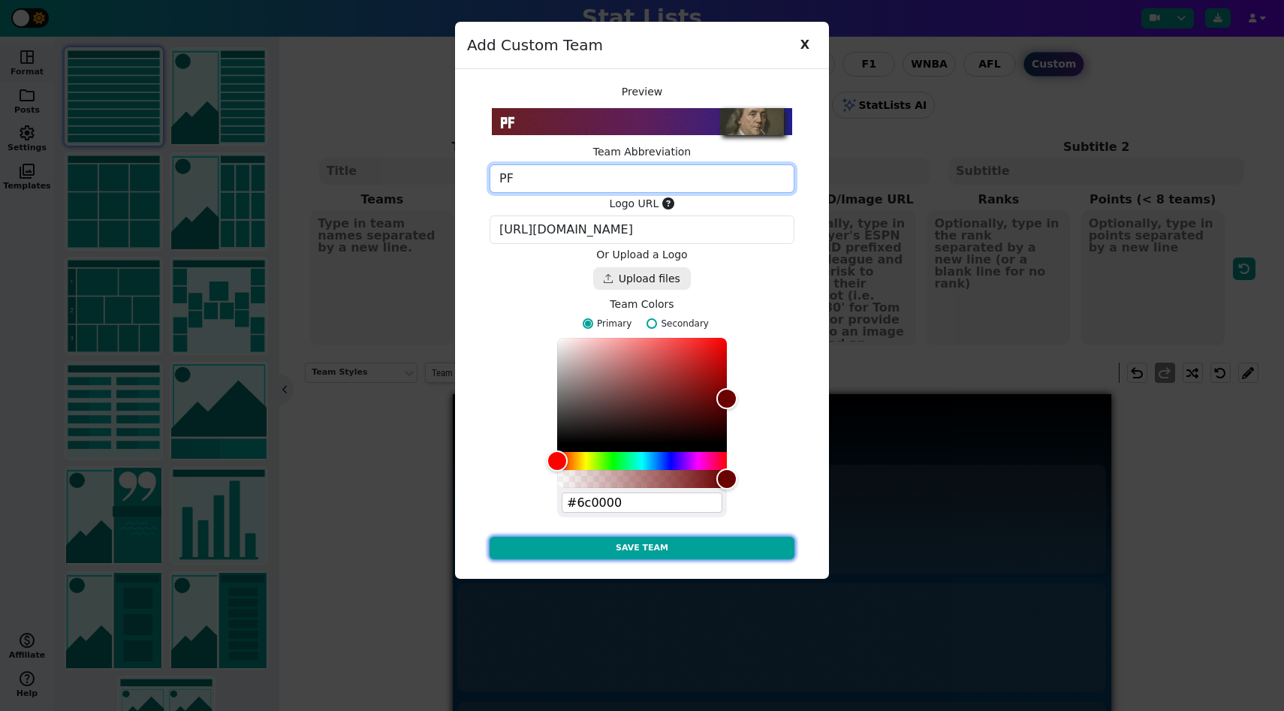
type textarea "PF"
click at [707, 552] on button "Save Team" at bounding box center [642, 548] width 305 height 23
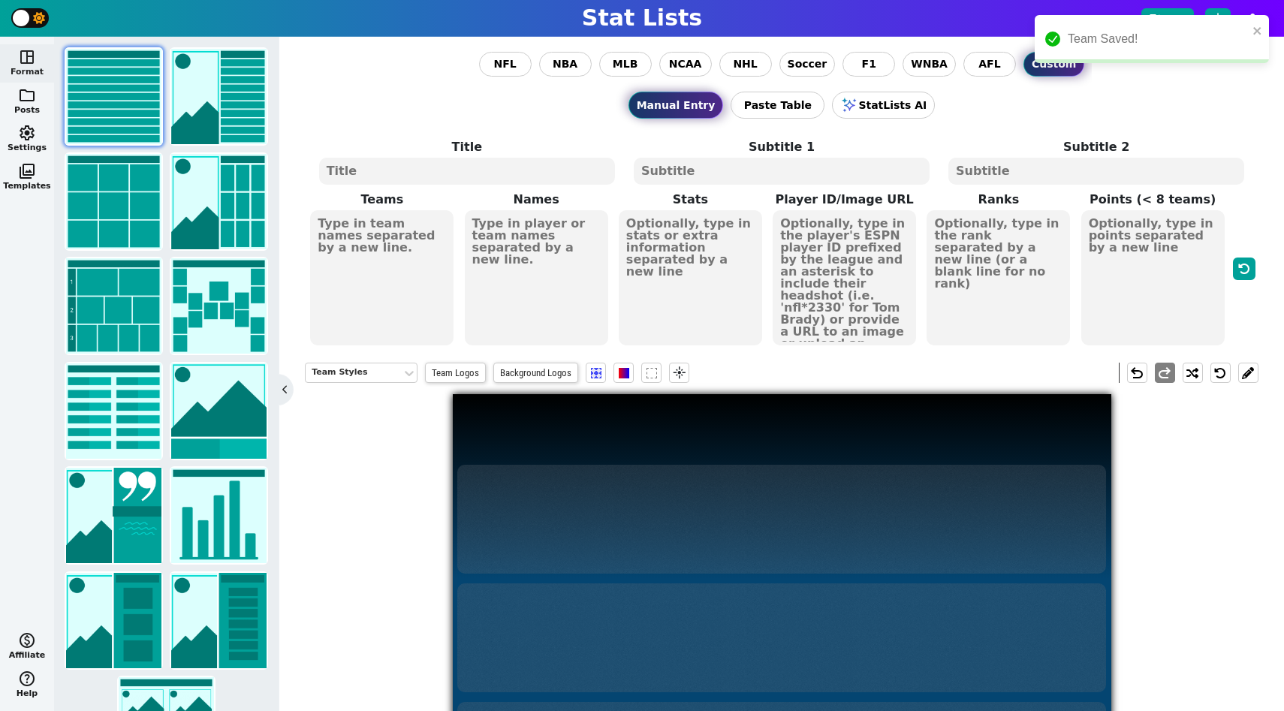
click at [453, 295] on span at bounding box center [382, 278] width 146 height 138
click at [437, 288] on textarea at bounding box center [381, 277] width 143 height 135
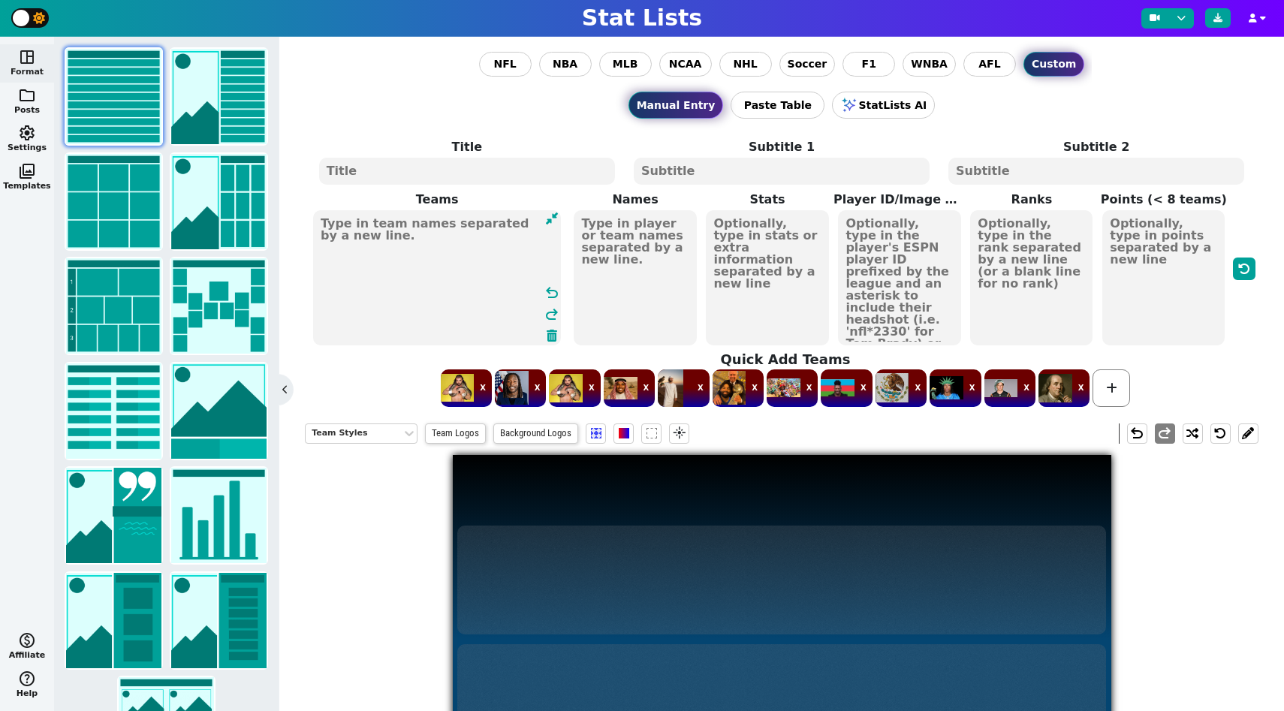
click at [1131, 384] on div "X X X X X X X X X X X X" at bounding box center [786, 388] width 954 height 41
click at [1095, 385] on span at bounding box center [1111, 388] width 38 height 38
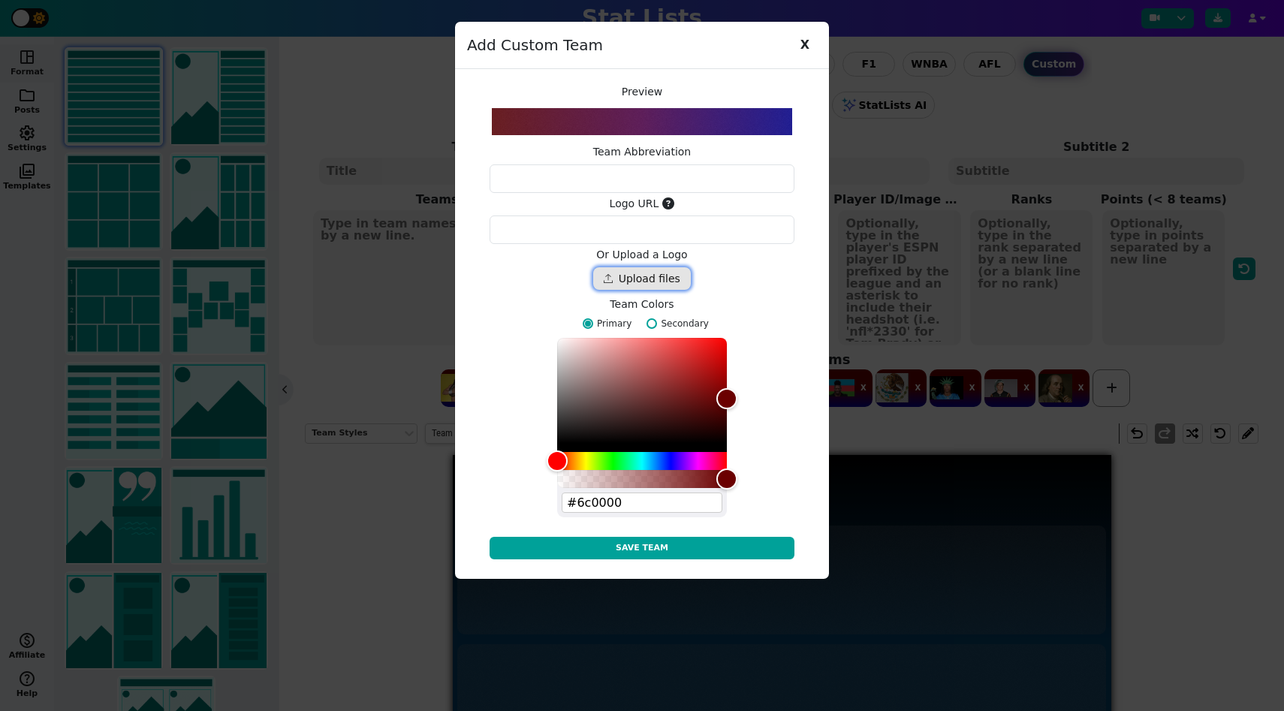
click at [677, 273] on div "Drop files here" at bounding box center [642, 278] width 98 height 23
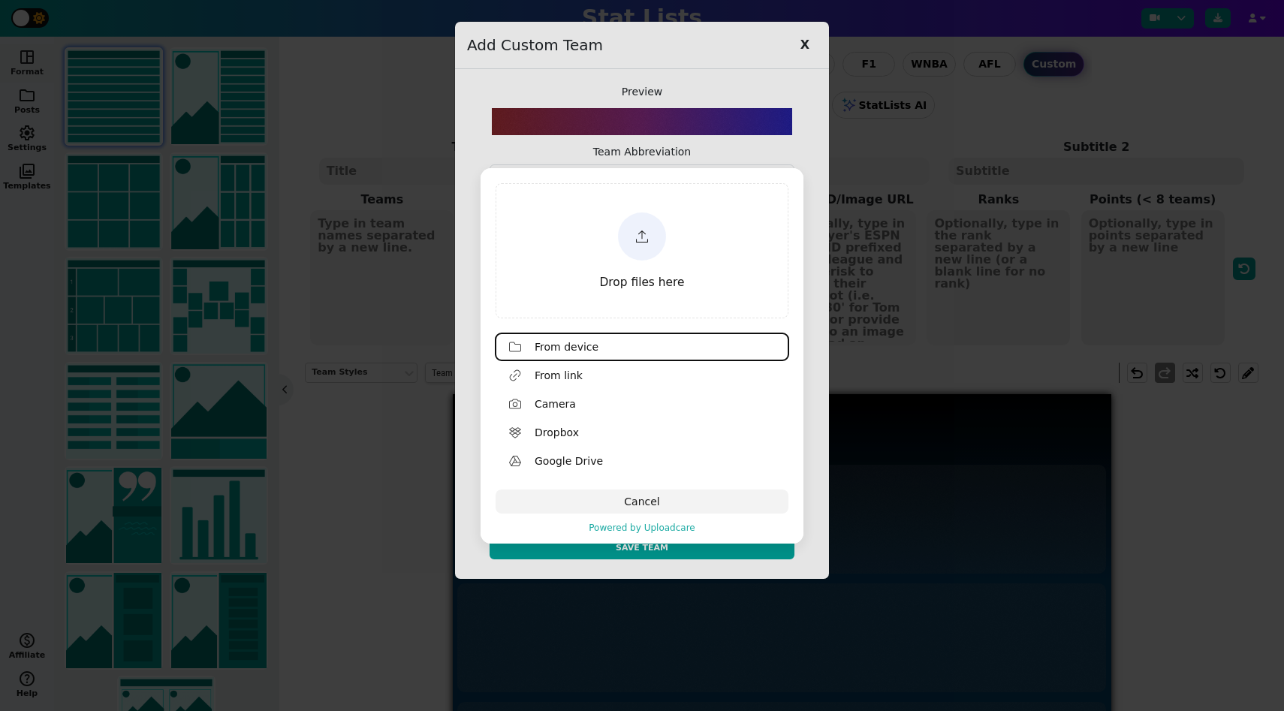
click at [665, 284] on span "Drop files here" at bounding box center [642, 283] width 85 height 14
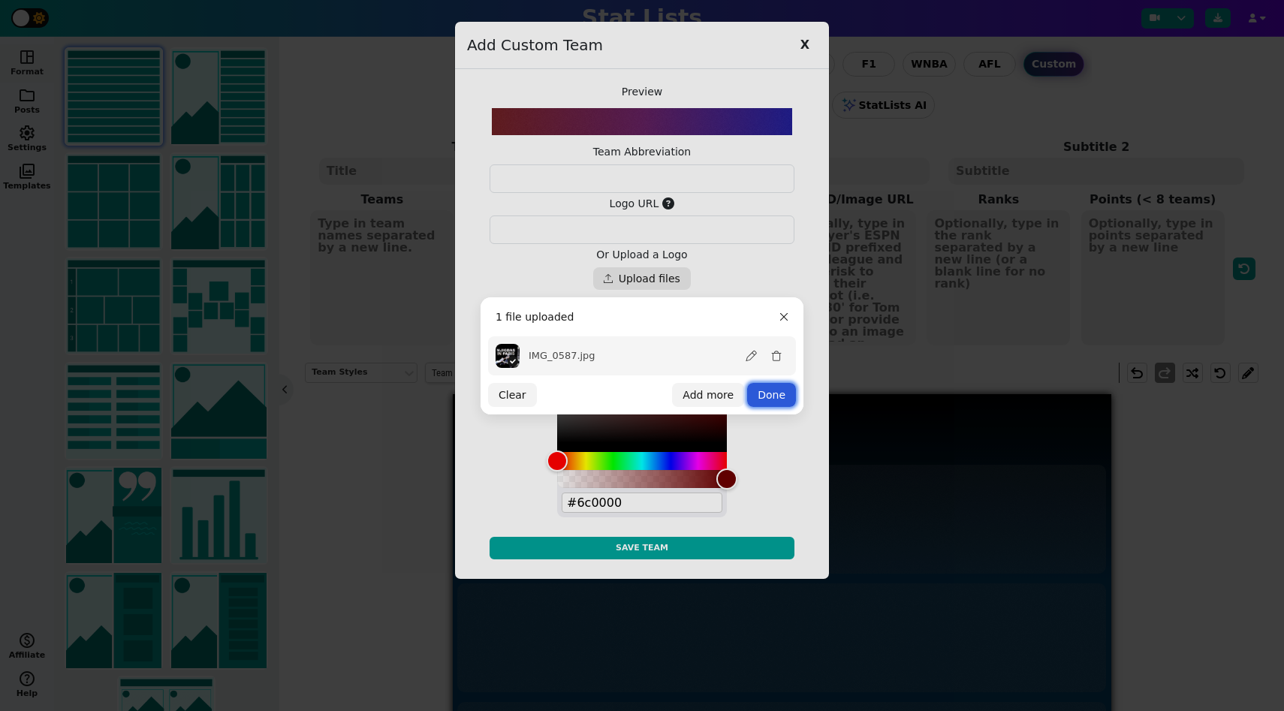
click at [780, 392] on button "Done" at bounding box center [771, 395] width 49 height 24
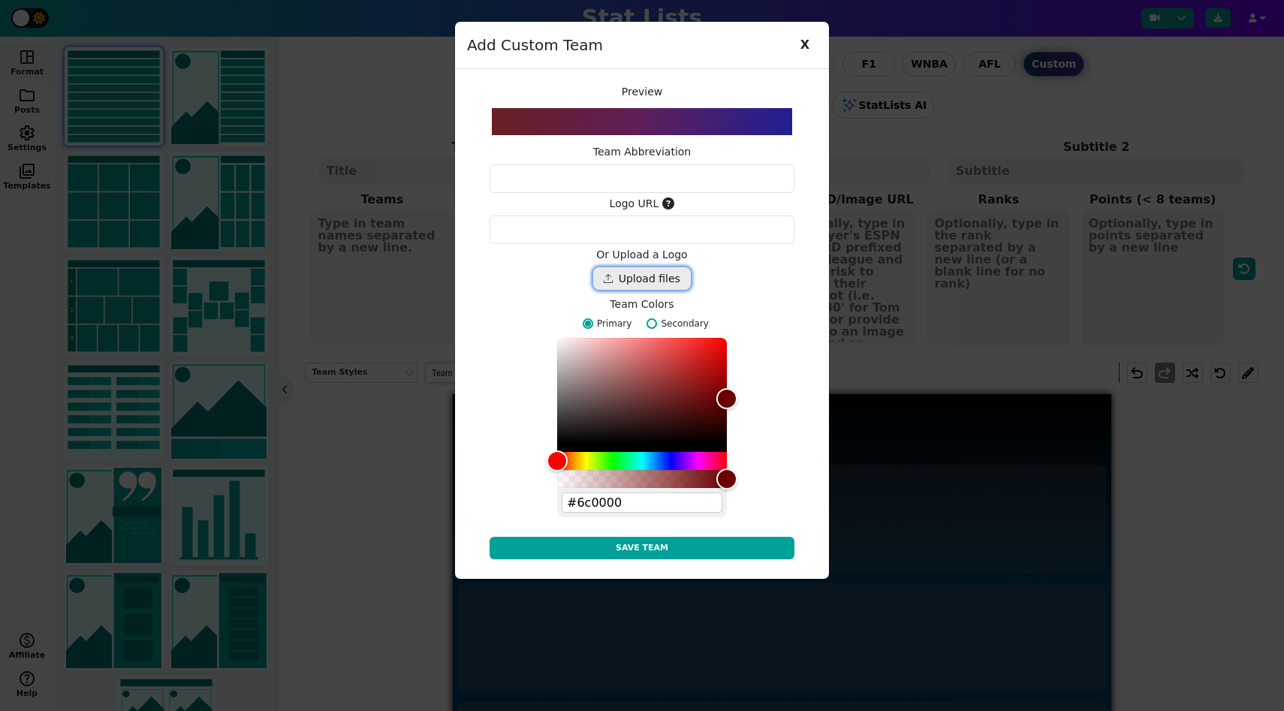
type textarea "https://ucarecdn.com/cf2184a7-322f-49de-b83a-8f5c39118357/"
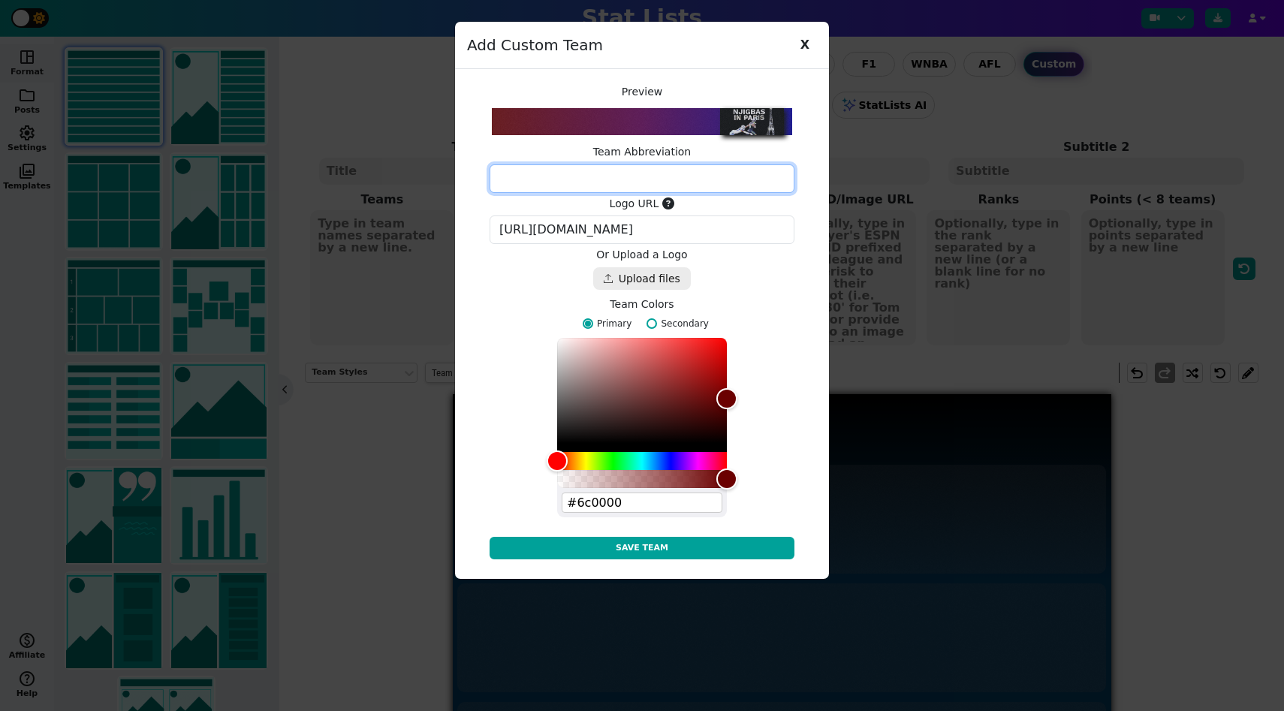
click at [651, 175] on textarea at bounding box center [642, 178] width 305 height 29
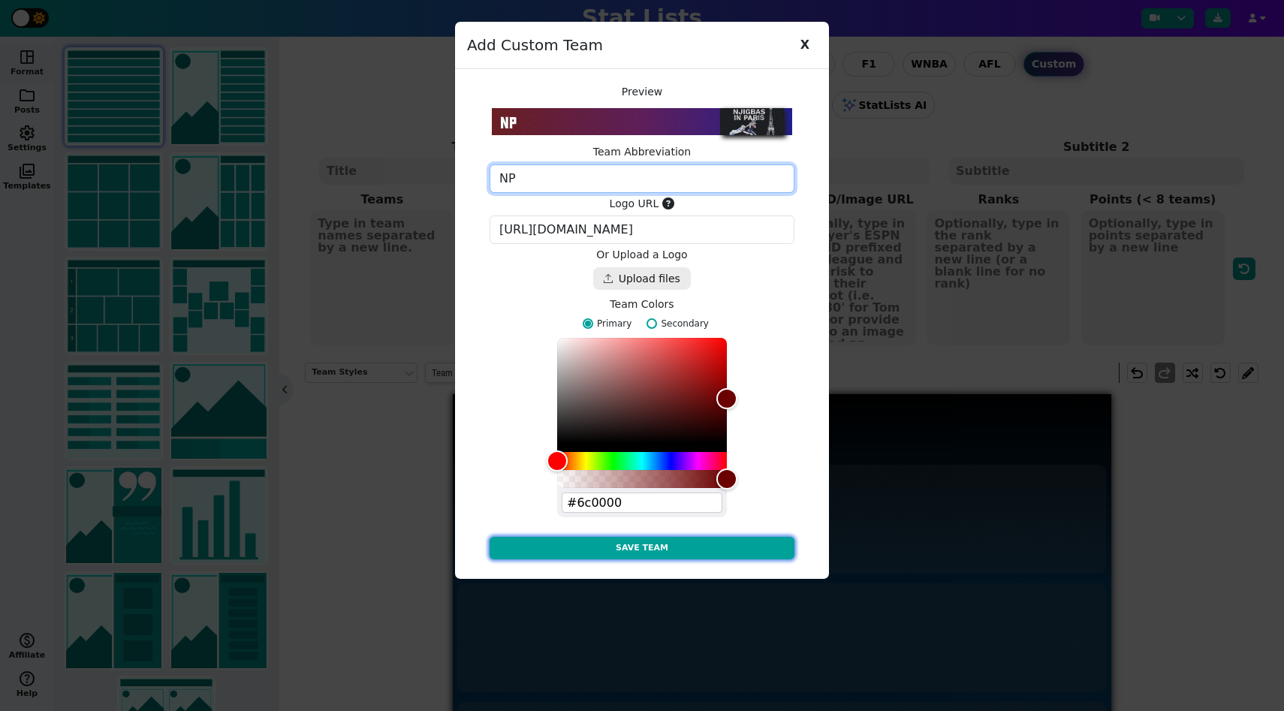
type textarea "NP"
click at [760, 550] on button "Save Team" at bounding box center [642, 548] width 305 height 23
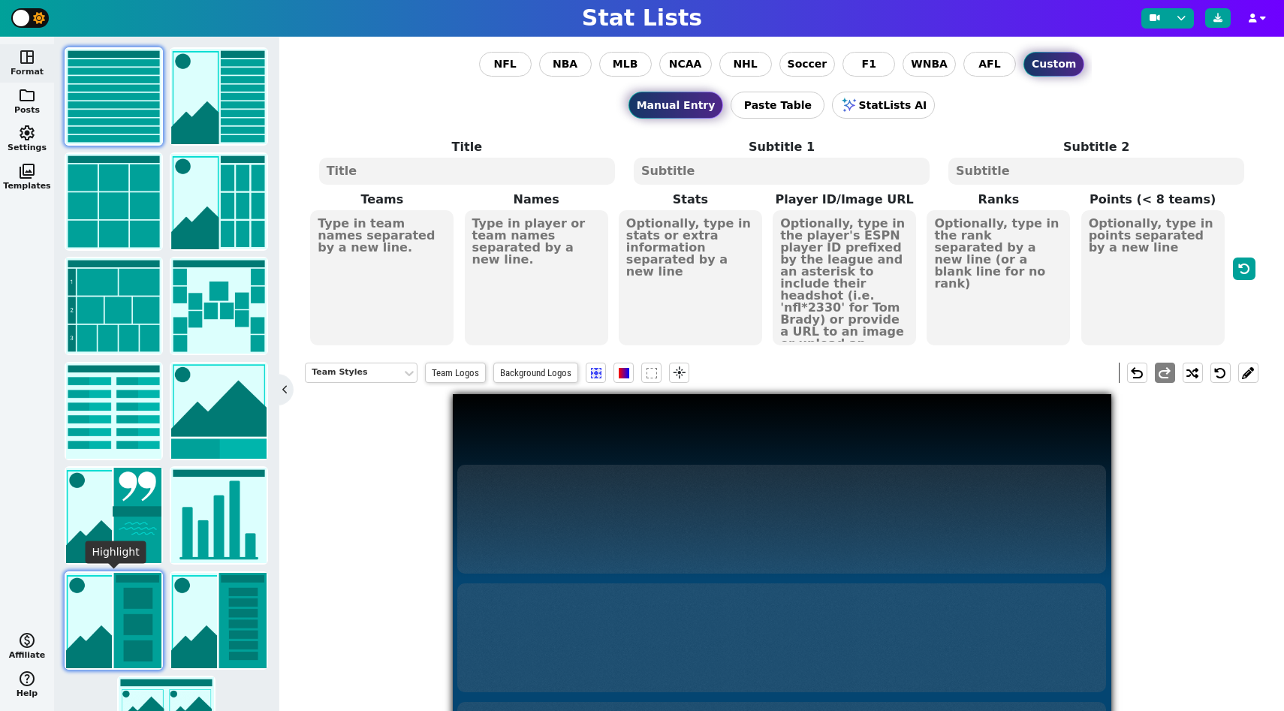
scroll to position [95, 0]
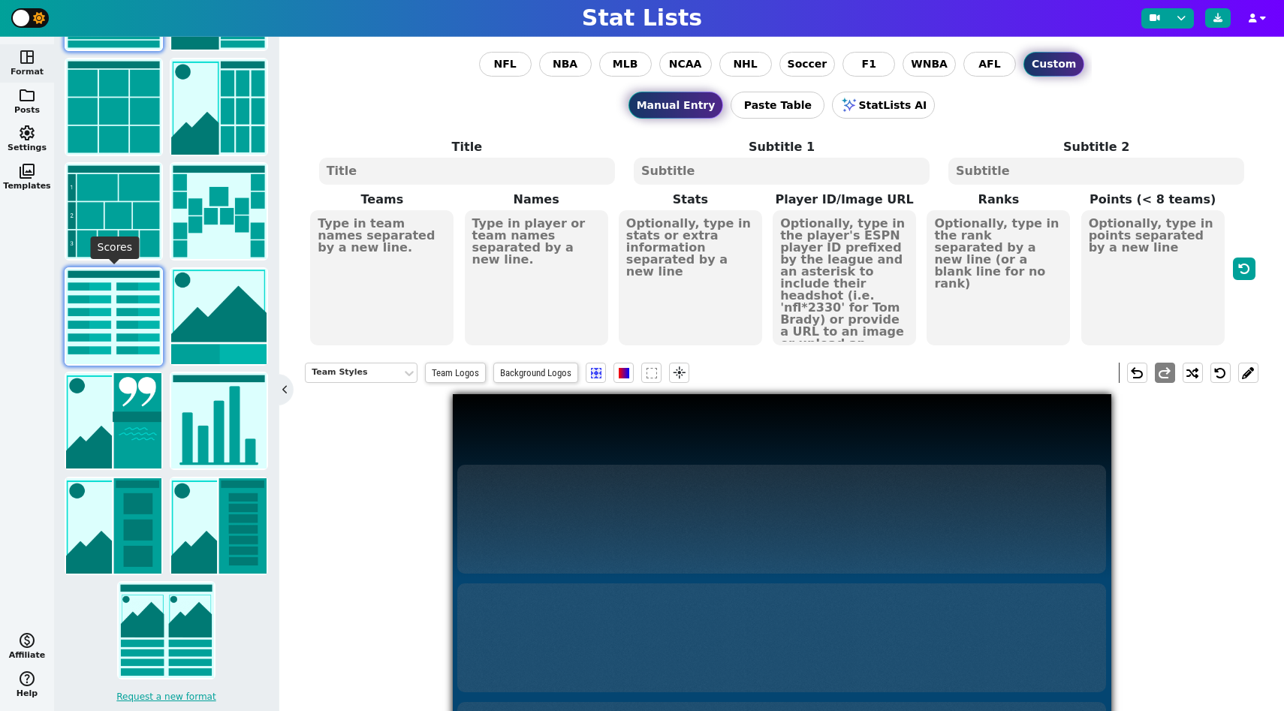
click at [104, 353] on img at bounding box center [113, 316] width 95 height 95
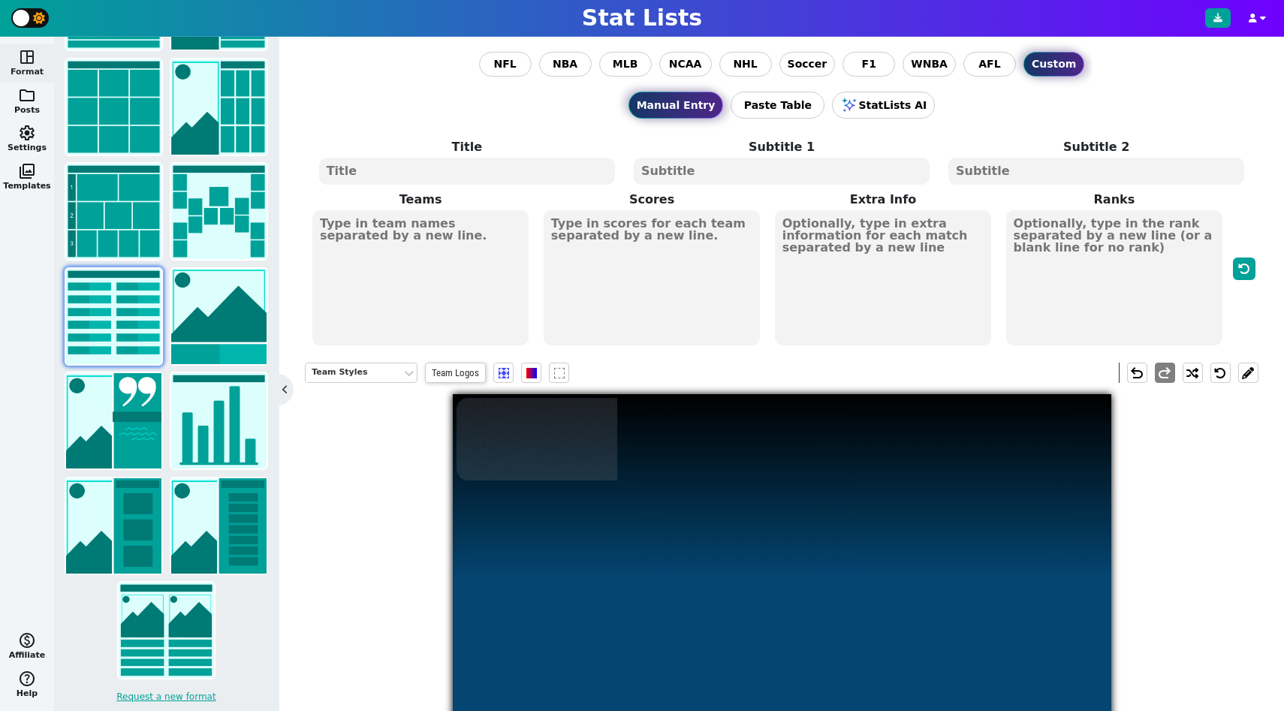
click at [484, 284] on textarea at bounding box center [420, 277] width 217 height 135
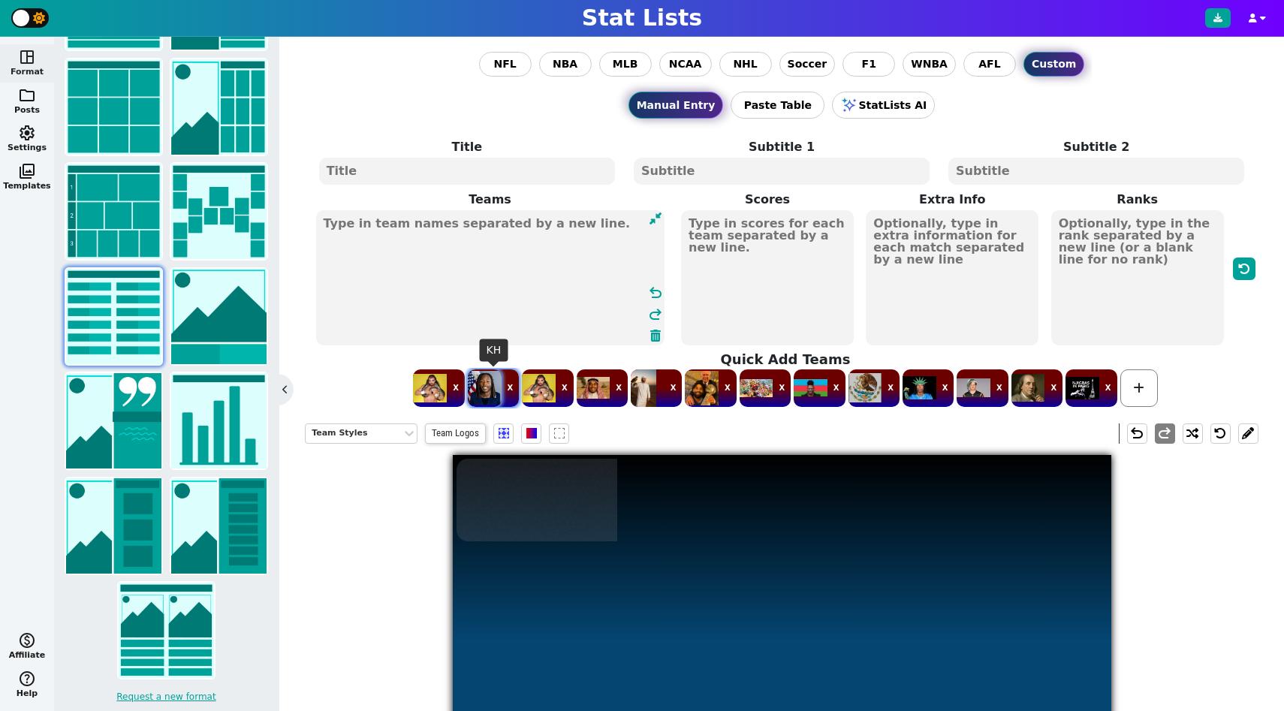
click at [490, 379] on span at bounding box center [485, 388] width 34 height 38
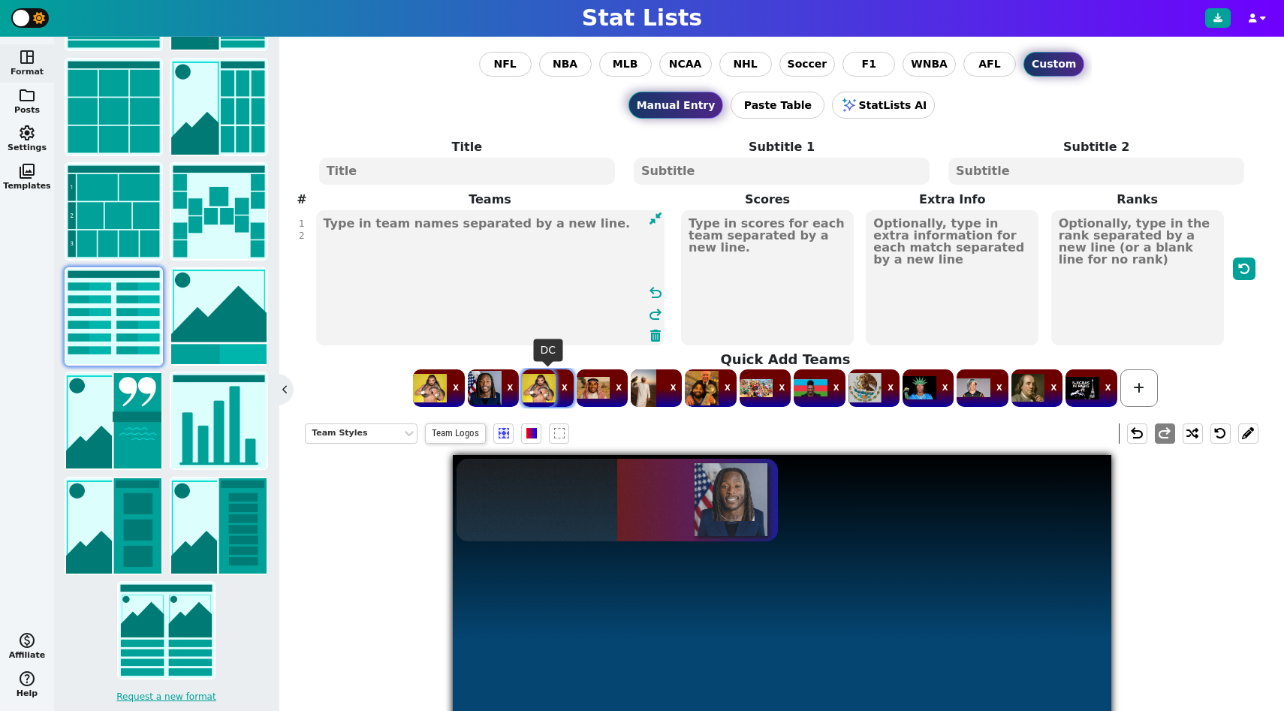
click at [544, 381] on span at bounding box center [539, 388] width 34 height 38
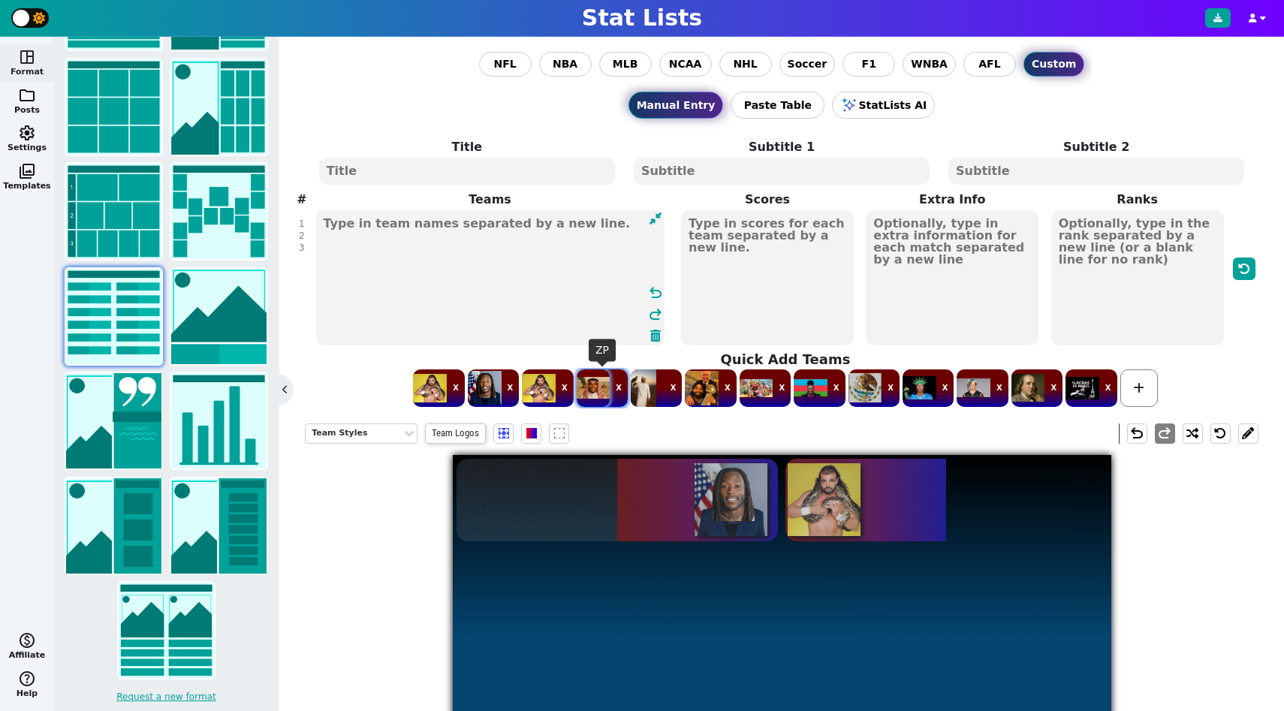
click at [598, 384] on span at bounding box center [594, 388] width 34 height 38
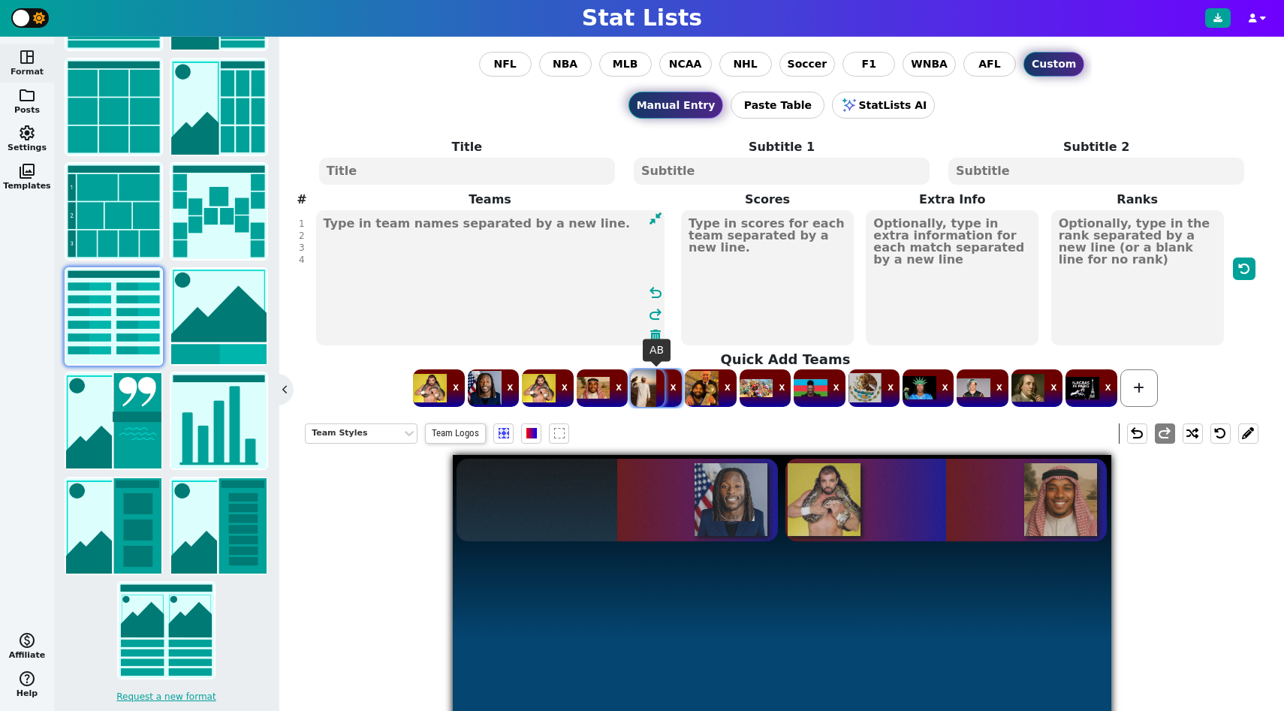
click at [649, 384] on span at bounding box center [648, 388] width 34 height 38
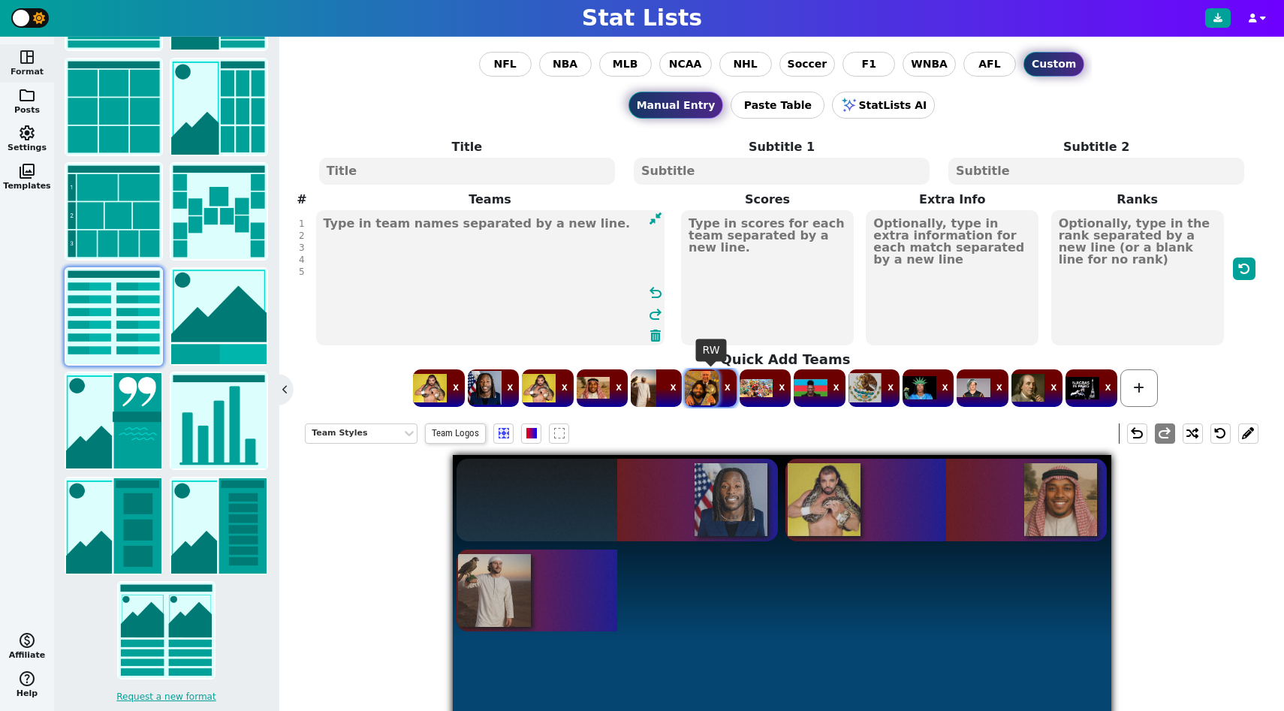
click at [697, 384] on span at bounding box center [702, 388] width 34 height 38
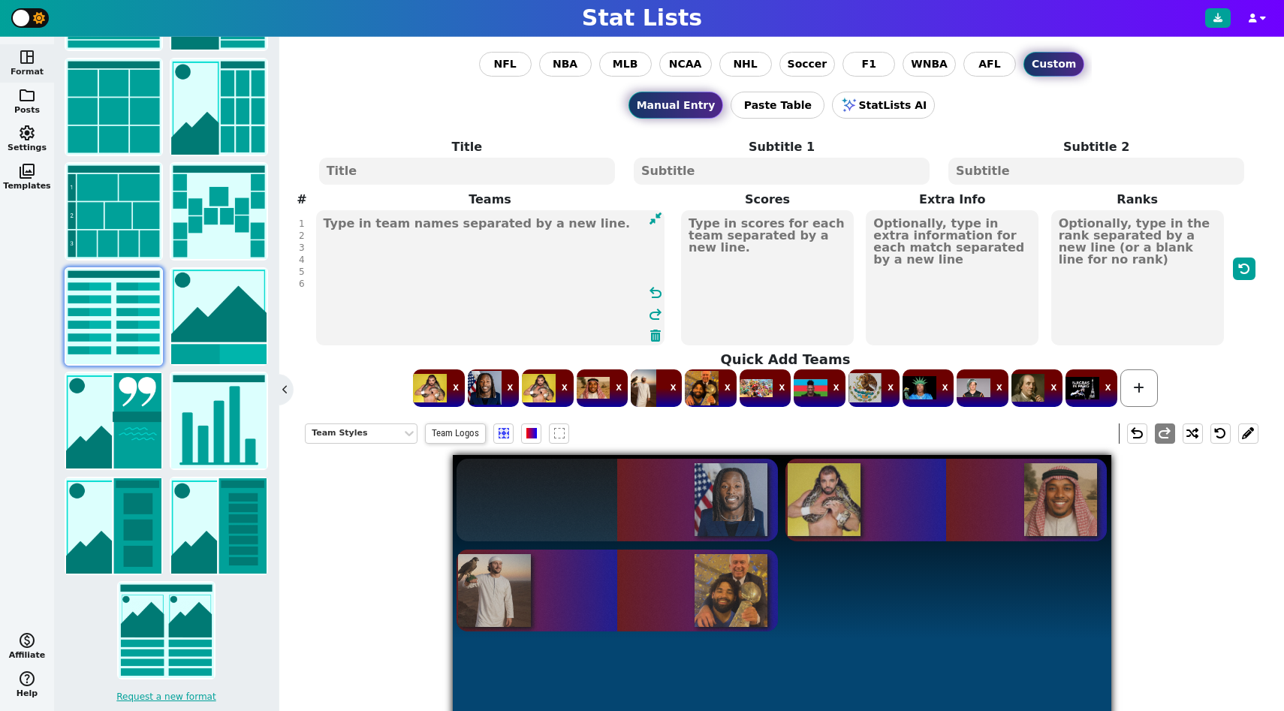
click at [420, 306] on textarea "KH DC ZP AB RW" at bounding box center [490, 277] width 348 height 135
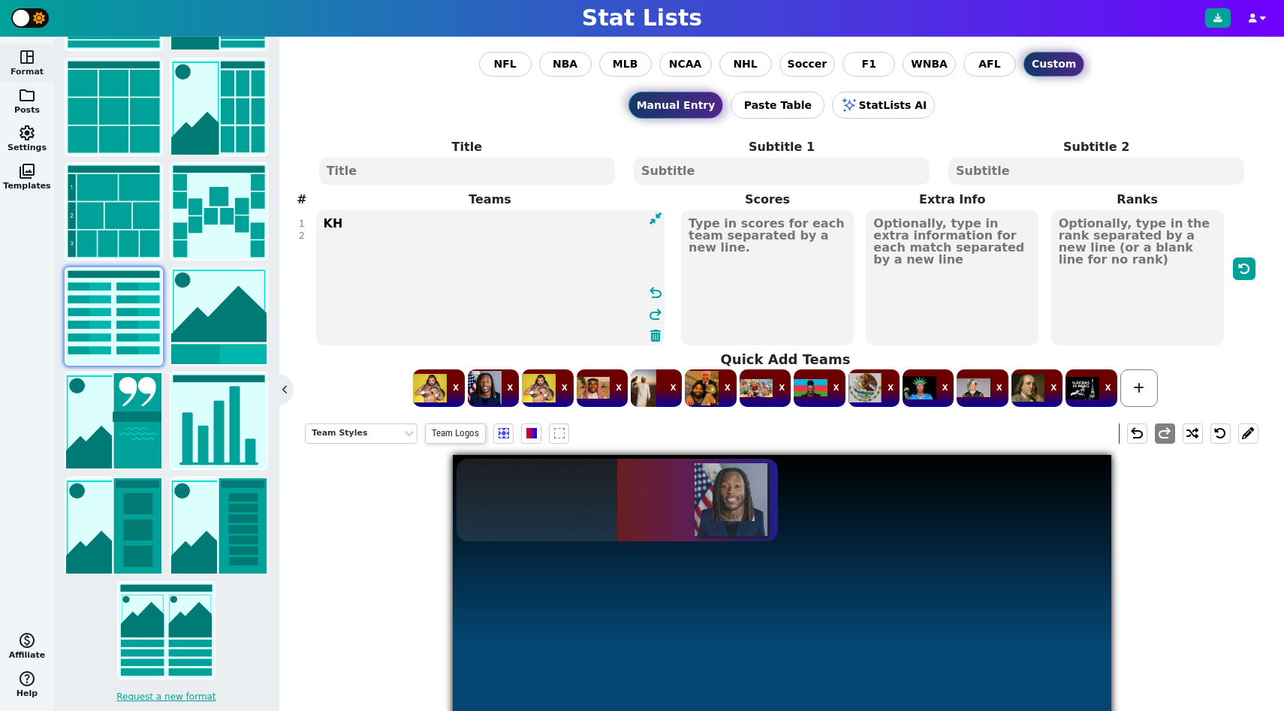
type textarea "K"
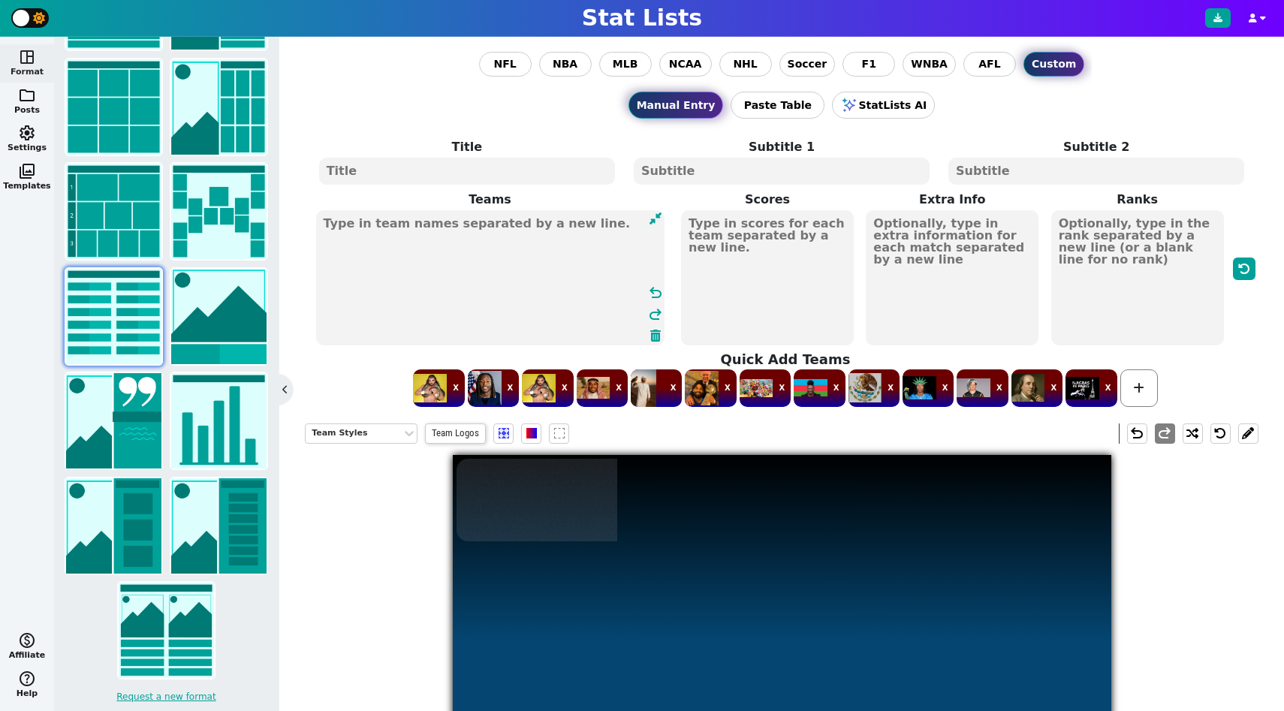
click at [482, 291] on textarea at bounding box center [490, 277] width 348 height 135
click at [1076, 390] on span at bounding box center [1082, 388] width 34 height 38
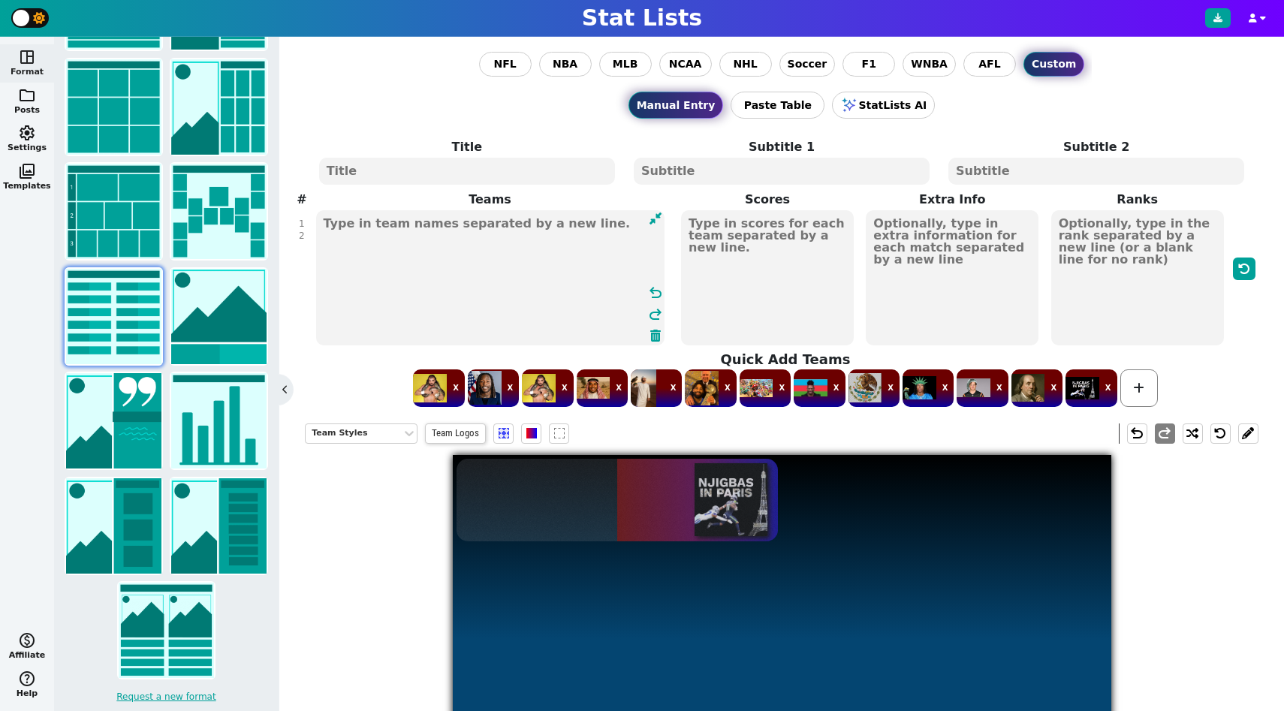
click at [319, 238] on textarea "NP" at bounding box center [490, 277] width 348 height 135
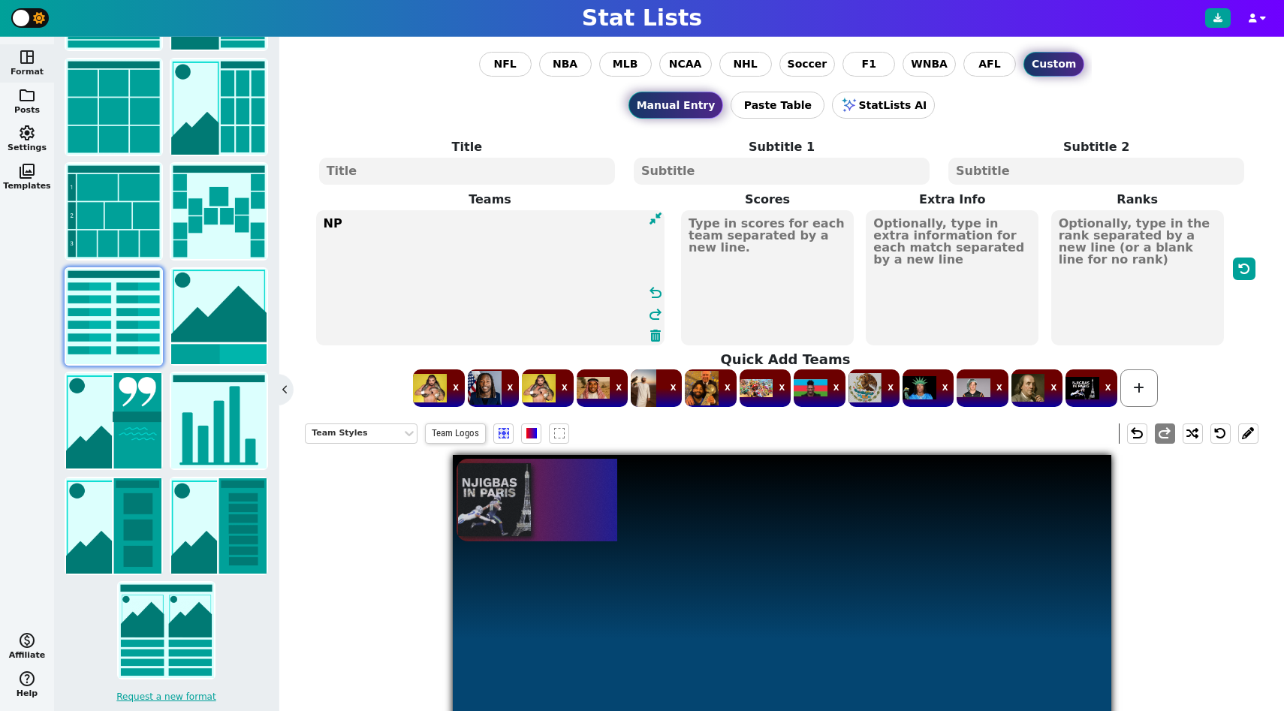
click at [435, 221] on textarea "NP" at bounding box center [490, 277] width 348 height 135
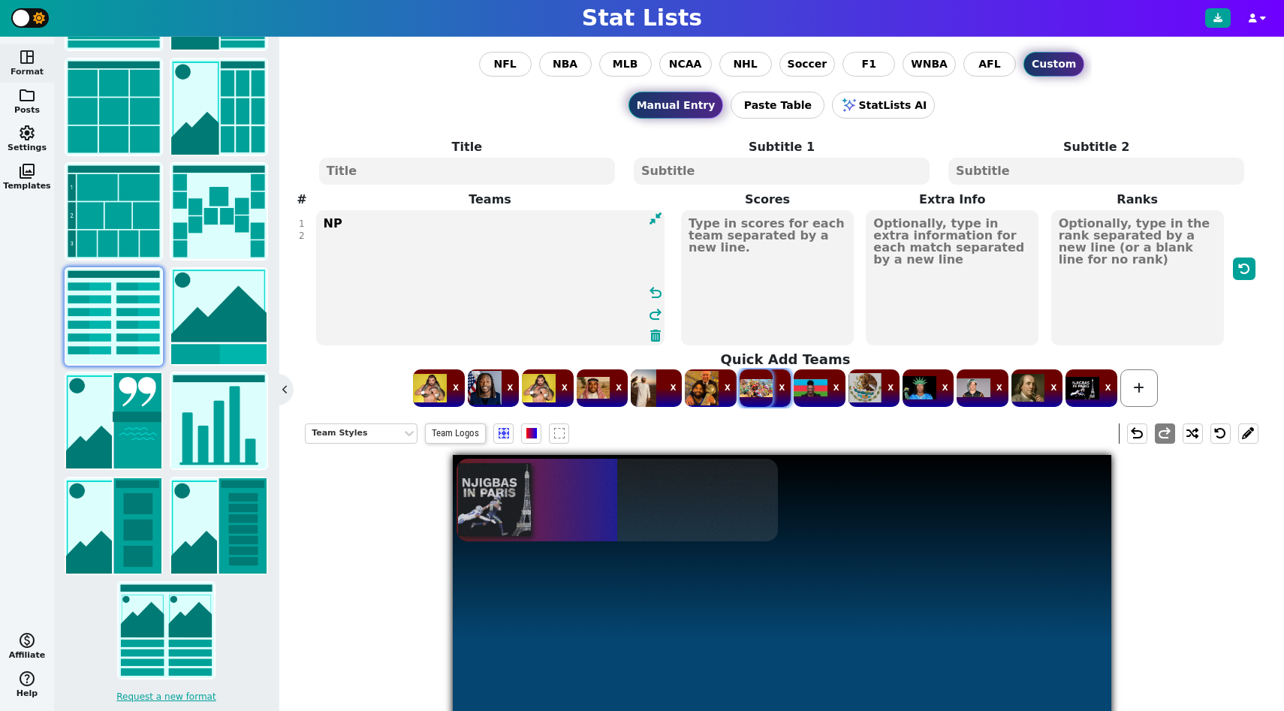
click at [765, 384] on span at bounding box center [757, 388] width 34 height 38
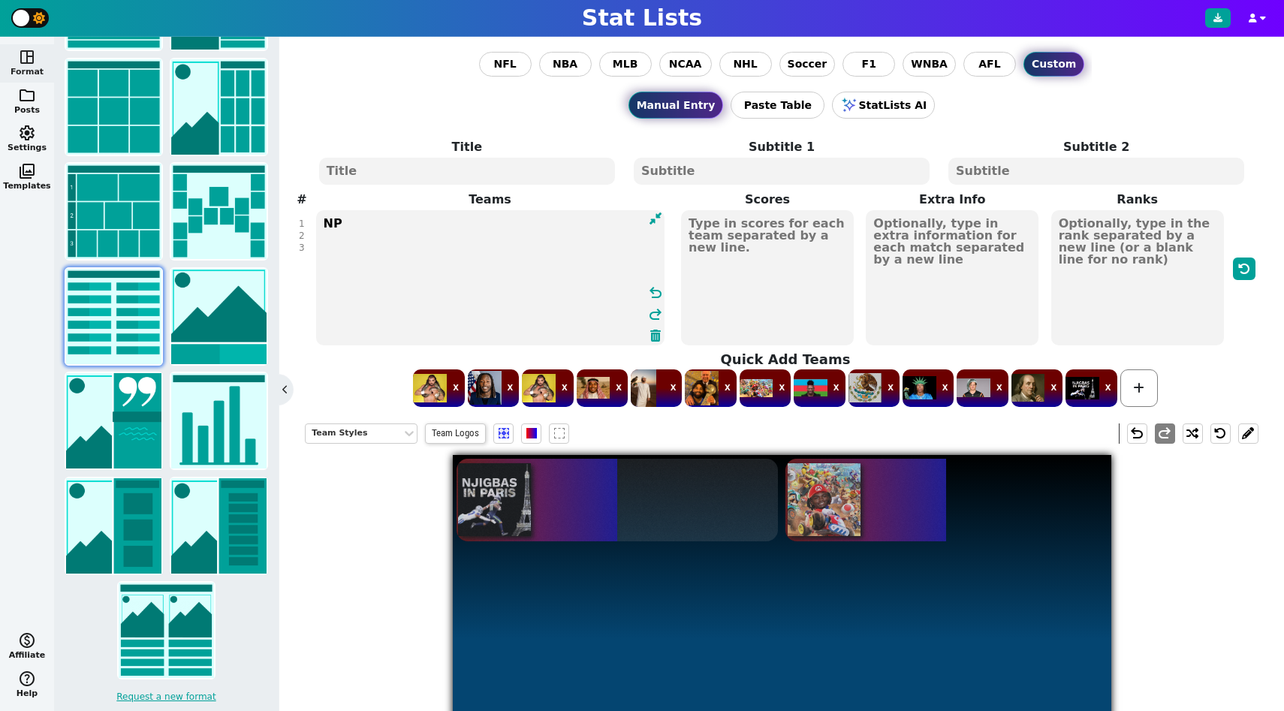
click at [316, 251] on textarea "NP CR" at bounding box center [490, 277] width 348 height 135
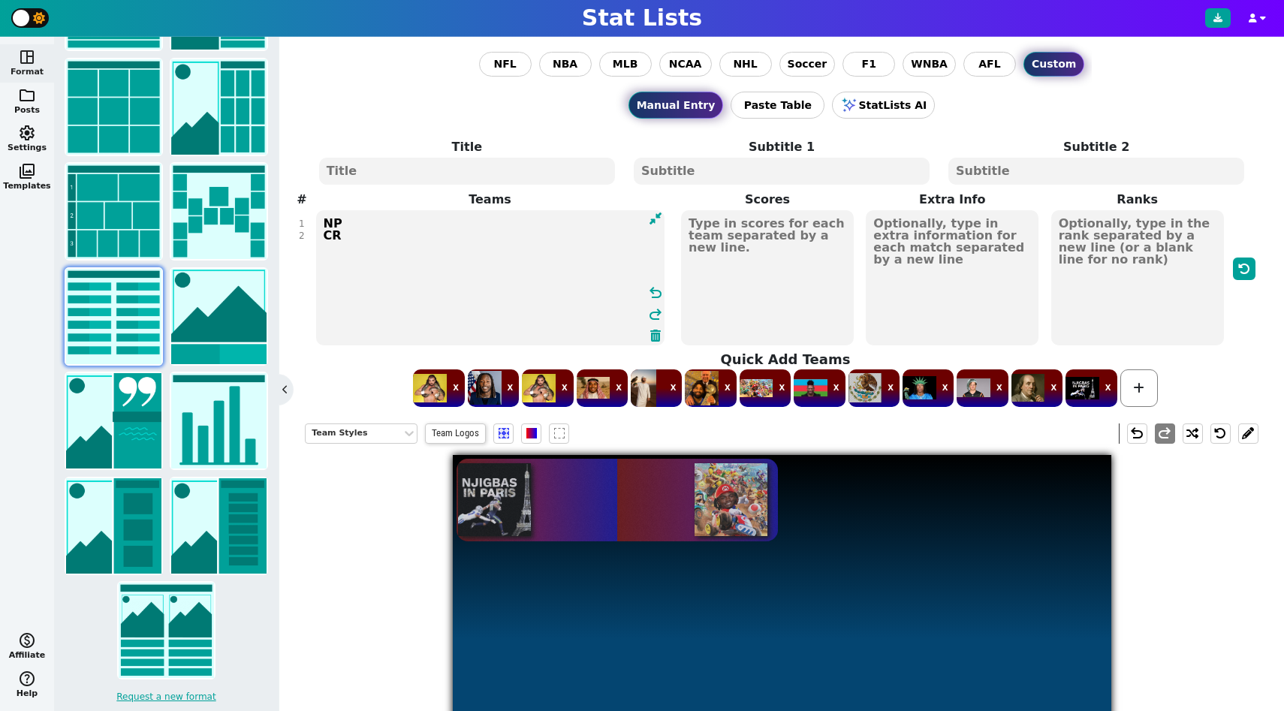
click at [540, 213] on textarea "NP CR" at bounding box center [490, 277] width 348 height 135
type textarea "NP CR"
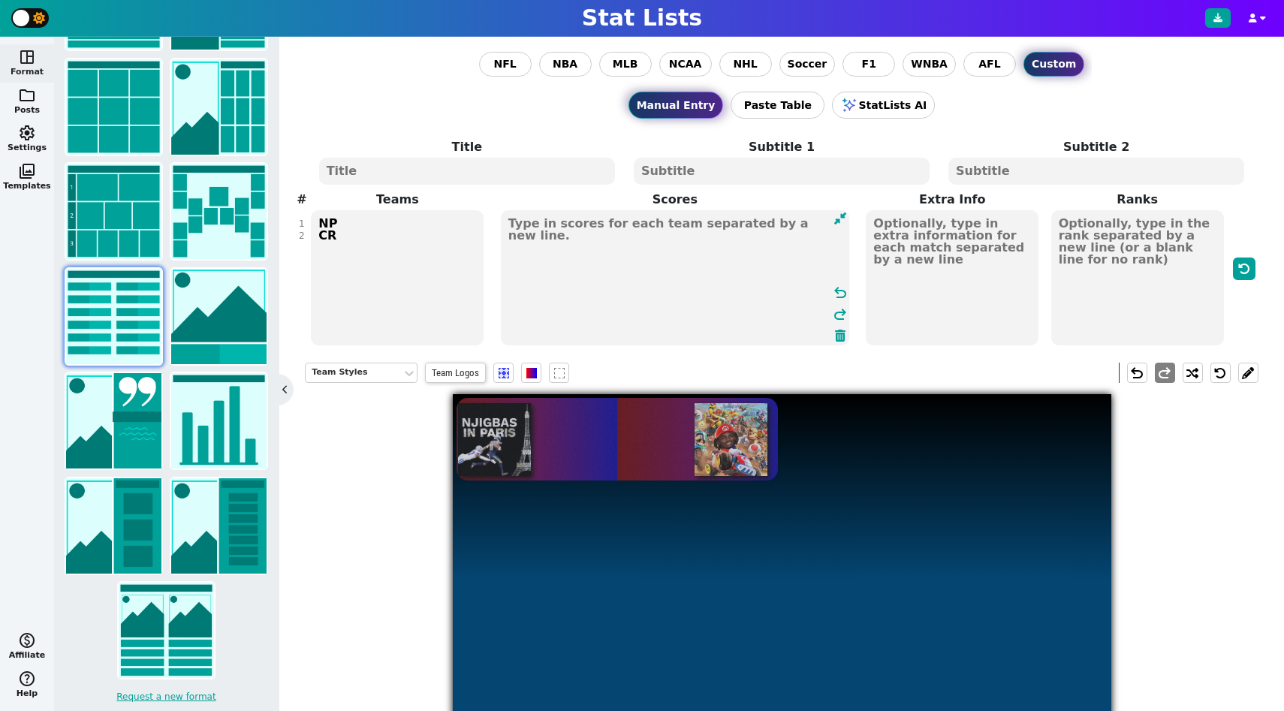
click at [747, 216] on textarea at bounding box center [675, 277] width 348 height 135
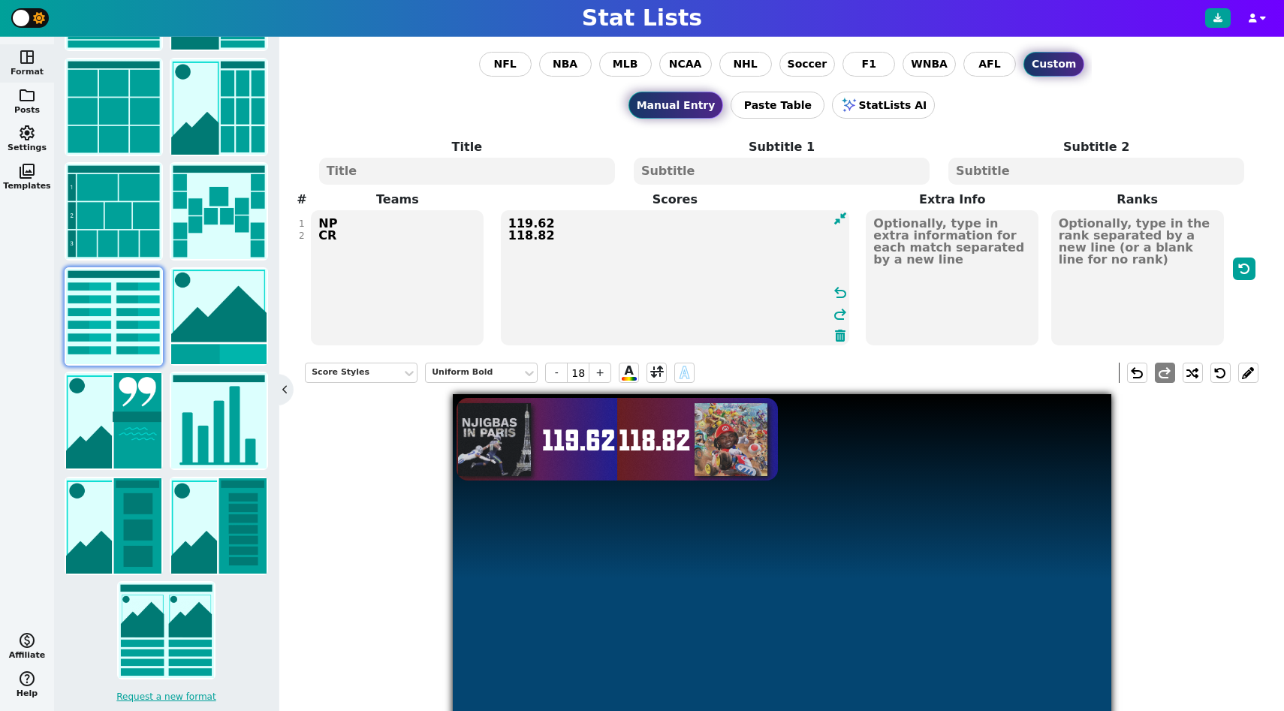
click at [678, 282] on textarea "119.62 118.82" at bounding box center [675, 277] width 348 height 135
type textarea "119.62 118.82"
click at [925, 242] on textarea at bounding box center [952, 277] width 173 height 135
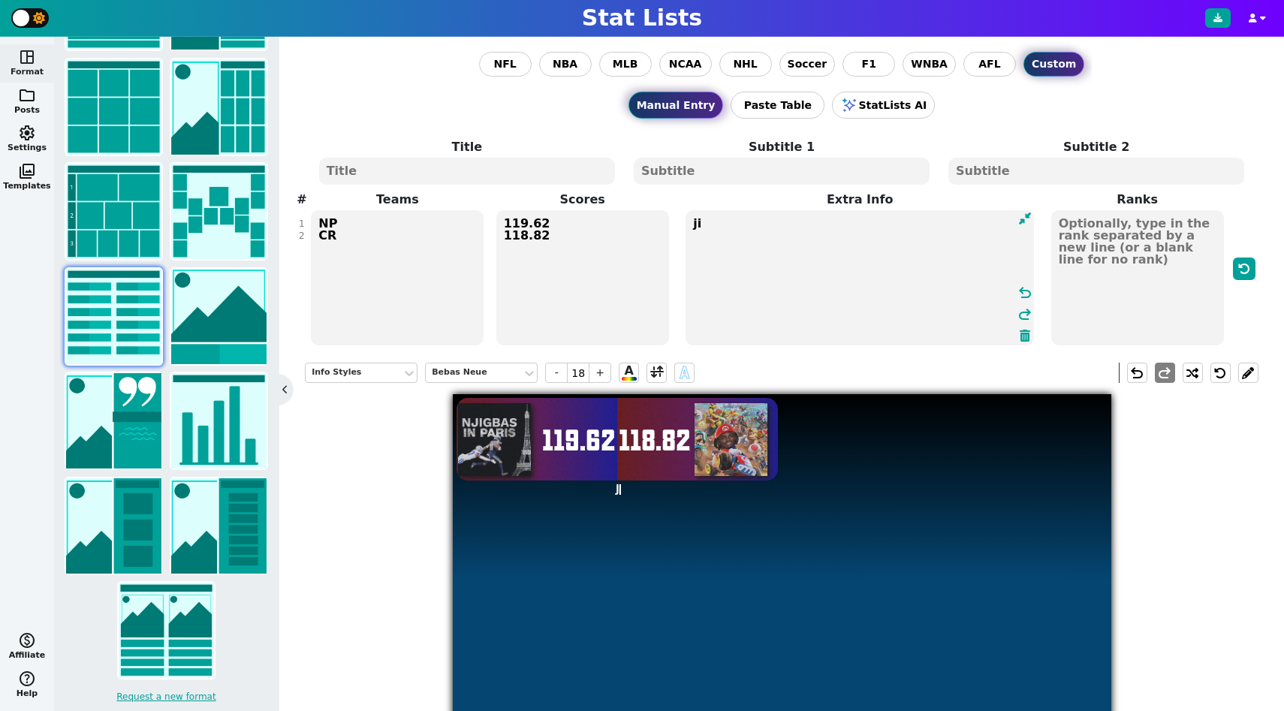
type textarea "j"
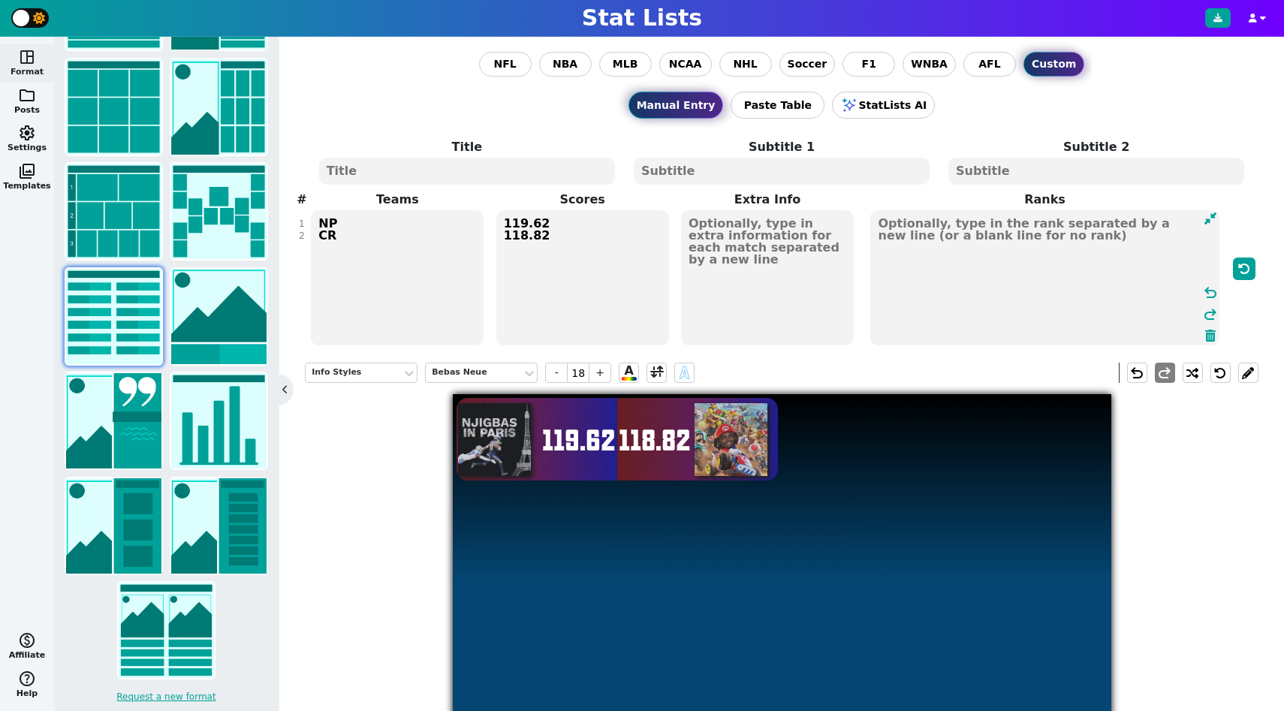
click at [1115, 241] on textarea at bounding box center [1044, 277] width 348 height 135
type input "21"
type textarea "1"
click at [423, 282] on textarea "NP CR" at bounding box center [397, 277] width 173 height 135
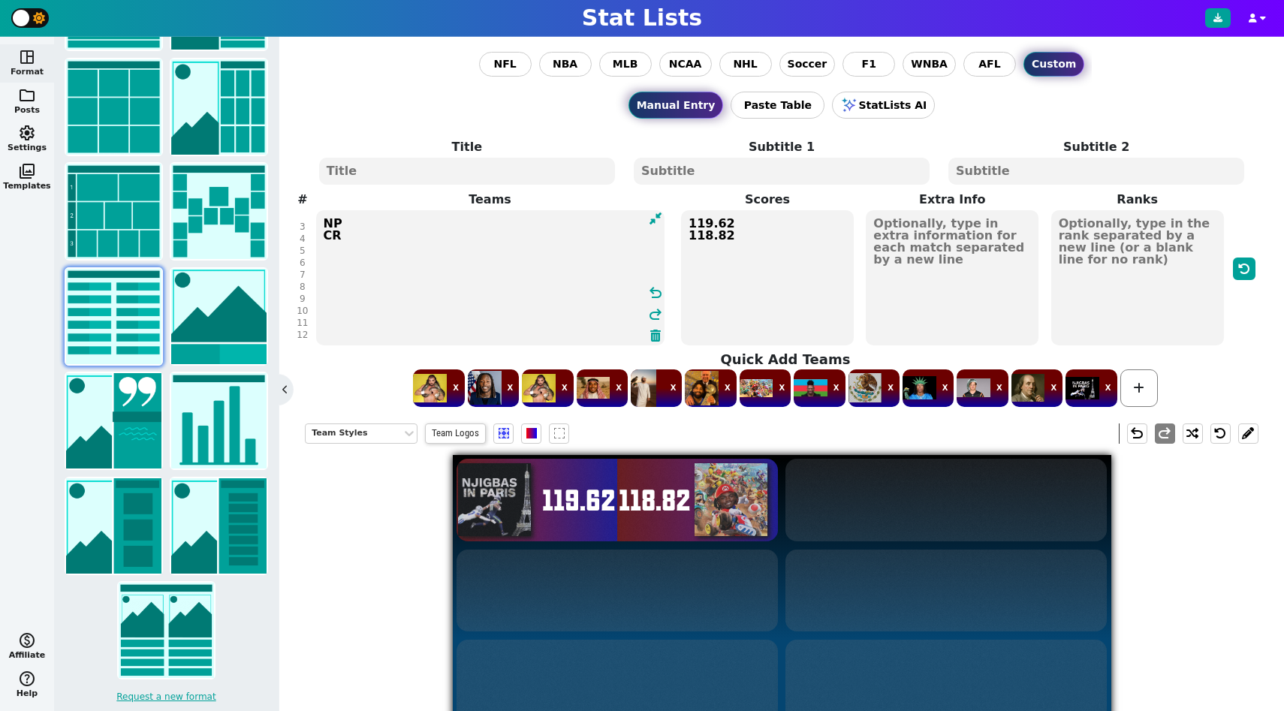
scroll to position [0, 0]
click at [363, 246] on textarea "NP CR" at bounding box center [490, 277] width 348 height 135
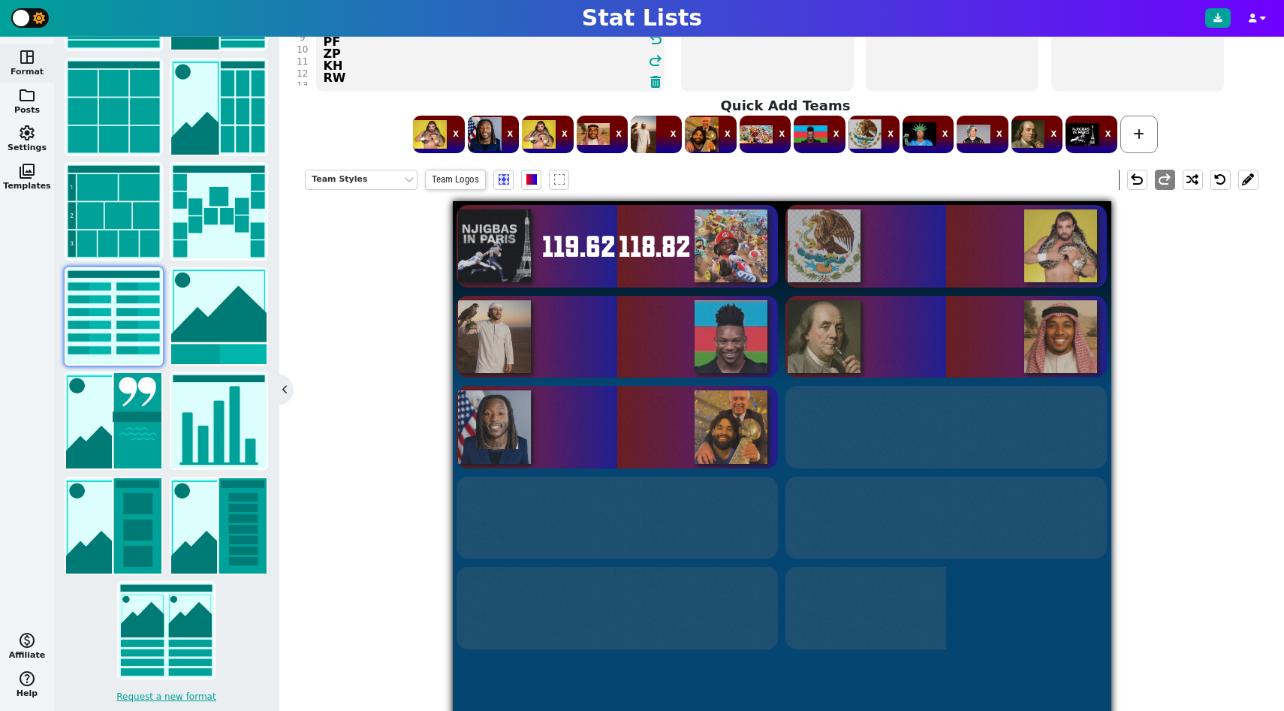
scroll to position [38, 0]
click at [398, 67] on textarea "NP CR ice DC AB RAB PF ZP KH RW" at bounding box center [490, 23] width 348 height 135
click at [387, 80] on textarea "NP CR ice DC AB RAB PF ZP KH RW" at bounding box center [490, 23] width 348 height 135
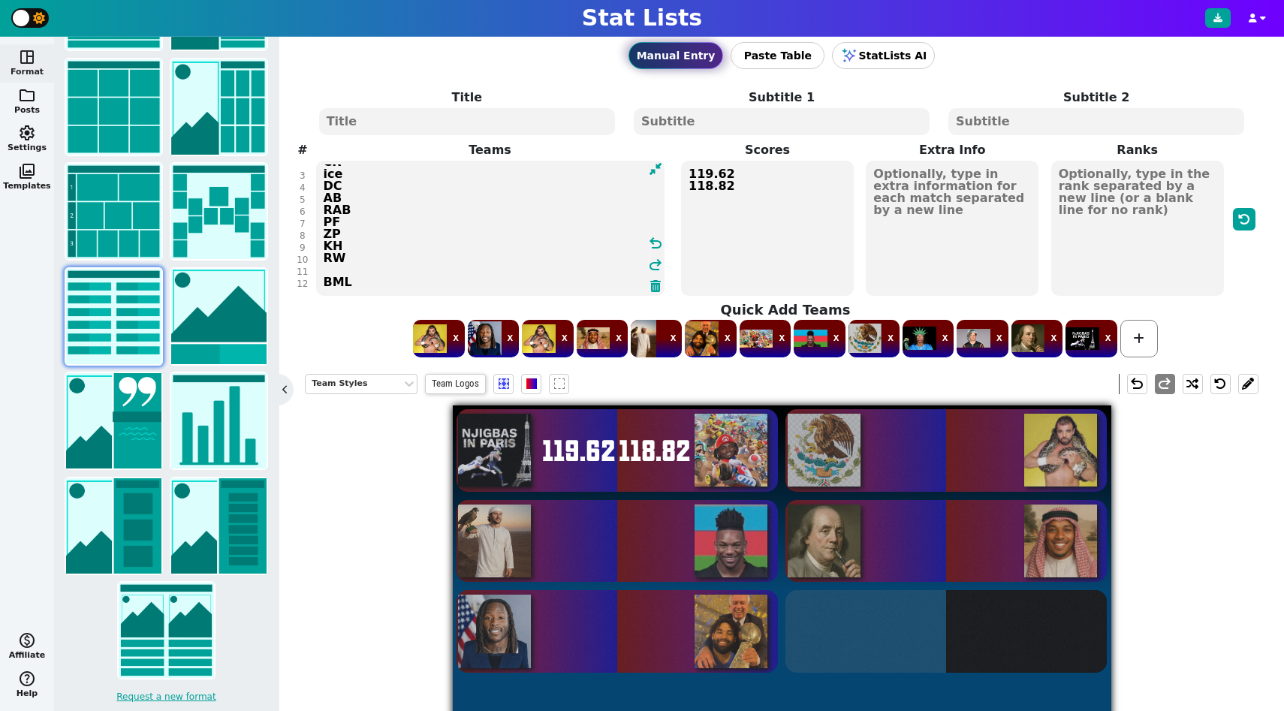
click at [332, 277] on textarea "NP CR ice DC AB RAB PF ZP KH RW BML" at bounding box center [490, 228] width 348 height 135
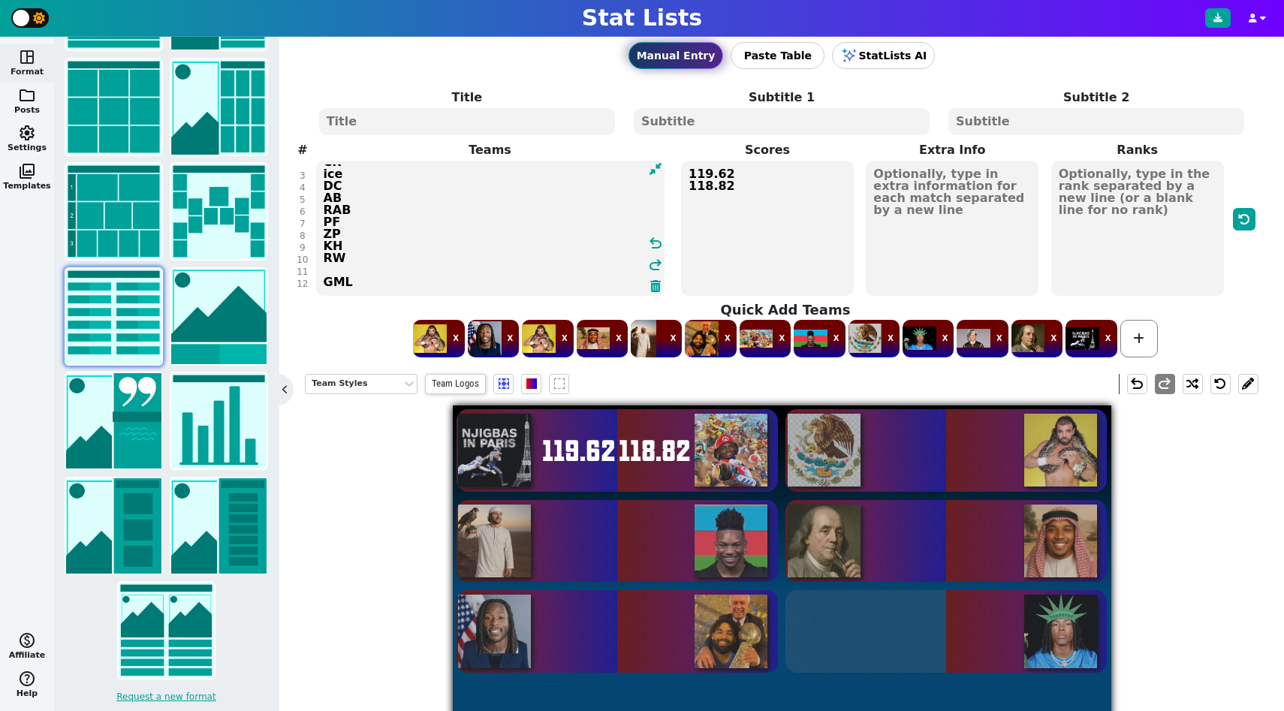
click at [327, 265] on textarea "NP CR ice DC AB RAB PF ZP KH RW GML" at bounding box center [490, 228] width 348 height 135
click at [965, 336] on span at bounding box center [974, 339] width 34 height 38
click at [321, 281] on textarea "NP CR ice DC AB RAB PF ZP KH RW GML SB" at bounding box center [490, 228] width 348 height 135
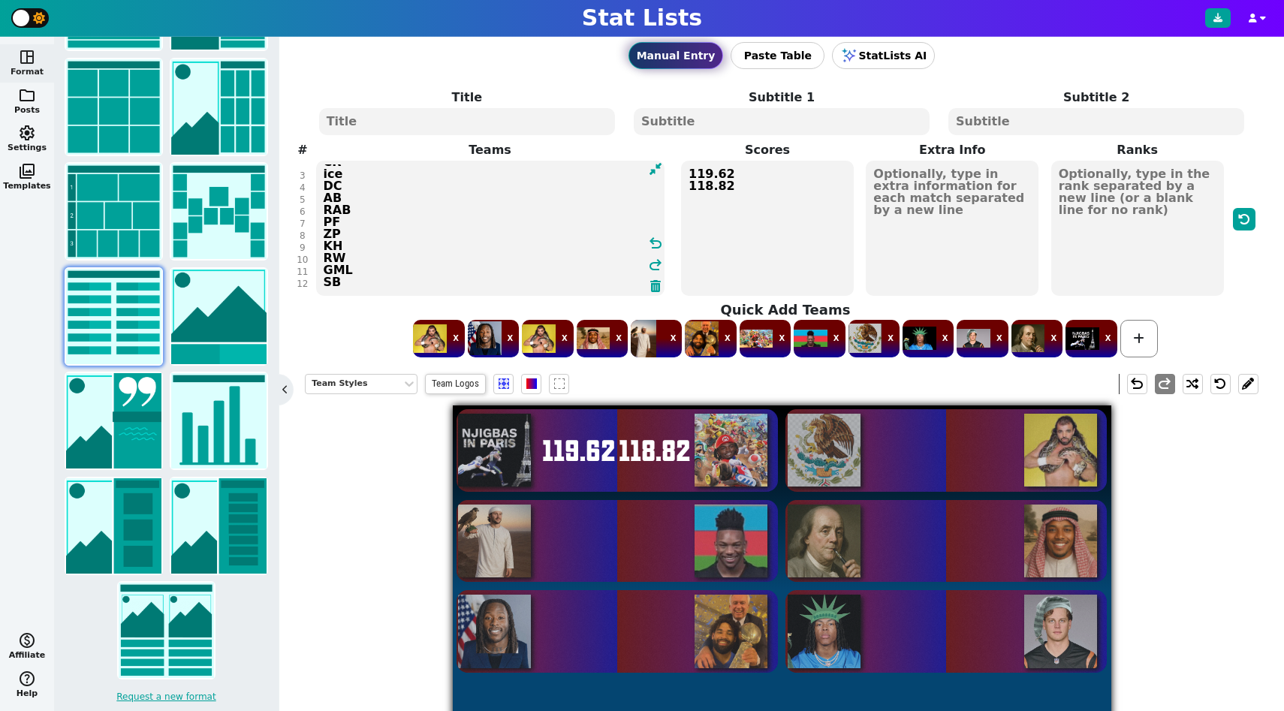
click at [340, 283] on textarea "NP CR ice DC AB RAB PF ZP KH RW GML SB" at bounding box center [490, 228] width 348 height 135
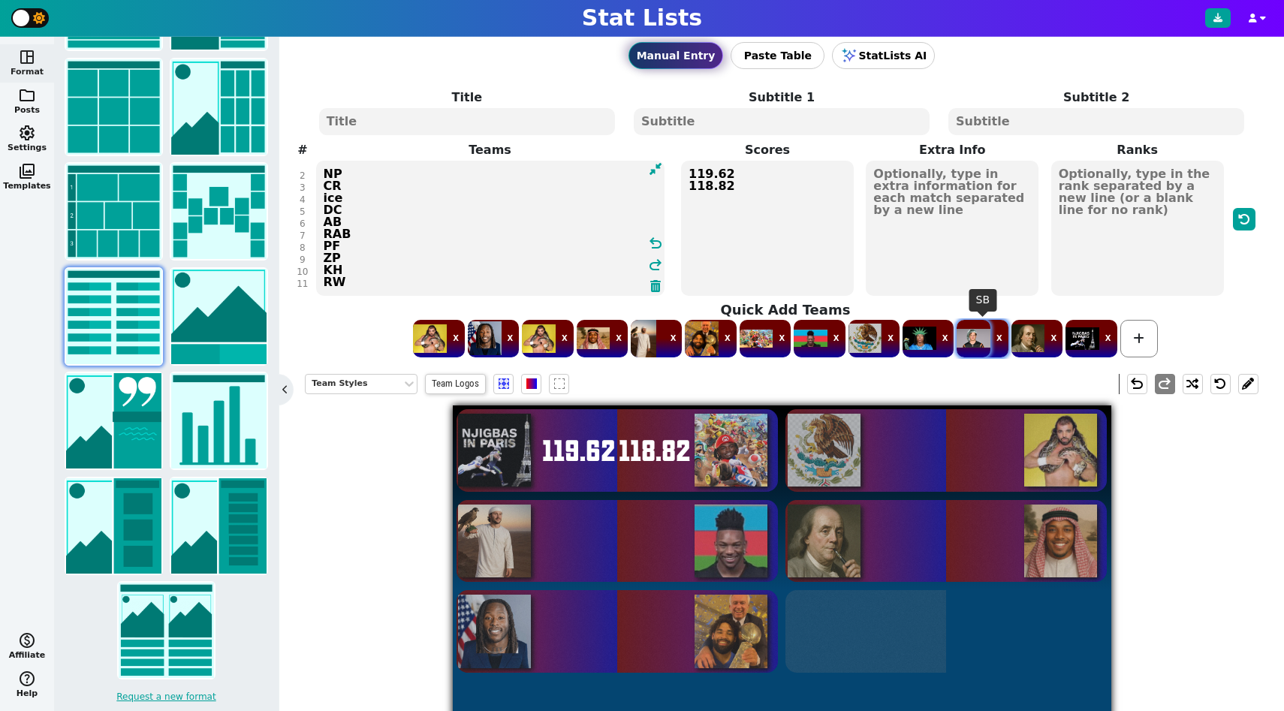
click at [970, 345] on span at bounding box center [974, 339] width 34 height 38
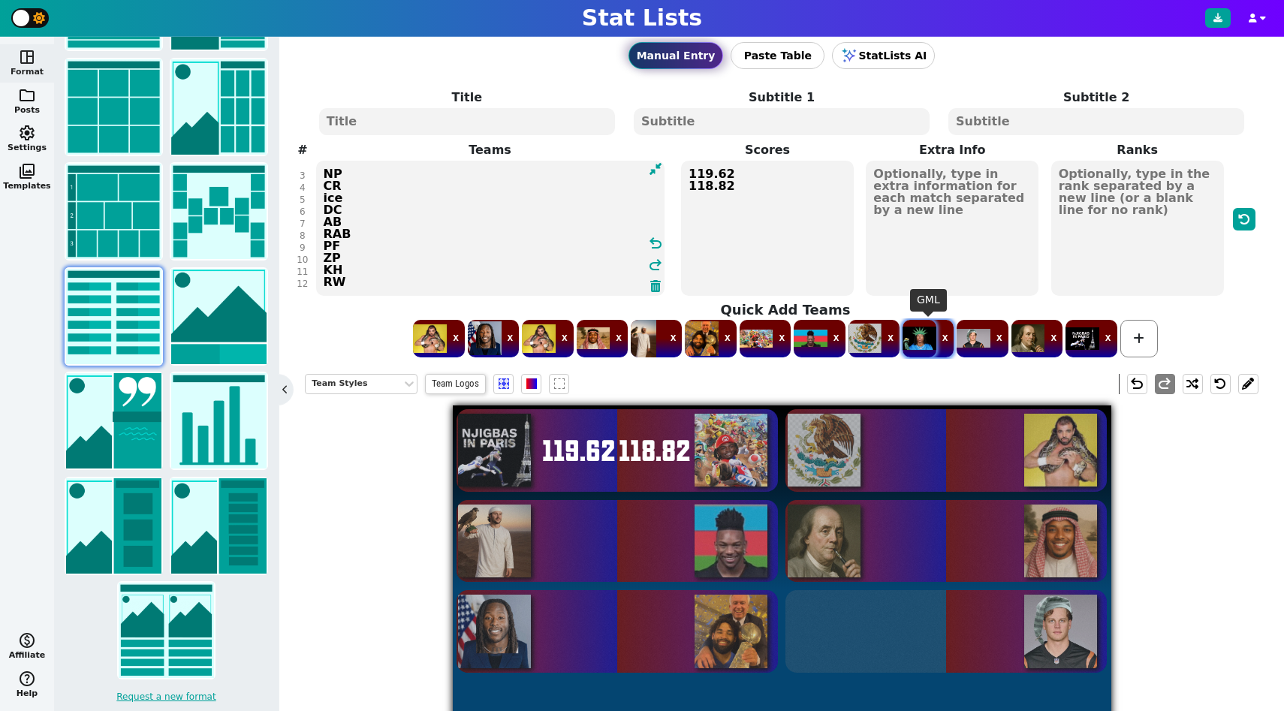
click at [912, 342] on span at bounding box center [919, 339] width 34 height 38
click at [324, 281] on textarea "NP CR ice DC AB RAB PF ZP KH RW SB GML" at bounding box center [490, 228] width 348 height 135
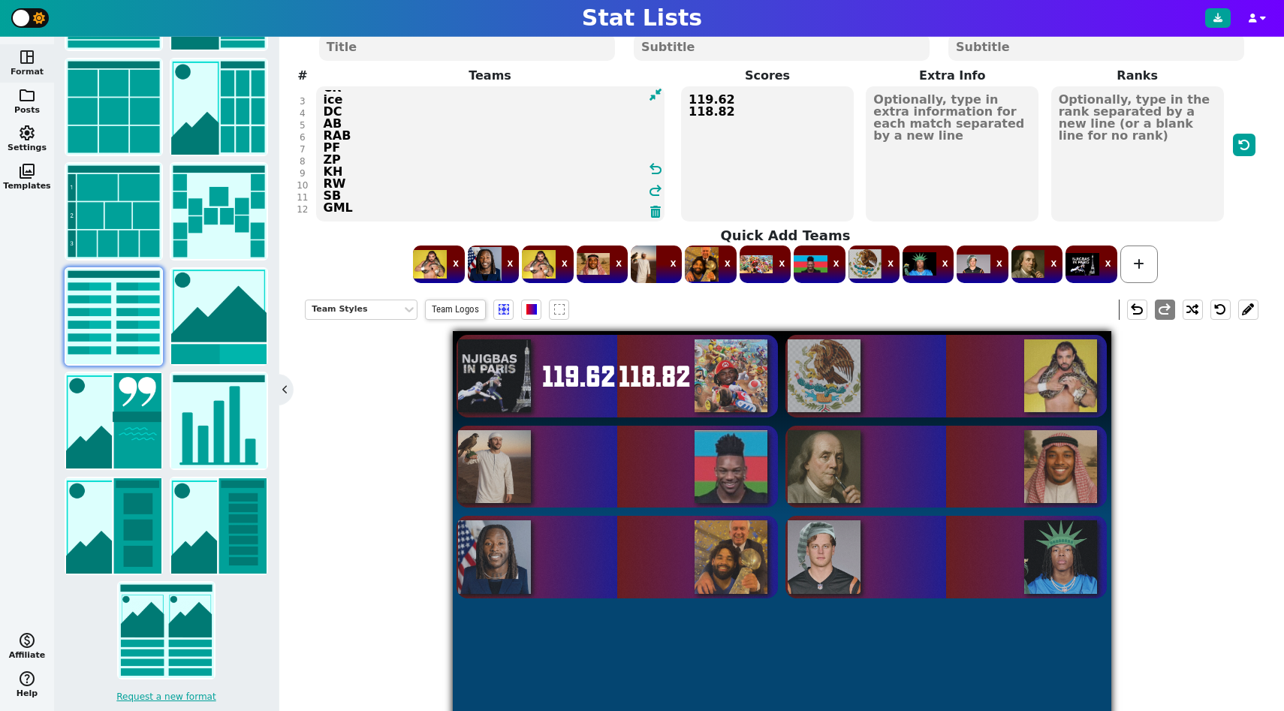
type textarea "NP CR ice DC AB RAB PF ZP KH RW SB GML"
click at [880, 123] on textarea at bounding box center [952, 153] width 173 height 135
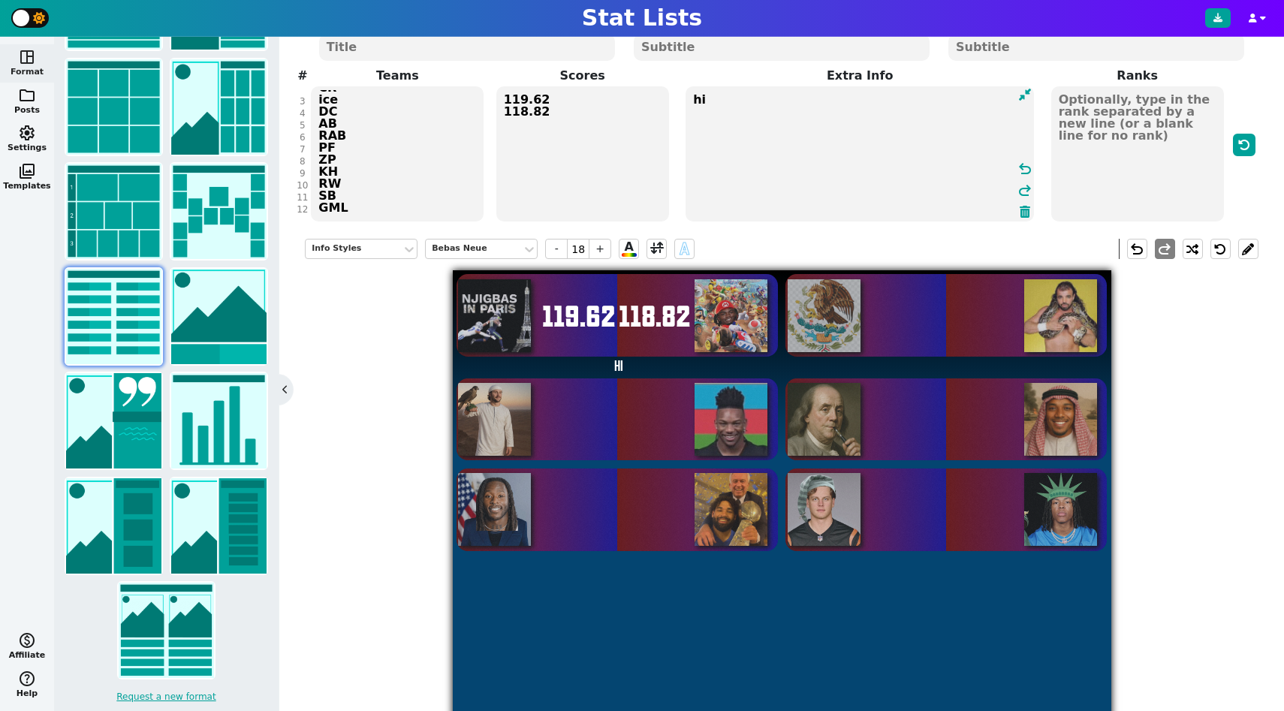
type textarea "h"
click at [0, 0] on qb-div "Replace with all" at bounding box center [0, 0] width 0 height 0
click at [948, 110] on textarea "Most less than 5 point loses all time by Jake" at bounding box center [860, 153] width 348 height 135
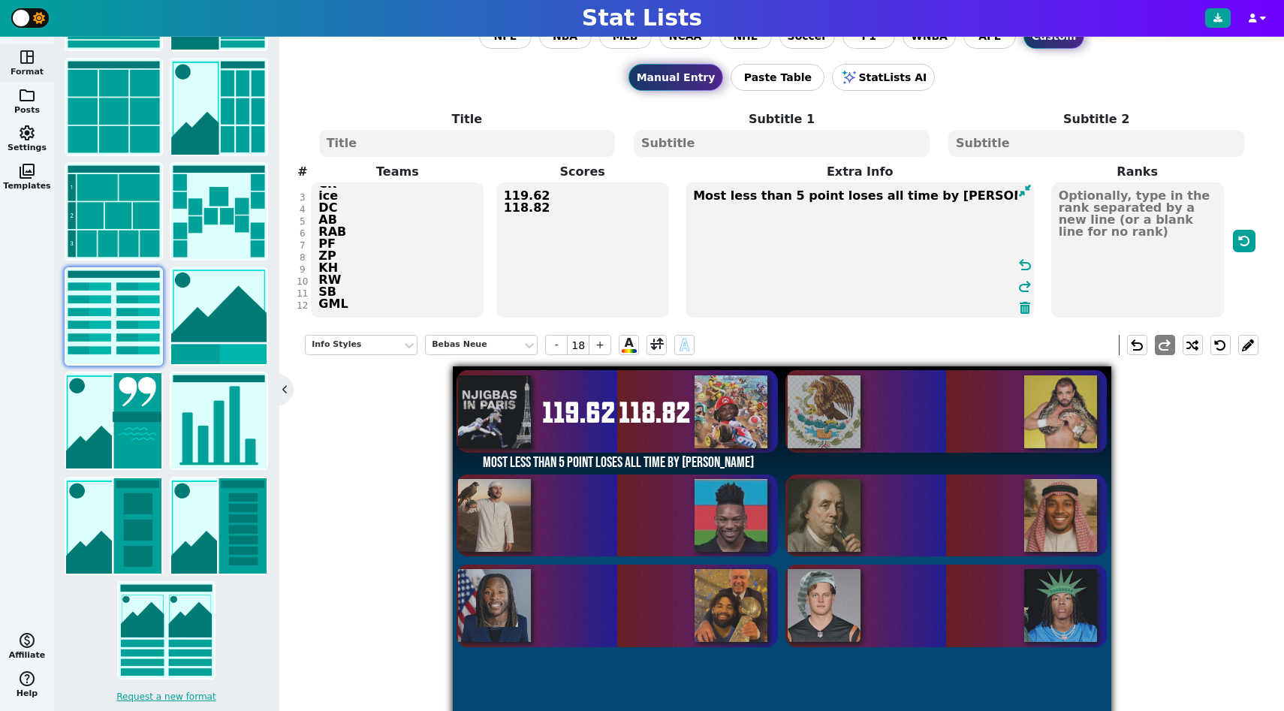
scroll to position [0, 0]
type textarea "Most less than 5 point loses all time by Jake"
click at [406, 215] on textarea "NP CR ice DC AB RAB PF ZP KH RW SB GML" at bounding box center [397, 249] width 173 height 135
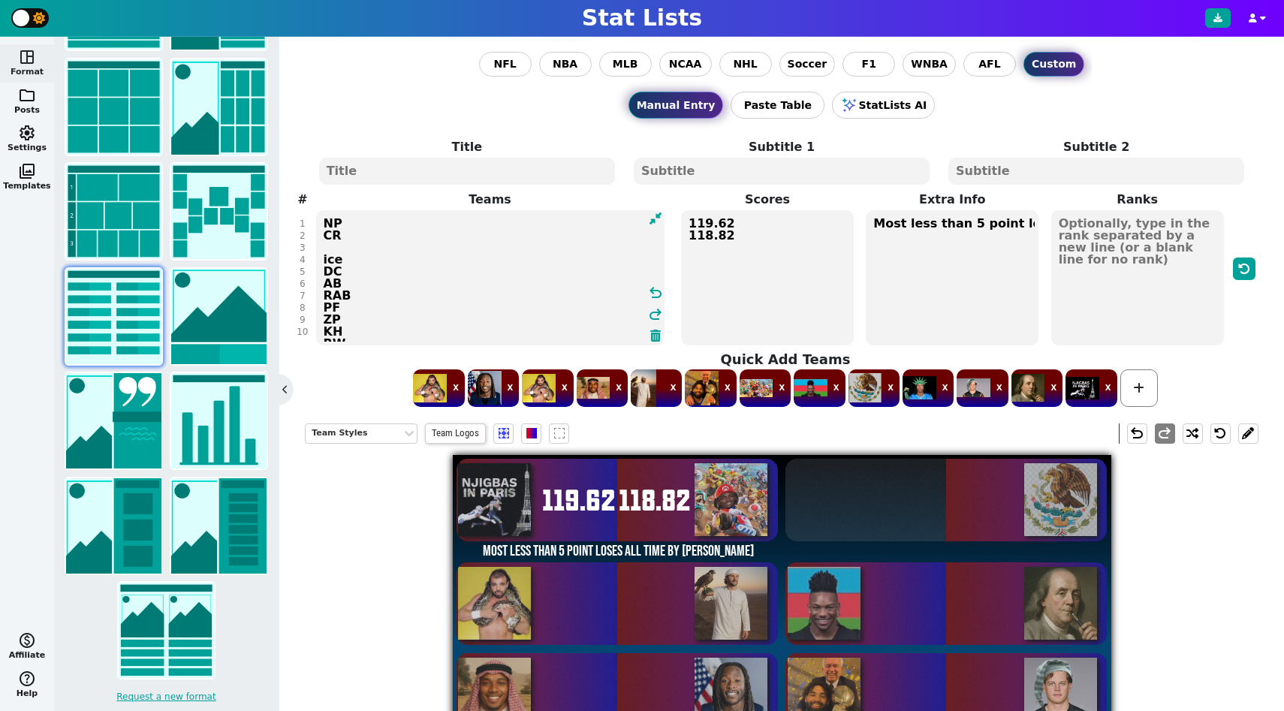
type textarea "NP CR ice DC AB RAB PF ZP KH RW SB GML"
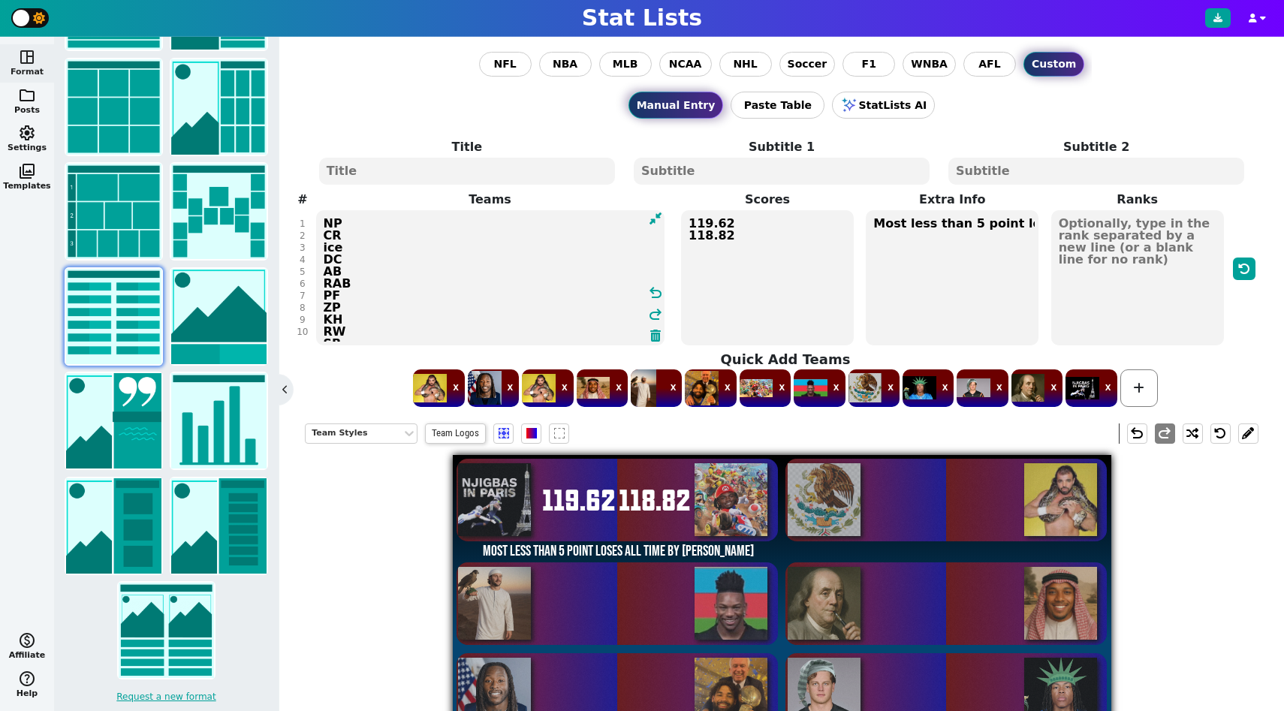
click at [701, 249] on textarea "119.62 118.82" at bounding box center [767, 277] width 173 height 135
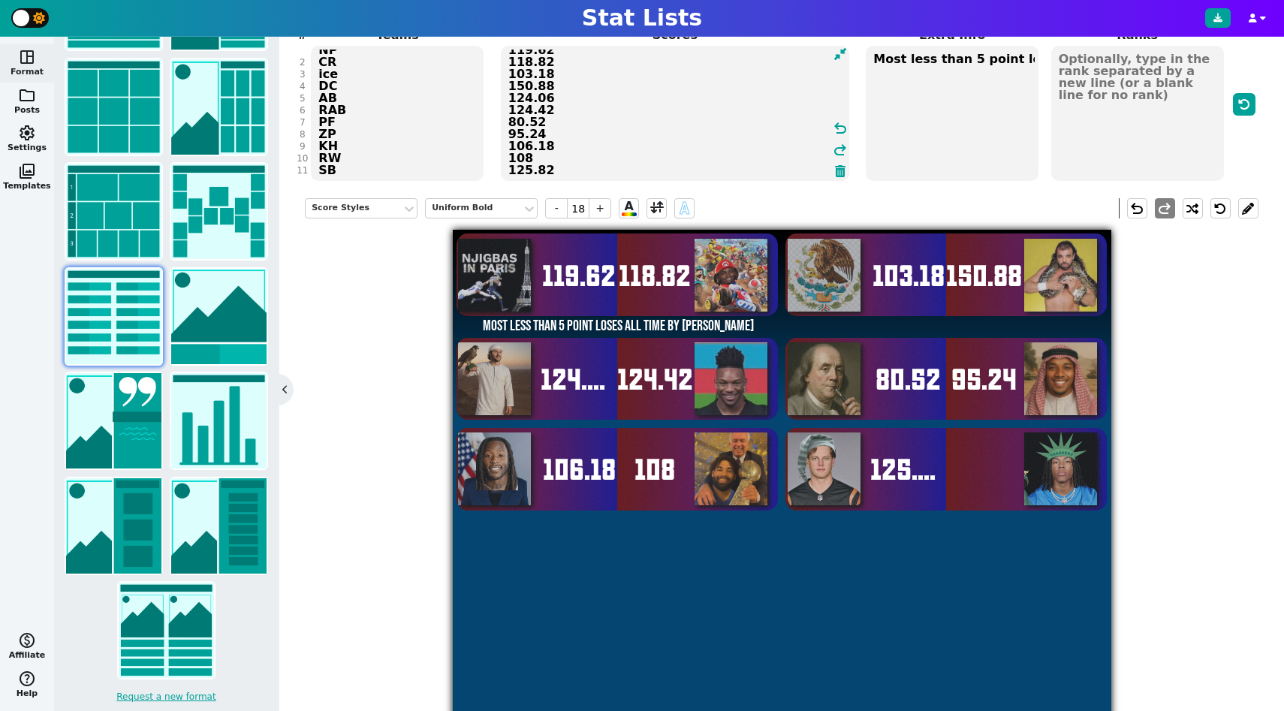
scroll to position [21, 0]
click at [577, 159] on textarea "119.62 118.82 103.18 150.88 124.06 124.42 80.52 95.24 106.18 108 125.82 79.88" at bounding box center [675, 113] width 348 height 135
click at [540, 147] on textarea "119.62 118.82 103.18 150.88 124.06 124.42 80.52 95.24 106.18 108 125.8 79.88" at bounding box center [675, 113] width 348 height 135
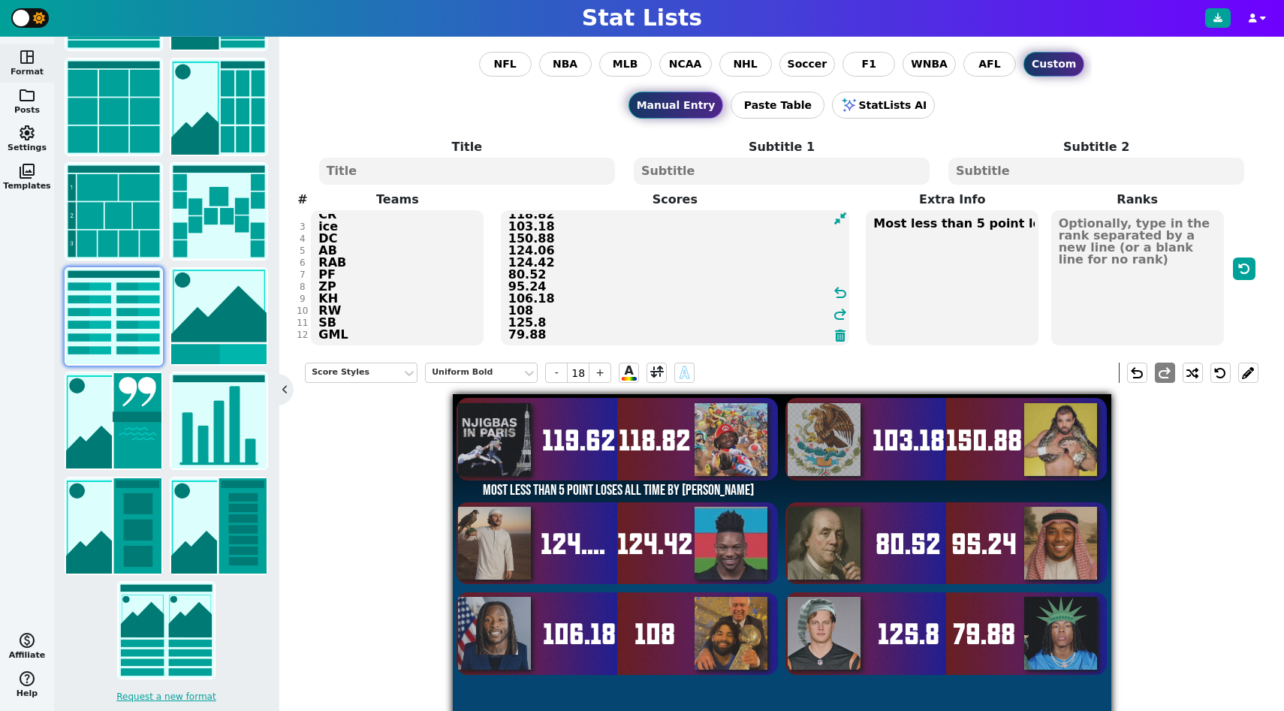
scroll to position [0, 0]
type textarea "119.62 118.82 103.18 150.88 124.06 124.42 80.52 95.24 106.18 108 125.8 79.88"
click at [978, 243] on textarea "Most less than 5 point loses all time by Jake" at bounding box center [952, 277] width 173 height 135
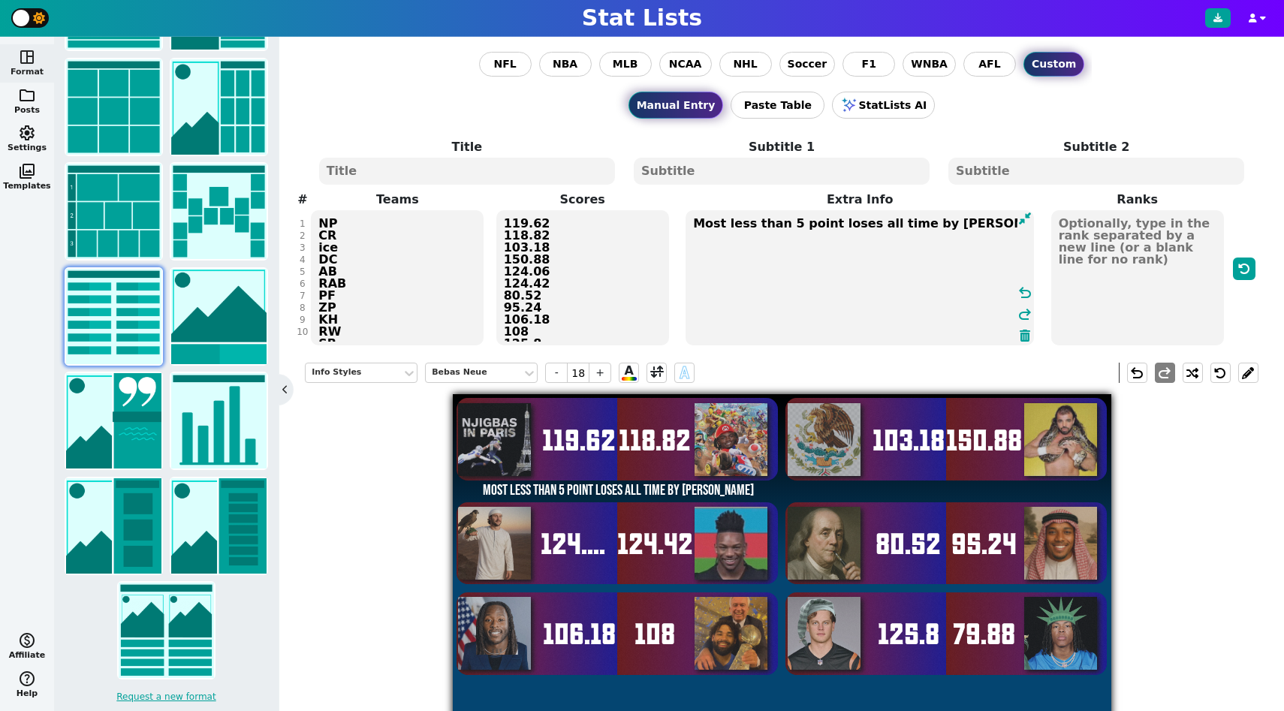
click at [972, 231] on textarea "Most less than 5 point loses all time by Jake" at bounding box center [860, 277] width 348 height 135
click at [953, 231] on textarea "Most less than 5 point loses all time by Jake" at bounding box center [860, 277] width 348 height 135
click at [893, 234] on textarea "Most less than 5 point loses all time by Jake Most touchdowns scored by any tim…" at bounding box center [860, 277] width 348 height 135
click at [0, 0] on span "Replace with" at bounding box center [0, 0] width 0 height 0
click at [1008, 234] on textarea "Most less than 5 point loses all time by Jake Most touchdowns scored by any tea…" at bounding box center [860, 277] width 348 height 135
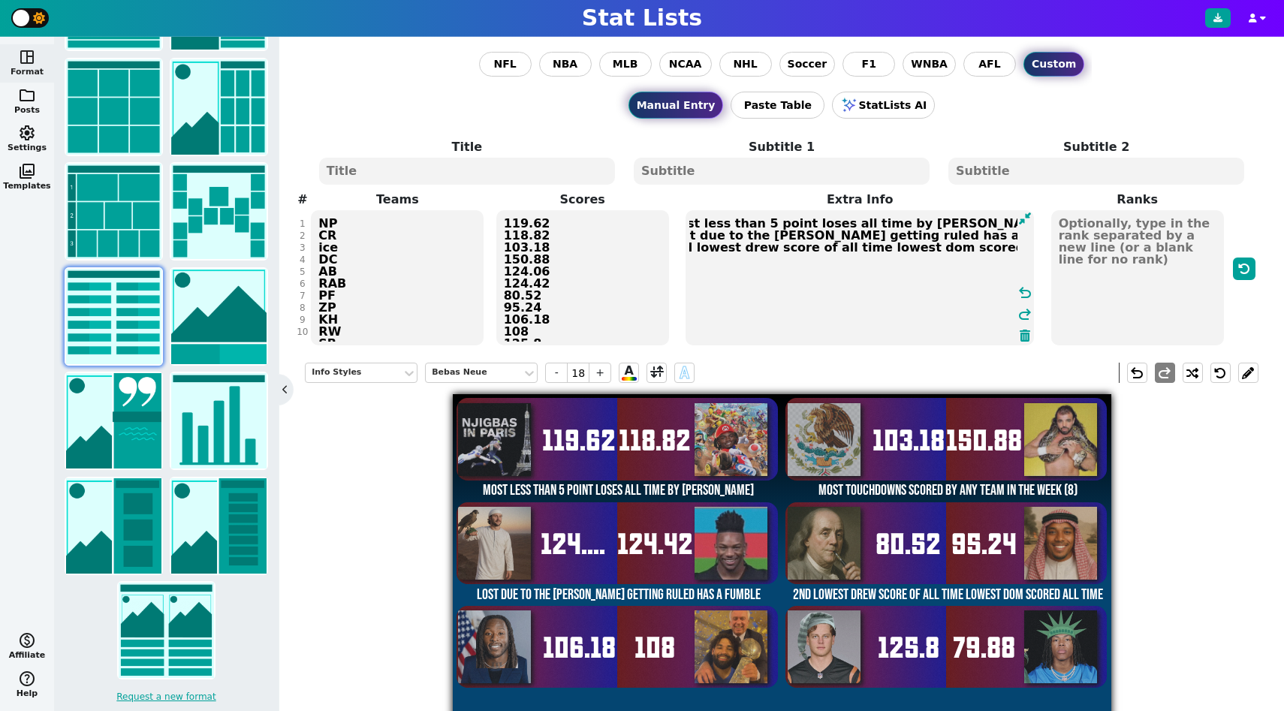
scroll to position [0, 4]
click at [877, 310] on textarea "Most less than 5 point loses all time by Jake Most touchdowns scored by any tea…" at bounding box center [860, 277] width 348 height 135
click at [819, 312] on textarea "Most less than 5 point loses all time by Jake Most touchdowns scored by any tea…" at bounding box center [860, 277] width 348 height 135
click at [827, 273] on textarea "Most less than 5 point loses all time by Jake Most touchdowns scored by any tea…" at bounding box center [860, 277] width 348 height 135
click at [0, 0] on p "6" at bounding box center [0, 0] width 0 height 0
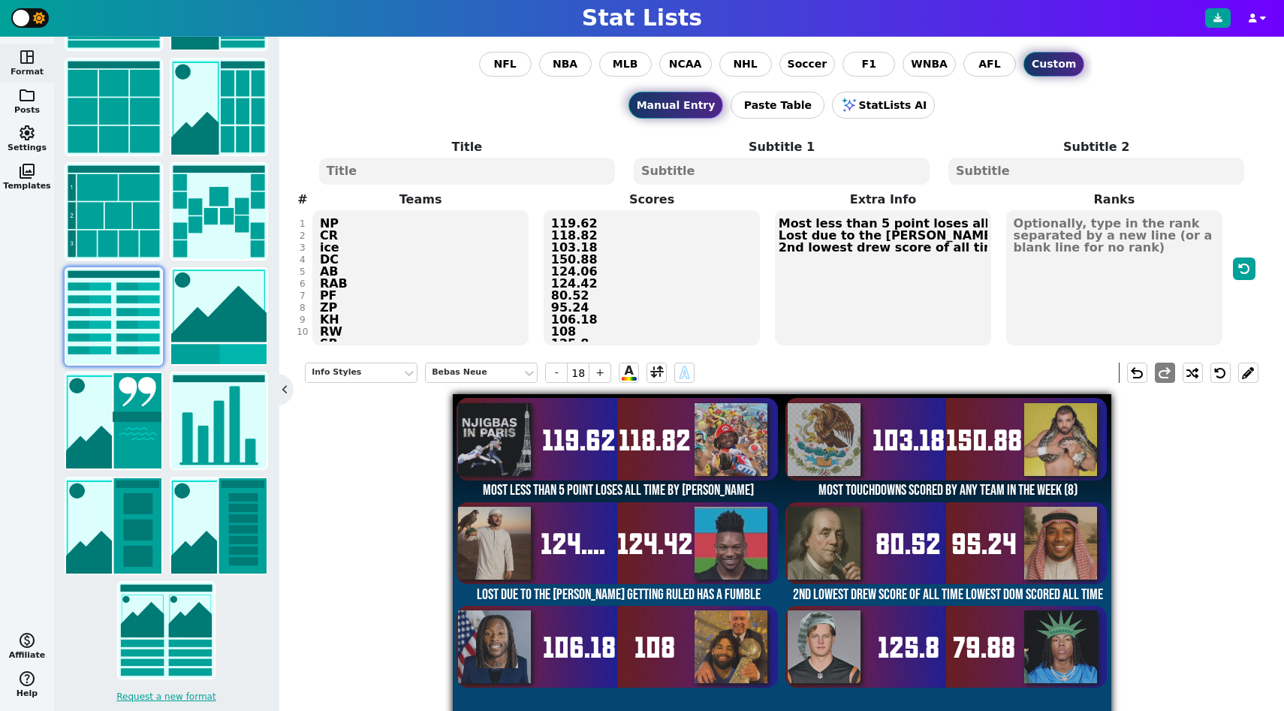
click at [902, 296] on textarea "Most less than 5 point loses all time by Jake Most touchdowns scored by any tea…" at bounding box center [883, 277] width 217 height 135
click at [0, 0] on span "Accept" at bounding box center [0, 0] width 0 height 0
click at [0, 0] on span "Ignore" at bounding box center [0, 0] width 0 height 0
click at [0, 0] on span "Accept" at bounding box center [0, 0] width 0 height 0
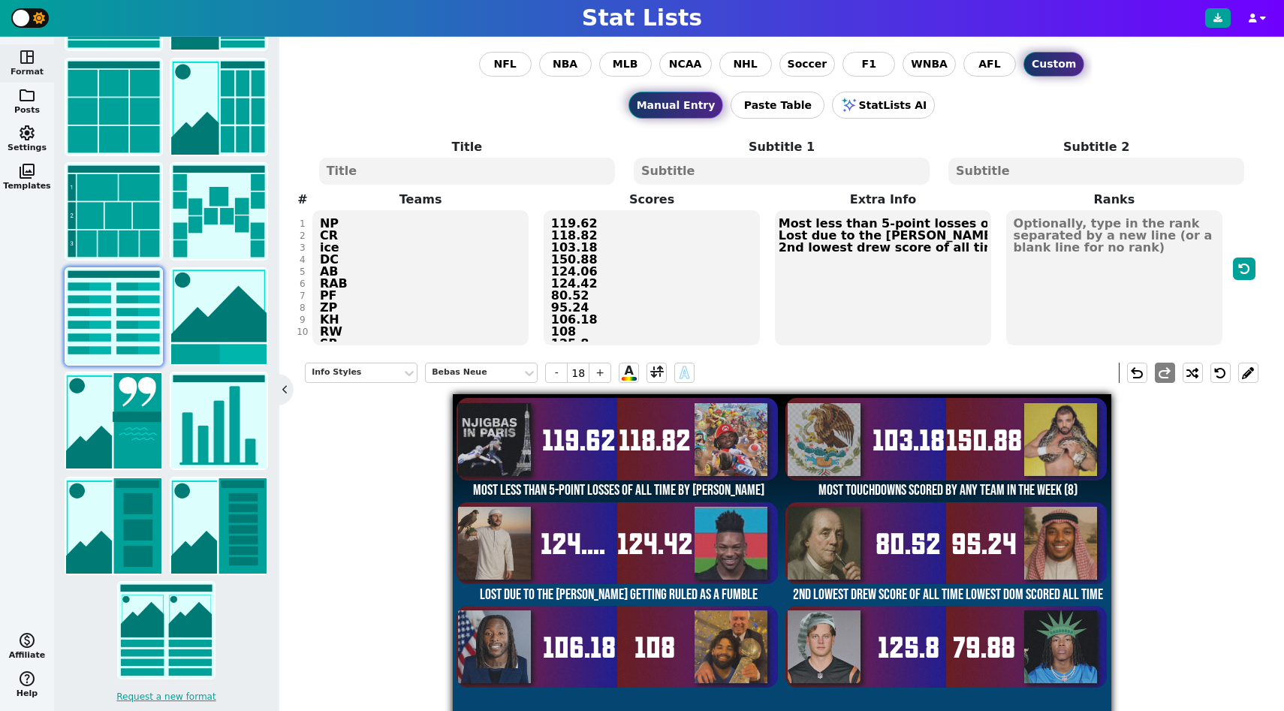
click at [0, 0] on div "Add Punctuation f u m b l e . Lost due to the DJ moore lat getting ruled has a …" at bounding box center [0, 0] width 0 height 0
click at [0, 0] on button "Accept" at bounding box center [0, 0] width 0 height 0
click at [0, 0] on span "Accept" at bounding box center [0, 0] width 0 height 0
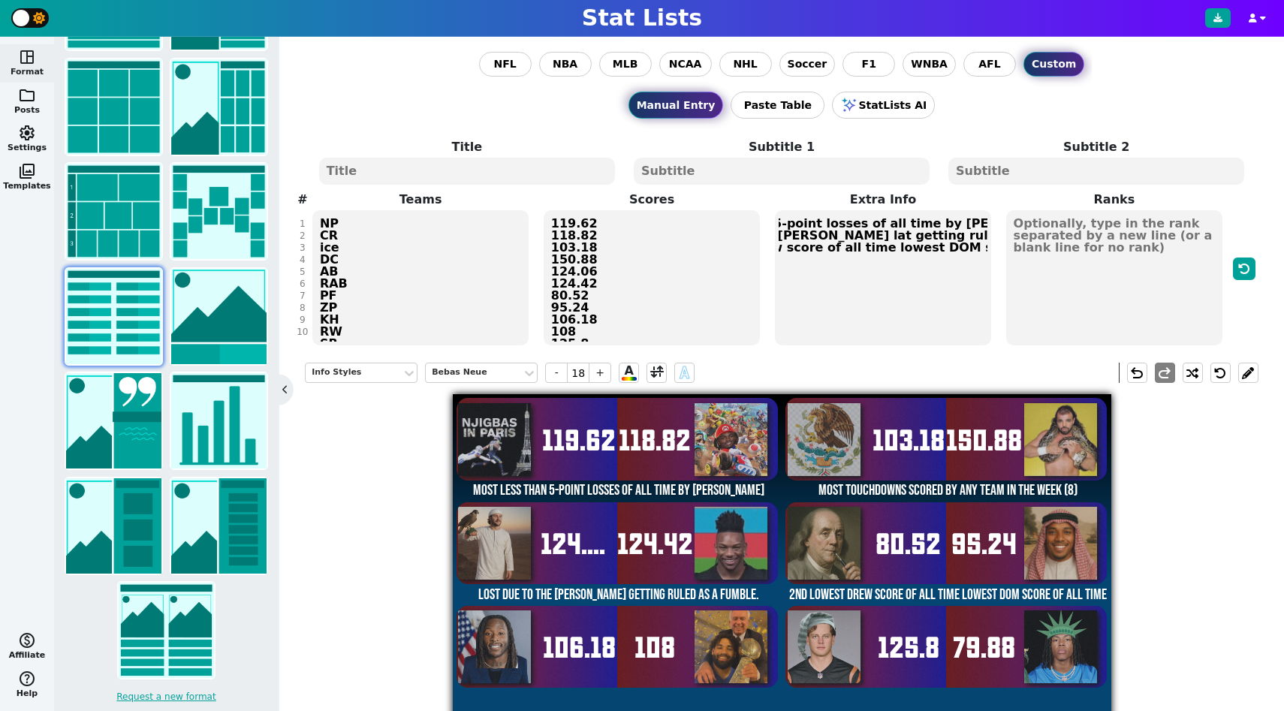
click at [0, 0] on icon "Close assistant" at bounding box center [0, 0] width 0 height 0
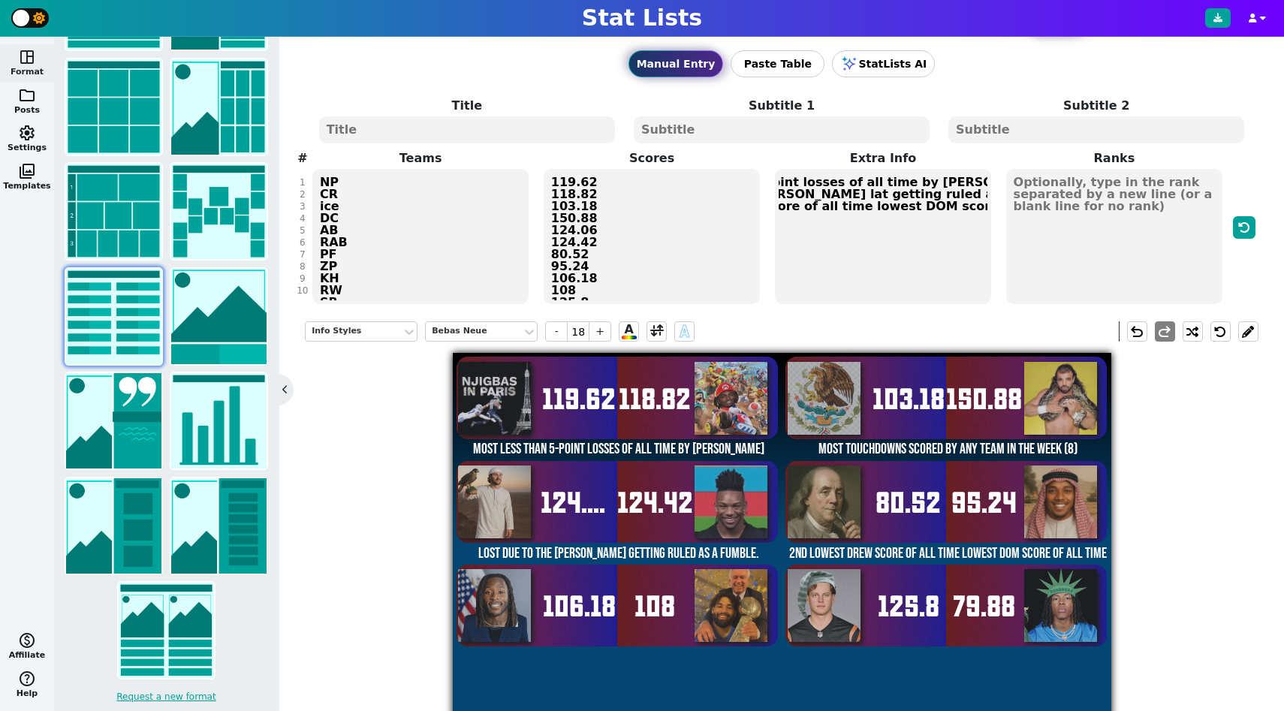
scroll to position [0, 155]
click at [990, 214] on textarea "Most less than 5-point losses of all time by Jake Most touchdowns scored by any…" at bounding box center [883, 236] width 217 height 135
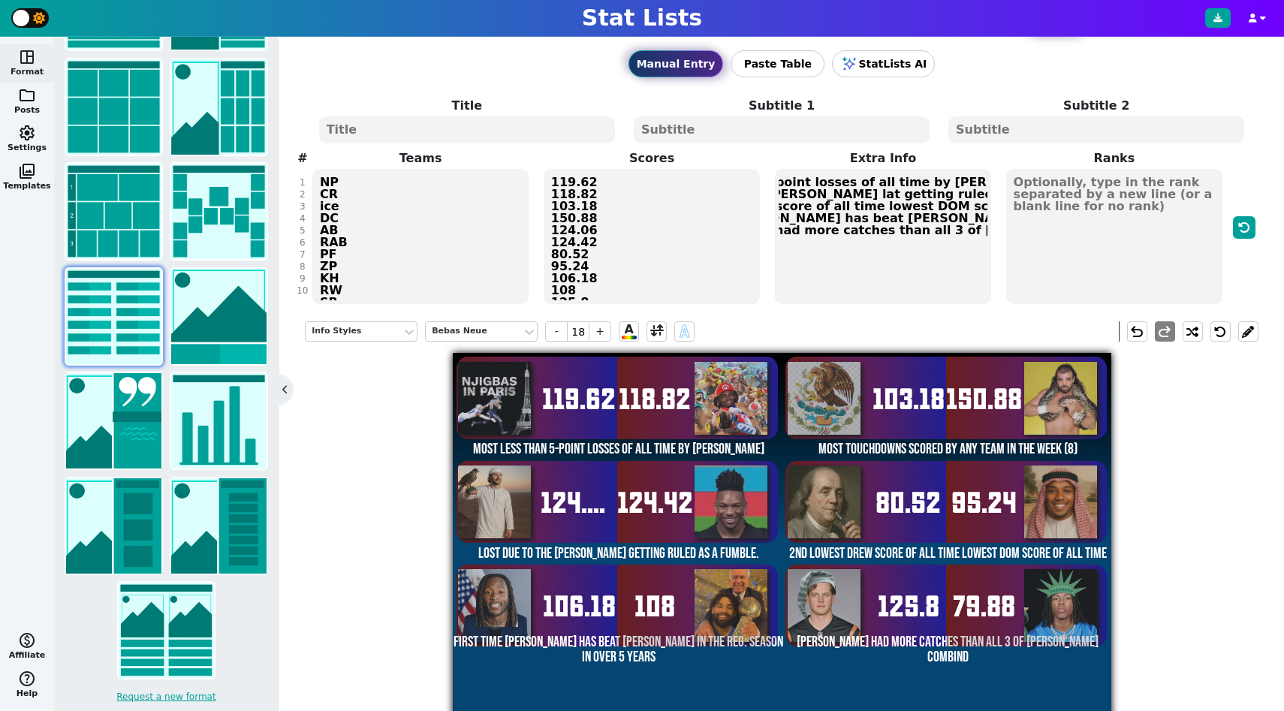
scroll to position [0, 126]
click at [0, 0] on p "4" at bounding box center [0, 0] width 0 height 0
click at [0, 0] on span "Accept" at bounding box center [0, 0] width 0 height 0
click at [0, 0] on span "Ignore" at bounding box center [0, 0] width 0 height 0
click at [0, 0] on span "Accept" at bounding box center [0, 0] width 0 height 0
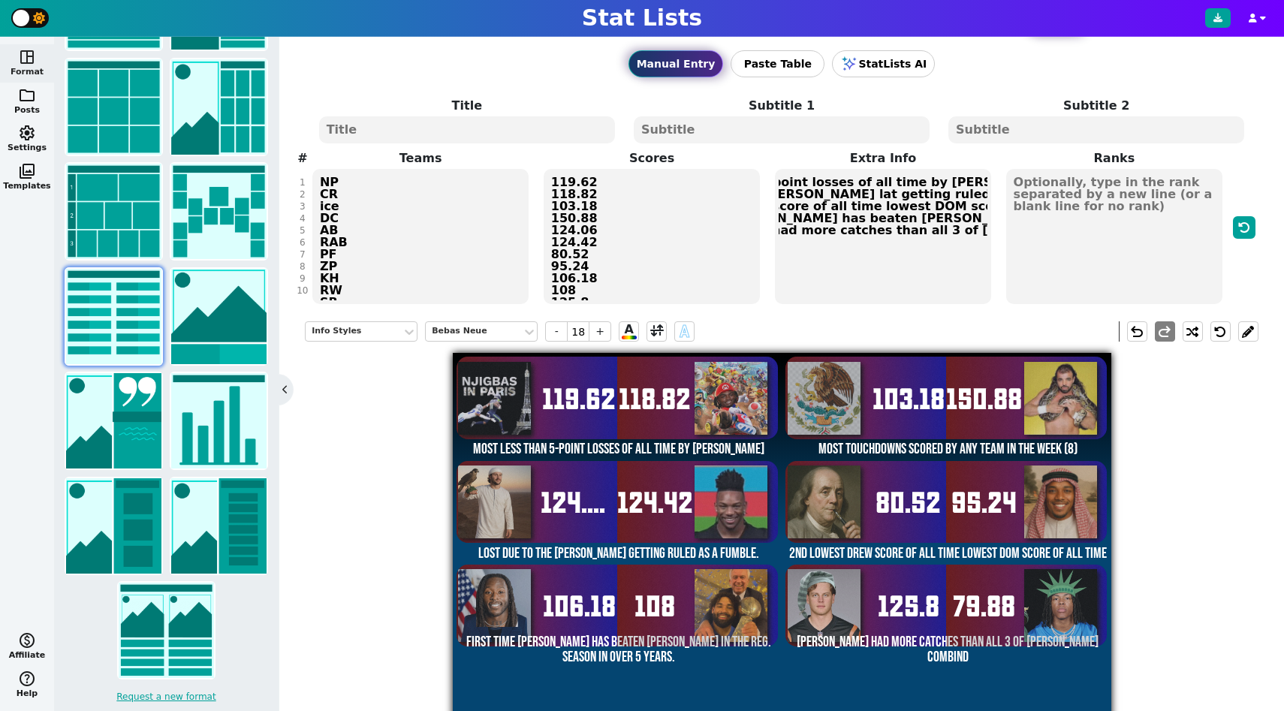
click at [0, 0] on span "Accept" at bounding box center [0, 0] width 0 height 0
click at [0, 0] on icon "Close assistant" at bounding box center [0, 0] width 0 height 0
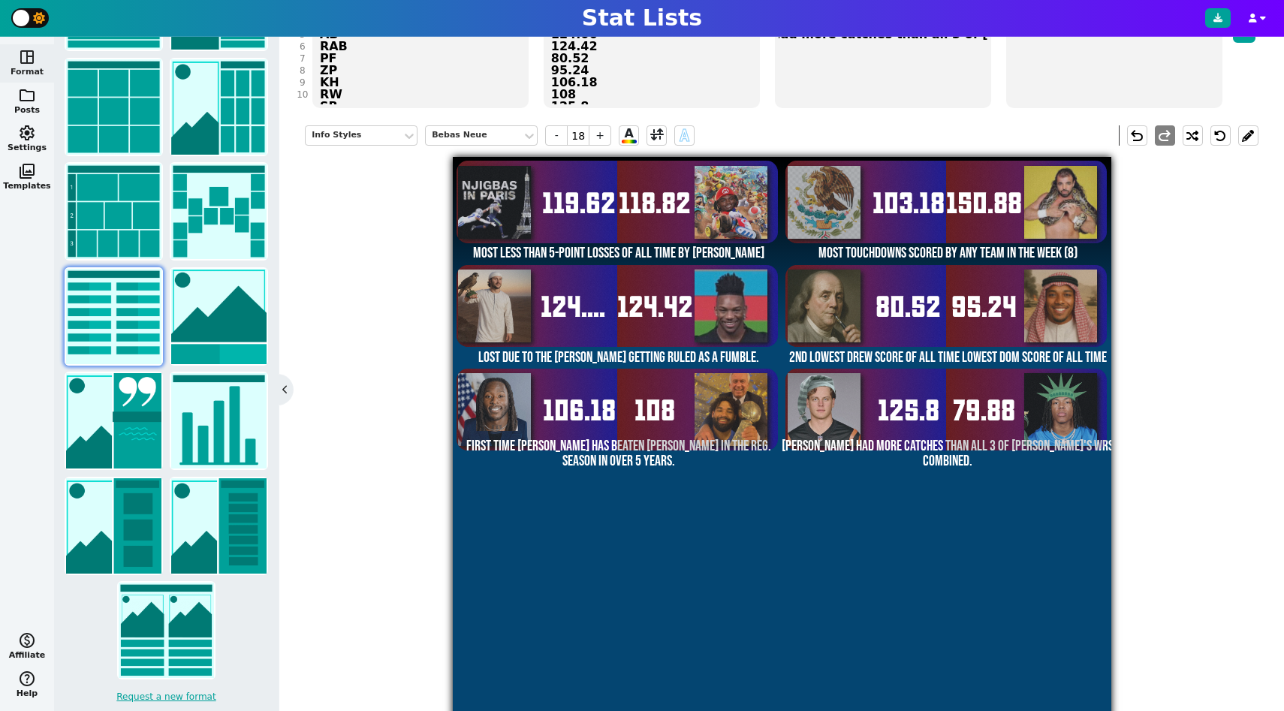
scroll to position [97, 0]
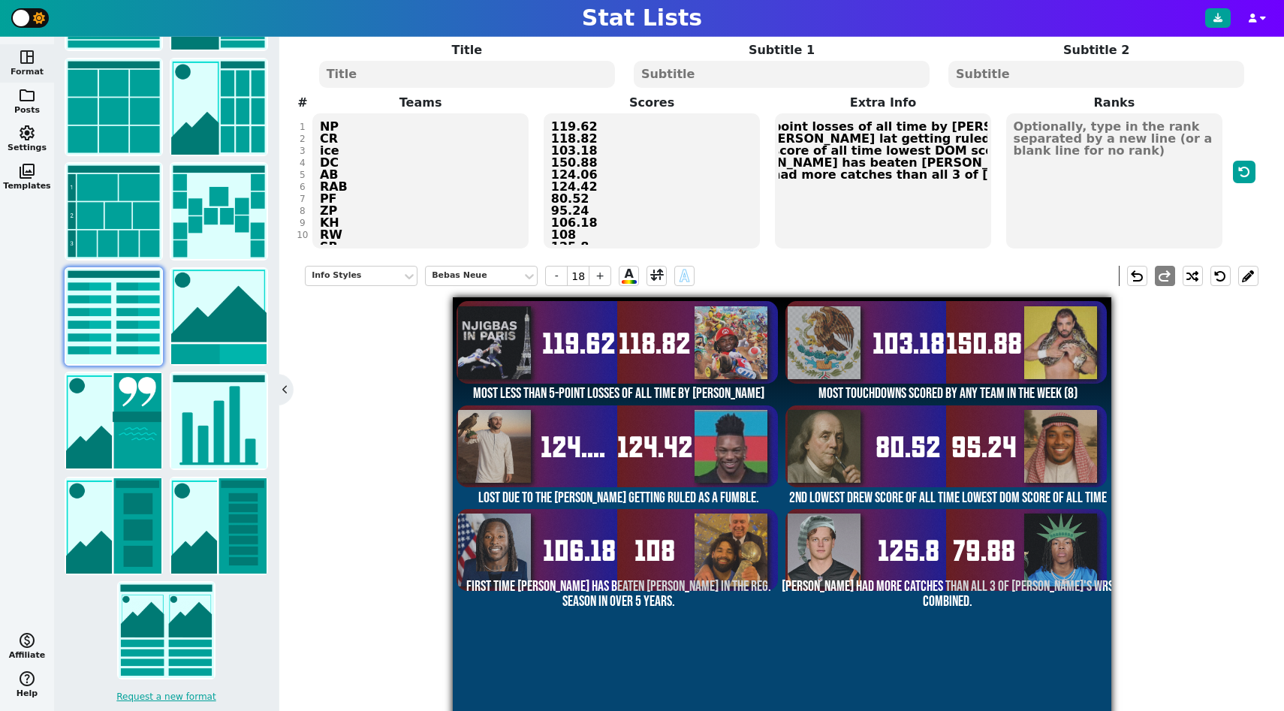
type textarea "Most less than 5-point losses of all time by Jake Most touchdowns scored by any…"
click at [372, 144] on textarea "NP CR ice DC AB RAB PF ZP KH RW SB GML" at bounding box center [420, 180] width 217 height 135
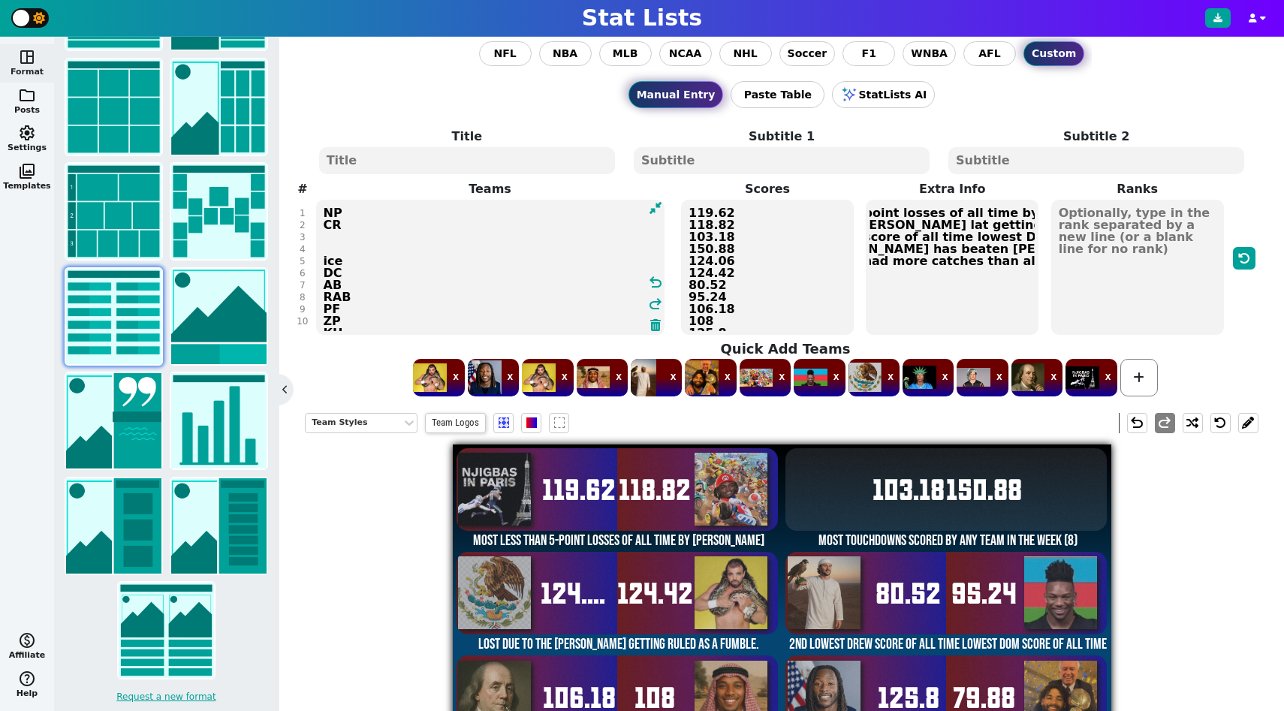
scroll to position [0, 0]
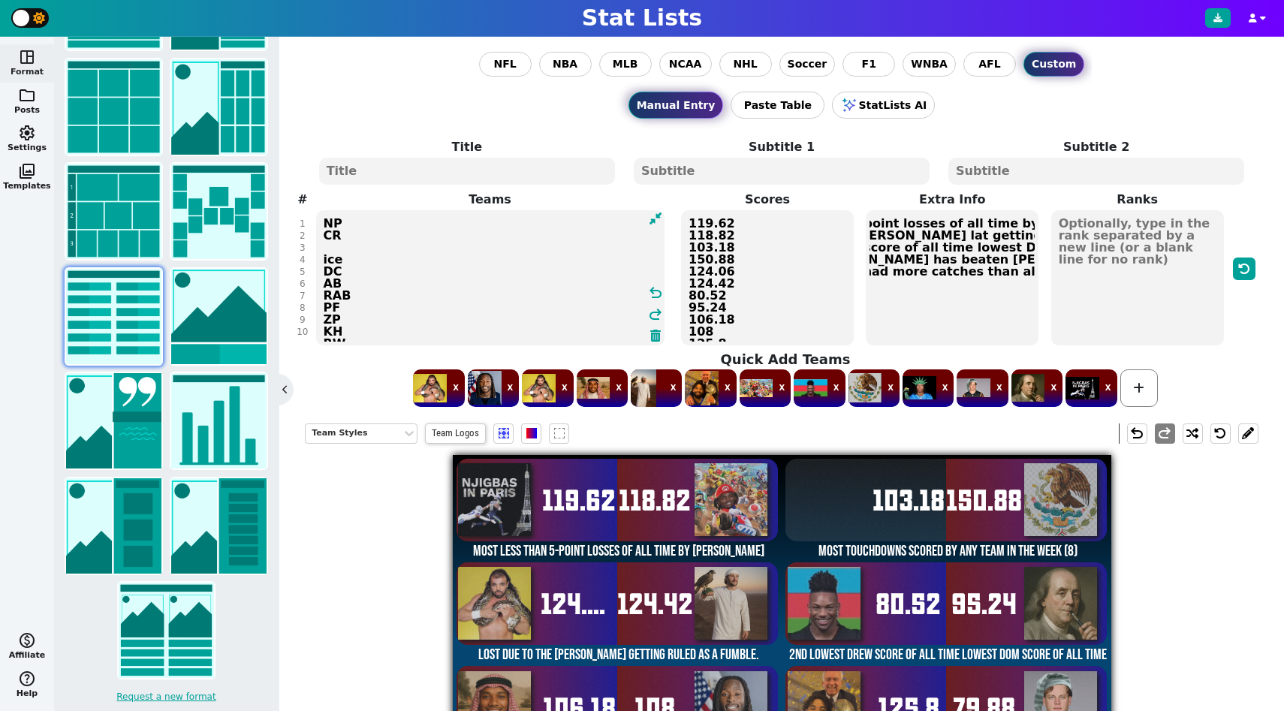
type textarea "NP CR ice DC AB RAB PF ZP KH RW SB GML"
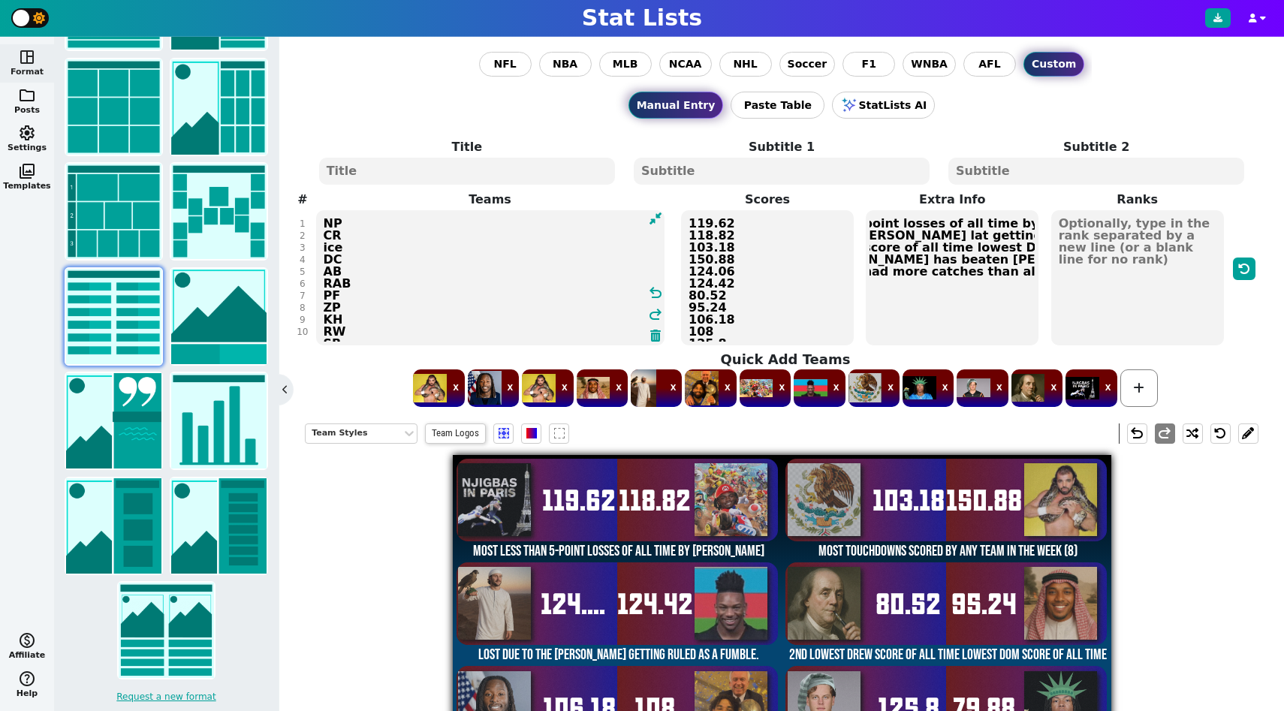
click at [429, 168] on textarea at bounding box center [467, 171] width 296 height 27
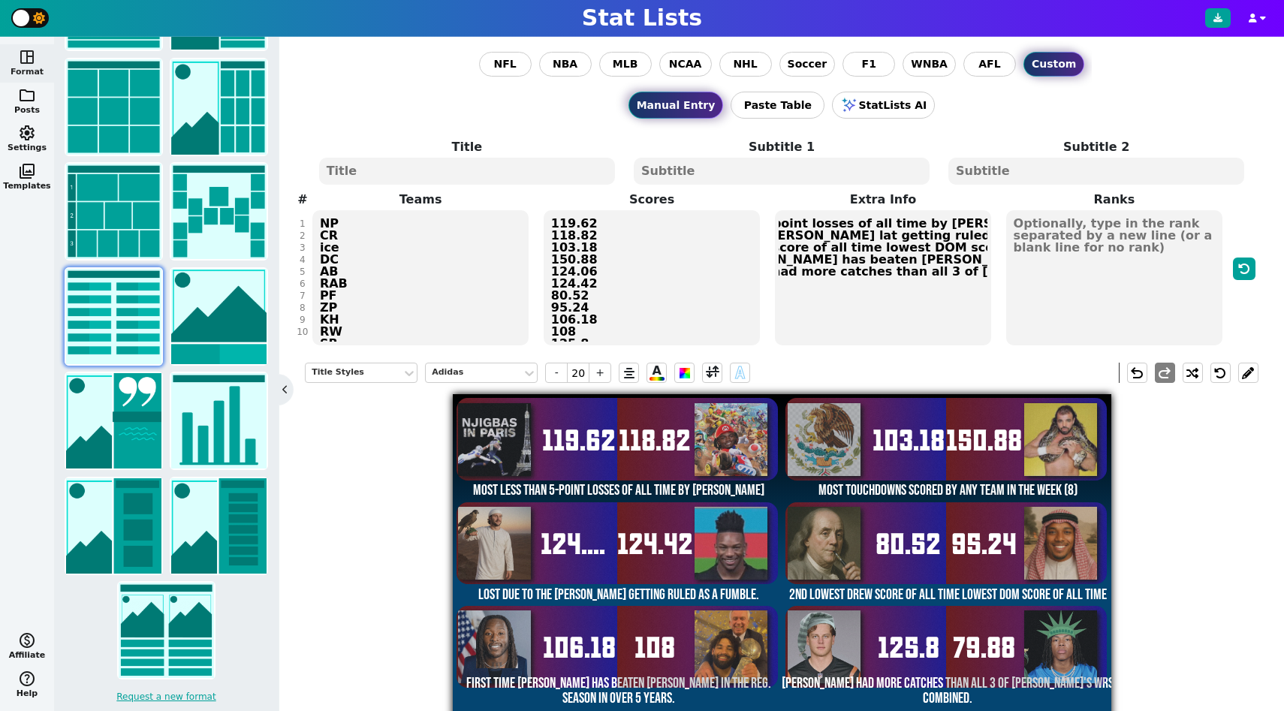
type textarea "k"
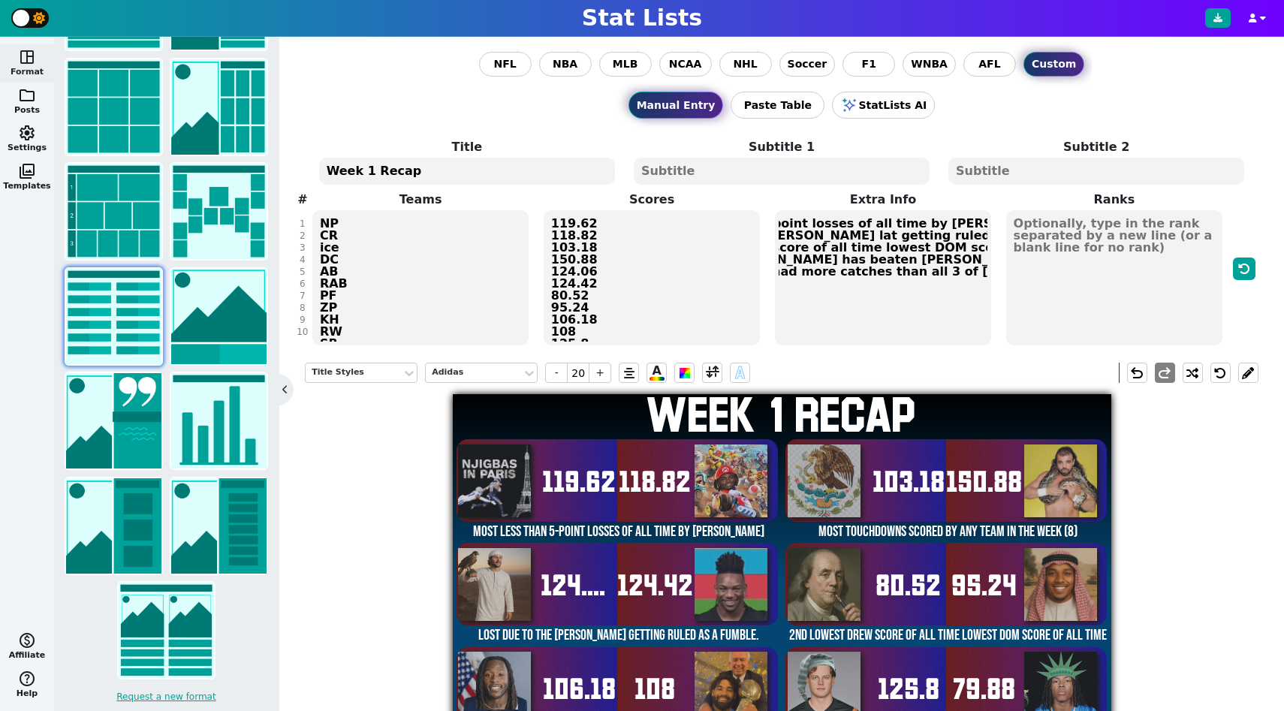
type textarea "Week 1 Recap"
click at [748, 173] on textarea at bounding box center [782, 171] width 296 height 27
type input "10"
type textarea "w"
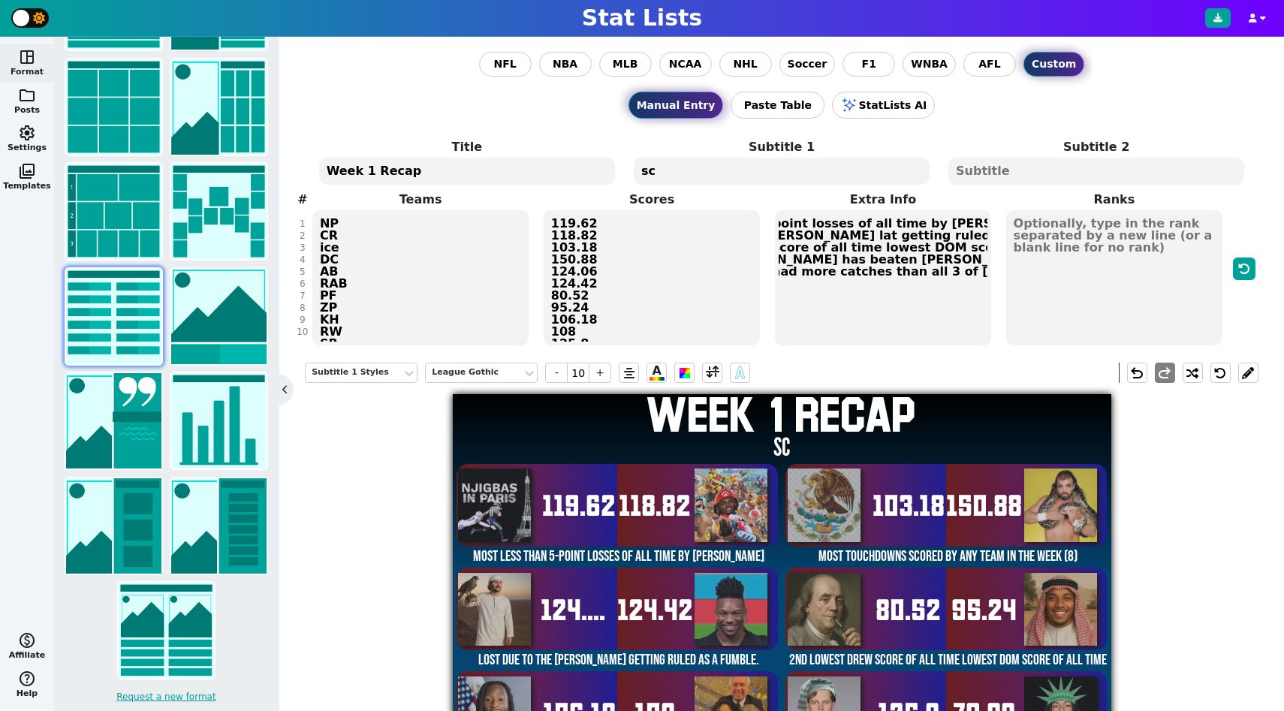
type textarea "s"
type textarea "Scores Around the League"
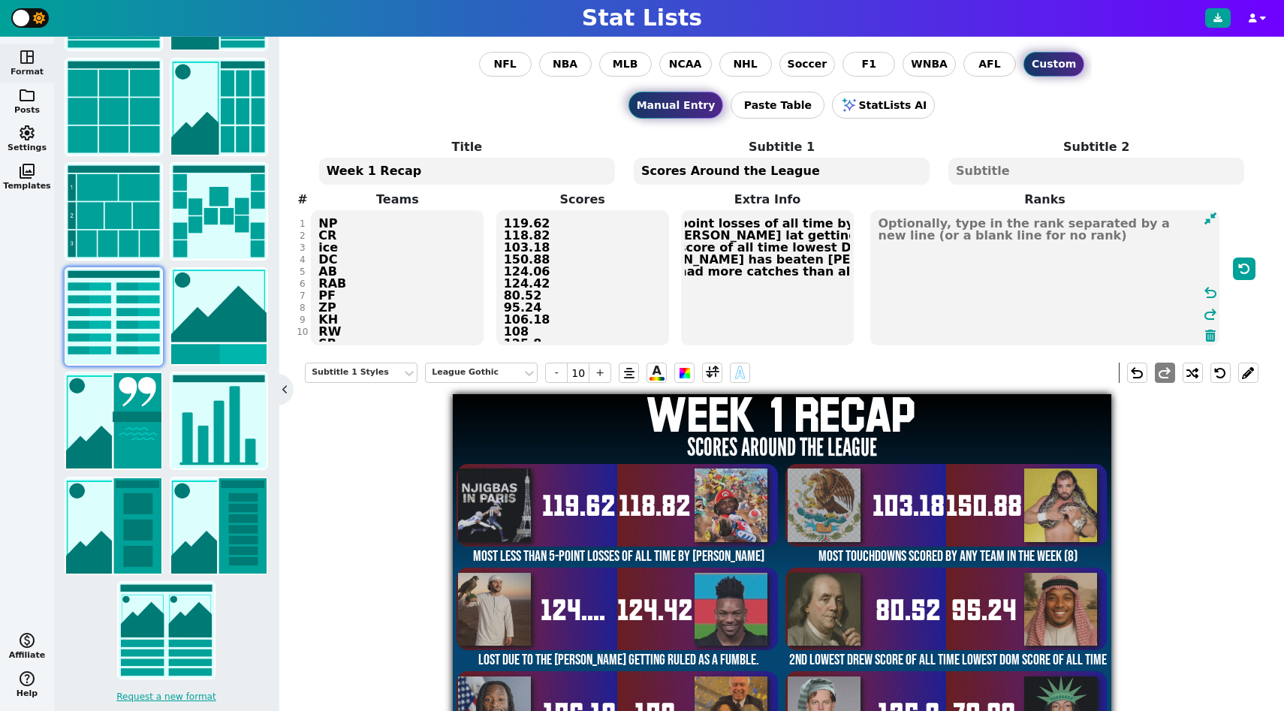
click at [1066, 263] on textarea at bounding box center [1044, 277] width 348 height 135
type input "21"
type textarea "1"
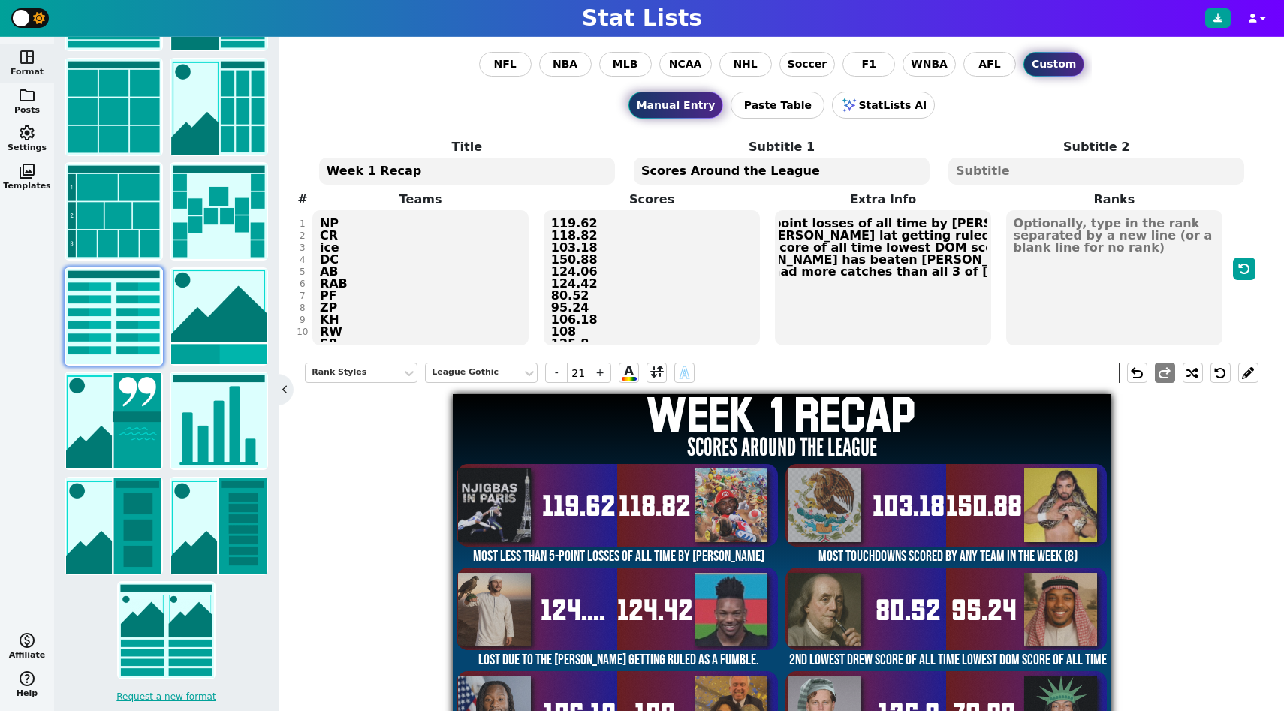
click at [1050, 172] on textarea at bounding box center [1096, 171] width 296 height 27
type input "10"
type textarea "k"
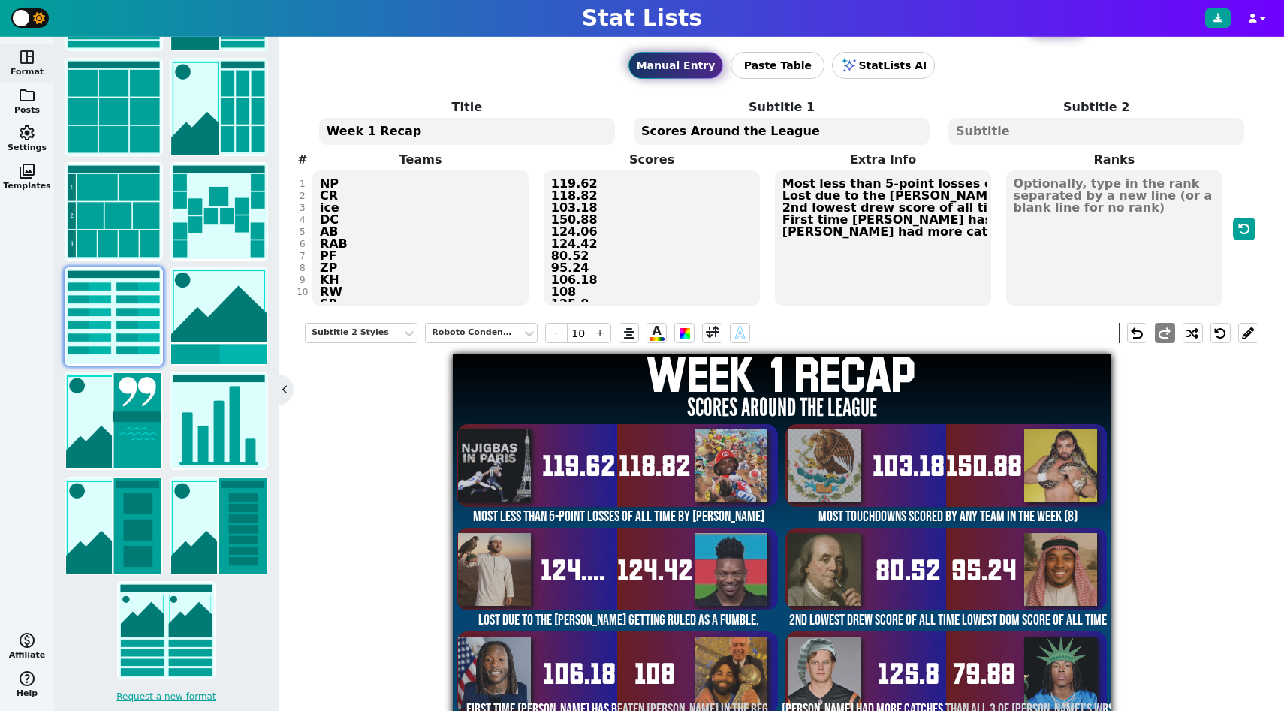
scroll to position [62, 0]
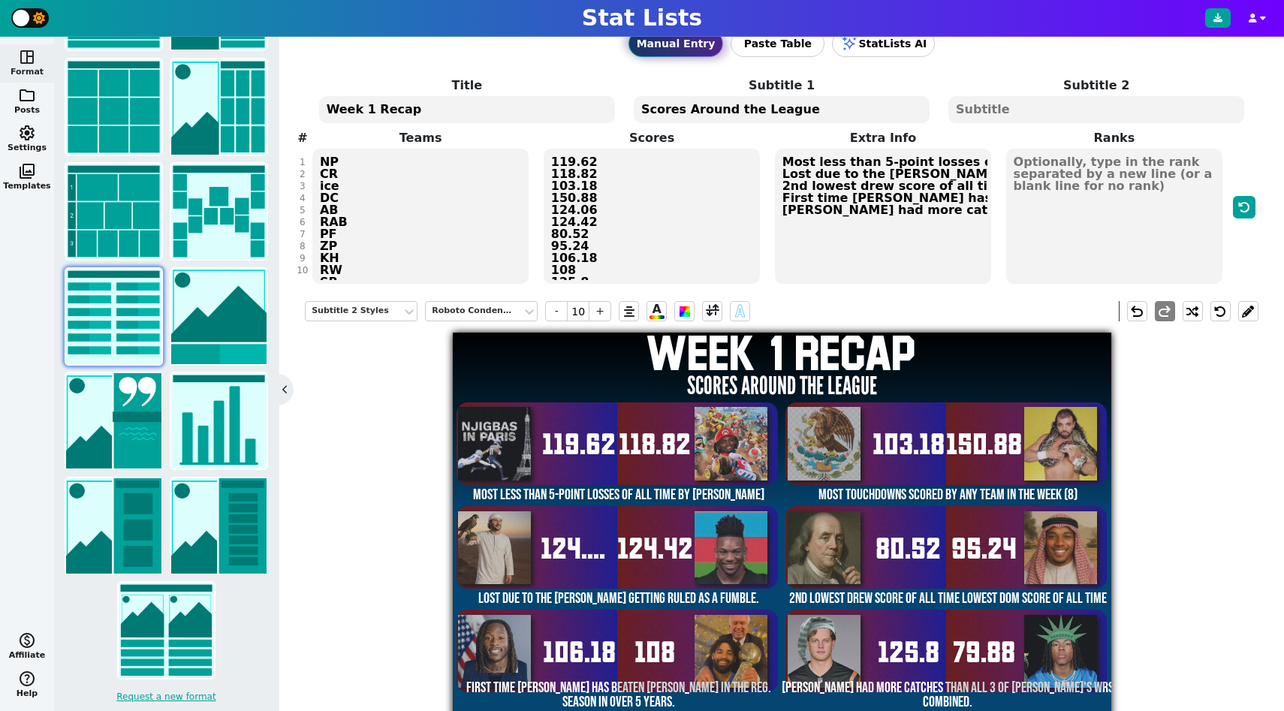
click at [787, 212] on textarea "Most less than 5-point losses of all time by Jake Most touchdowns scored by any…" at bounding box center [883, 216] width 217 height 135
type input "18"
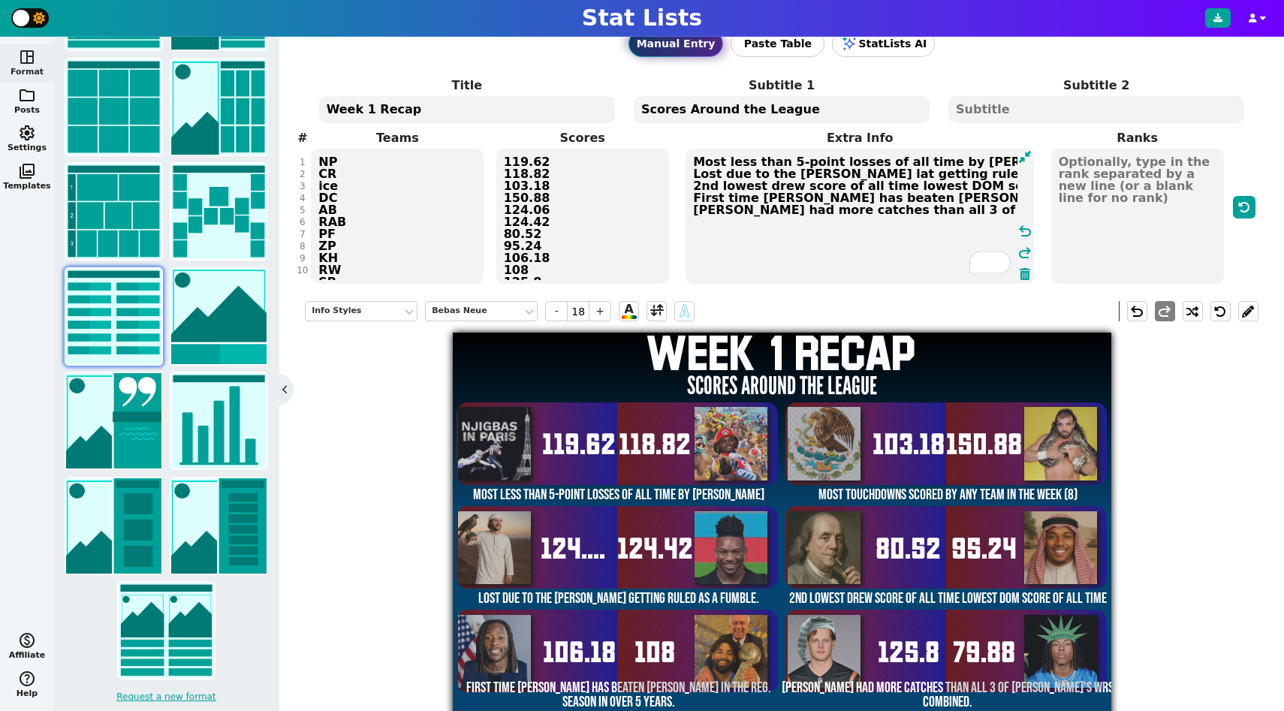
click at [695, 204] on textarea "Most less than 5-point losses of all time by Jake Most touchdowns scored by any…" at bounding box center [860, 216] width 348 height 135
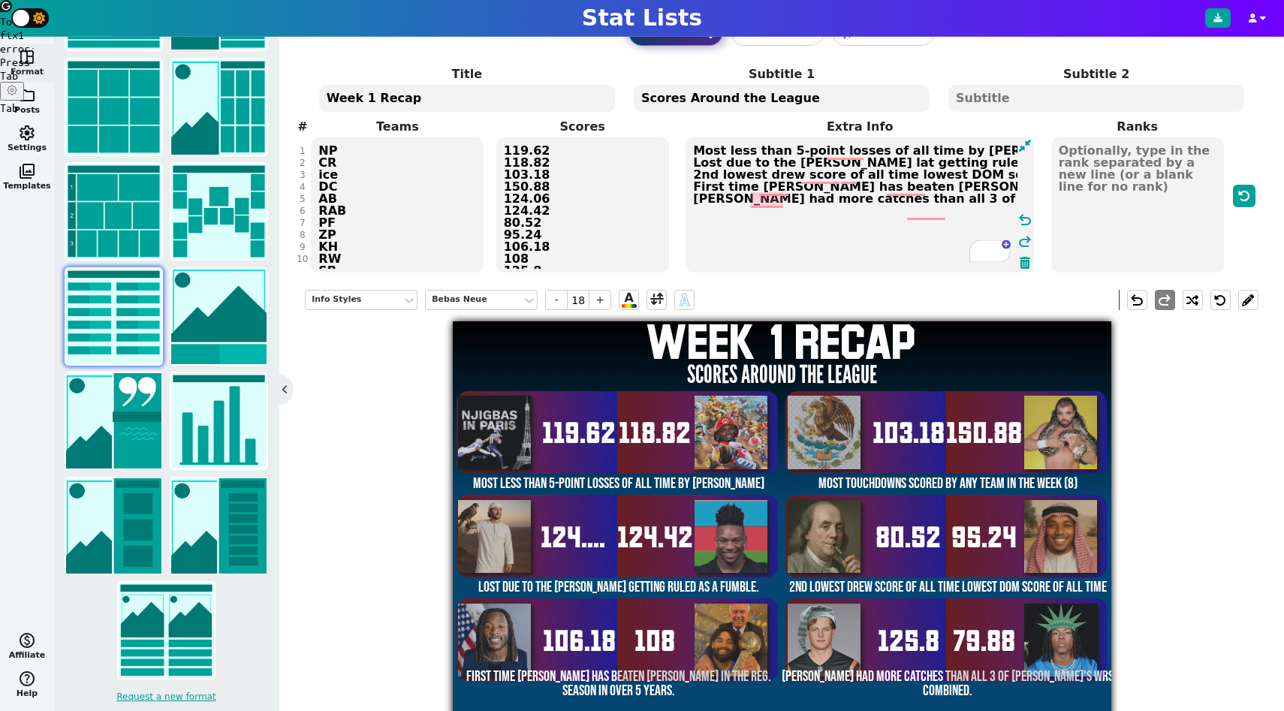
scroll to position [10, 0]
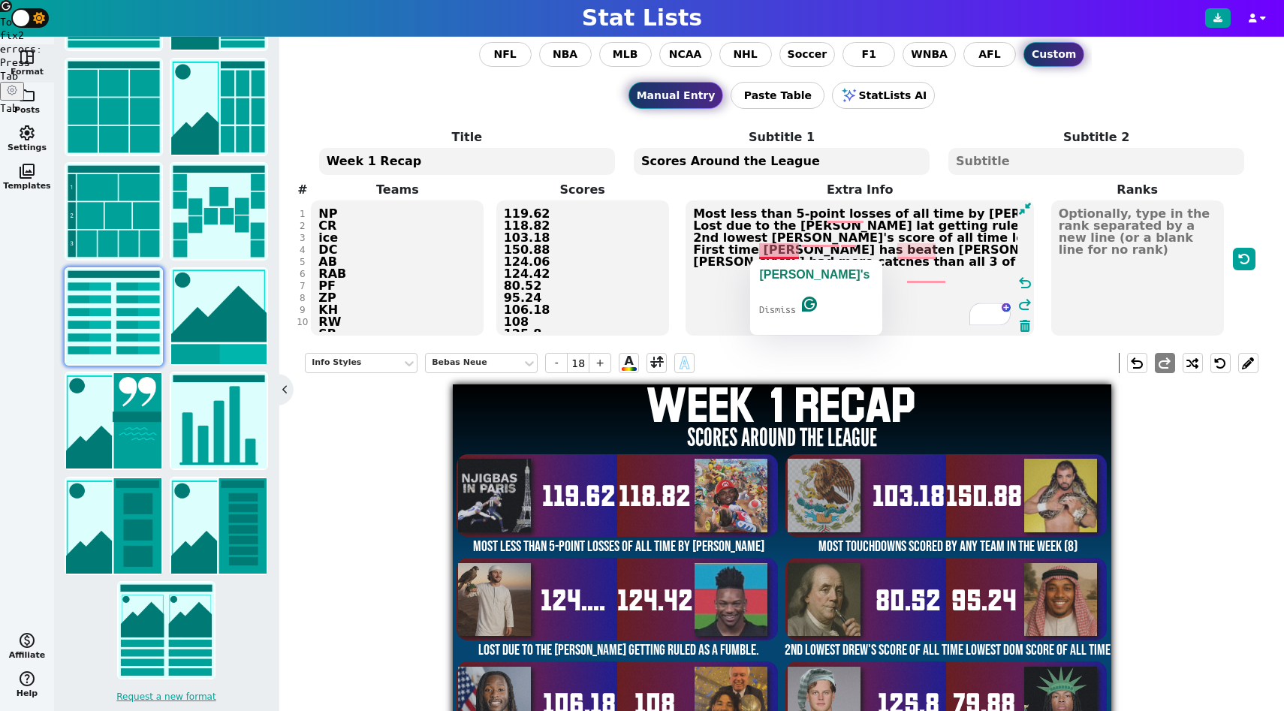
drag, startPoint x: 797, startPoint y: 249, endPoint x: 758, endPoint y: 249, distance: 39.0
click at [758, 249] on textarea "Most less than 5-point losses of all time by Jake Most touchdowns scored by any…" at bounding box center [860, 267] width 348 height 135
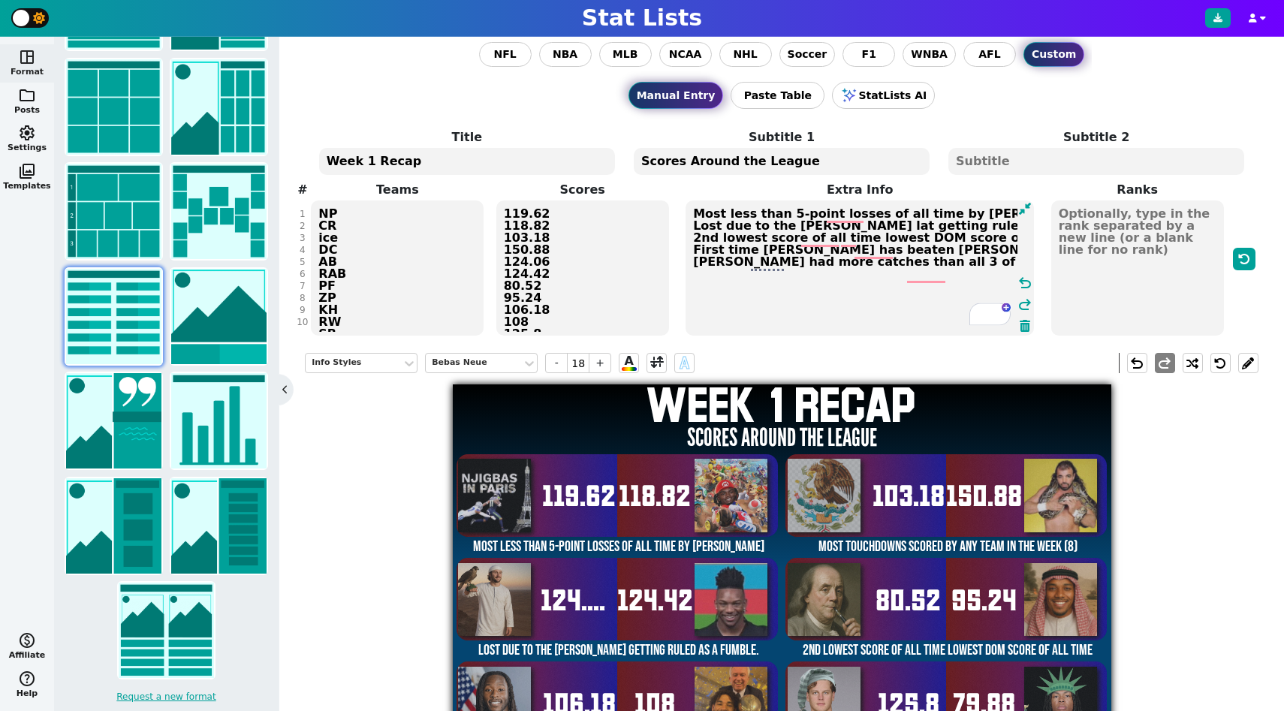
paste textarea "drew's"
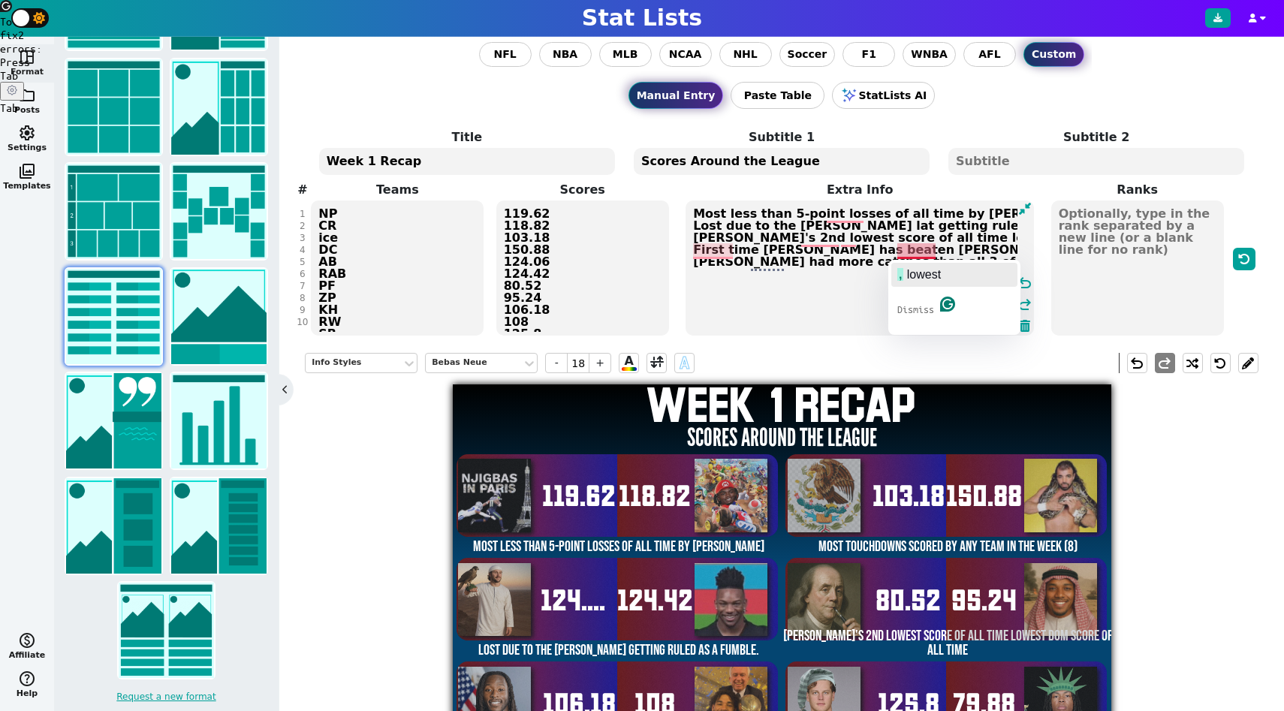
click at [925, 279] on span "lowest" at bounding box center [924, 274] width 34 height 13
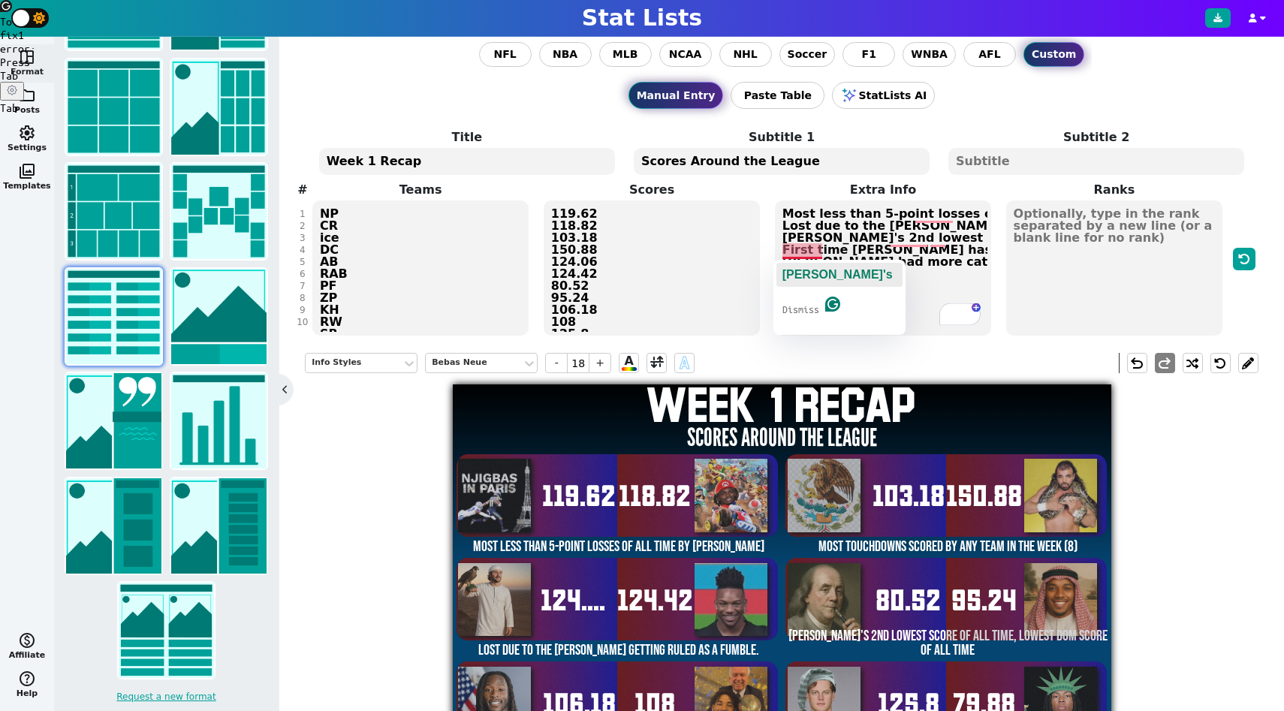
click at [812, 269] on span "Drew's" at bounding box center [837, 274] width 110 height 13
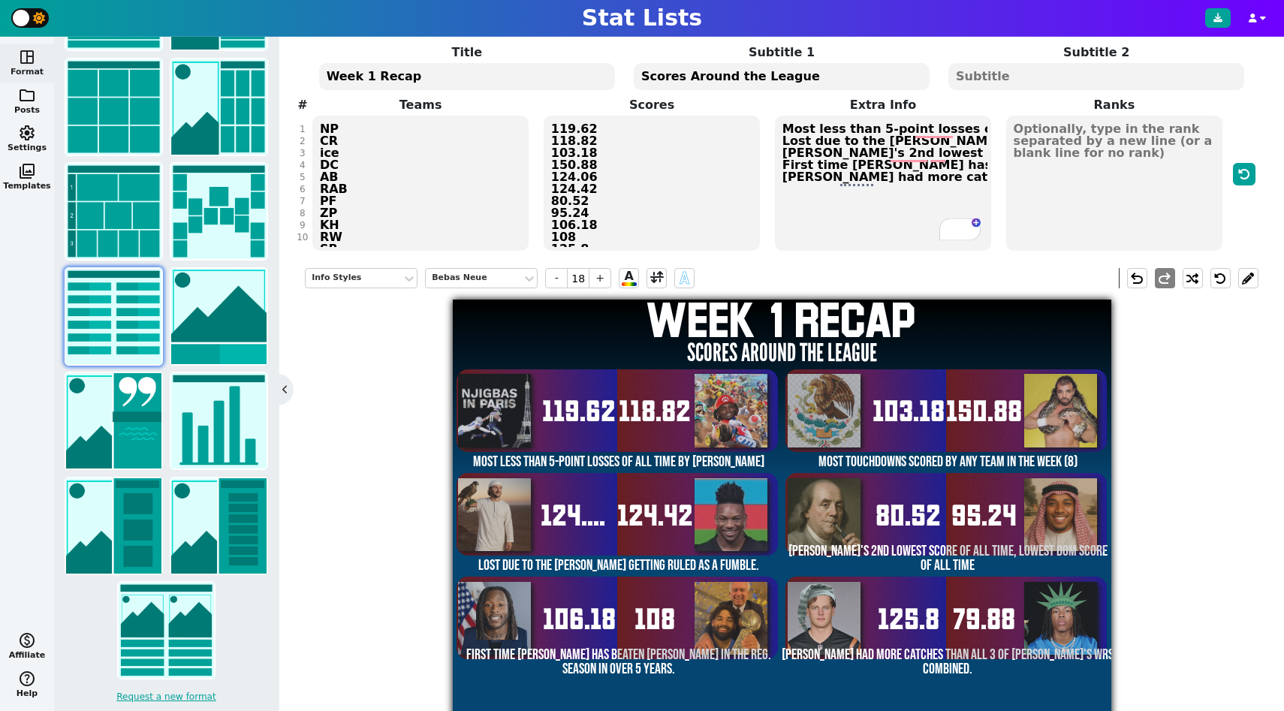
scroll to position [38, 0]
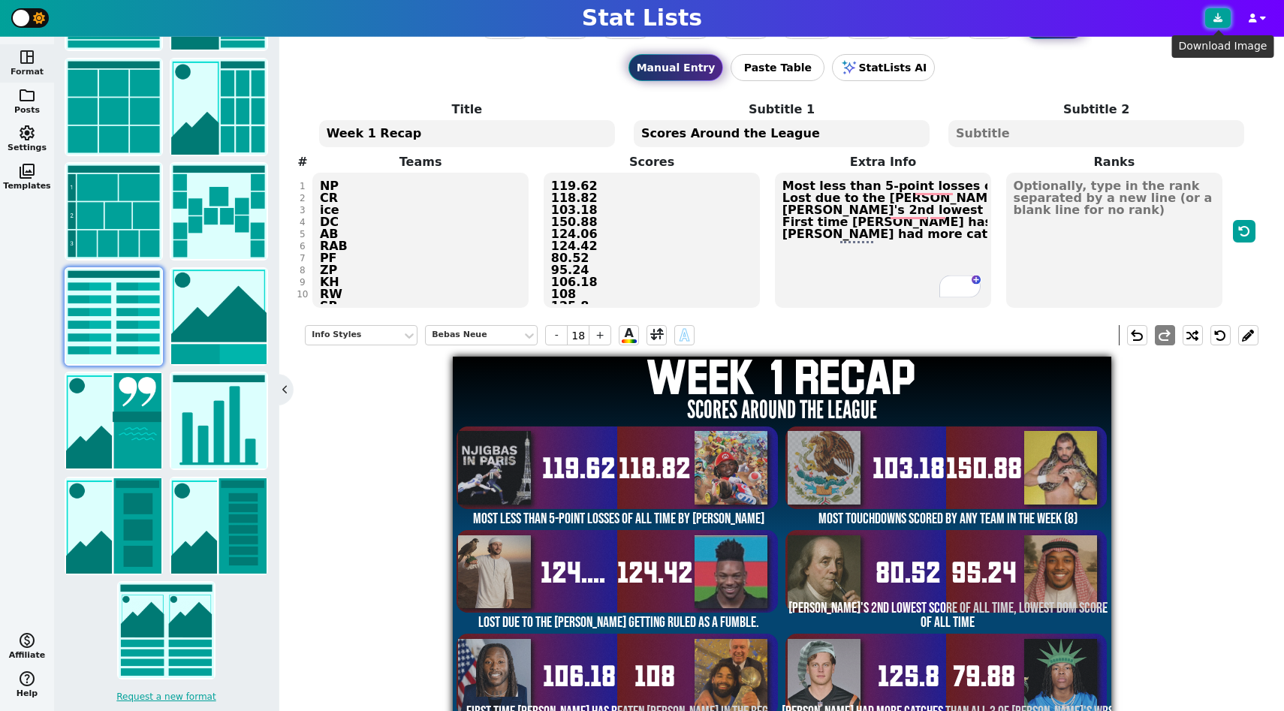
type textarea "Most less than 5-point losses of all time by Jake Most touchdowns scored by any…"
click at [1223, 17] on button at bounding box center [1218, 18] width 26 height 20
